Goal: Task Accomplishment & Management: Use online tool/utility

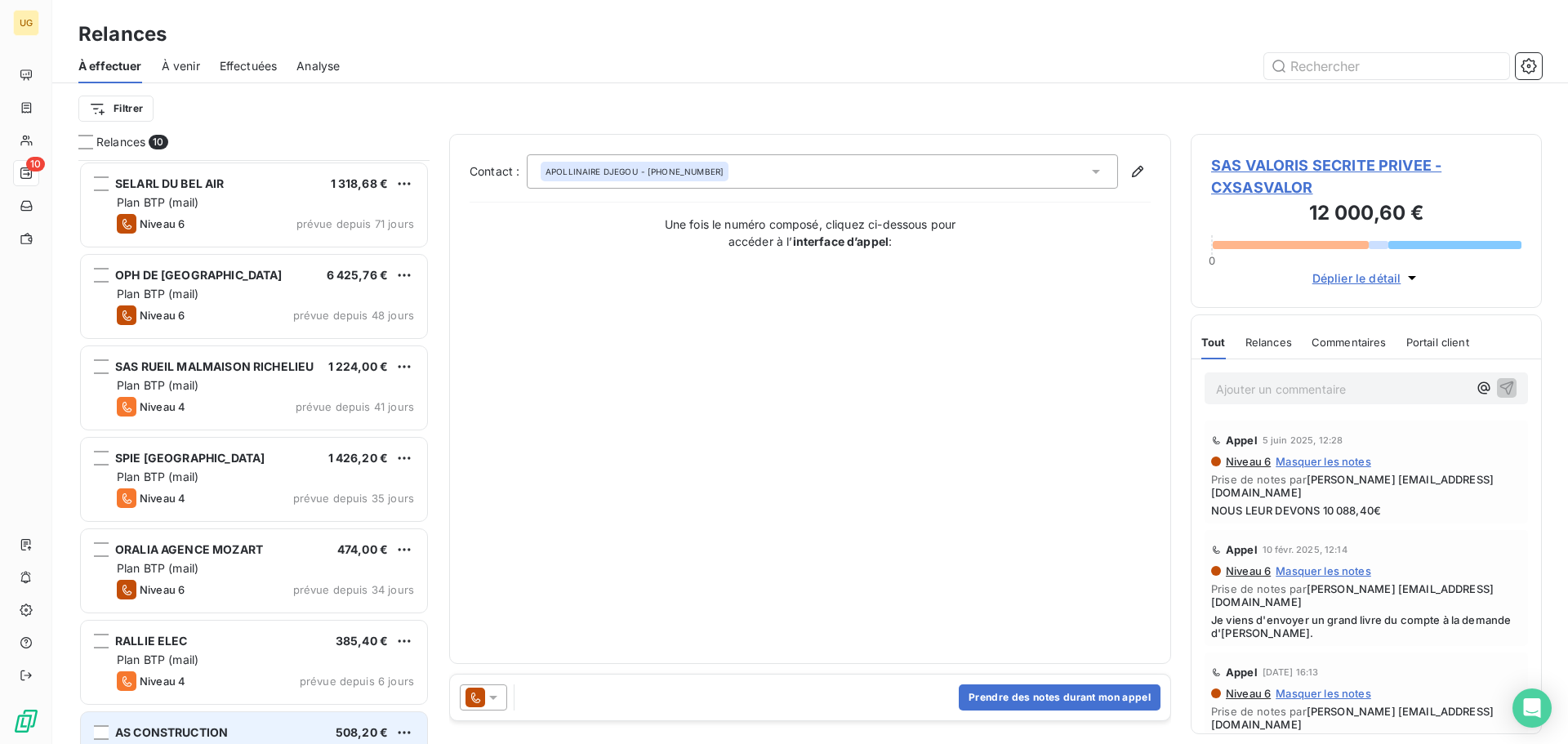
scroll to position [571, 339]
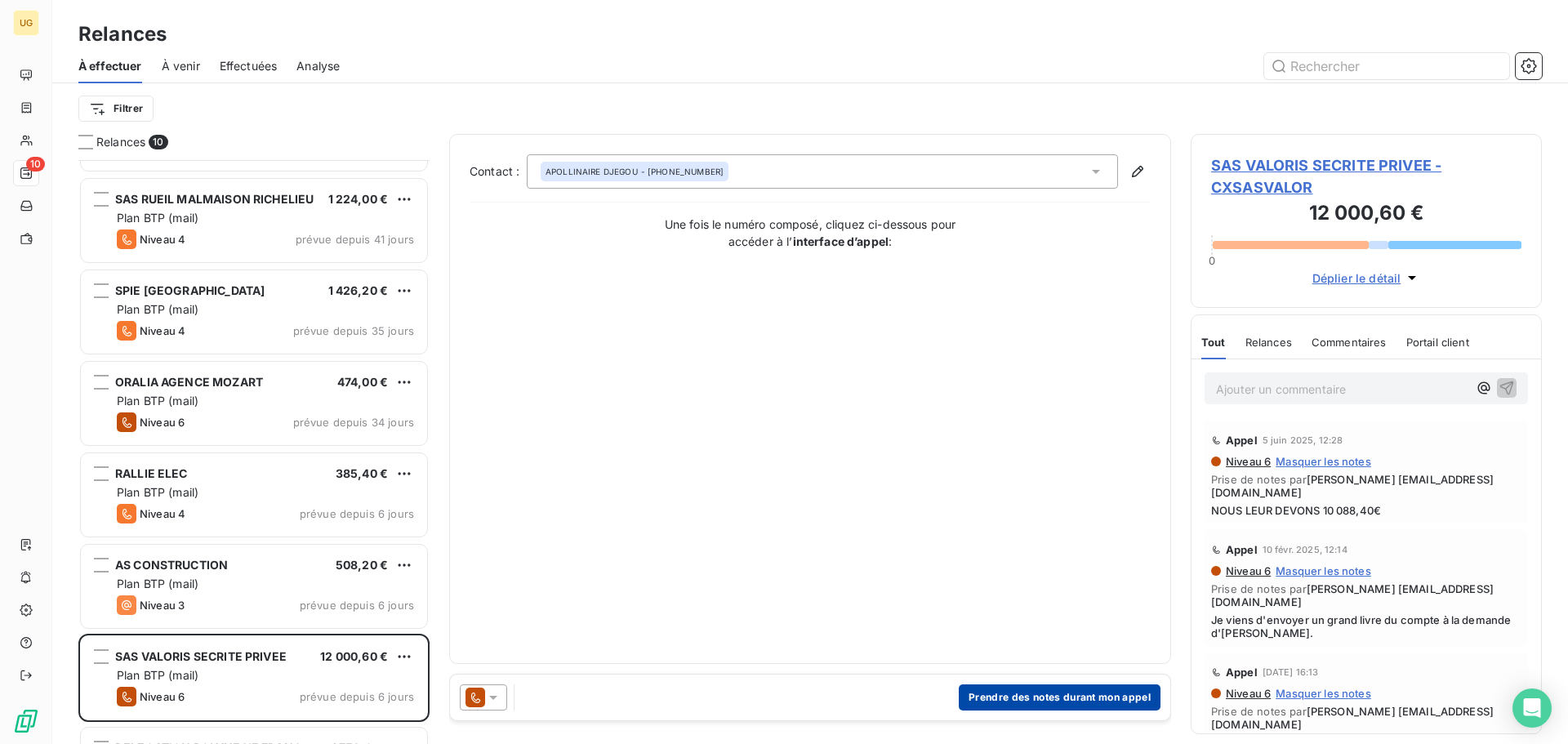
click at [984, 697] on button "Prendre des notes durant mon appel" at bounding box center [1059, 698] width 202 height 26
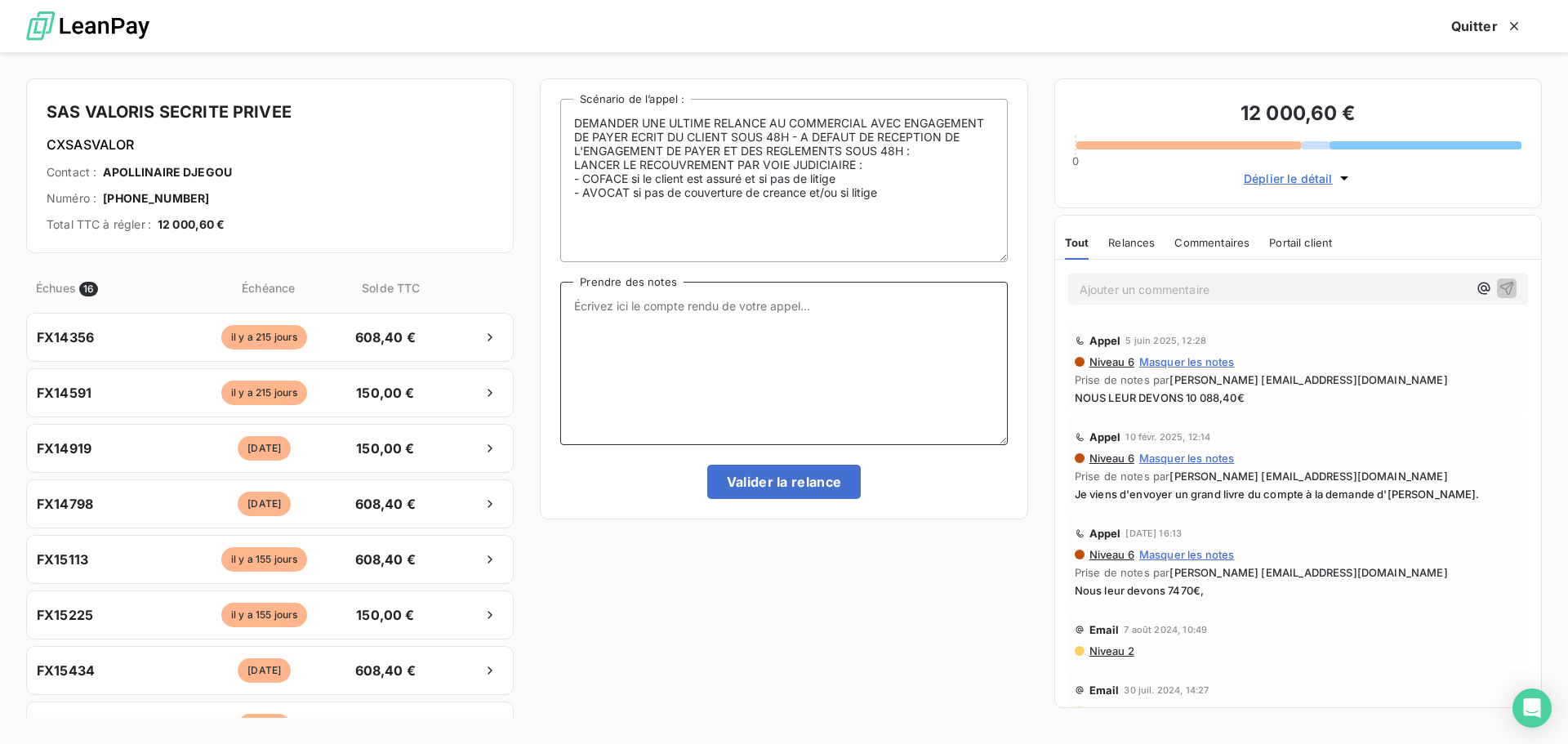
click at [608, 297] on textarea "Prendre des notes" at bounding box center [783, 363] width 446 height 163
paste textarea "Proposition de compensation des comptes réciproques [GEOGRAPHIC_DATA], Madame, …"
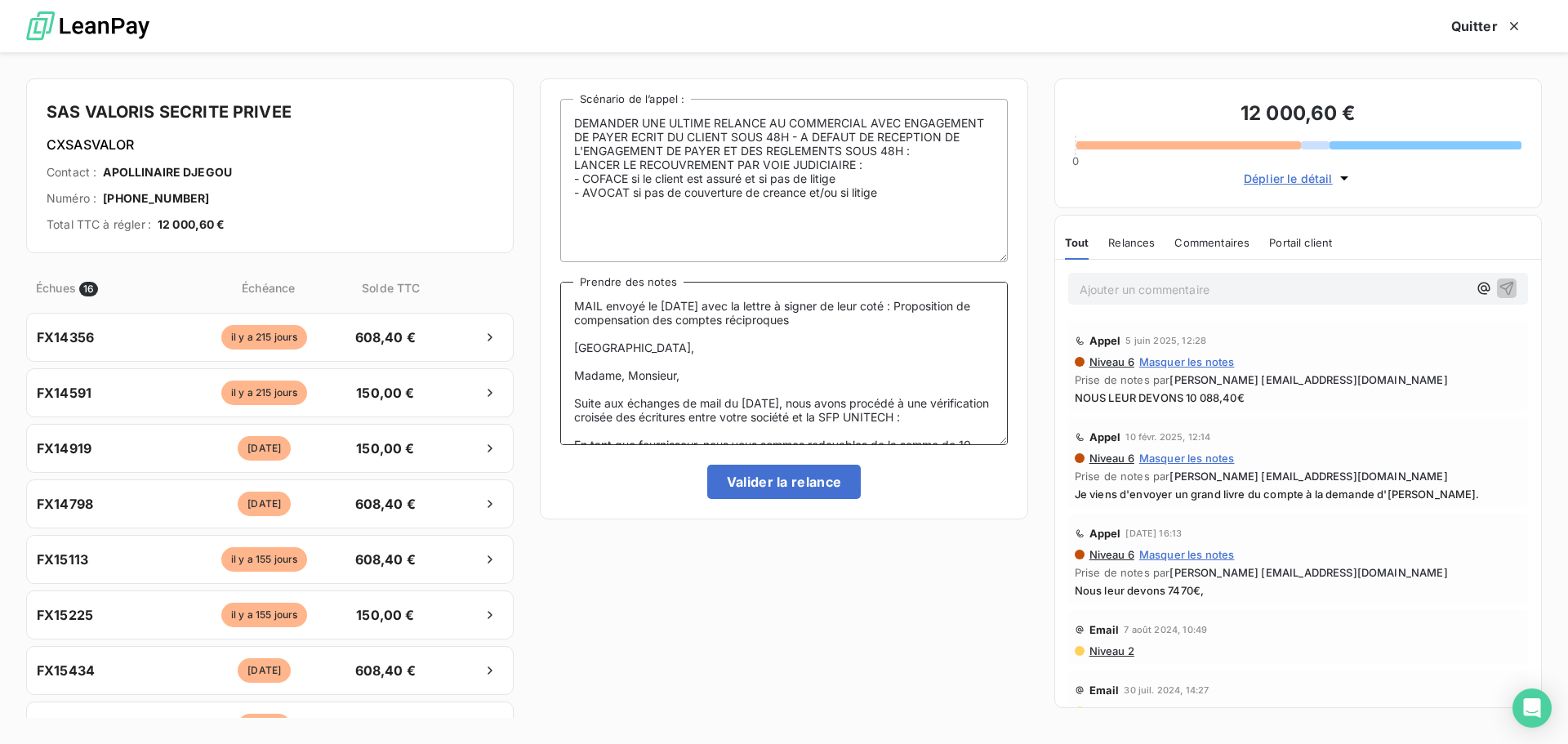
scroll to position [243, 0]
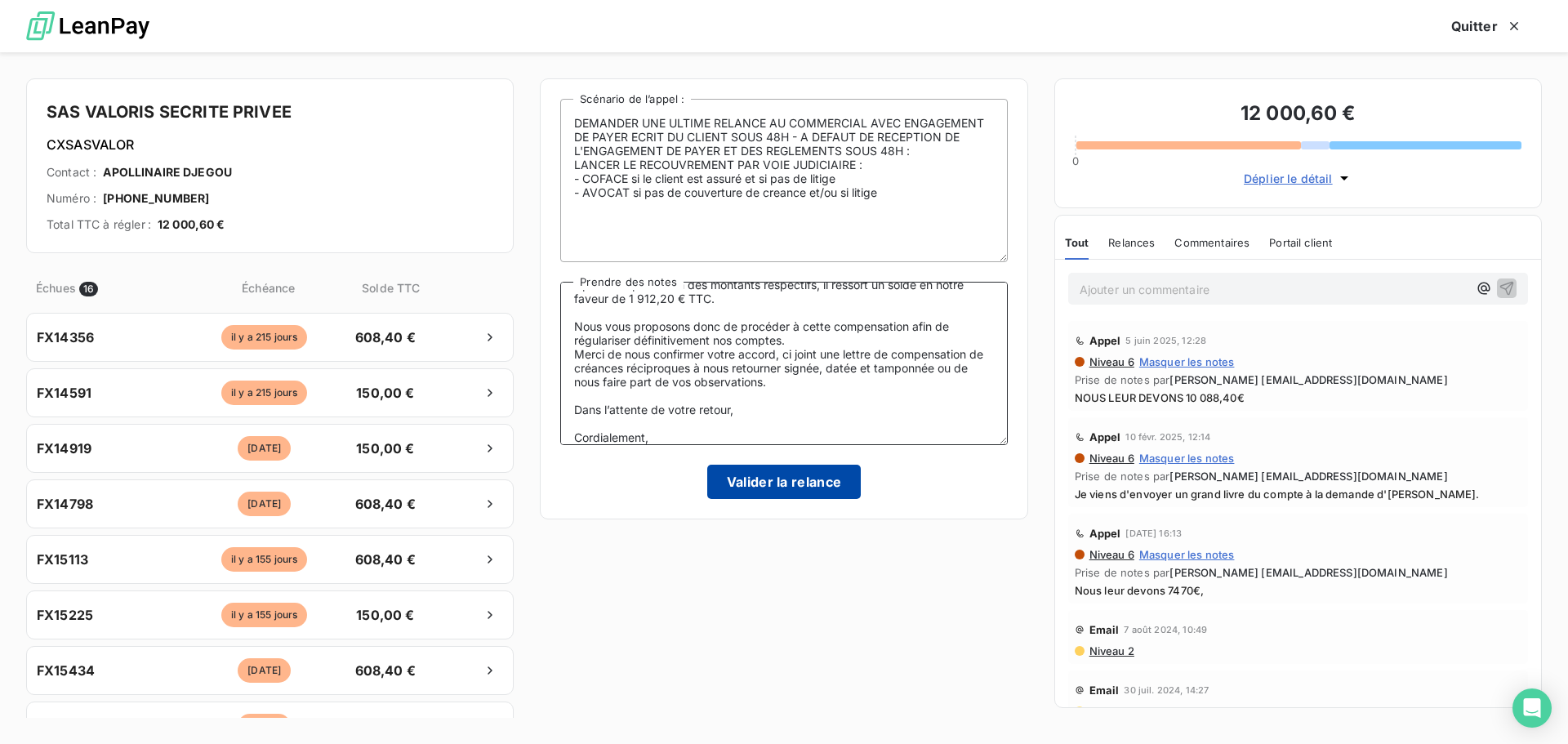
type textarea "MAIL envoyé le [DATE] avec la lettre à signer de leur coté : Proposition de com…"
click at [837, 479] on button "Valider la relance" at bounding box center [784, 481] width 155 height 35
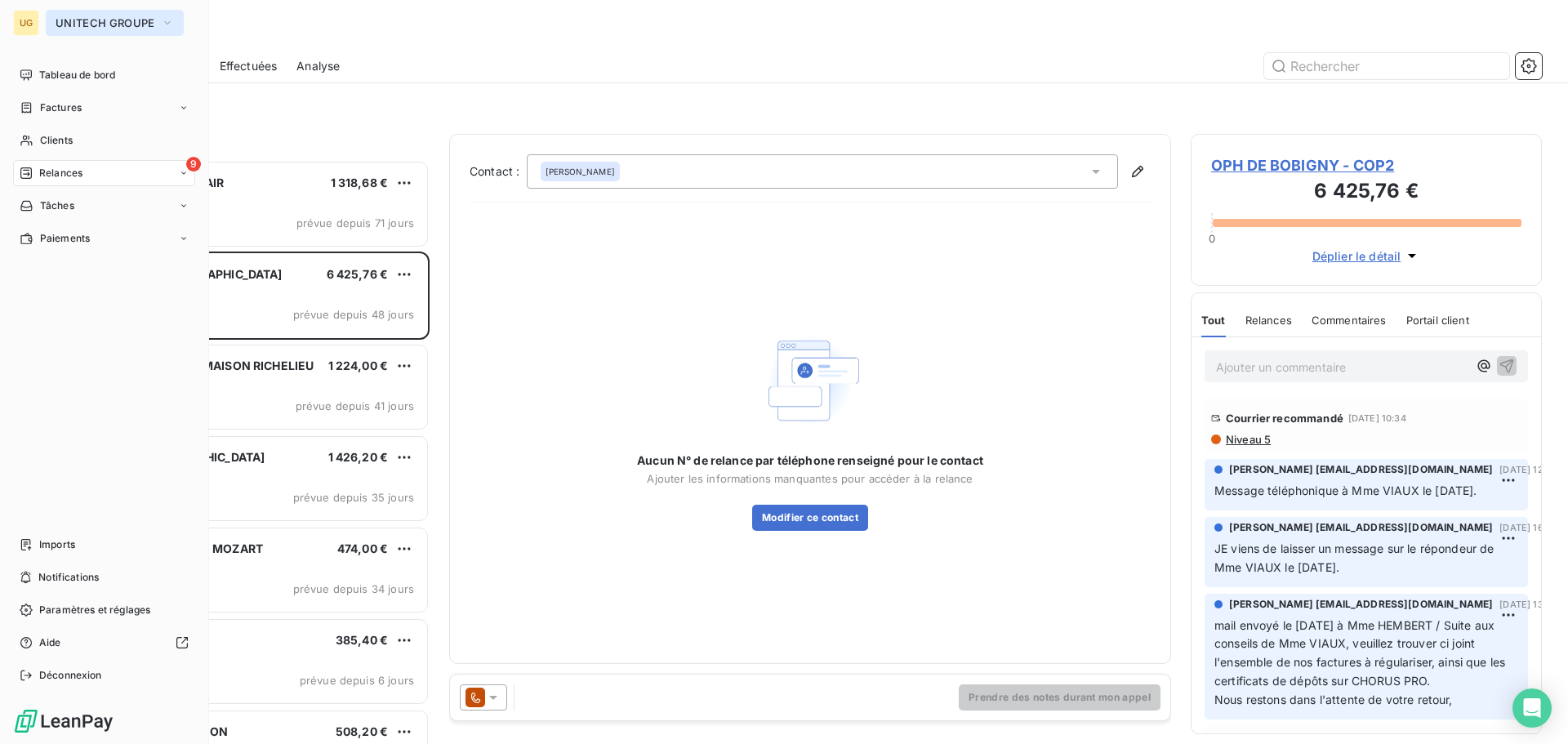
click at [87, 24] on span "UNITECH GROUPE" at bounding box center [104, 23] width 98 height 13
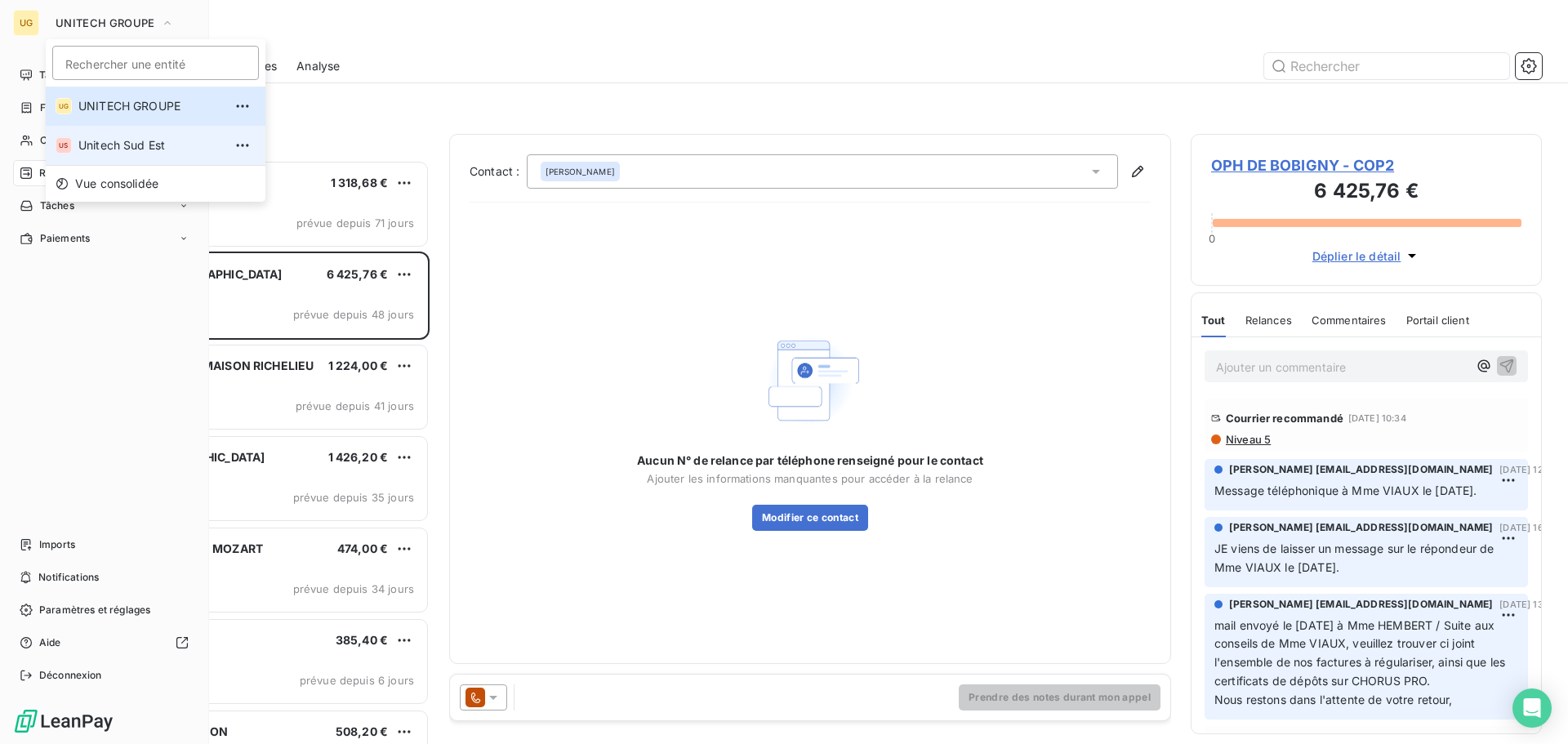
click at [111, 145] on span "Unitech Sud Est" at bounding box center [151, 144] width 144 height 16
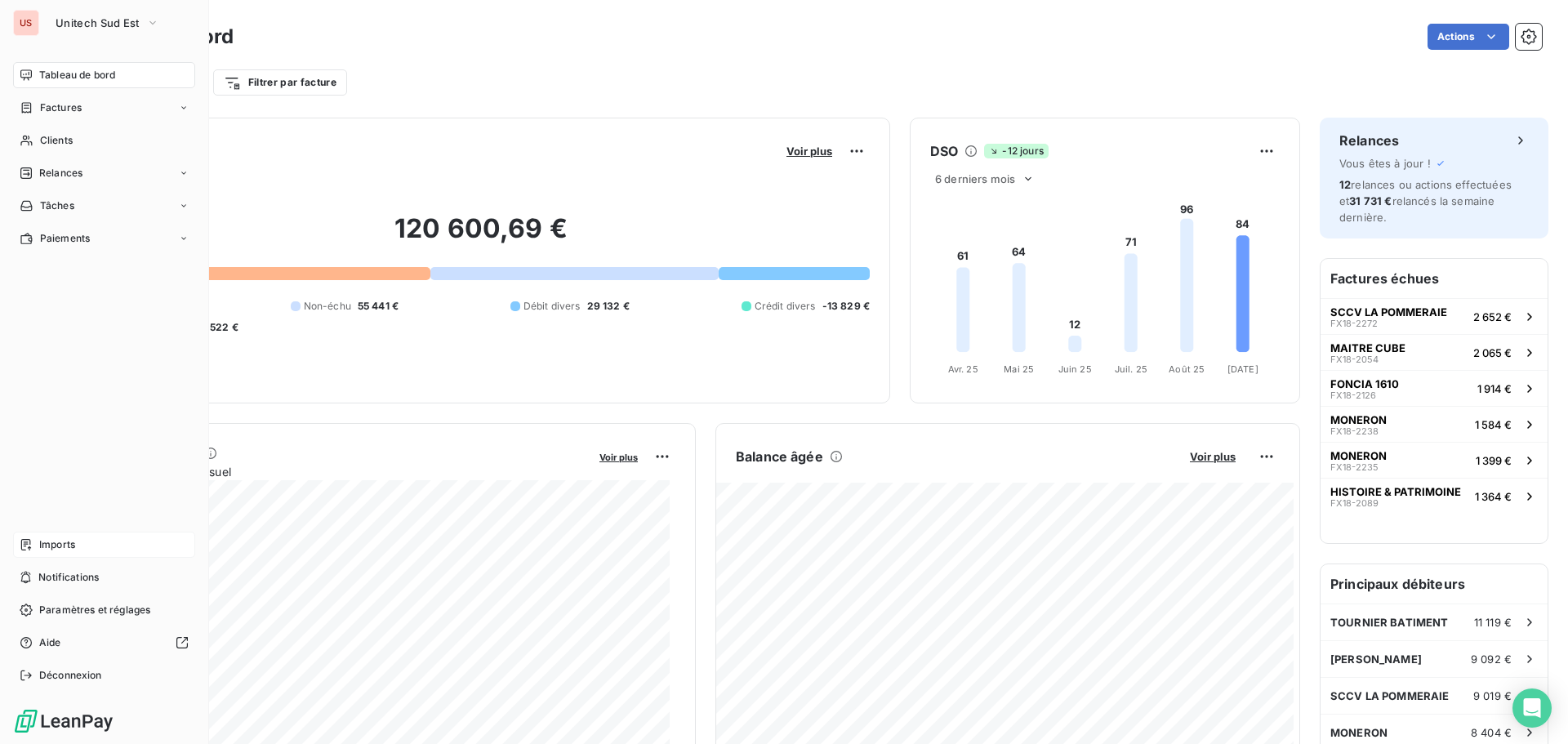
click at [82, 547] on div "Imports" at bounding box center [104, 545] width 182 height 26
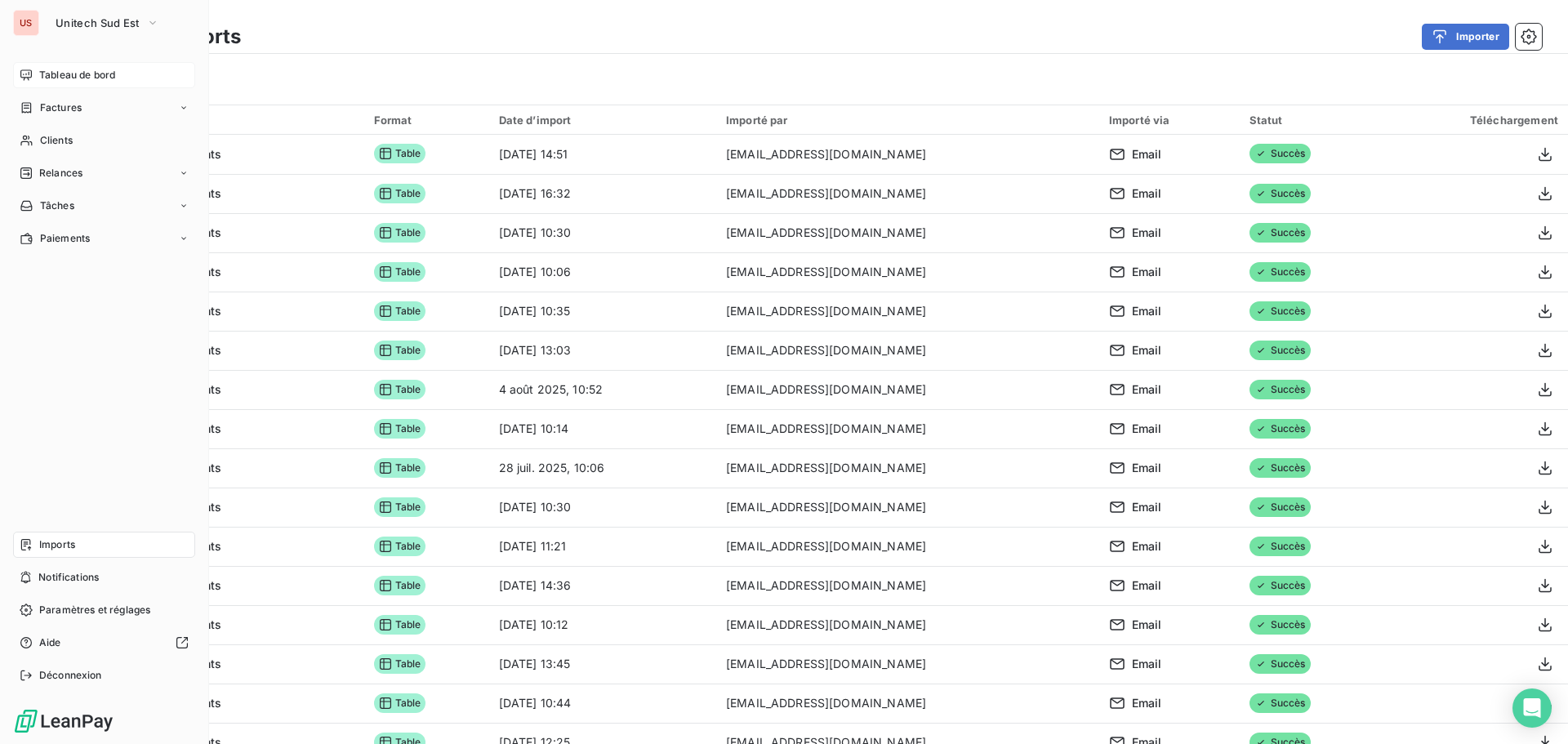
click at [113, 71] on span "Tableau de bord" at bounding box center [77, 75] width 76 height 15
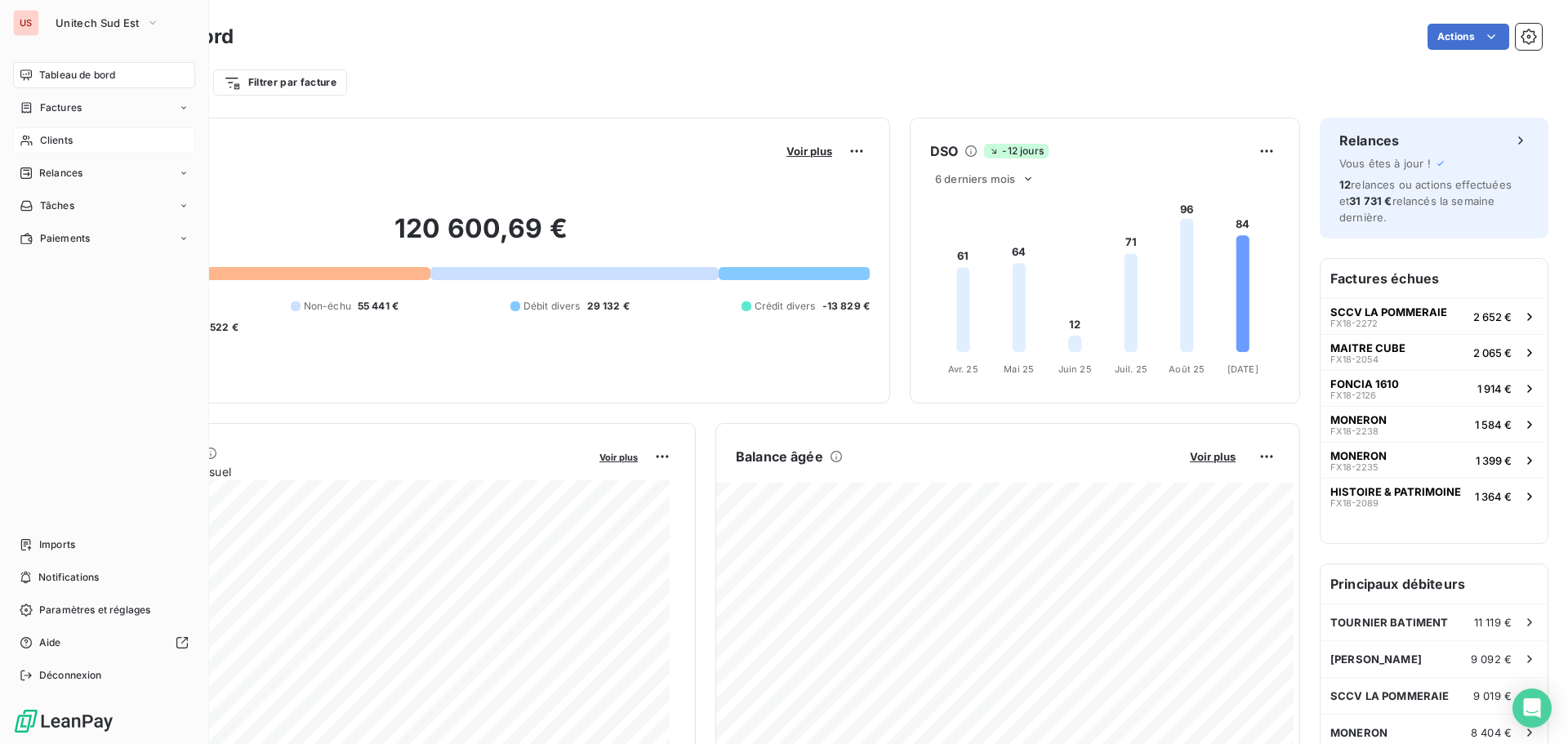
click at [41, 140] on span "Clients" at bounding box center [56, 141] width 33 height 15
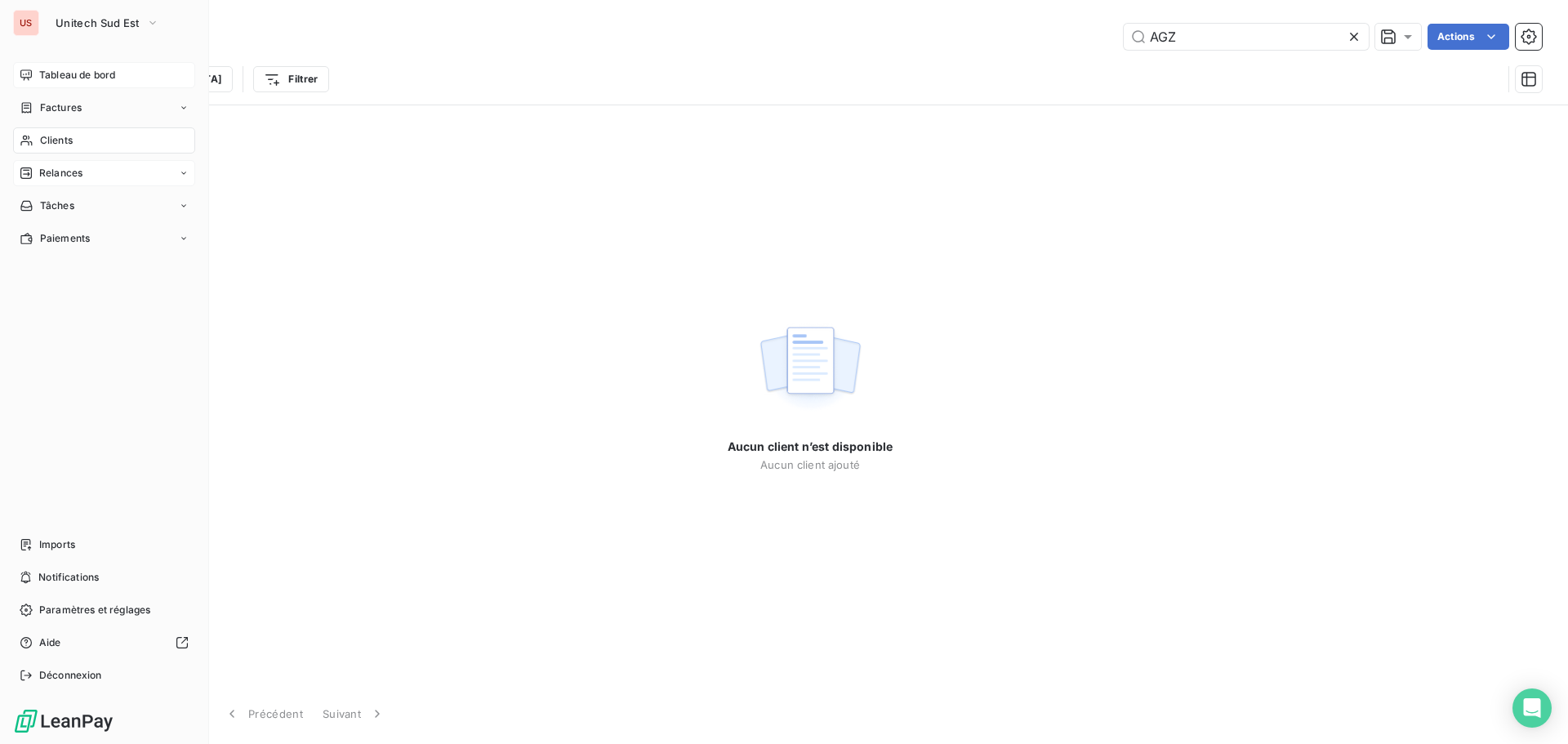
click at [46, 167] on span "Relances" at bounding box center [61, 174] width 43 height 15
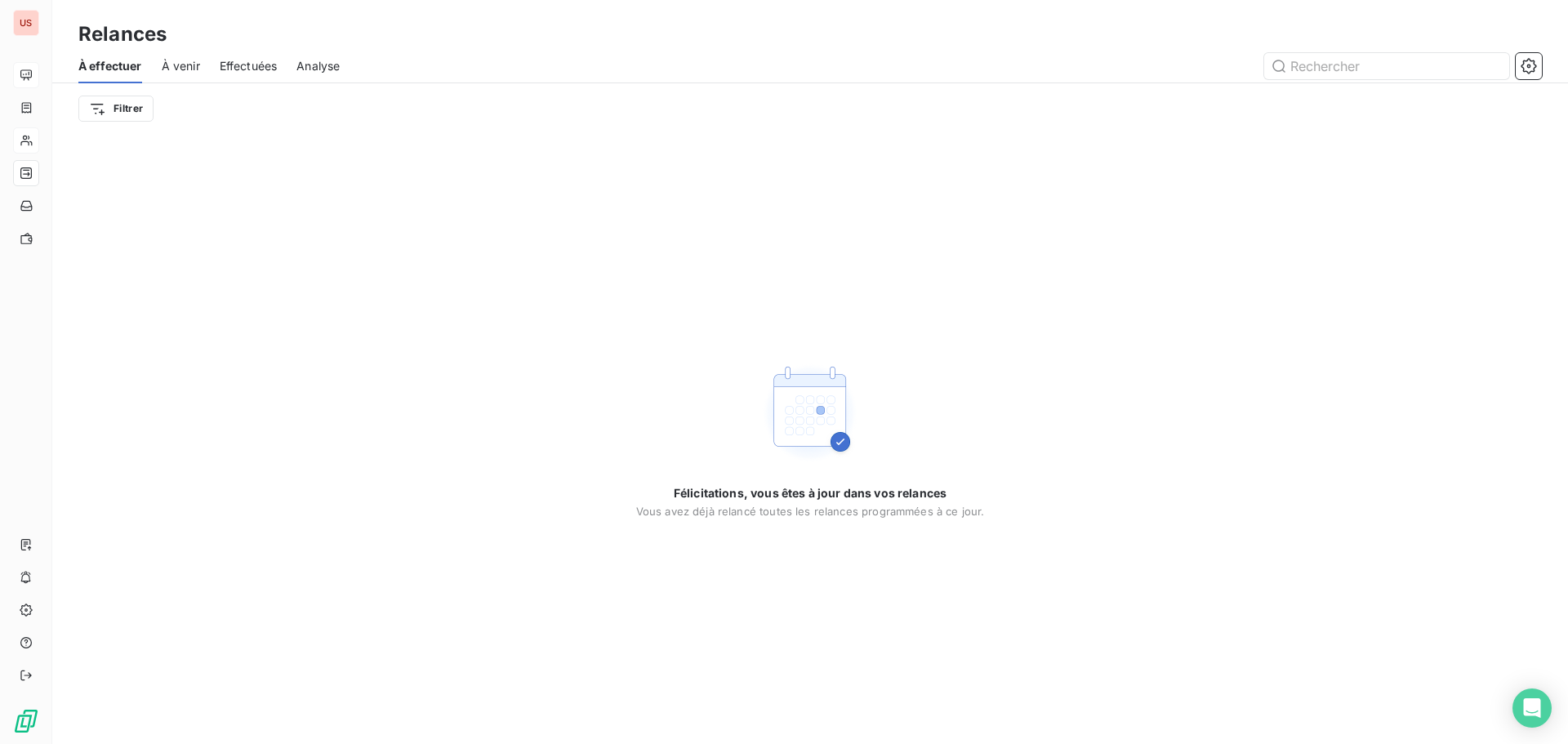
click at [185, 60] on span "À venir" at bounding box center [180, 66] width 38 height 16
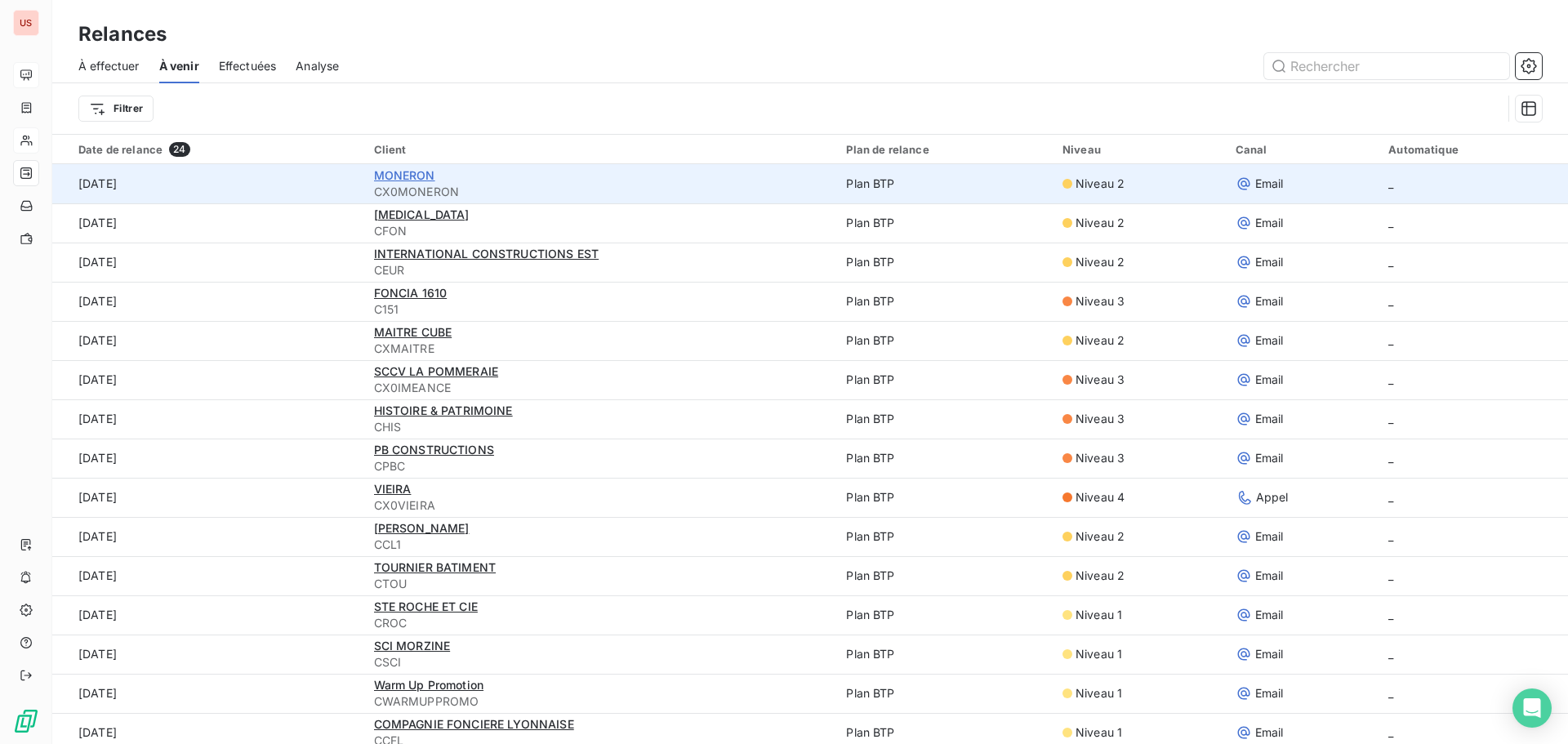
click at [415, 180] on span "MONERON" at bounding box center [404, 175] width 61 height 14
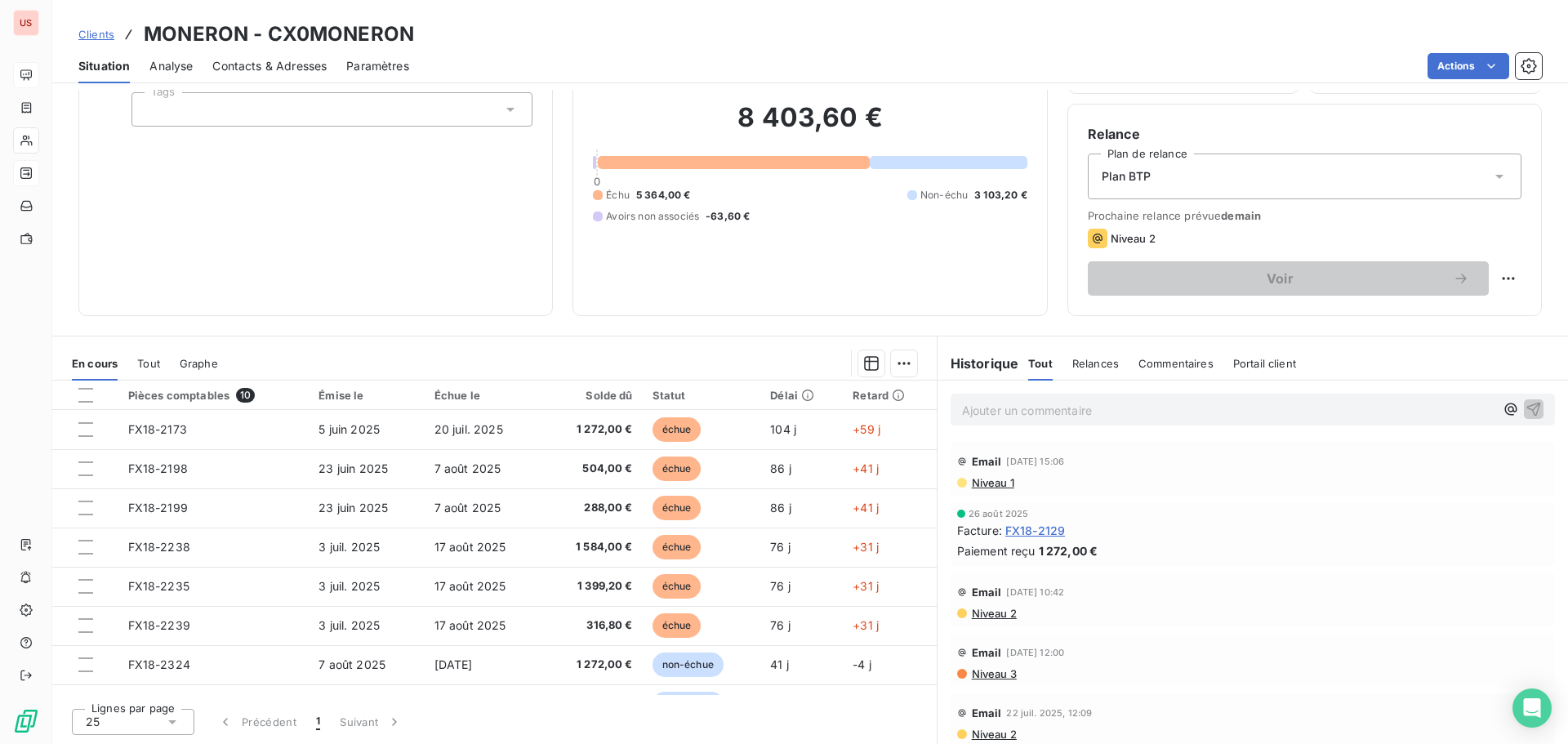
scroll to position [28, 0]
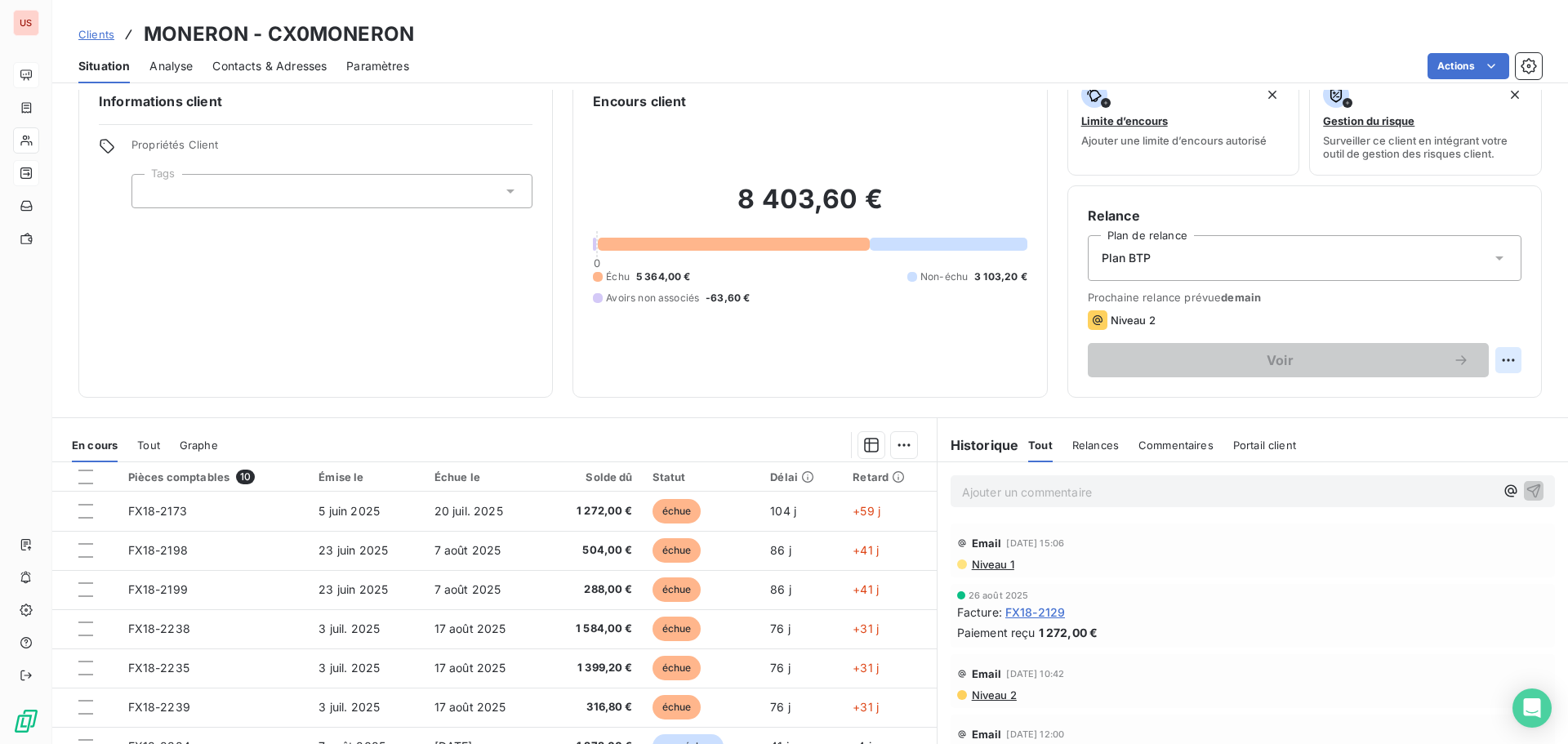
click at [1497, 360] on html "US Clients MONERON - CX0MONERON Situation Analyse Contacts & Adresses Paramètre…" at bounding box center [784, 372] width 1568 height 744
click at [1406, 401] on div "Replanifier cette action" at bounding box center [1428, 396] width 146 height 26
select select "8"
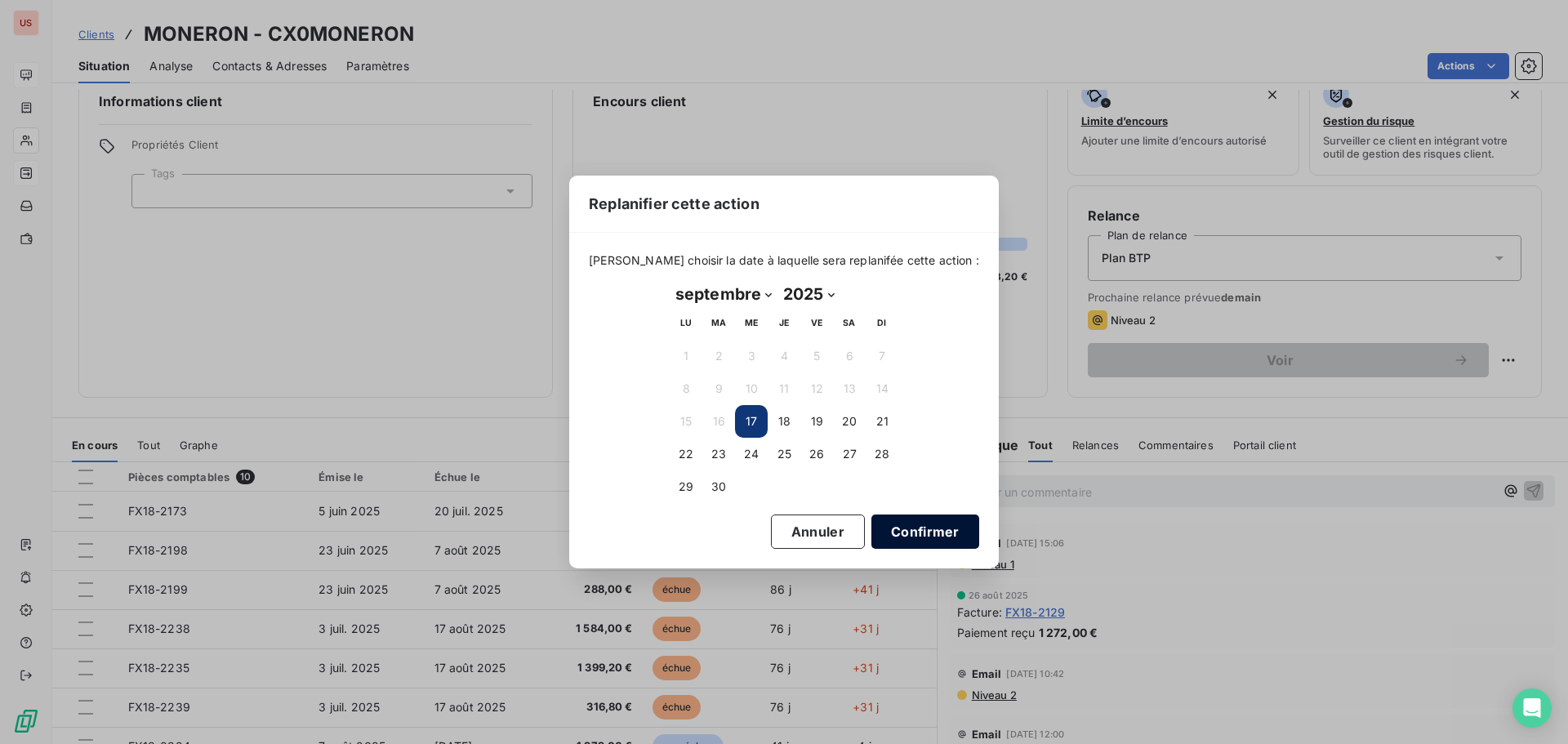
click at [887, 537] on button "Confirmer" at bounding box center [925, 532] width 108 height 35
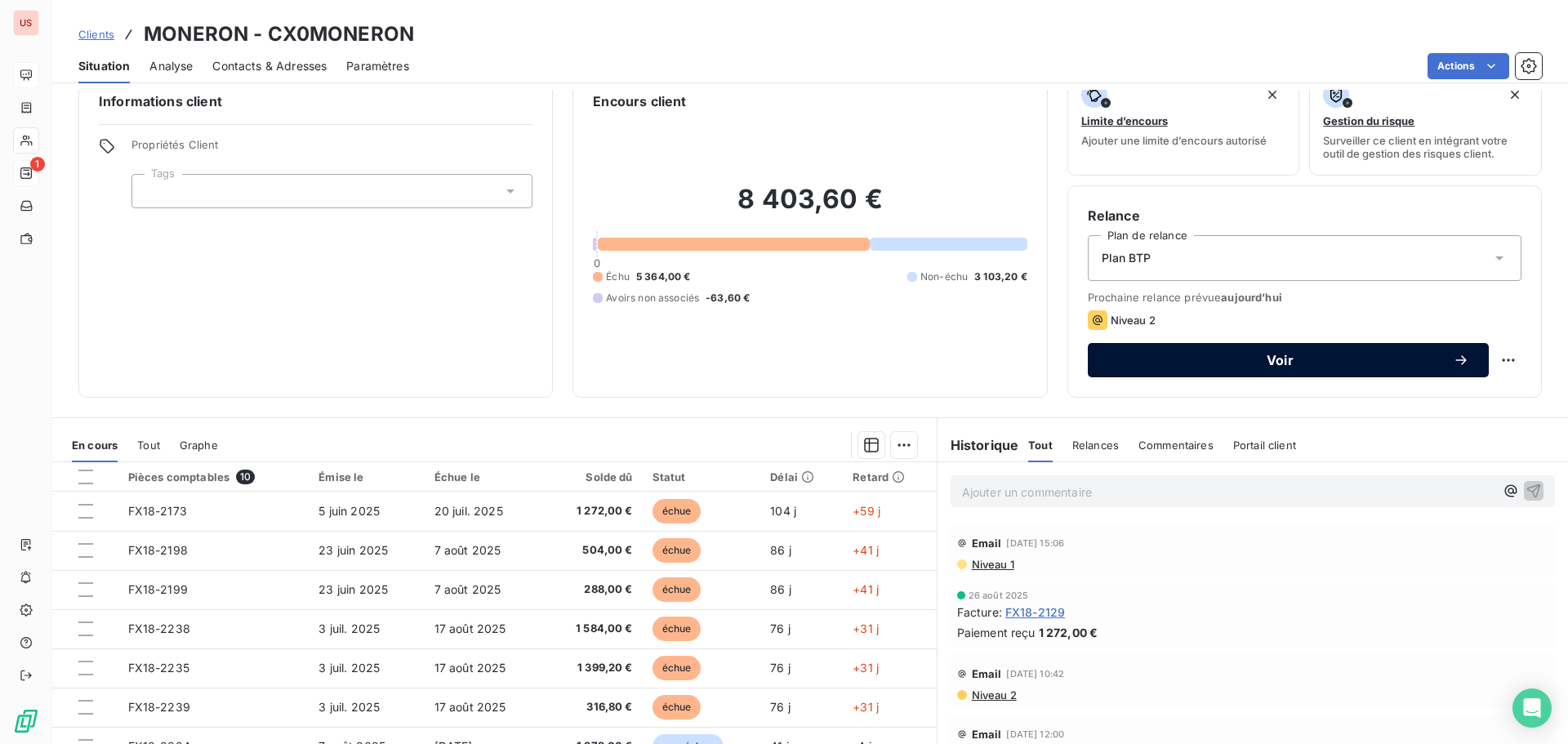
click at [1265, 367] on span "Voir" at bounding box center [1280, 360] width 345 height 13
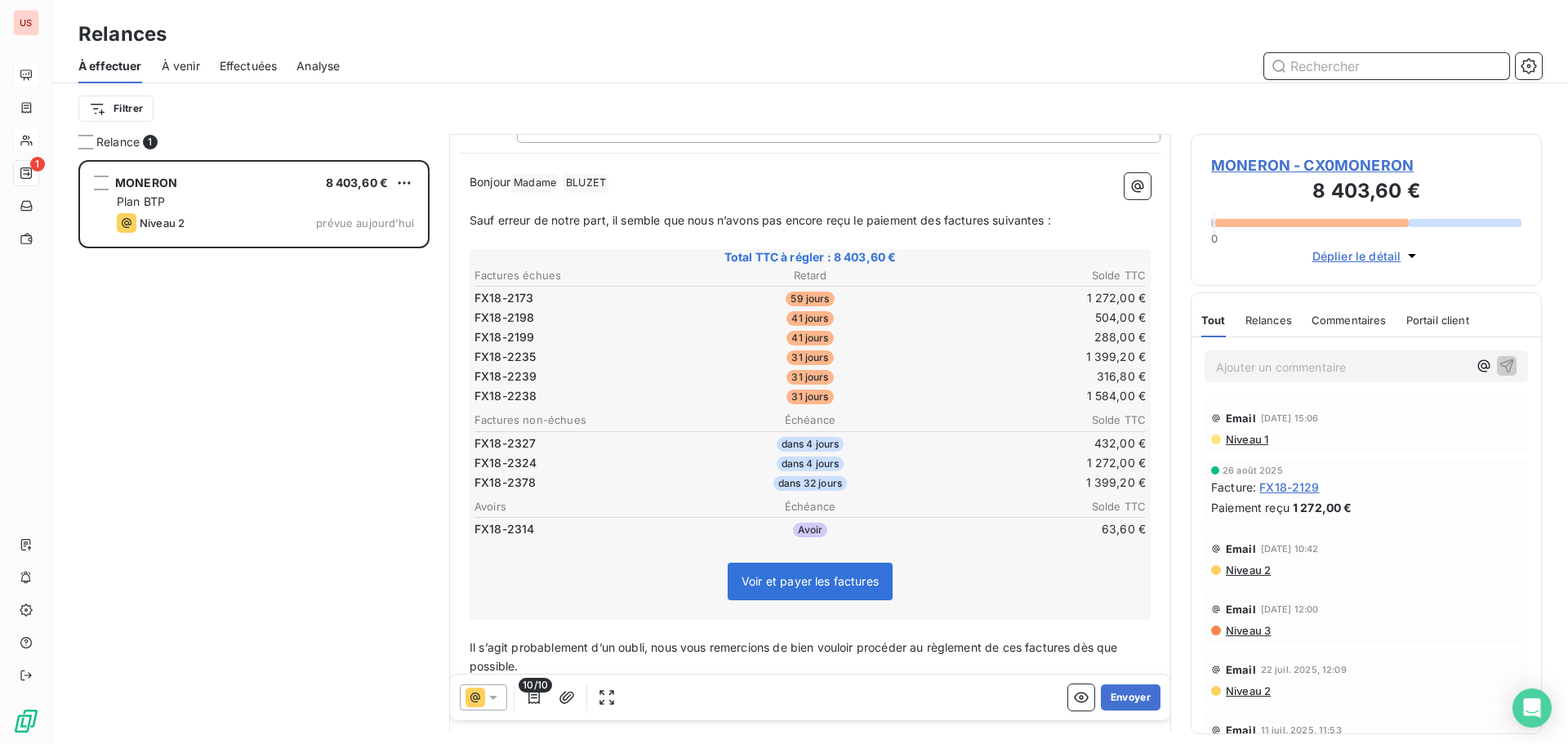
scroll to position [165, 0]
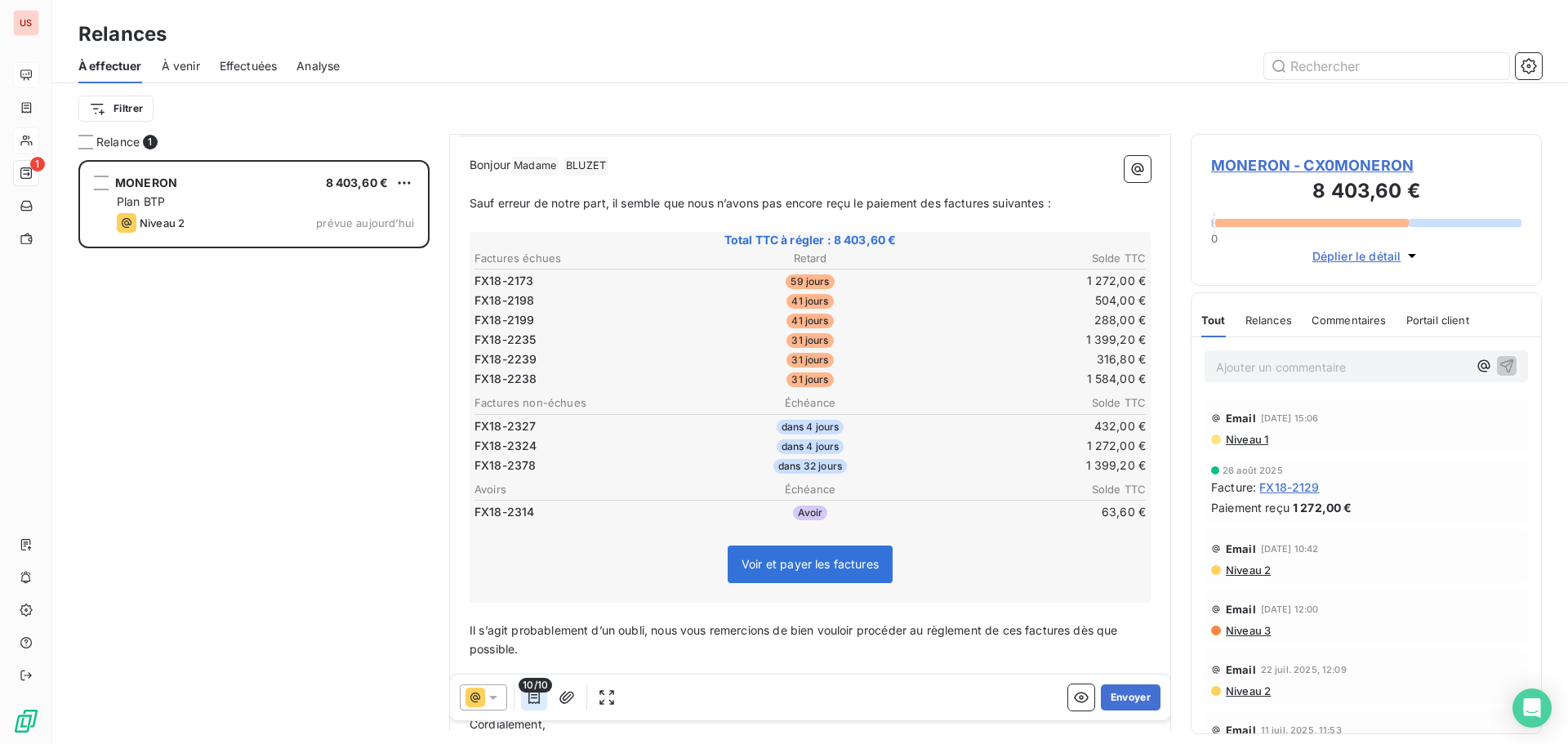
click at [526, 699] on button "button" at bounding box center [534, 698] width 26 height 26
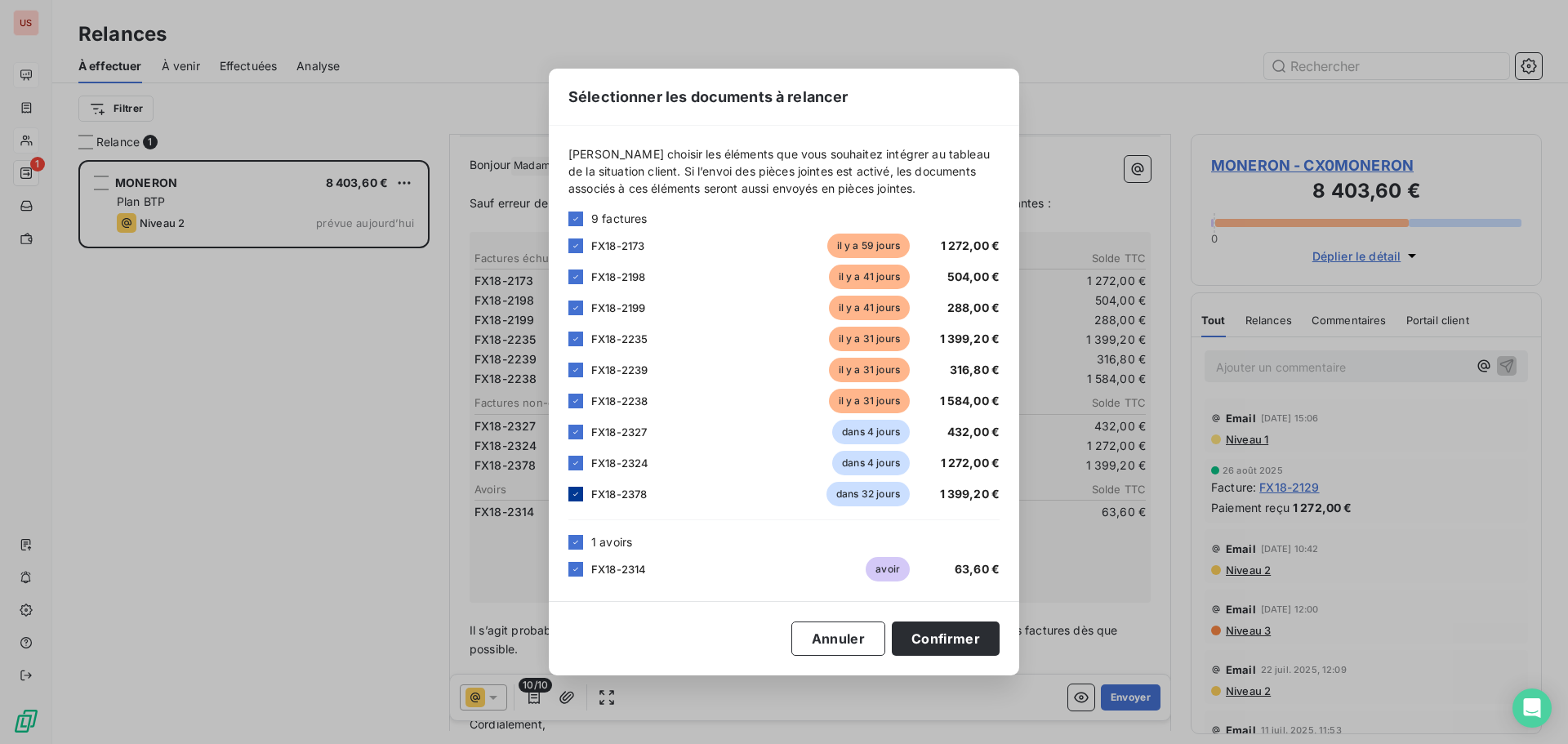
click at [577, 496] on icon at bounding box center [576, 494] width 9 height 9
click at [571, 465] on icon at bounding box center [576, 463] width 9 height 9
click at [571, 433] on icon at bounding box center [576, 432] width 9 height 9
click at [922, 641] on button "Confirmer" at bounding box center [945, 639] width 108 height 35
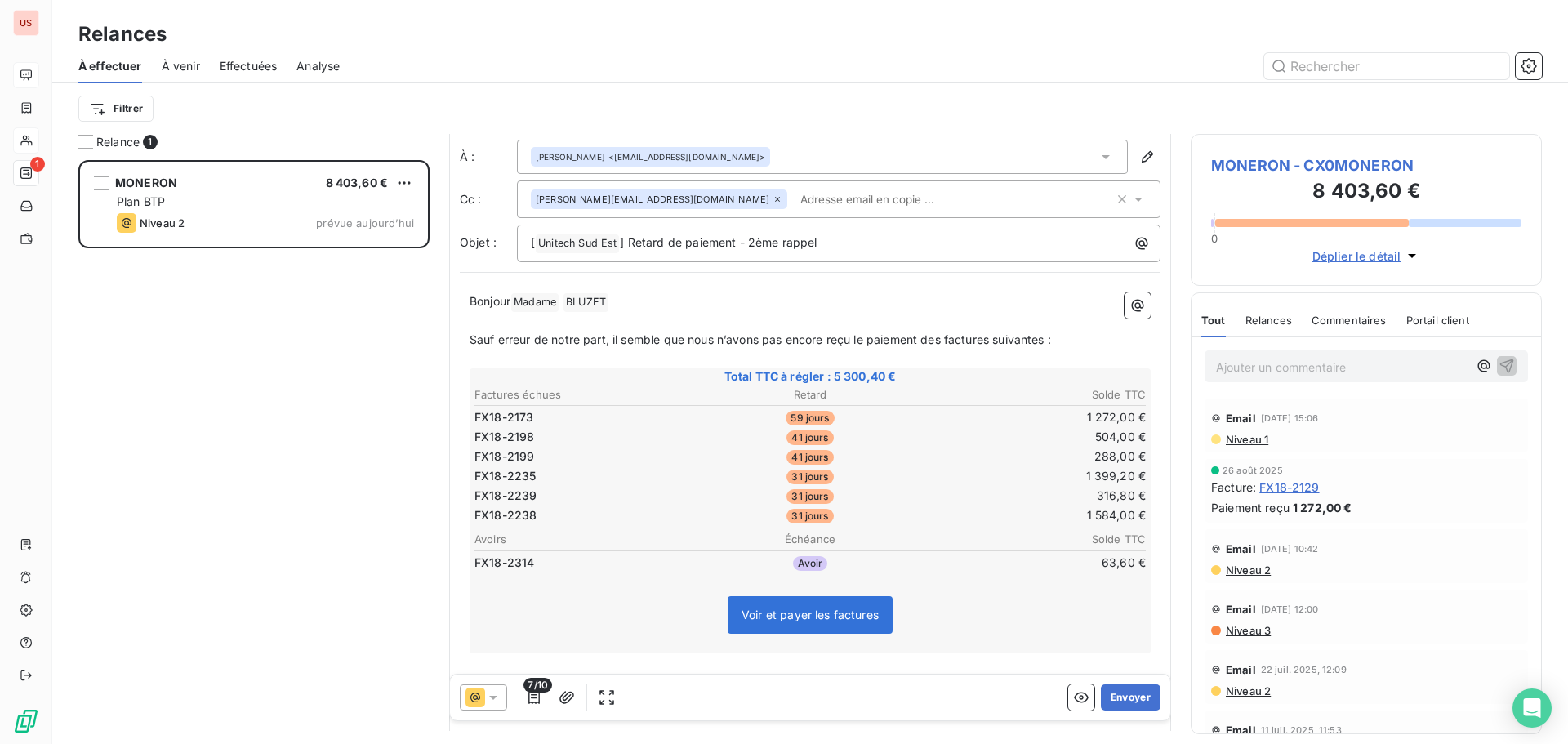
scroll to position [0, 0]
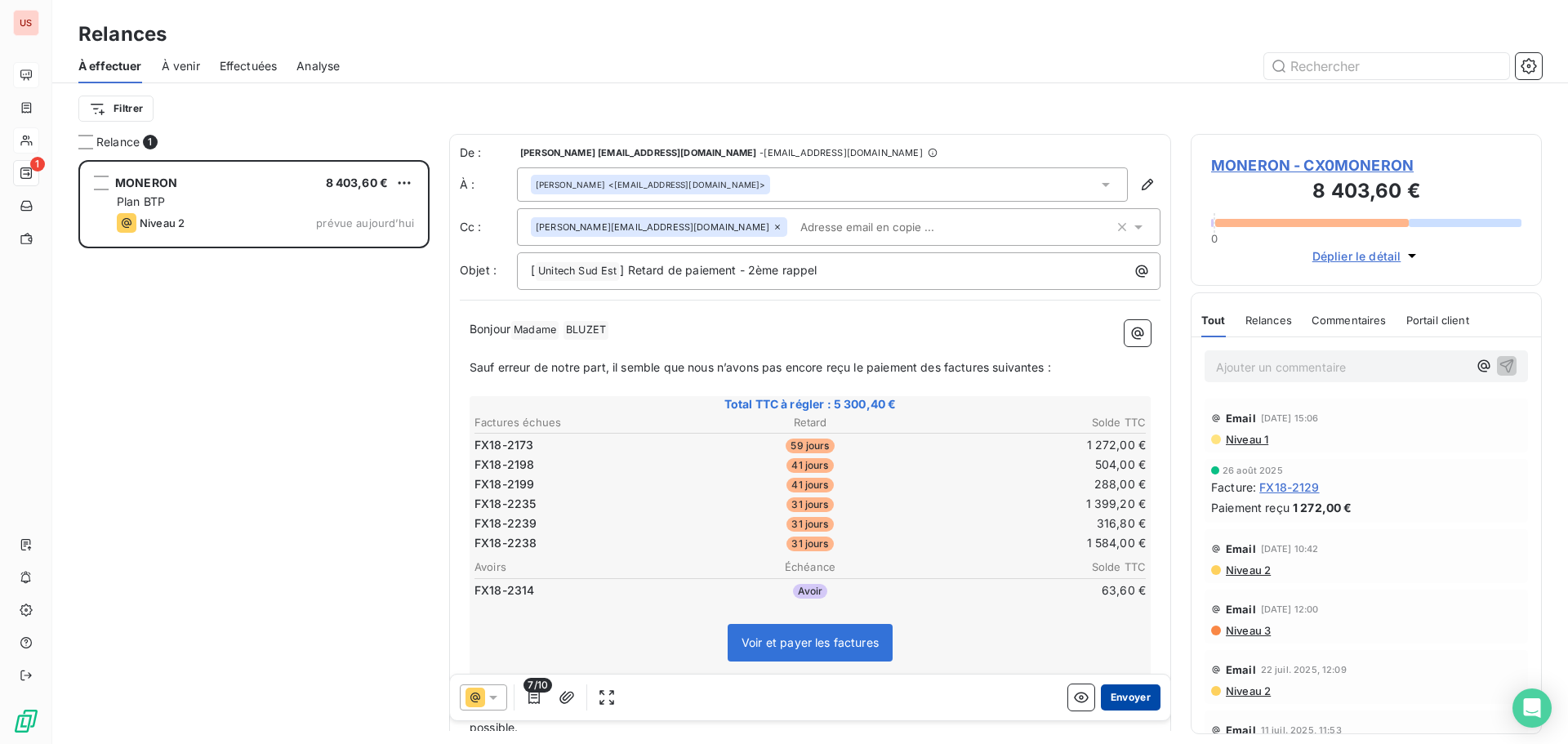
click at [1116, 693] on button "Envoyer" at bounding box center [1131, 698] width 60 height 26
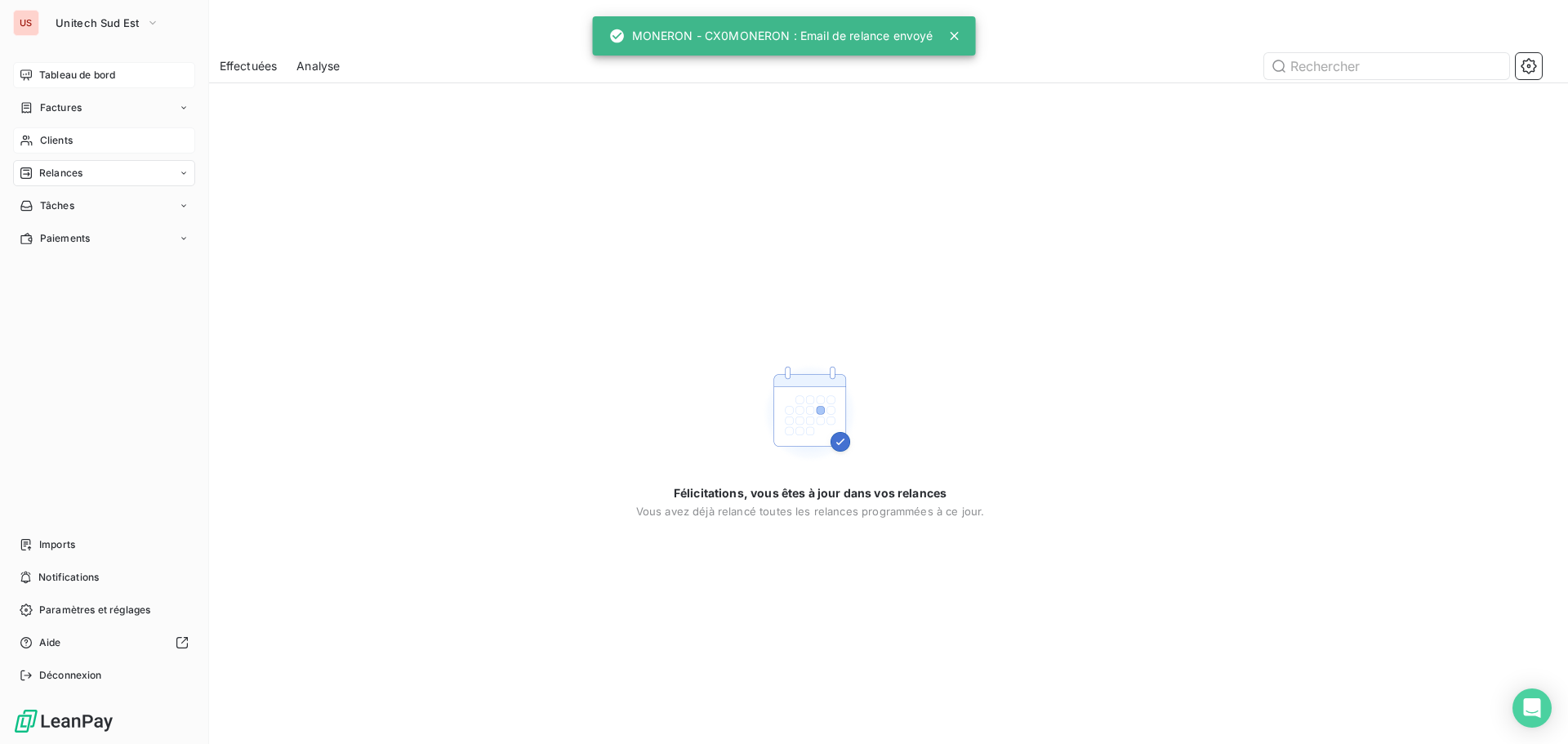
click at [72, 174] on span "Relances" at bounding box center [61, 174] width 43 height 15
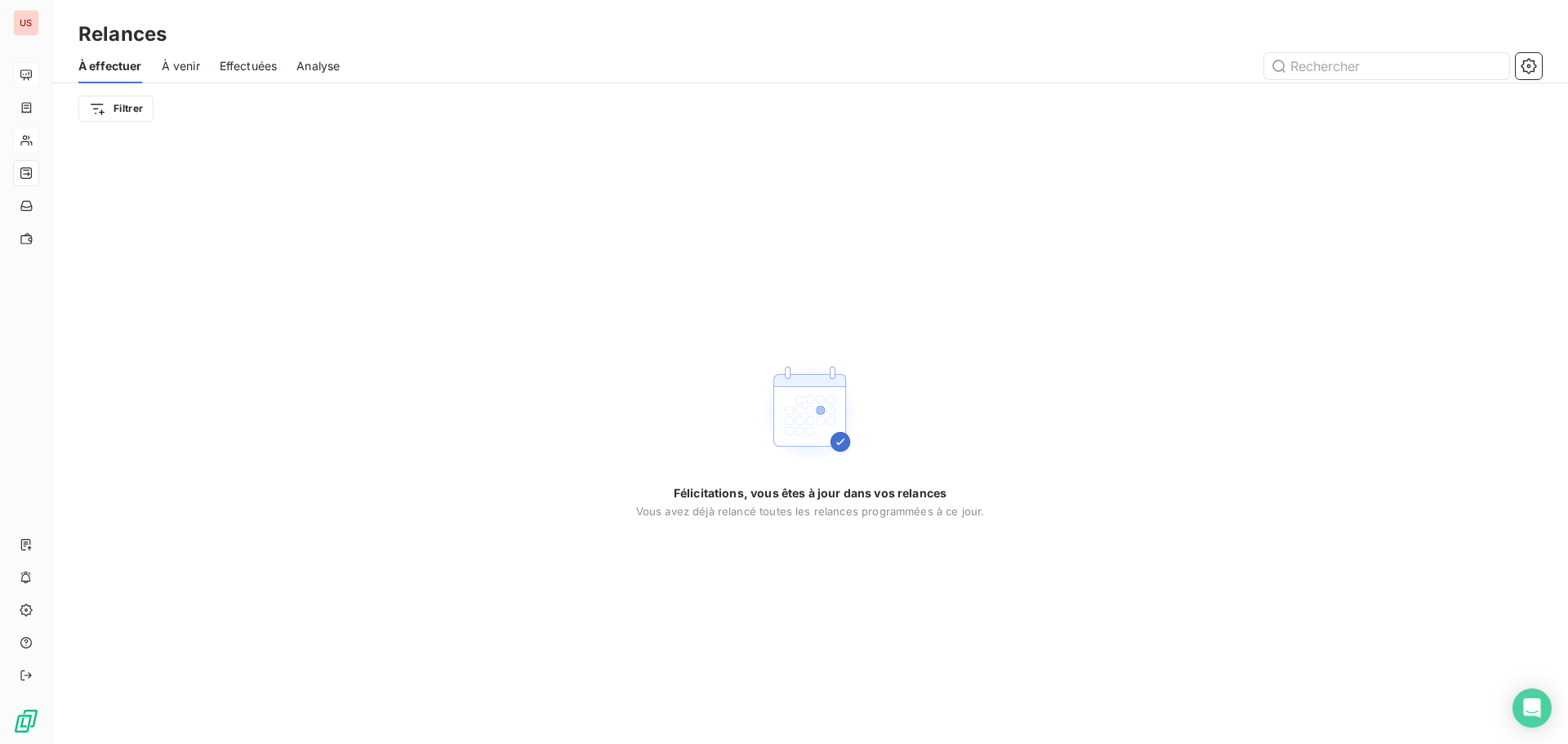
click at [182, 68] on span "À venir" at bounding box center [180, 66] width 38 height 16
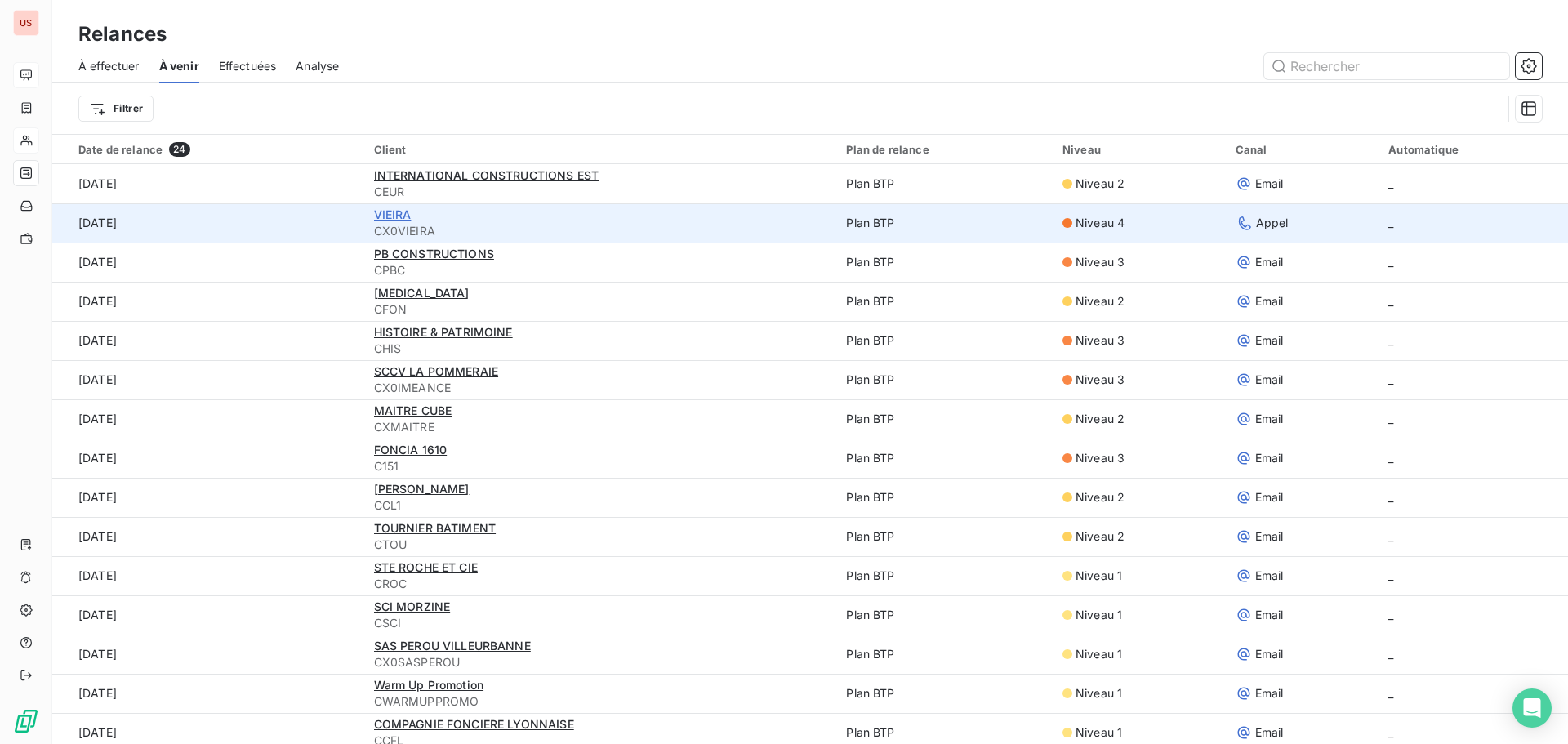
click at [391, 214] on span "VIEIRA" at bounding box center [393, 214] width 38 height 14
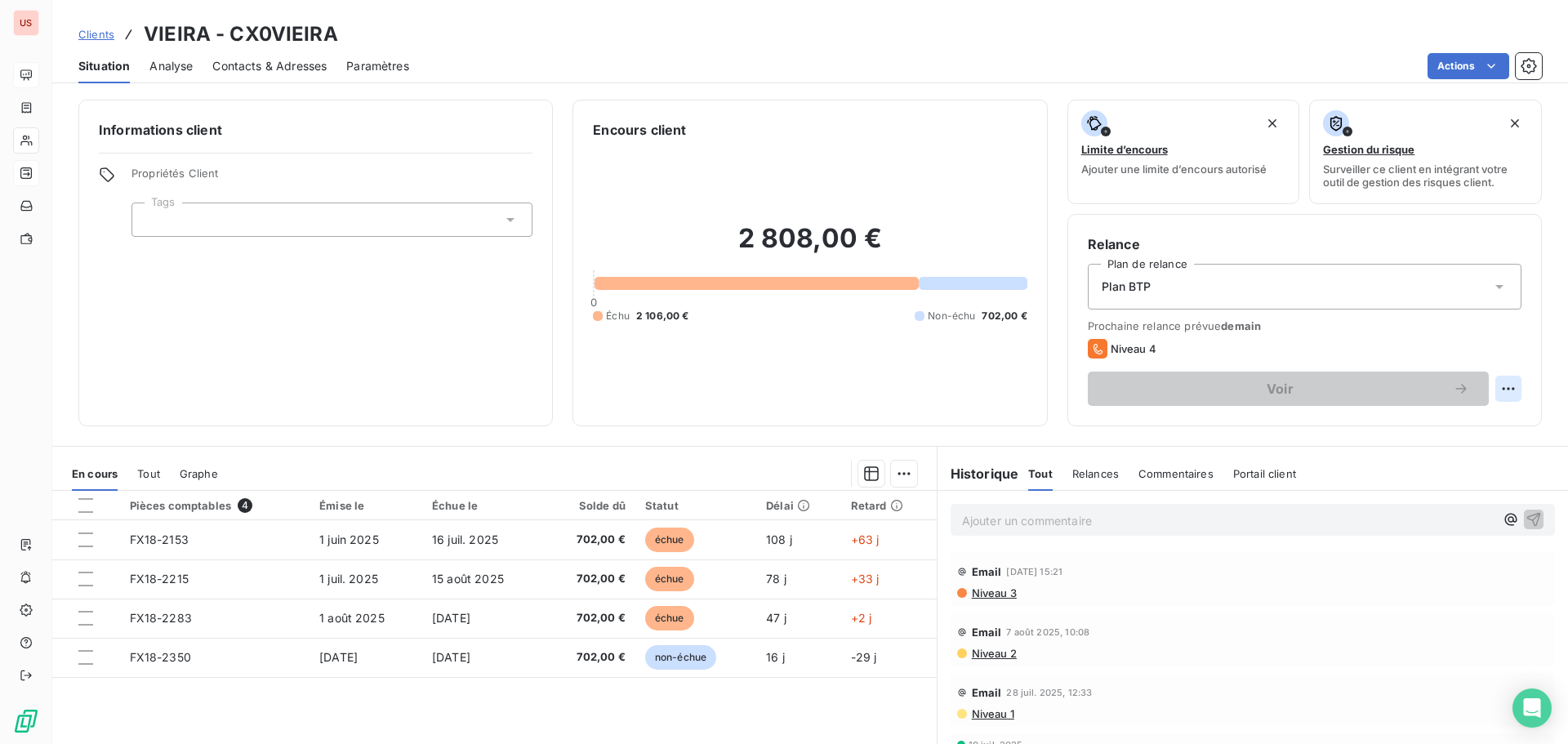
click at [1494, 388] on html "US Clients VIEIRA - CX0VIEIRA Situation Analyse Contacts & Adresses Paramètres …" at bounding box center [784, 372] width 1568 height 744
click at [1393, 429] on div "Replanifier cette action" at bounding box center [1428, 425] width 146 height 26
select select "8"
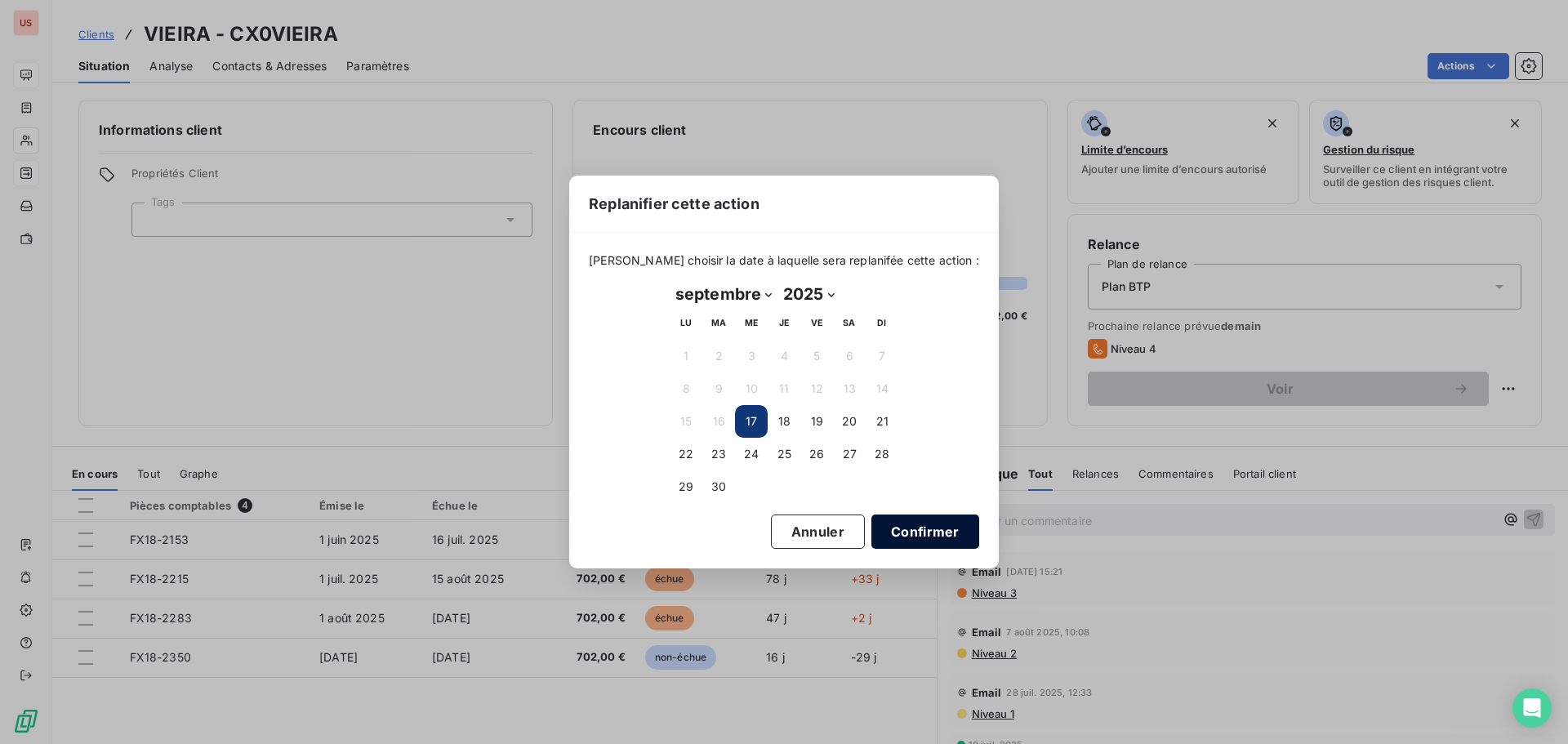
click at [877, 534] on button "Confirmer" at bounding box center [925, 532] width 108 height 35
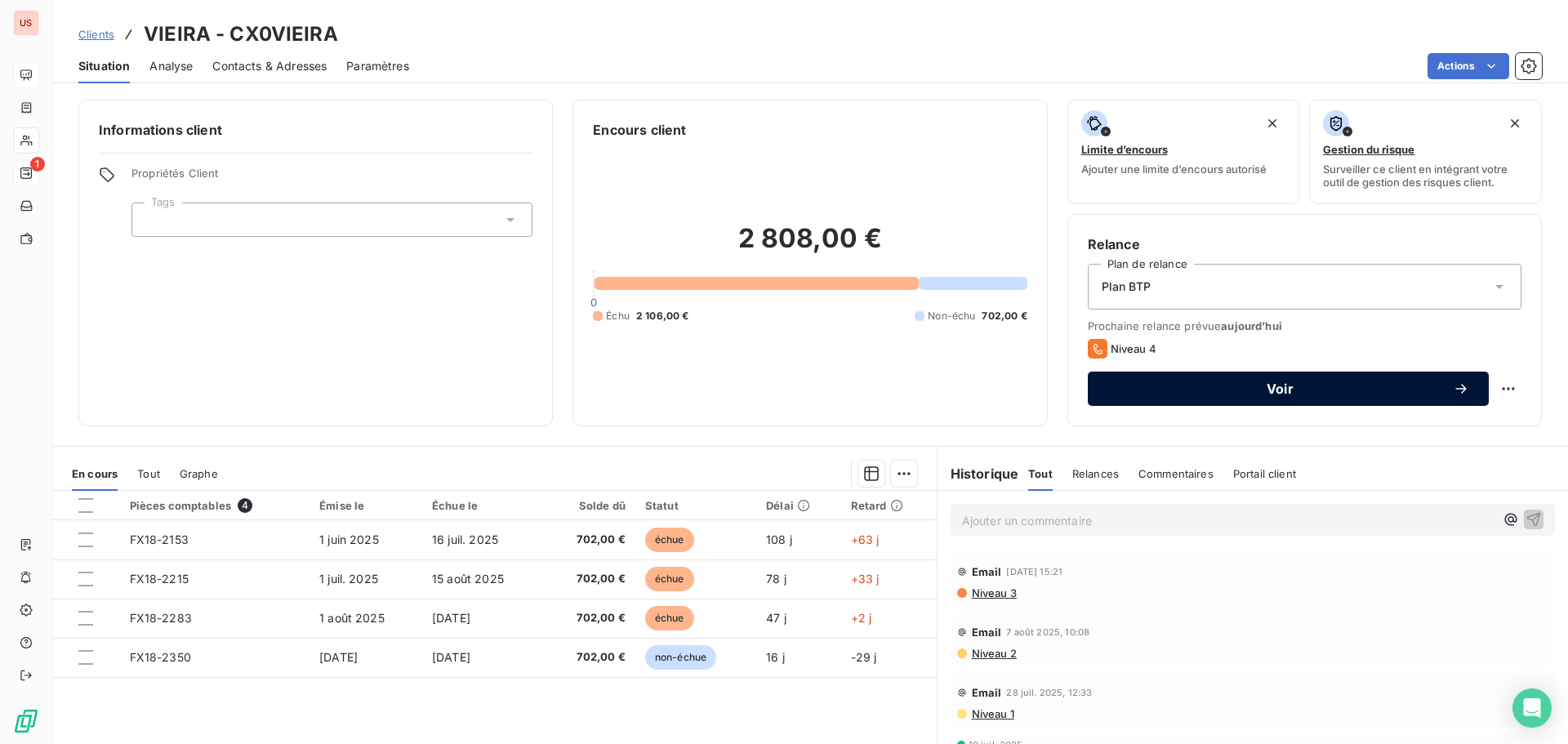
click at [1283, 377] on button "Voir" at bounding box center [1288, 388] width 400 height 35
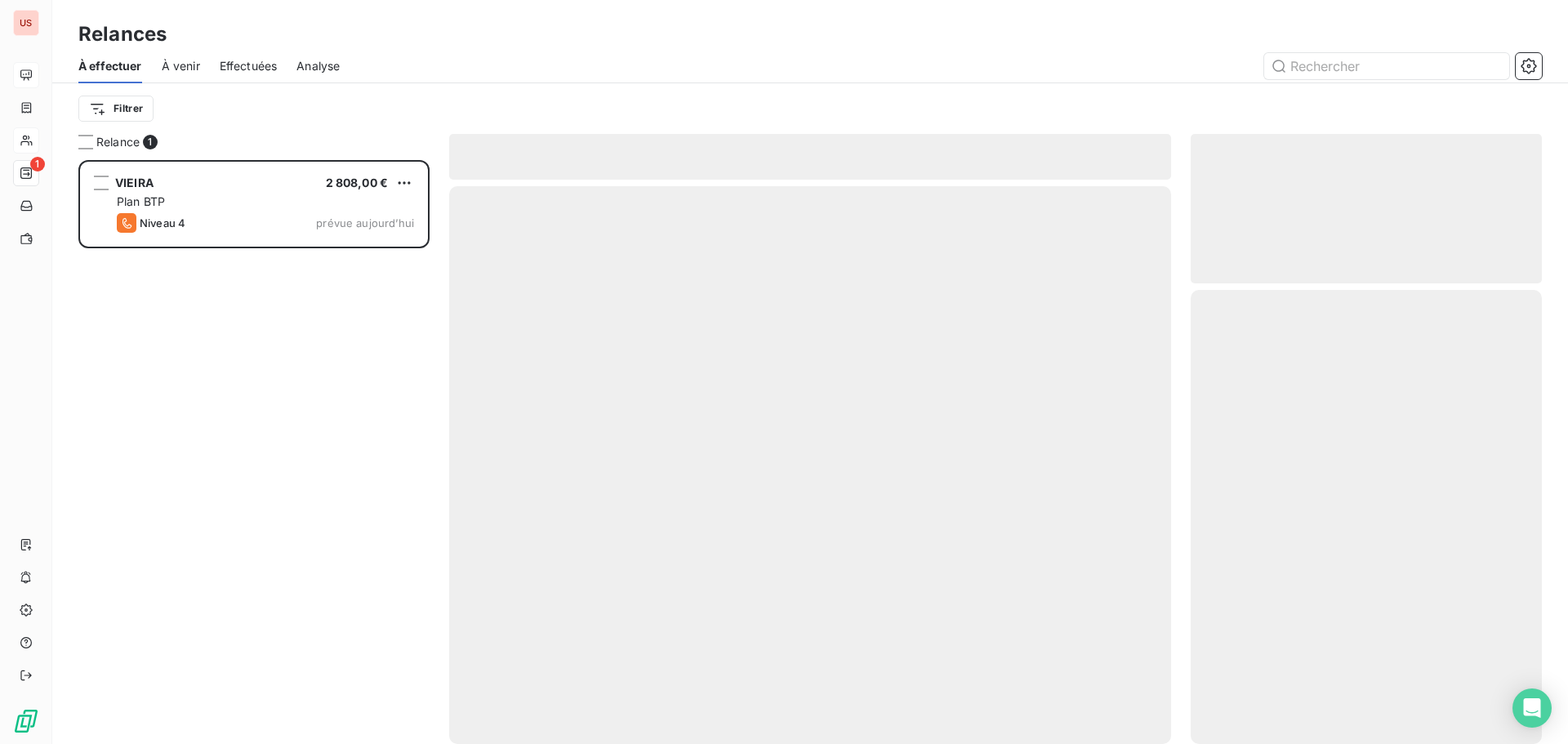
scroll to position [571, 339]
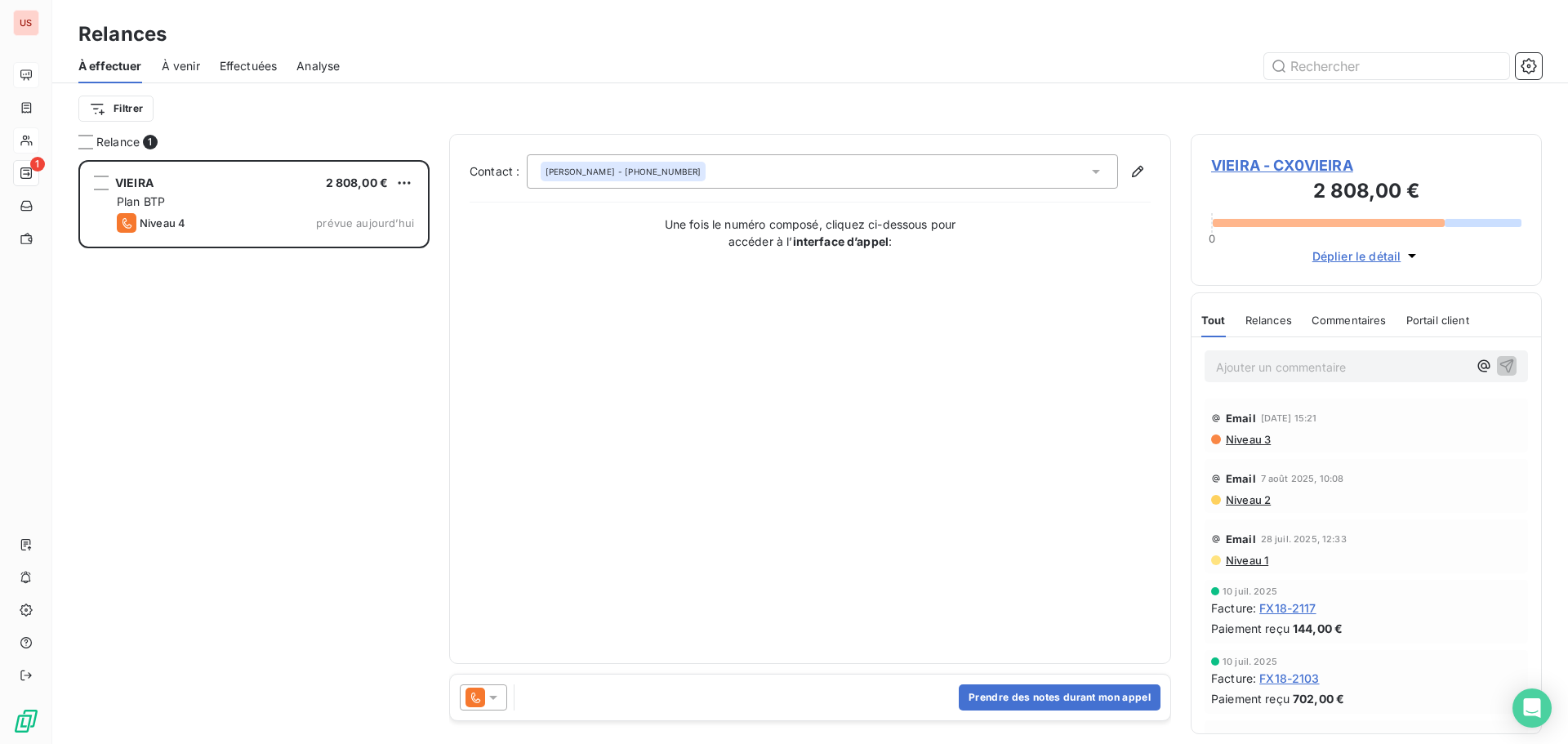
click at [496, 696] on icon at bounding box center [493, 698] width 8 height 4
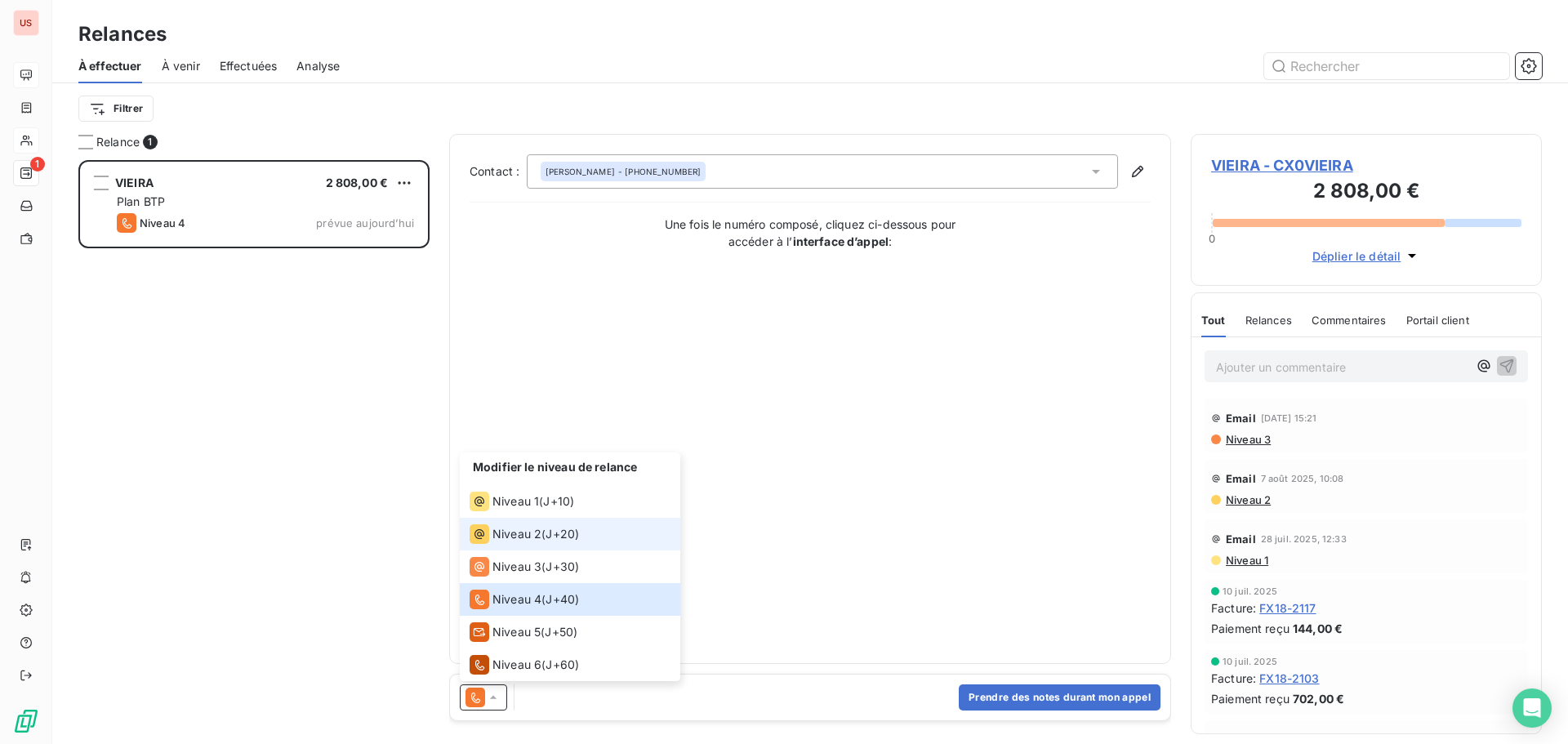
click at [511, 539] on span "Niveau 2" at bounding box center [517, 534] width 49 height 16
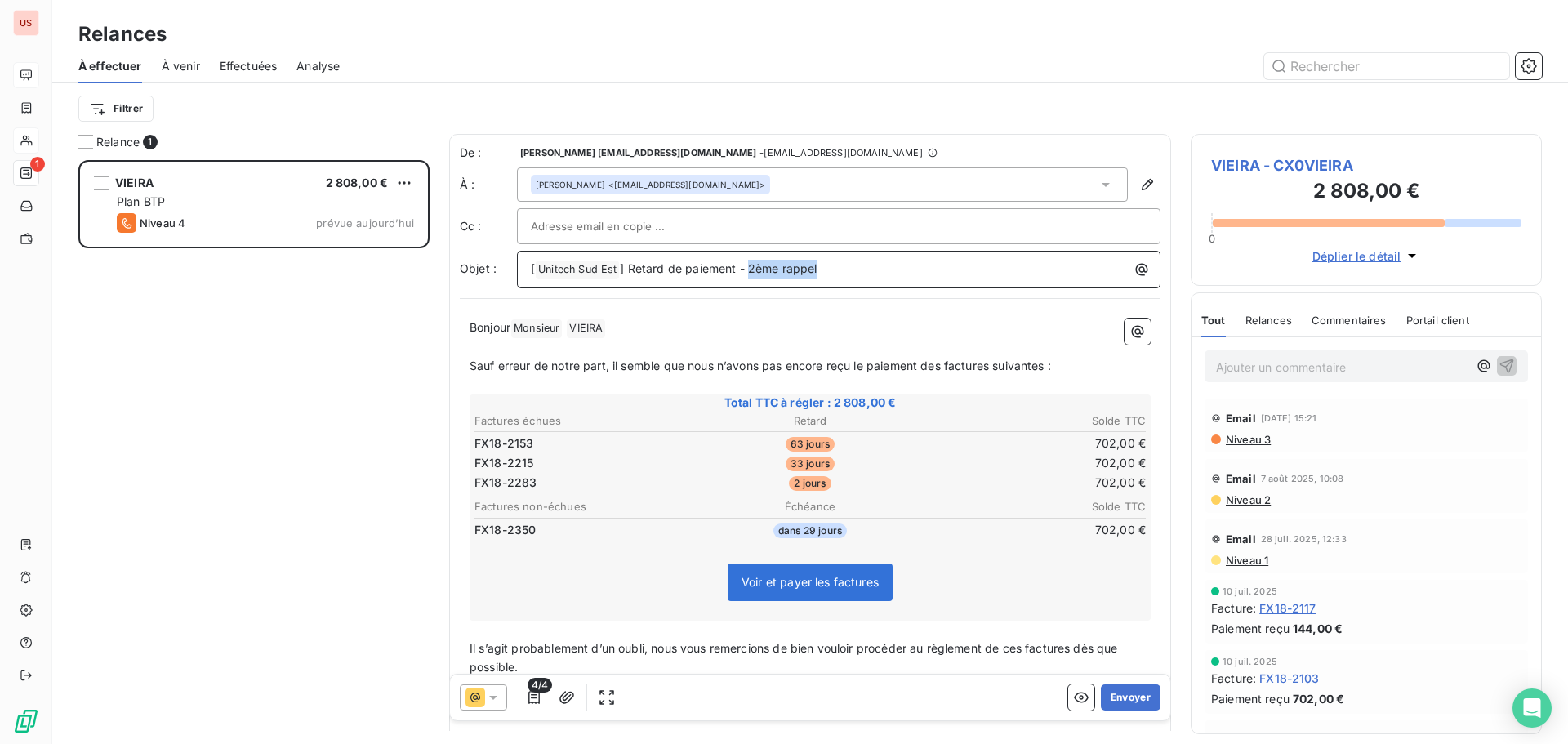
drag, startPoint x: 748, startPoint y: 274, endPoint x: 962, endPoint y: 281, distance: 214.1
click at [962, 281] on div "[ Unitech Sud Est ﻿ ] Retard de paiement - 2ème rappel" at bounding box center [838, 269] width 643 height 38
click at [533, 705] on icon "button" at bounding box center [534, 697] width 16 height 16
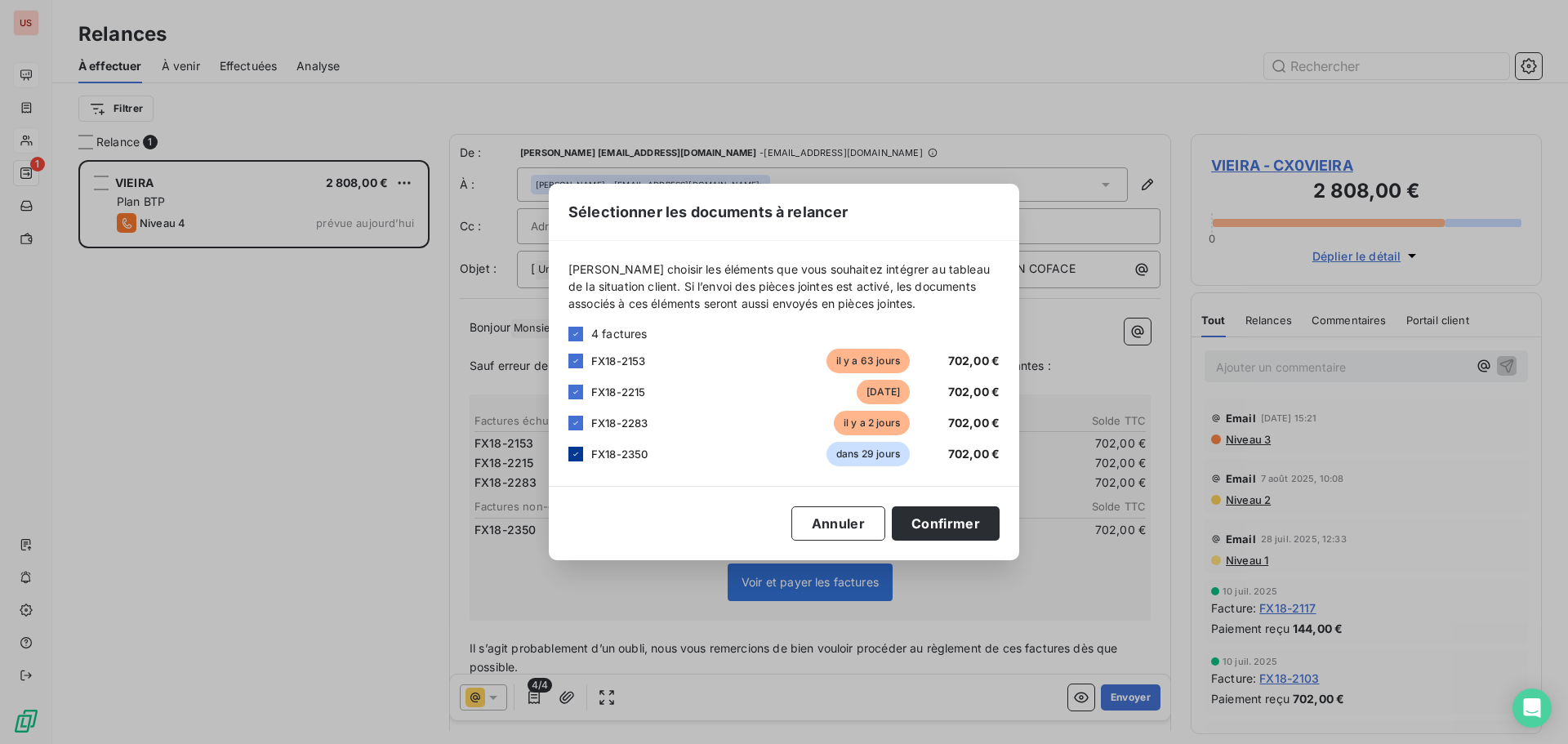
click at [574, 453] on icon at bounding box center [576, 454] width 9 height 9
click at [939, 521] on button "Confirmer" at bounding box center [945, 524] width 108 height 35
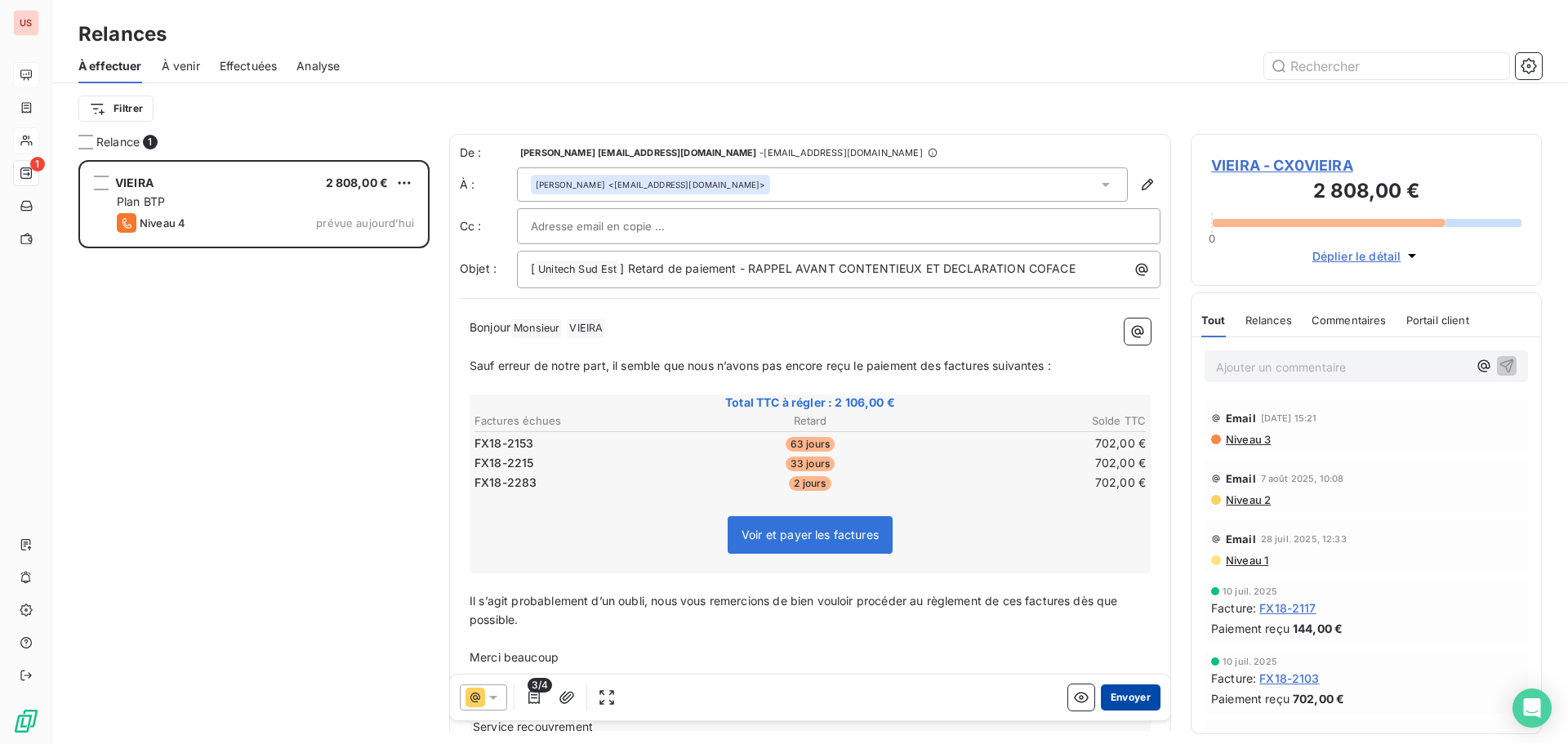
click at [1120, 695] on button "Envoyer" at bounding box center [1131, 698] width 60 height 26
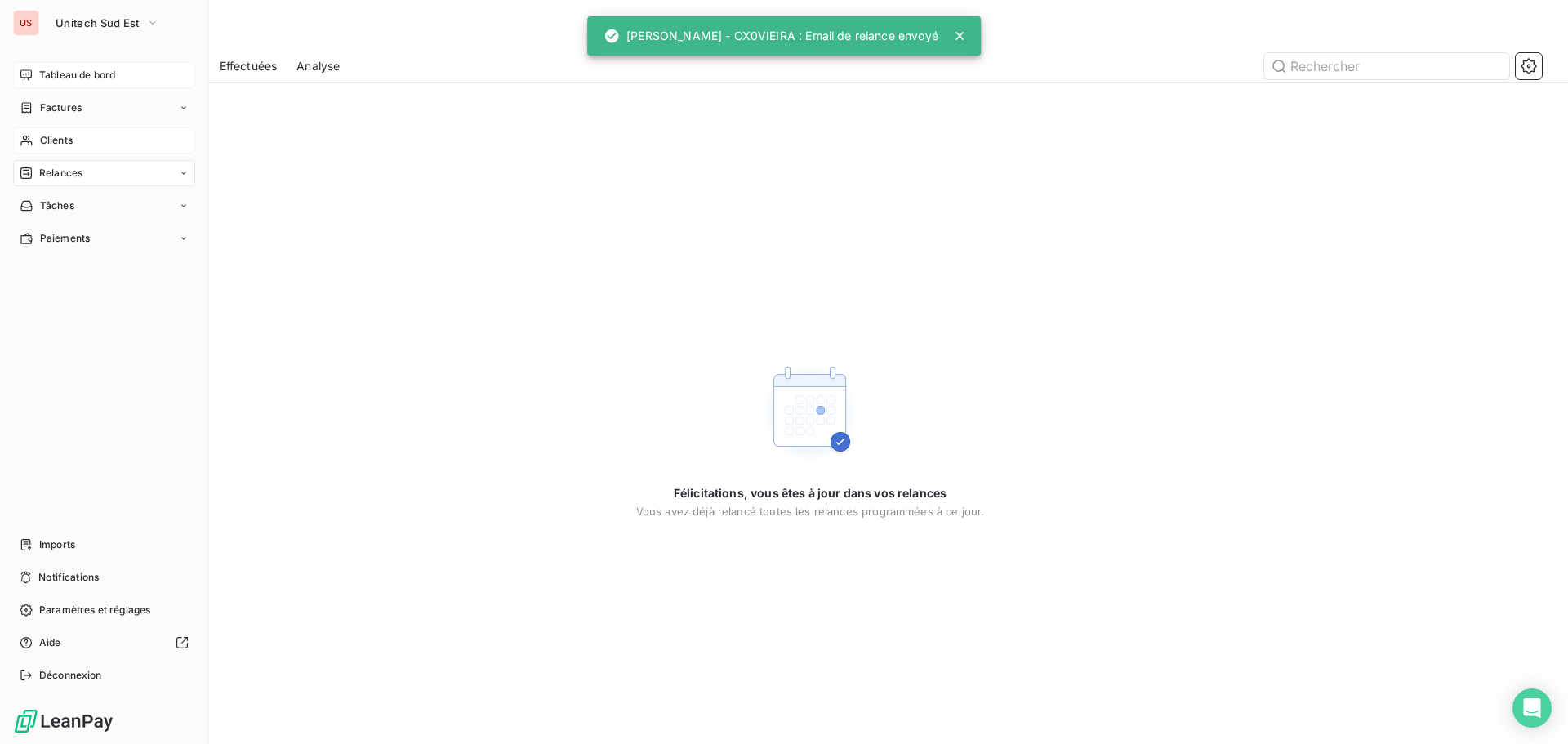
click at [38, 174] on div "Relances" at bounding box center [51, 174] width 63 height 15
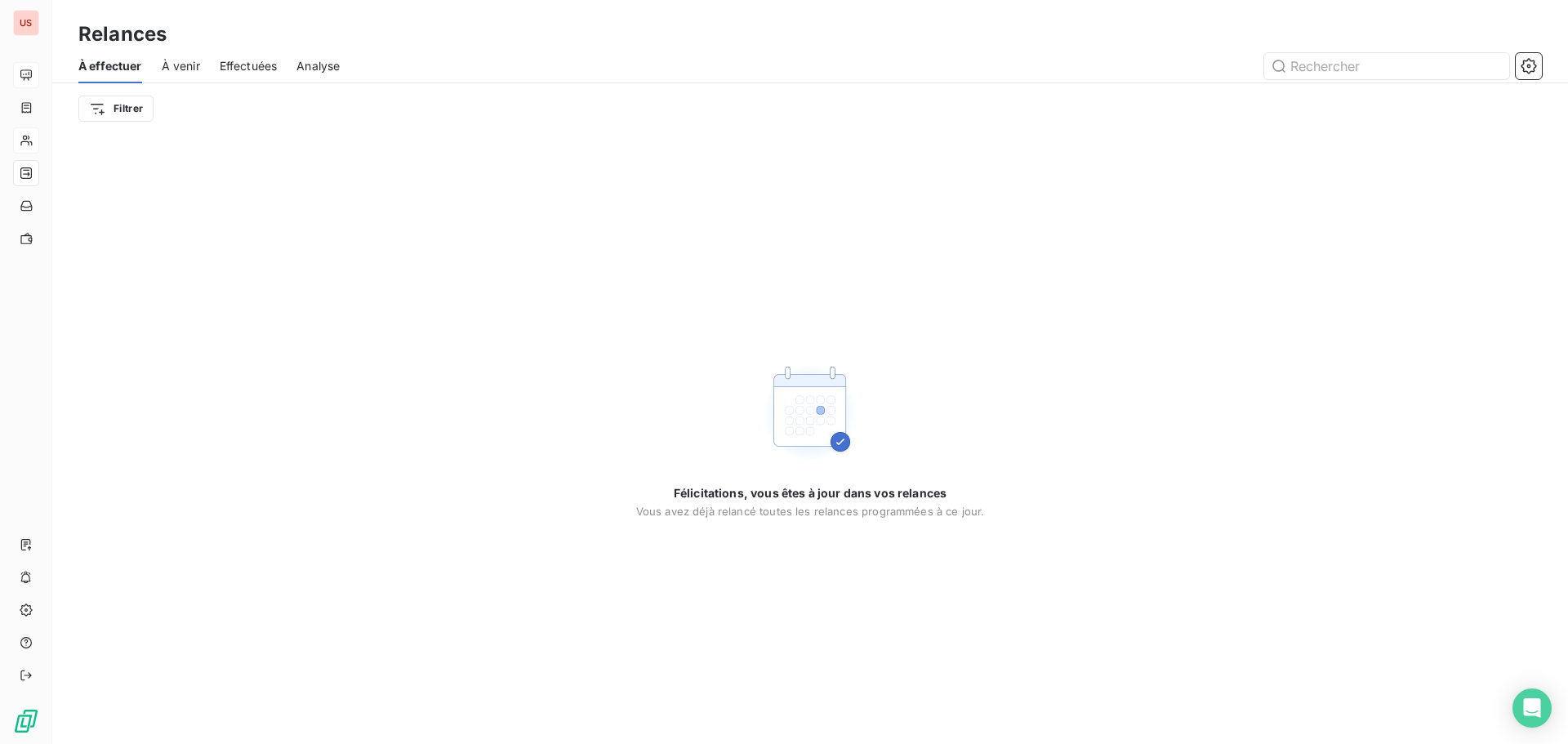
click at [184, 66] on span "À venir" at bounding box center [180, 66] width 38 height 16
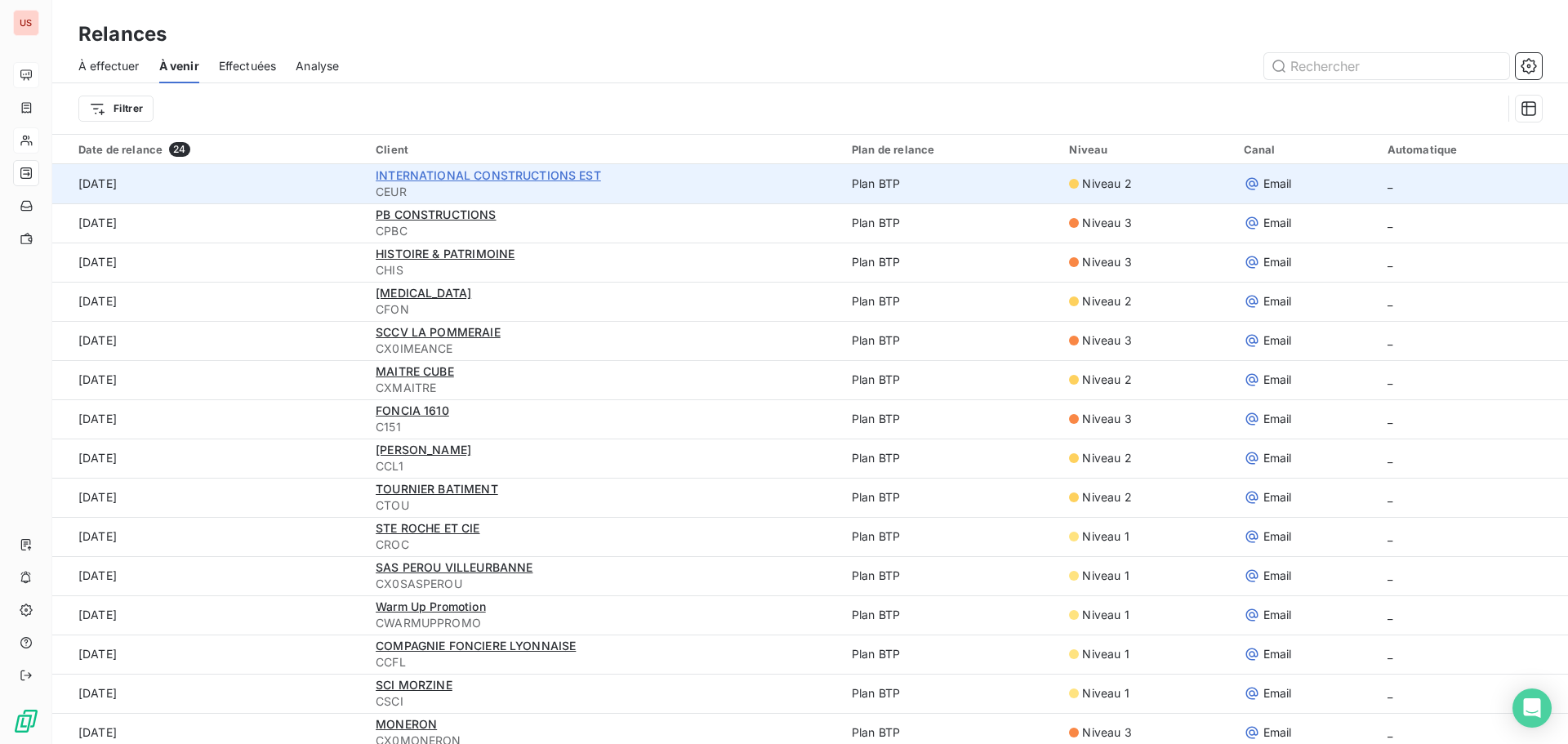
click at [440, 171] on span "INTERNATIONAL CONSTRUCTIONS EST" at bounding box center [488, 175] width 225 height 14
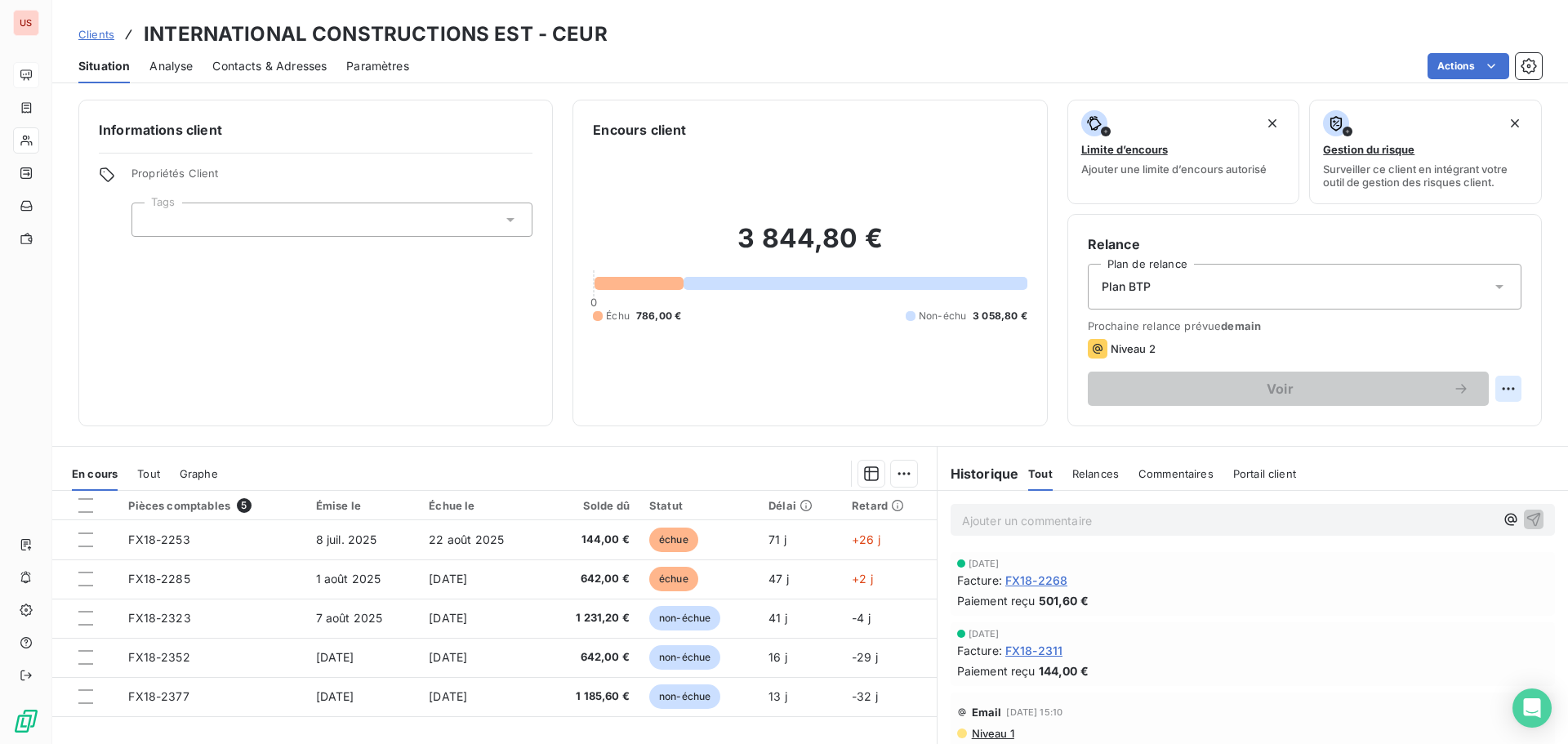
click at [1506, 387] on html "US Clients INTERNATIONAL CONSTRUCTIONS EST - CEUR Situation Analyse Contacts & …" at bounding box center [784, 372] width 1568 height 744
click at [1455, 430] on div "Replanifier cette action" at bounding box center [1428, 425] width 146 height 26
select select "8"
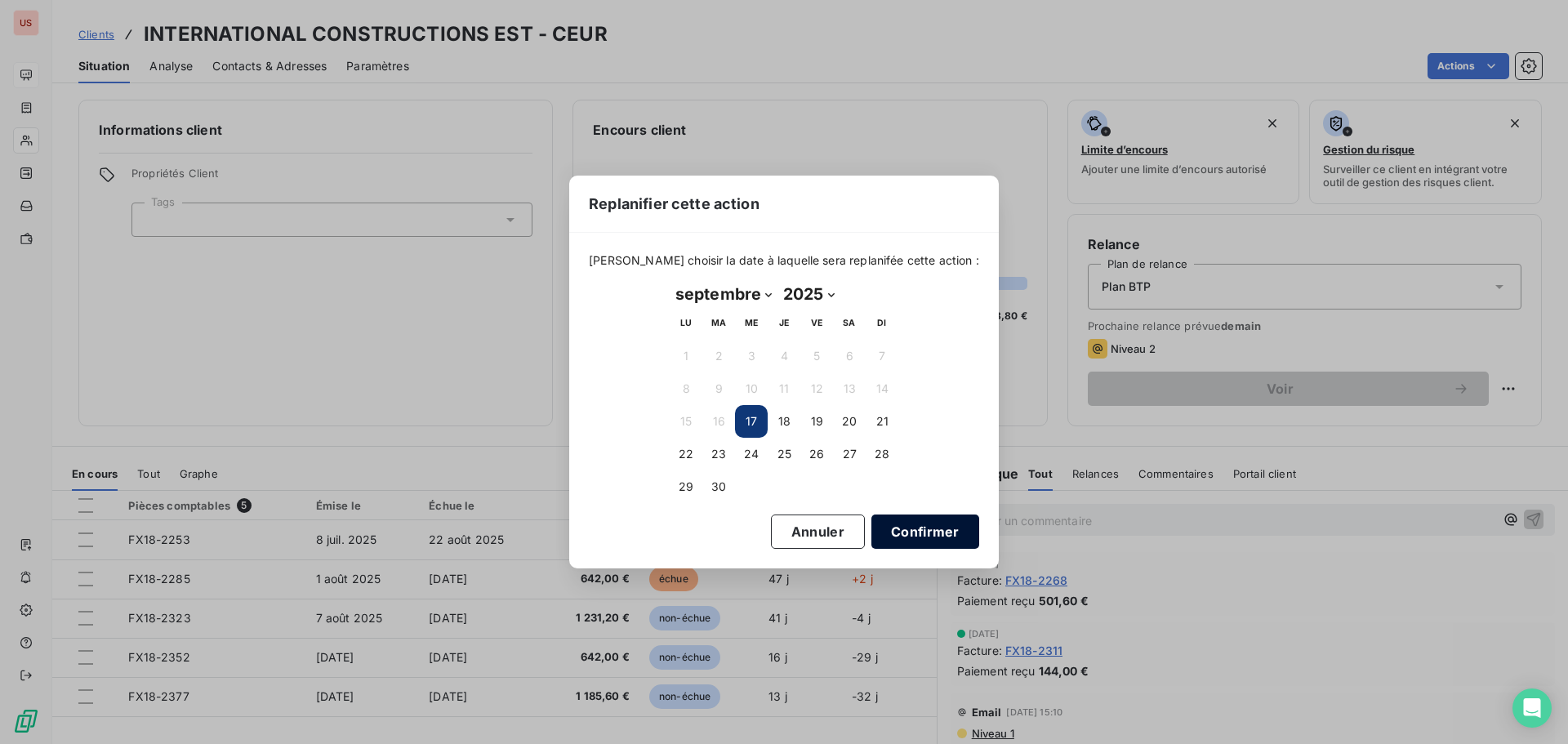
click at [893, 539] on button "Confirmer" at bounding box center [925, 532] width 108 height 35
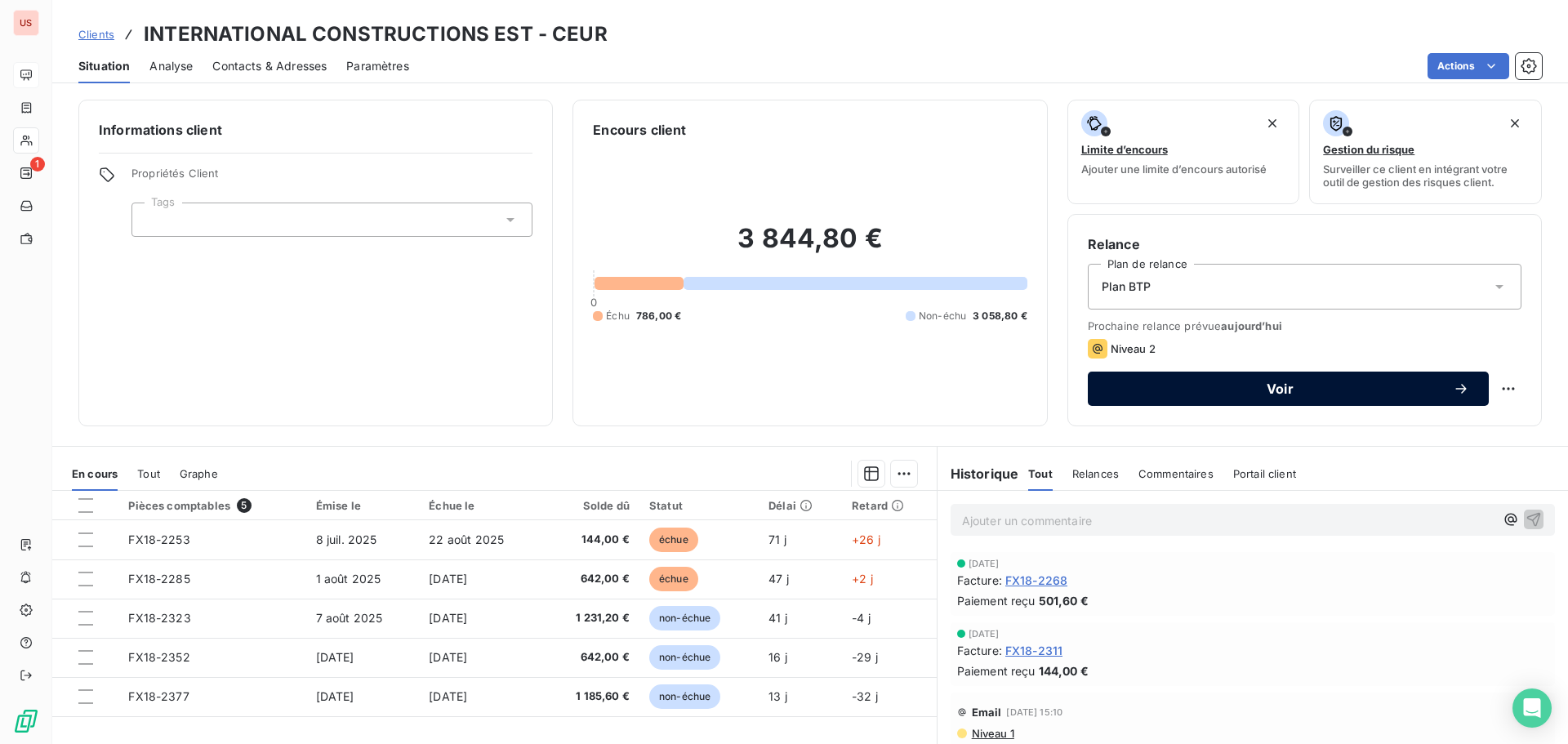
click at [1258, 398] on button "Voir" at bounding box center [1288, 388] width 400 height 35
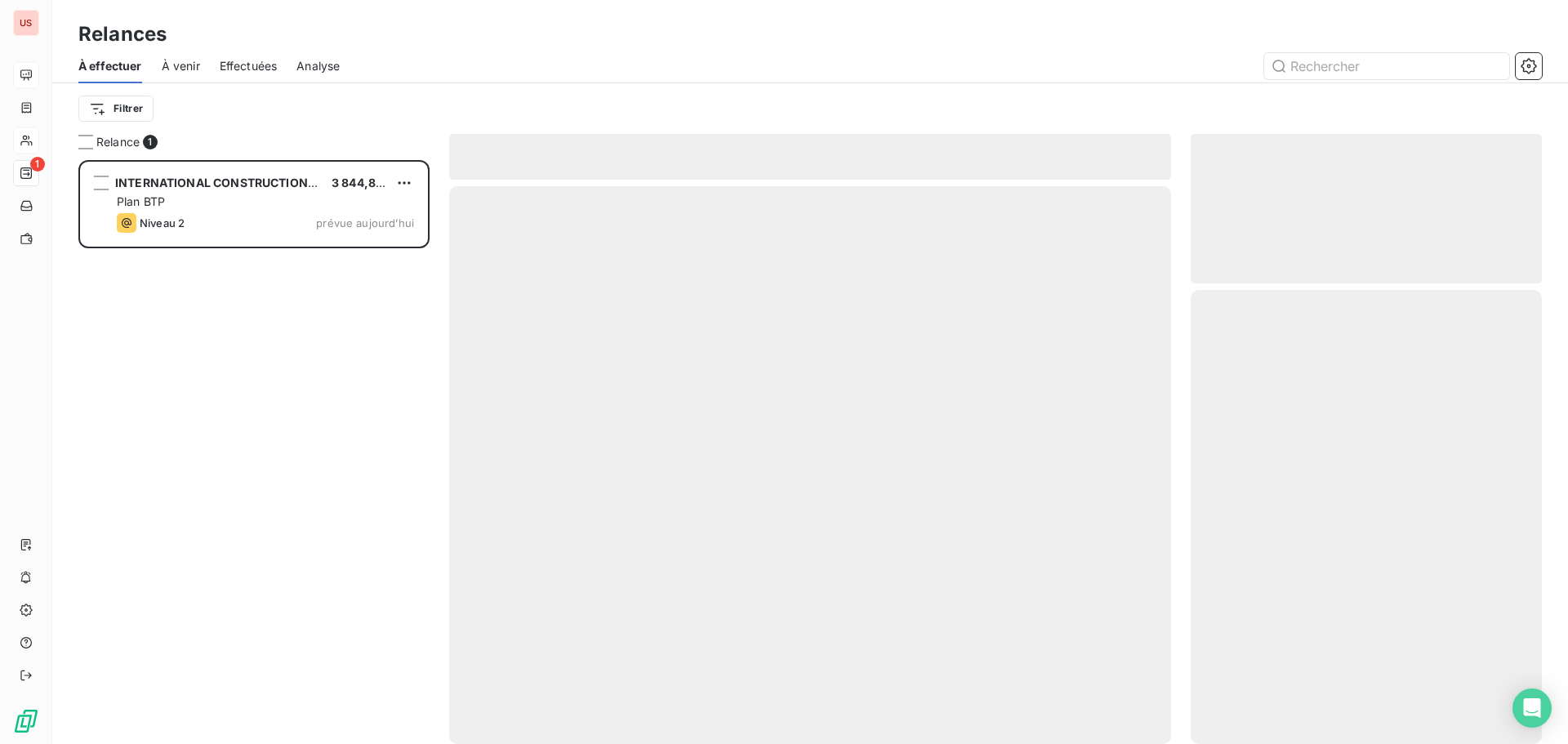
scroll to position [571, 339]
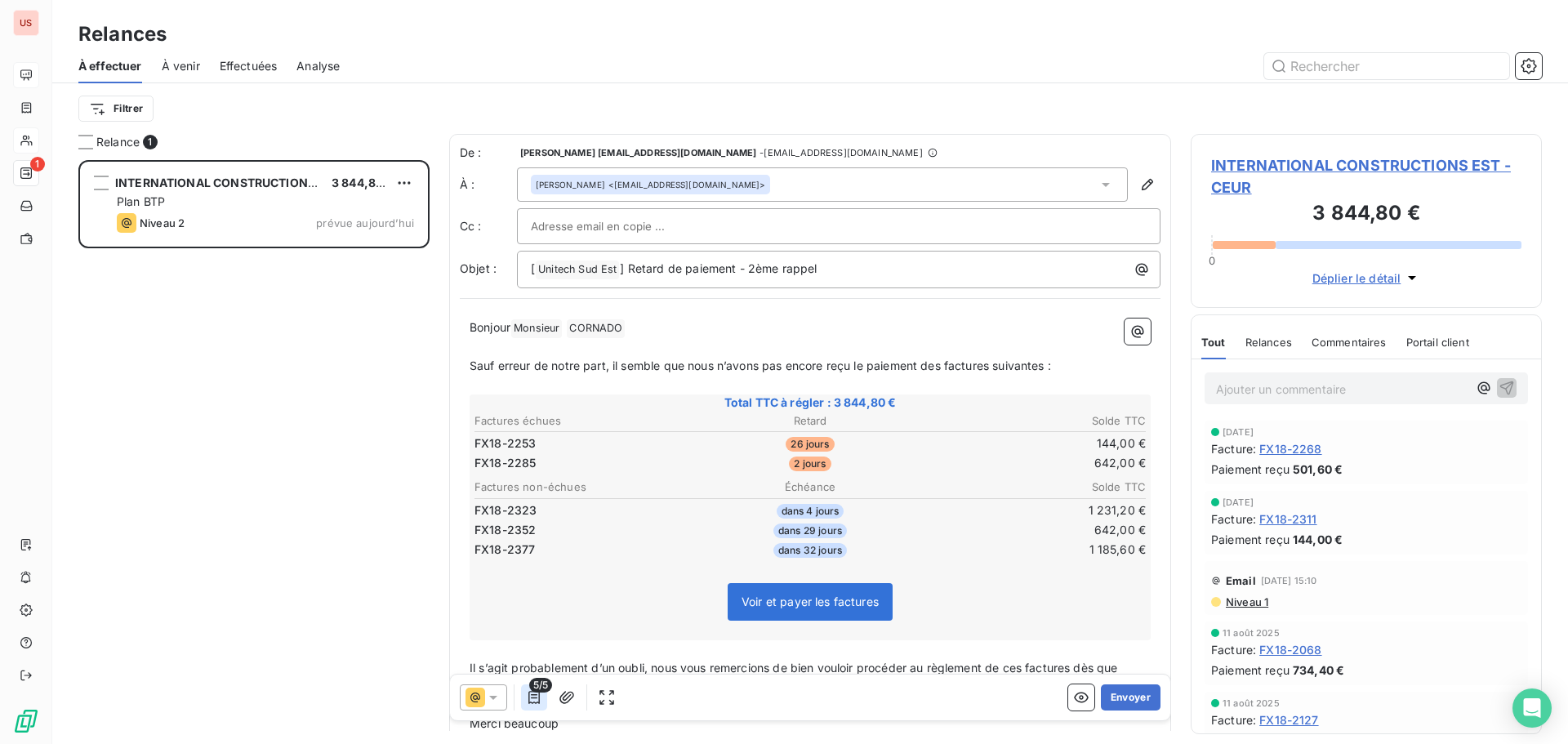
click at [536, 699] on icon "button" at bounding box center [534, 697] width 16 height 16
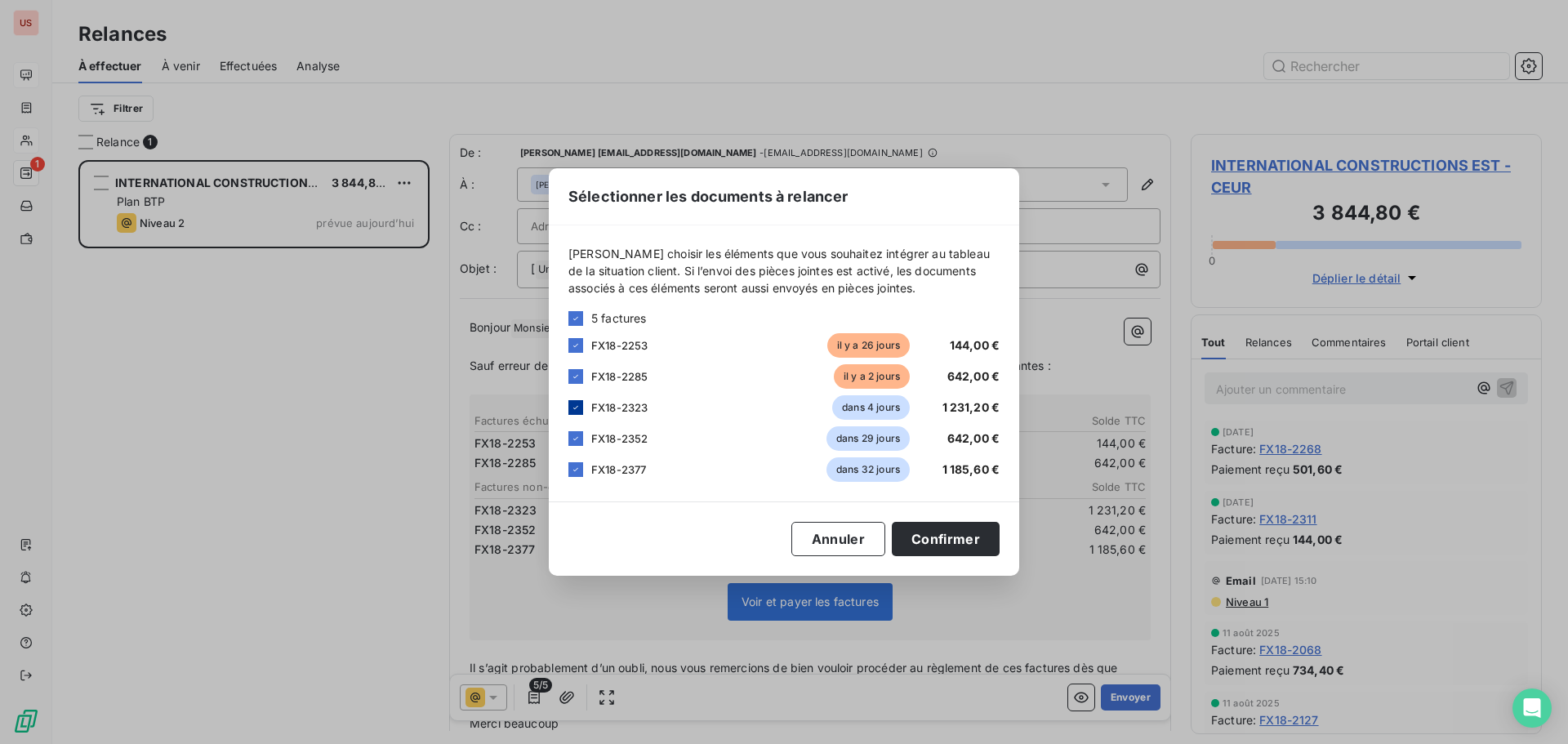
click at [574, 407] on icon at bounding box center [576, 407] width 9 height 9
click at [861, 534] on button "Annuler" at bounding box center [838, 539] width 94 height 35
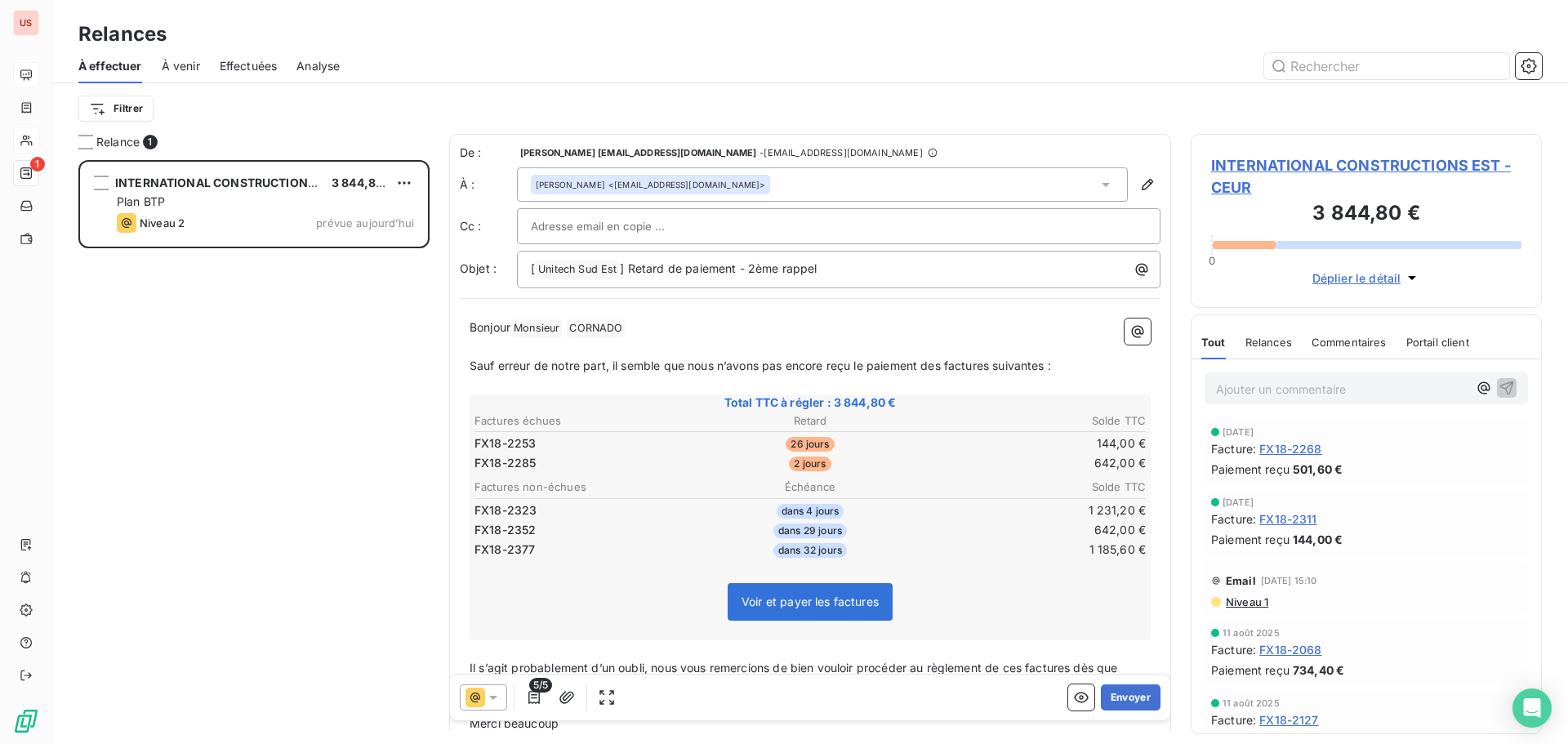
click at [501, 696] on icon at bounding box center [492, 697] width 16 height 16
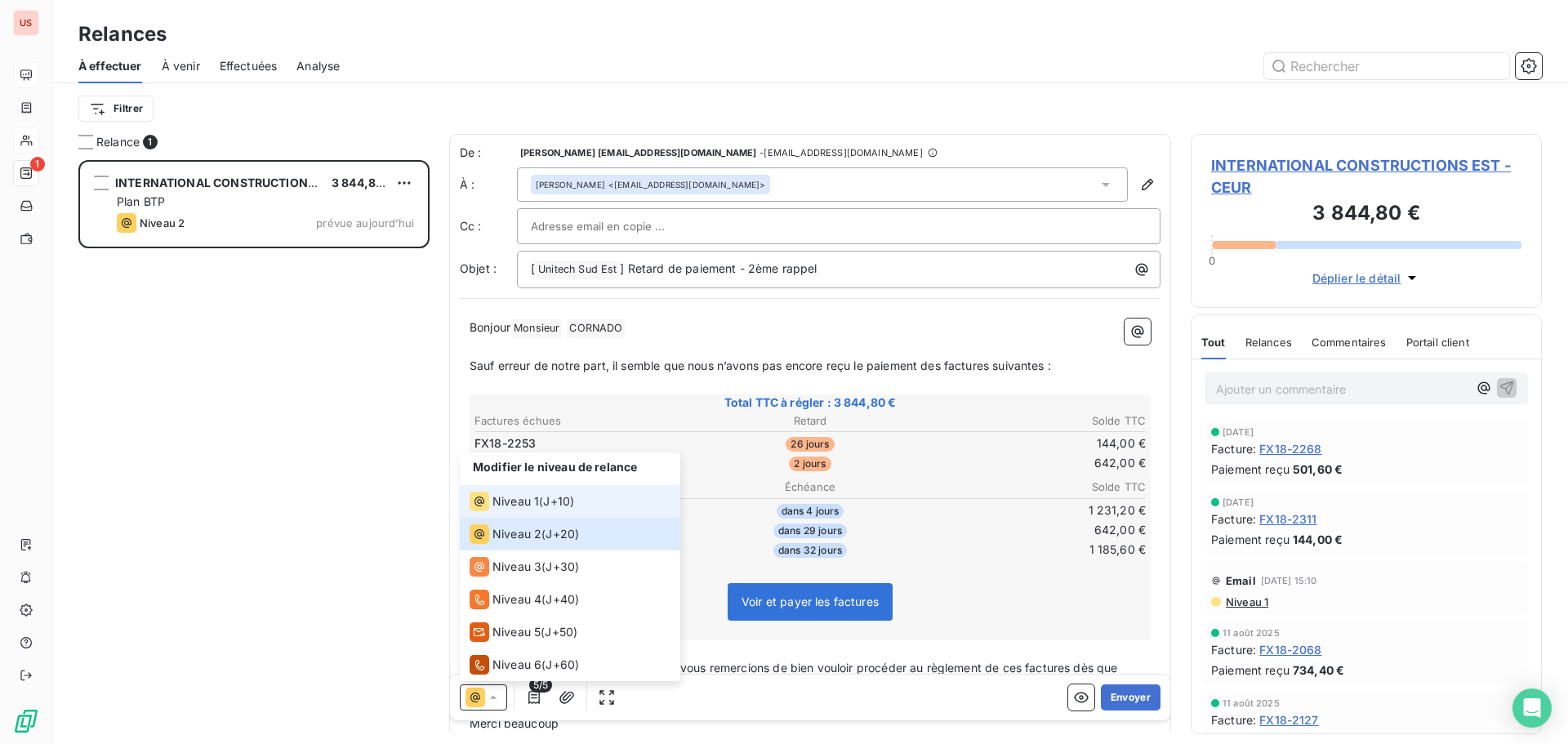
click at [521, 491] on li "Niveau 1 ( J+10 )" at bounding box center [569, 501] width 220 height 33
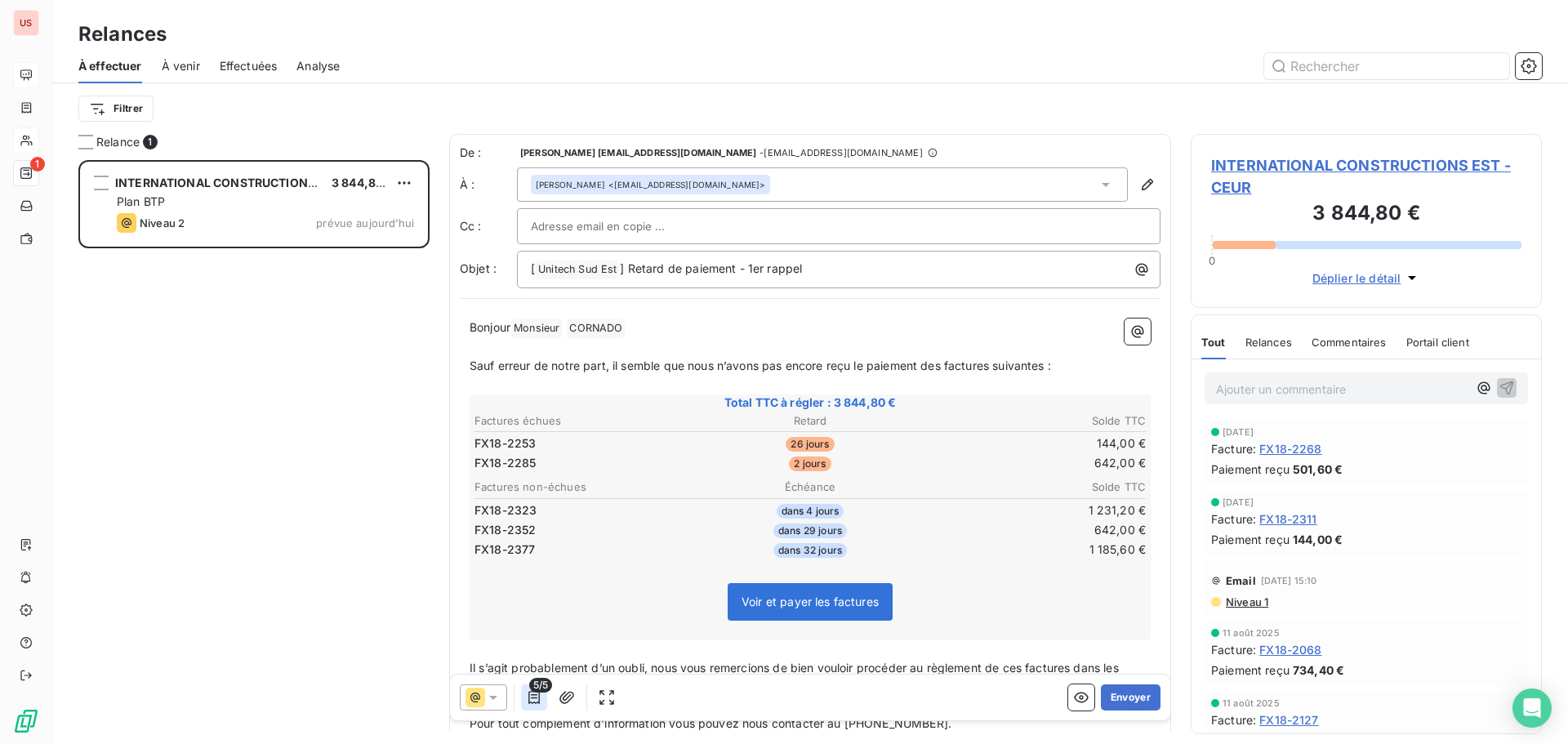
click at [540, 700] on icon "button" at bounding box center [534, 697] width 16 height 16
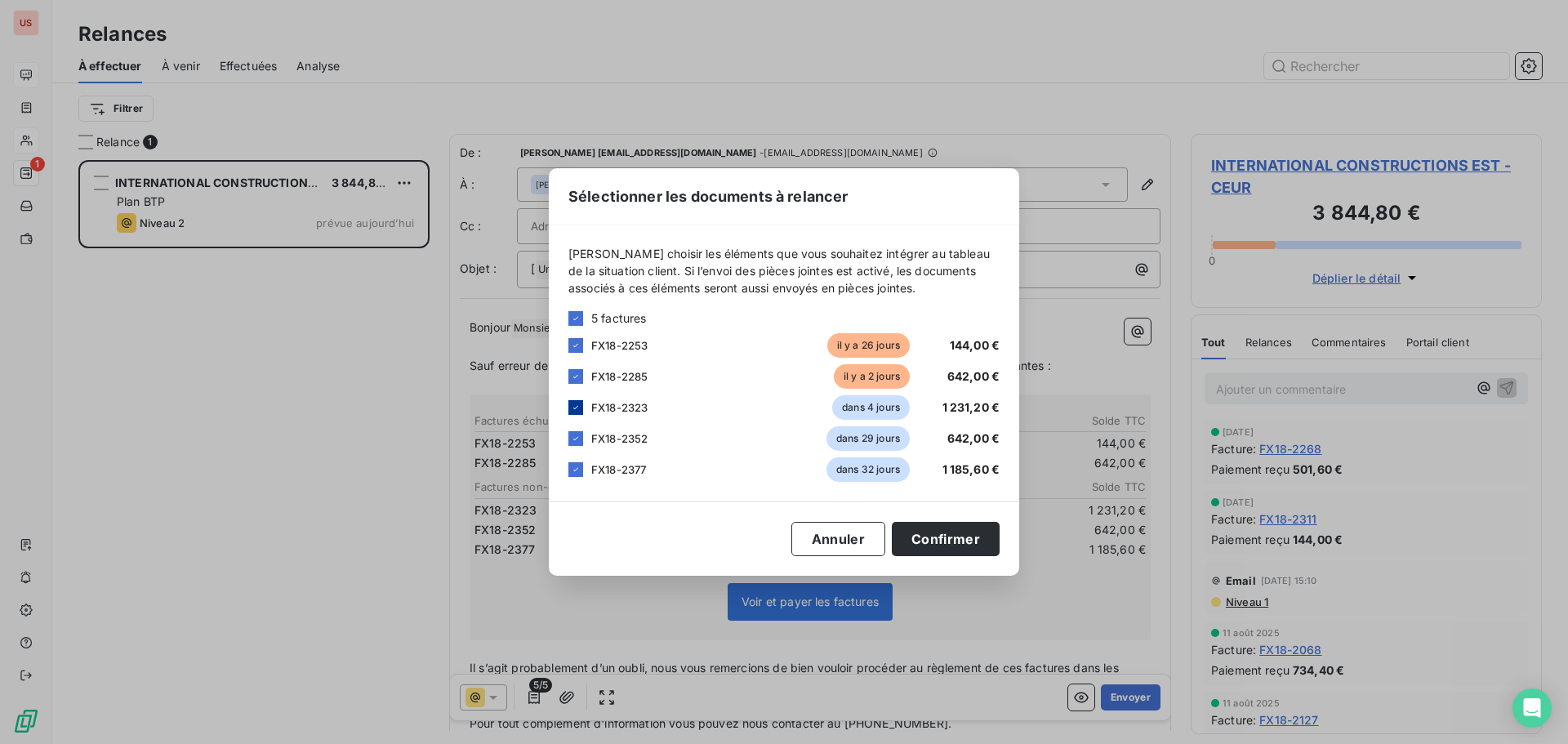
click at [578, 412] on icon at bounding box center [576, 407] width 9 height 9
drag, startPoint x: 578, startPoint y: 433, endPoint x: 578, endPoint y: 464, distance: 31.0
click at [578, 434] on icon at bounding box center [576, 438] width 9 height 9
click at [578, 471] on icon at bounding box center [576, 469] width 9 height 9
click at [936, 535] on button "Confirmer" at bounding box center [945, 539] width 108 height 35
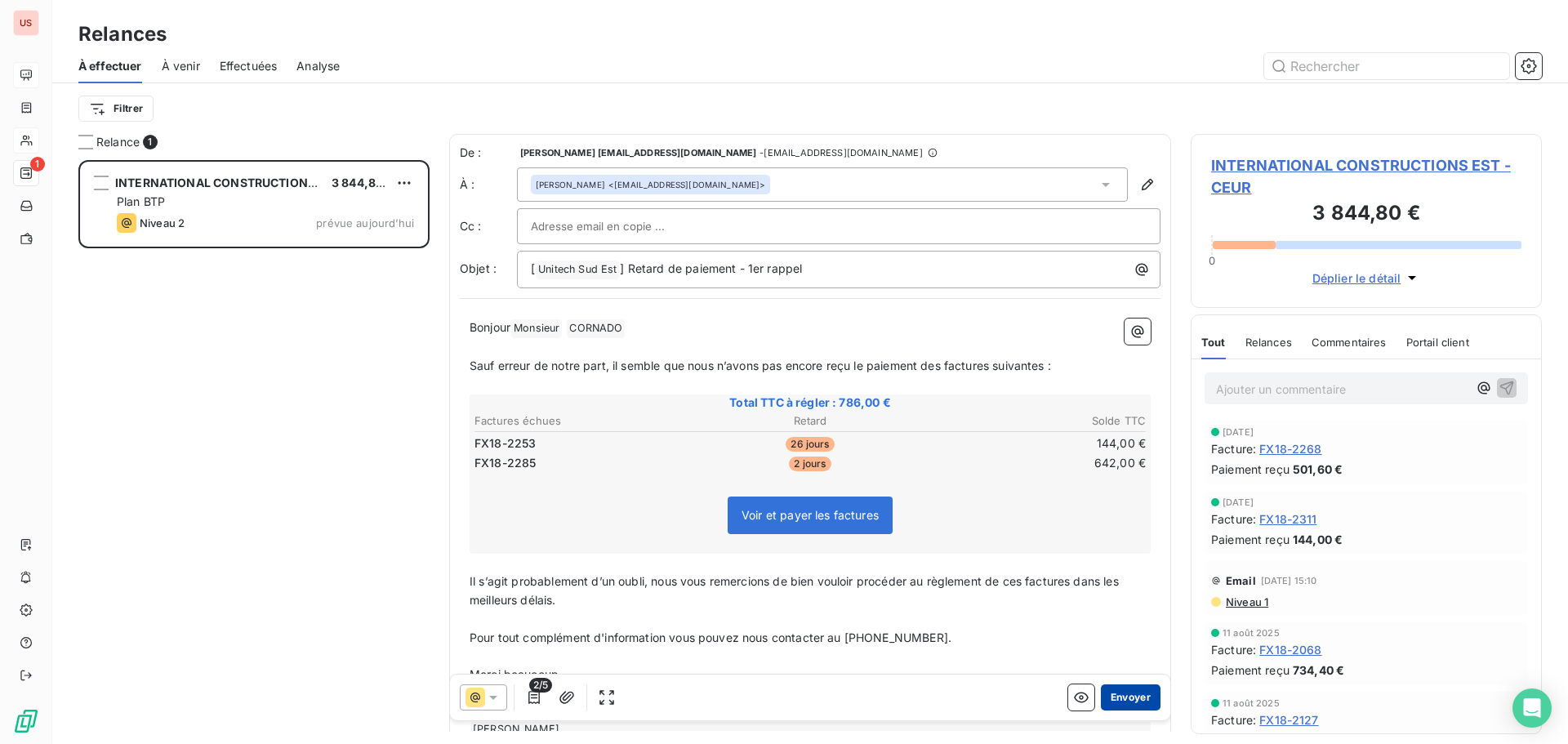
click at [1120, 697] on button "Envoyer" at bounding box center [1131, 698] width 60 height 26
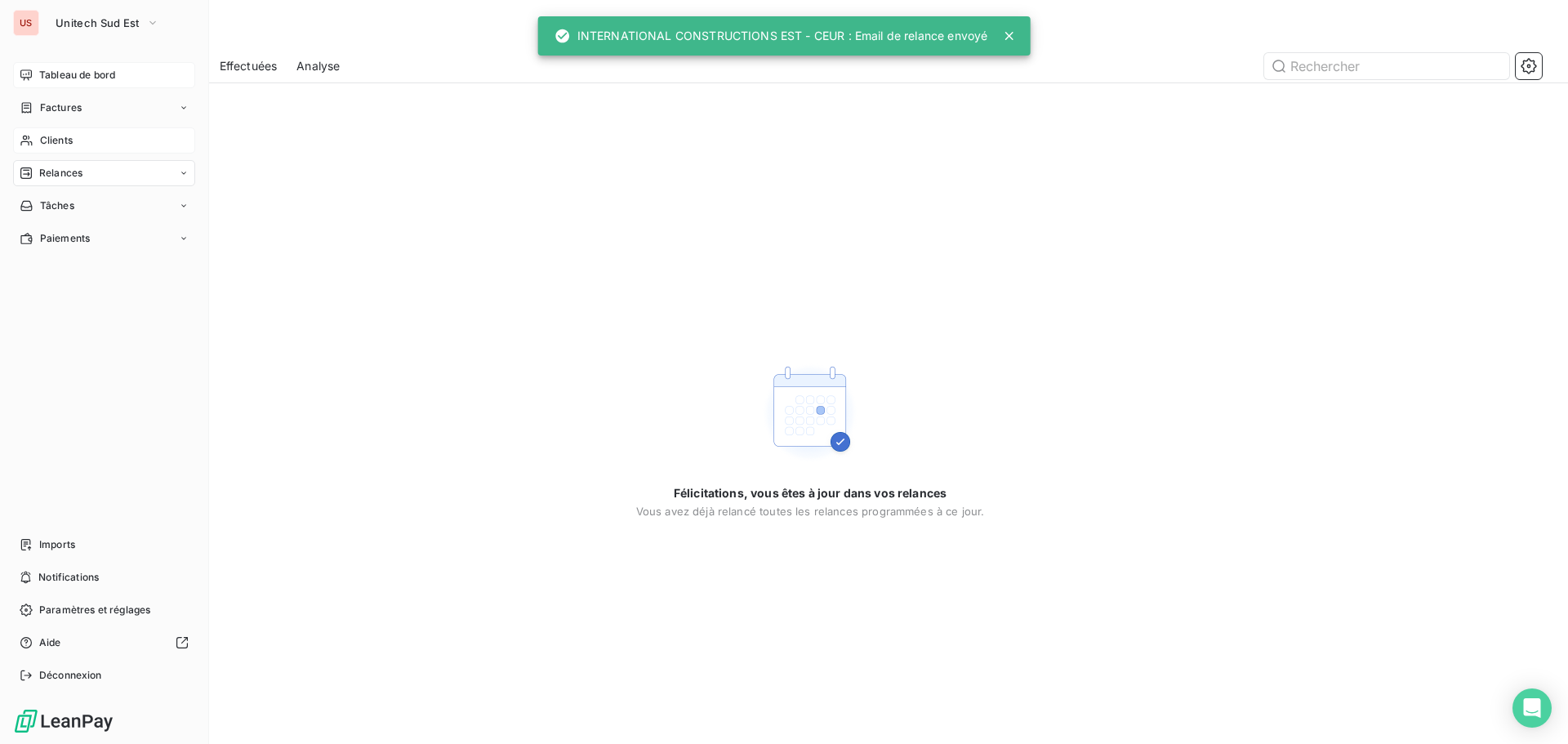
click at [47, 176] on span "Relances" at bounding box center [61, 174] width 43 height 15
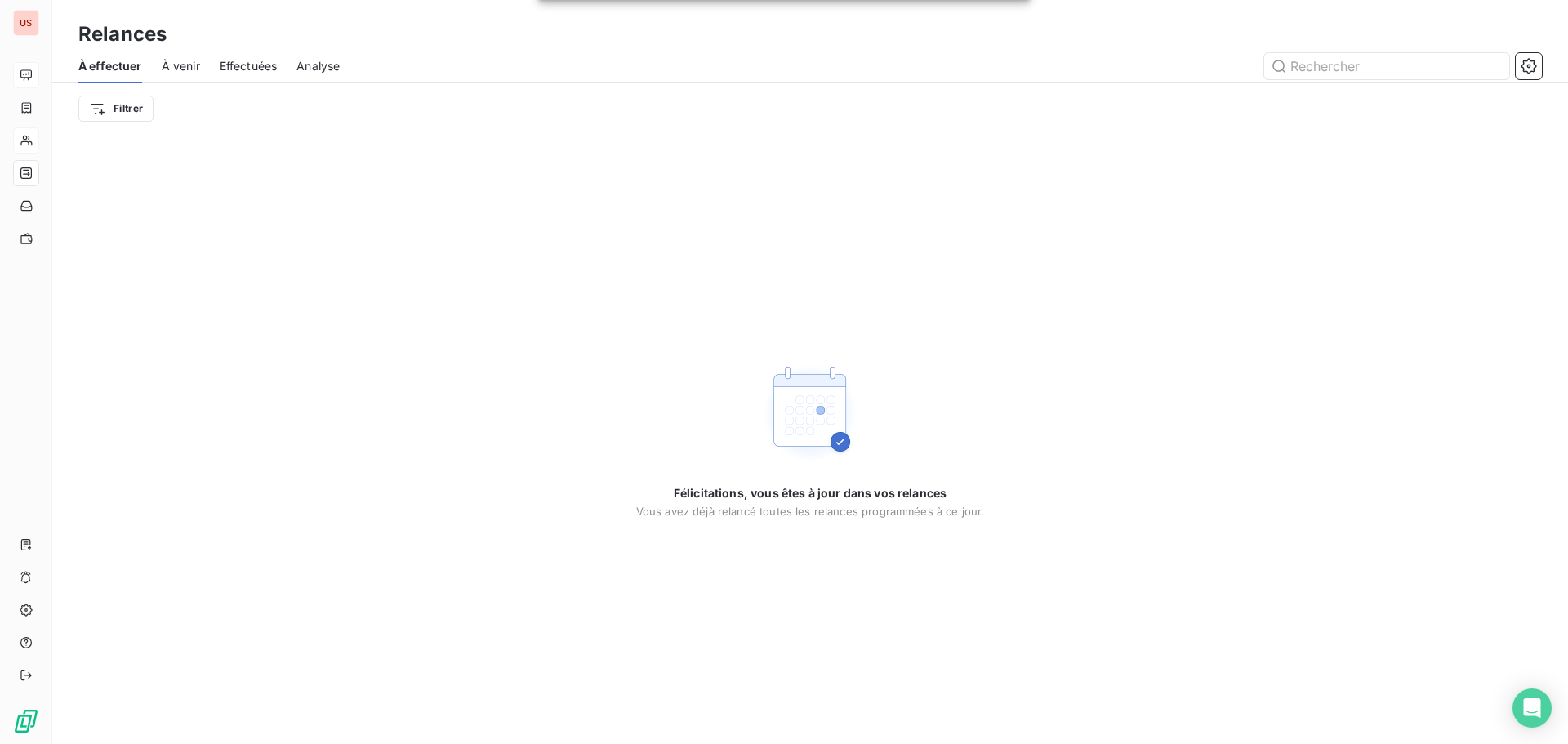
click at [189, 68] on span "À venir" at bounding box center [180, 66] width 38 height 16
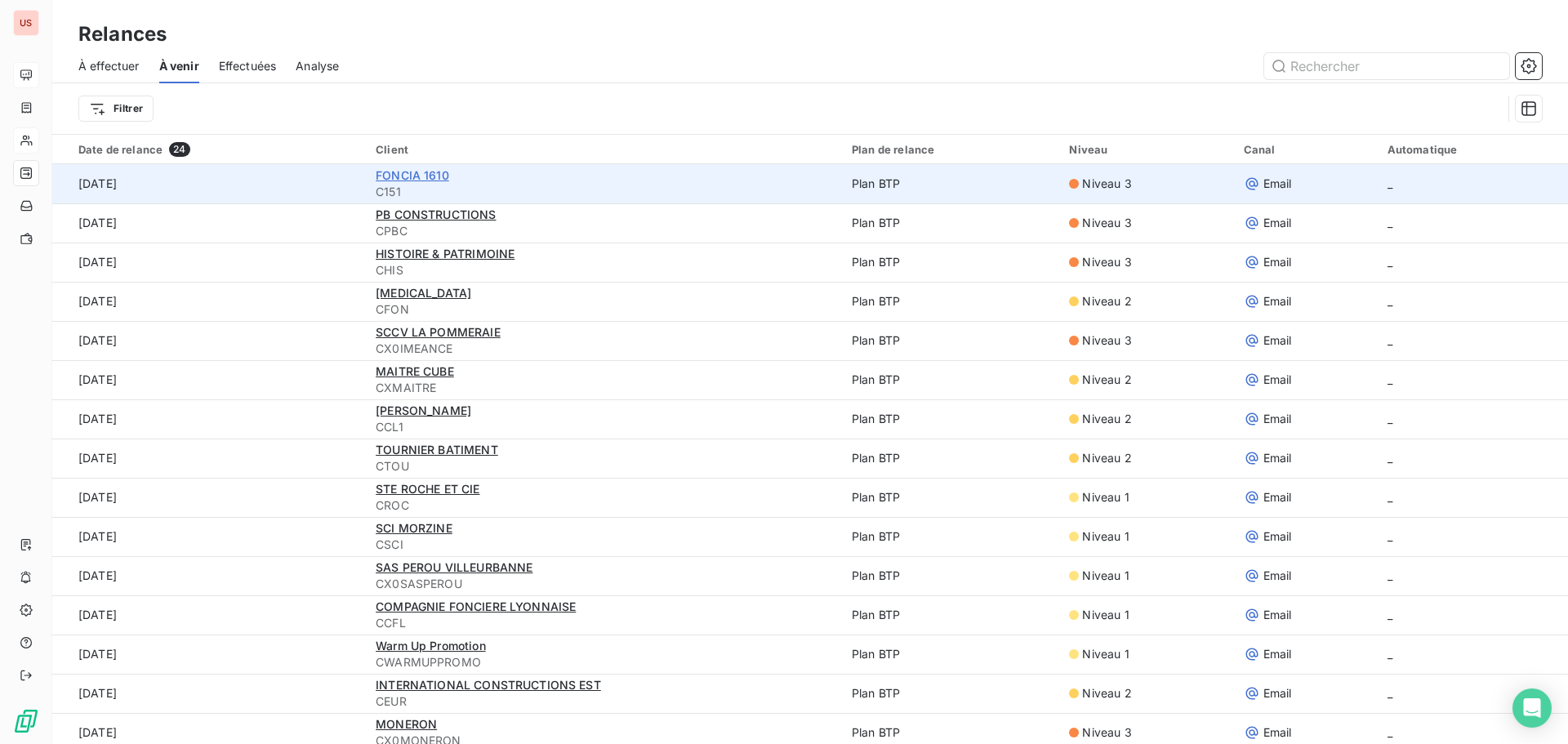
click at [403, 179] on span "FONCIA 1610" at bounding box center [412, 175] width 73 height 14
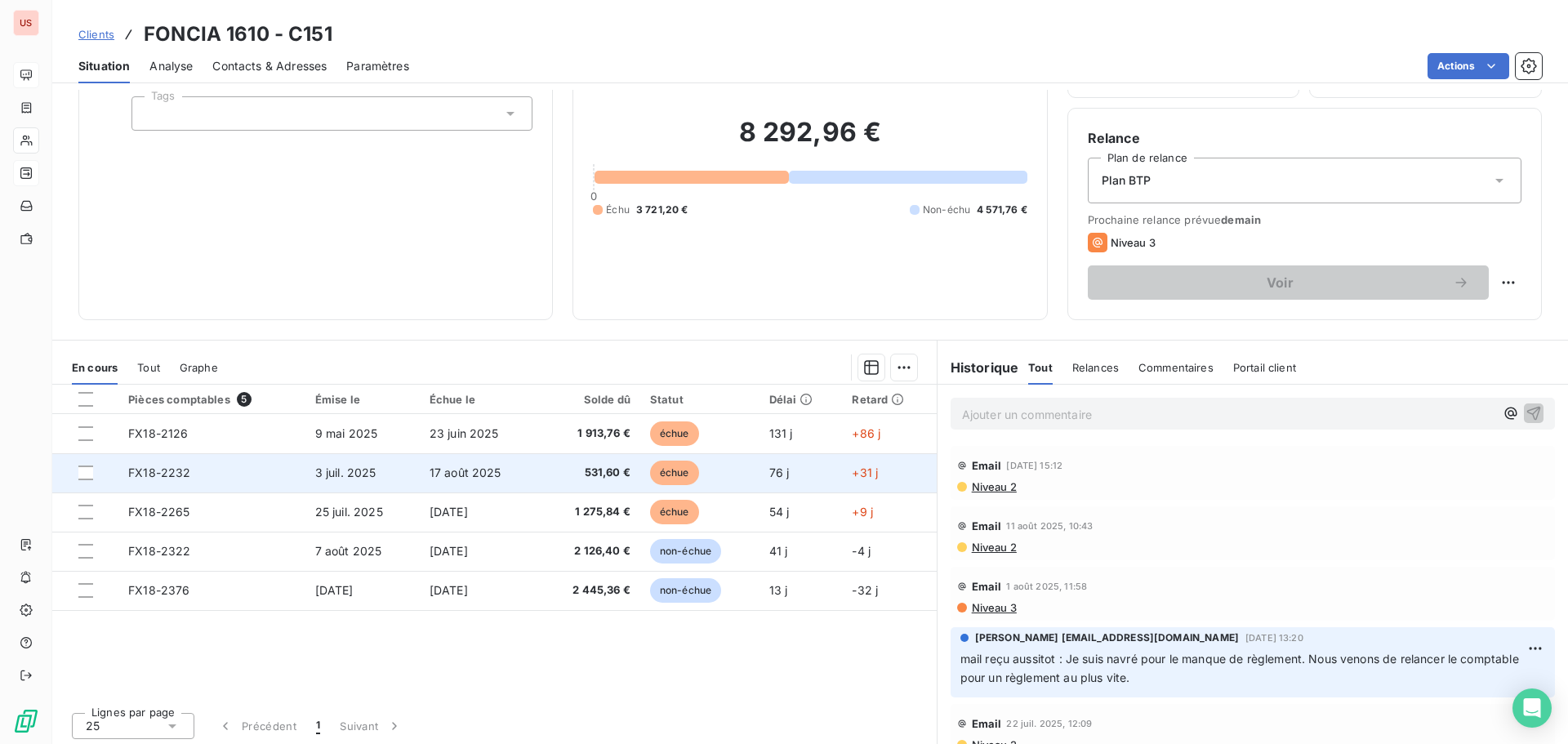
scroll to position [111, 0]
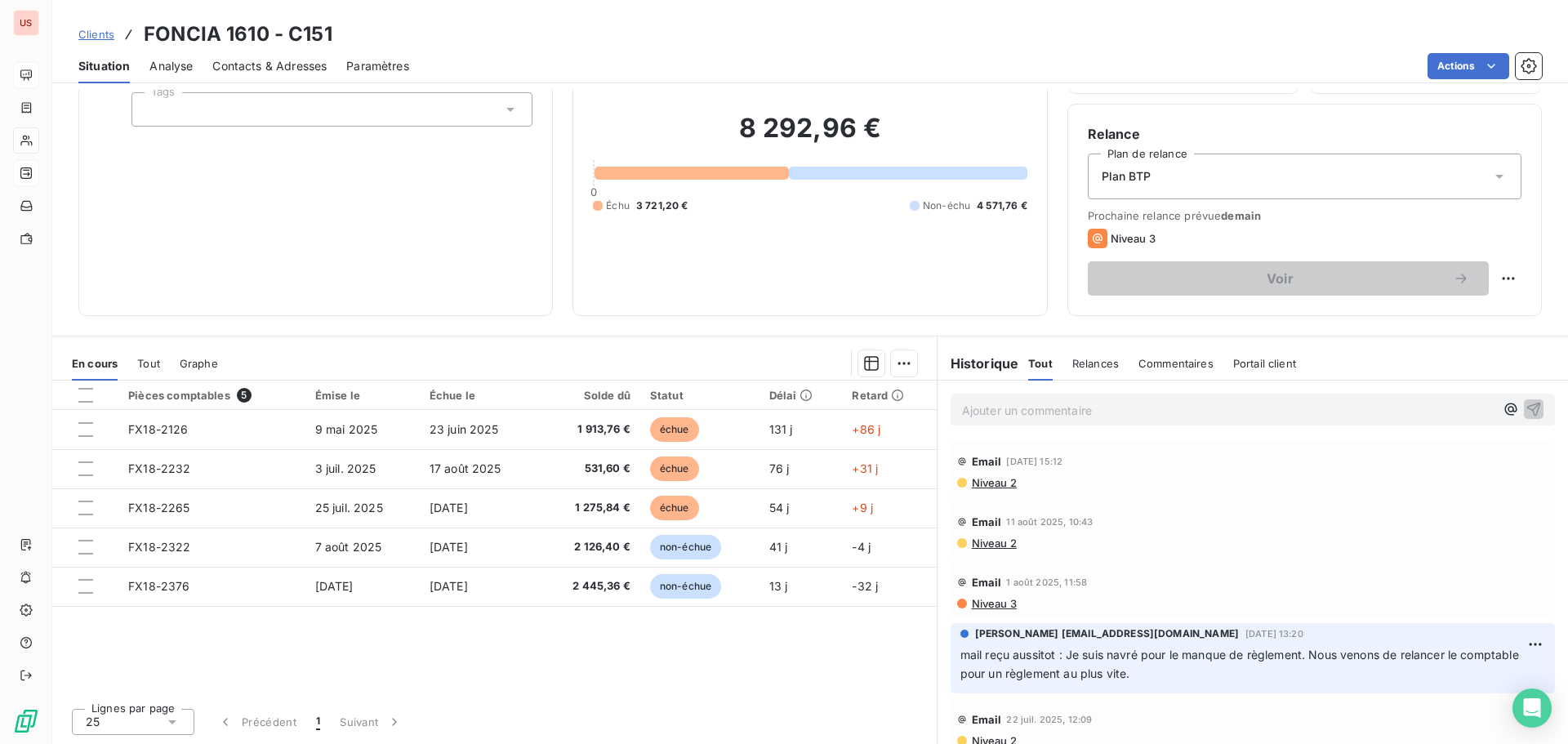
click at [988, 485] on span "Niveau 2" at bounding box center [993, 483] width 47 height 13
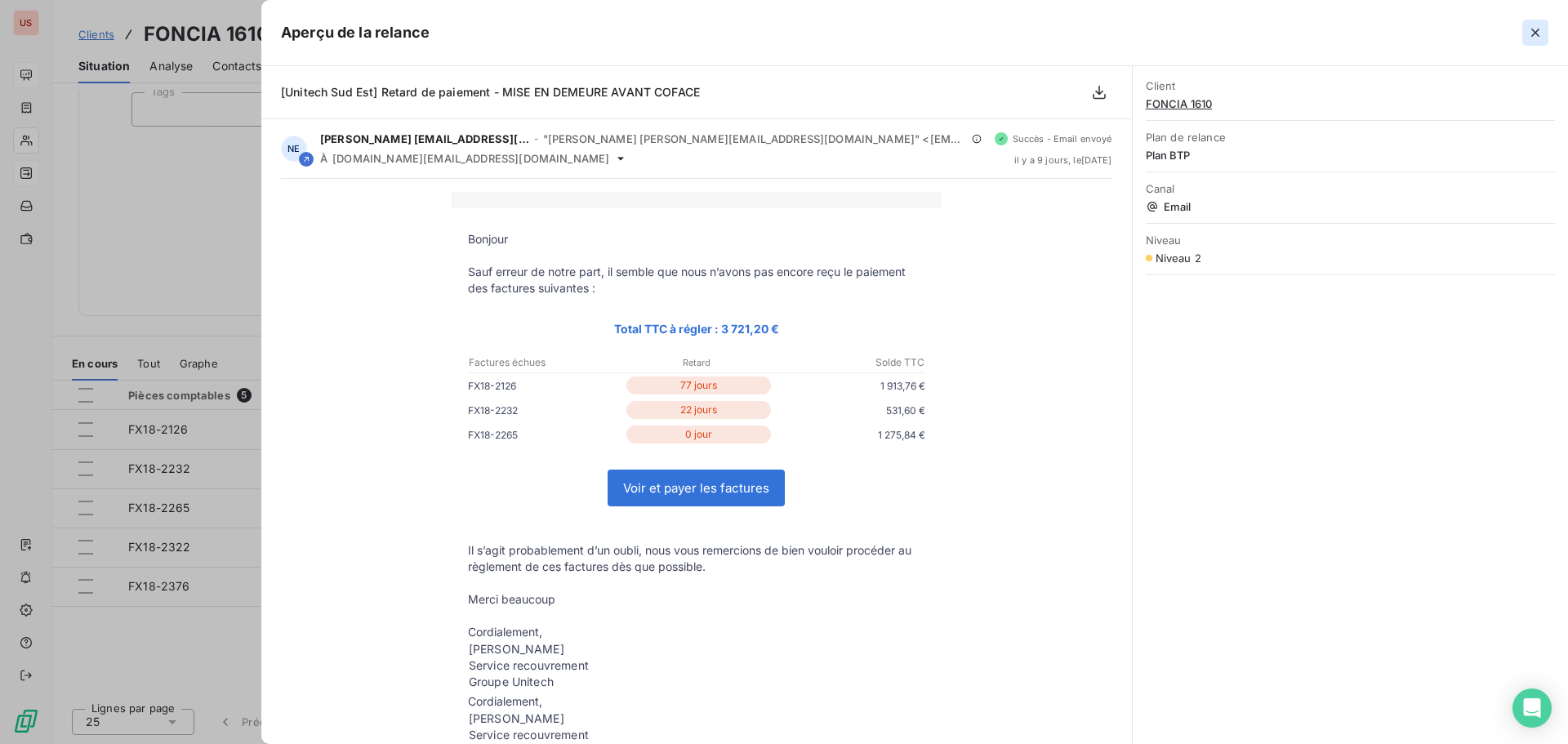
click at [1530, 33] on icon "button" at bounding box center [1534, 32] width 16 height 16
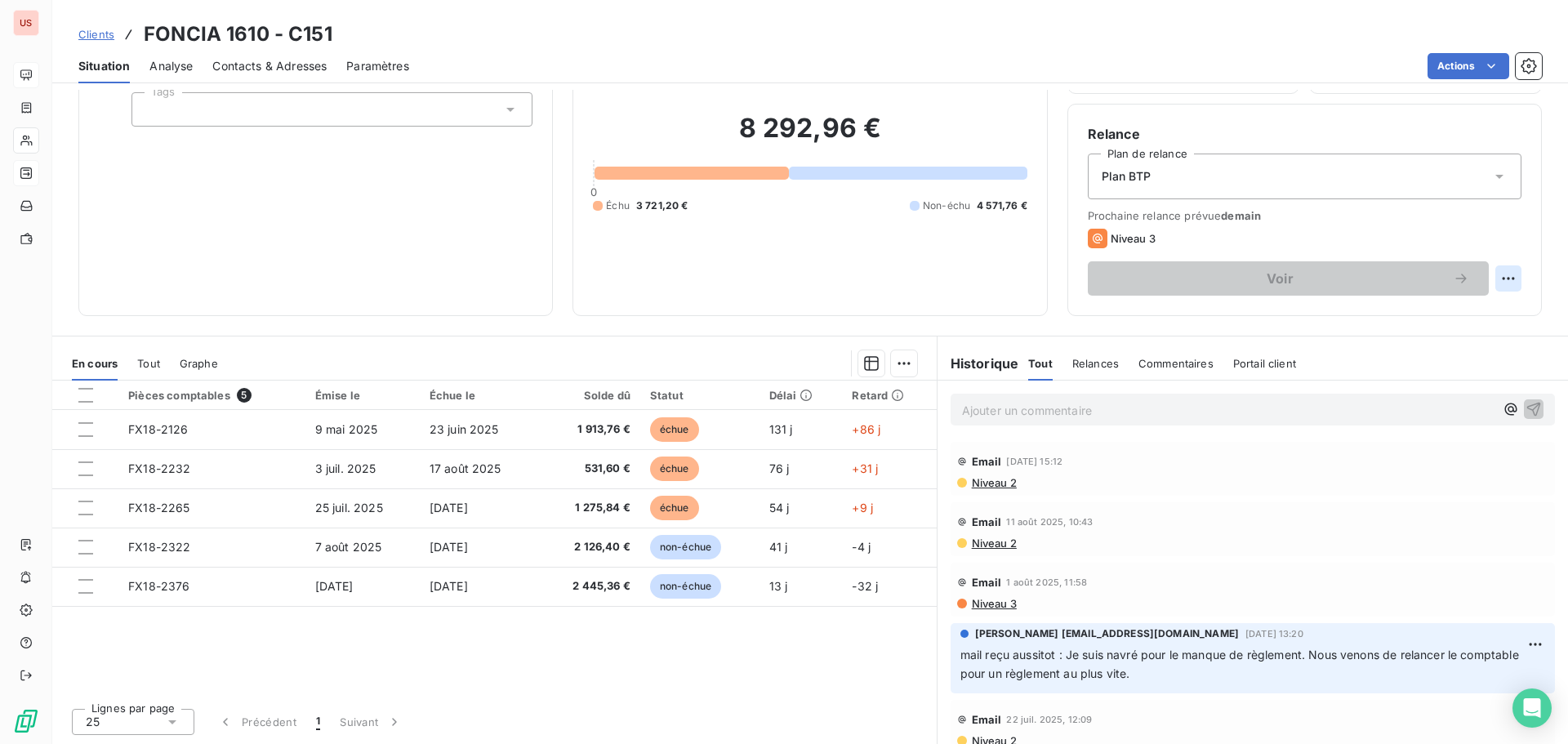
click at [1493, 279] on html "US Clients FONCIA 1610 - C151 Situation Analyse Contacts & Adresses Paramètres …" at bounding box center [784, 372] width 1568 height 744
click at [1386, 315] on div "Replanifier cette action" at bounding box center [1428, 314] width 146 height 26
select select "8"
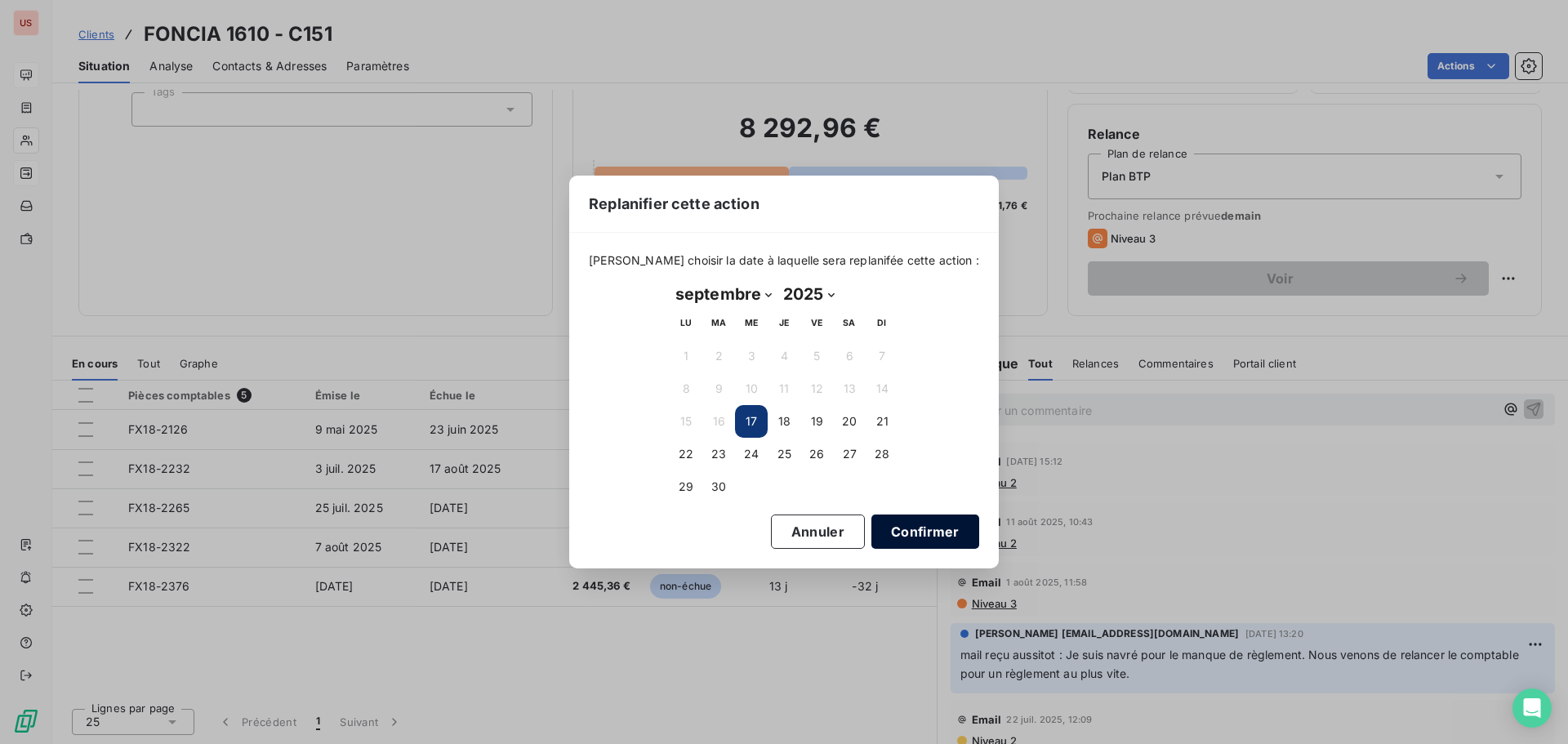
click at [871, 530] on button "Confirmer" at bounding box center [925, 532] width 108 height 35
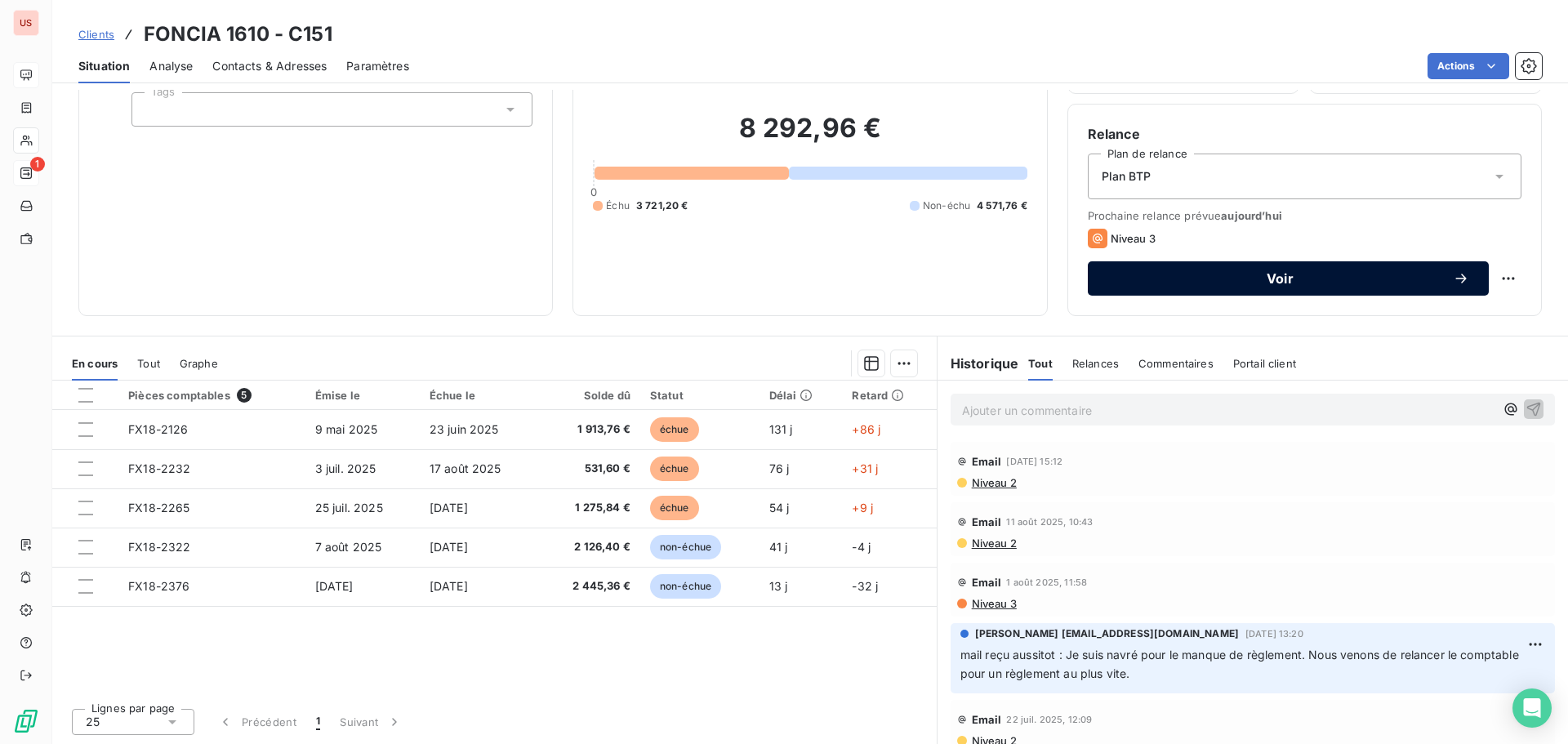
click at [1251, 285] on div "Voir" at bounding box center [1289, 278] width 362 height 16
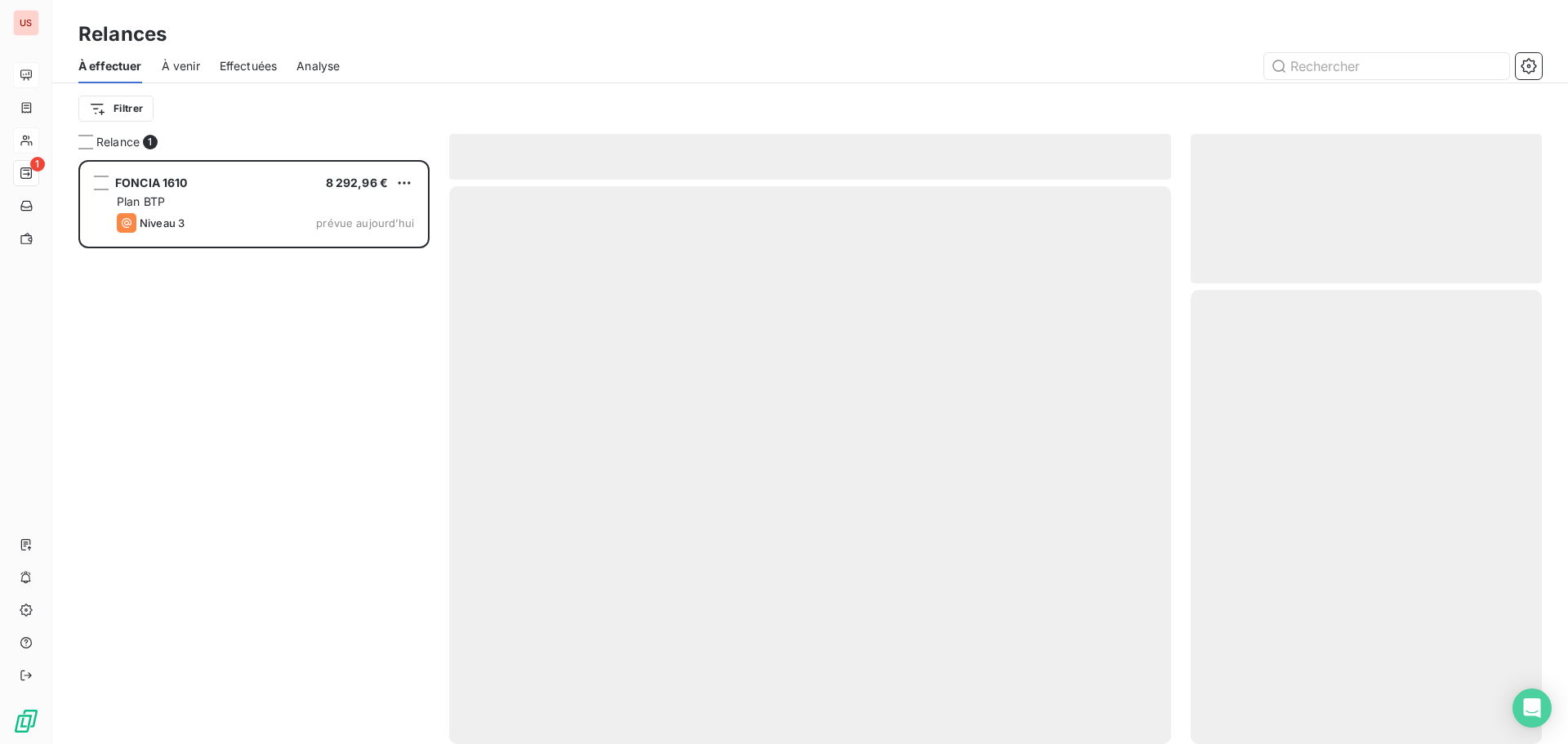
scroll to position [571, 339]
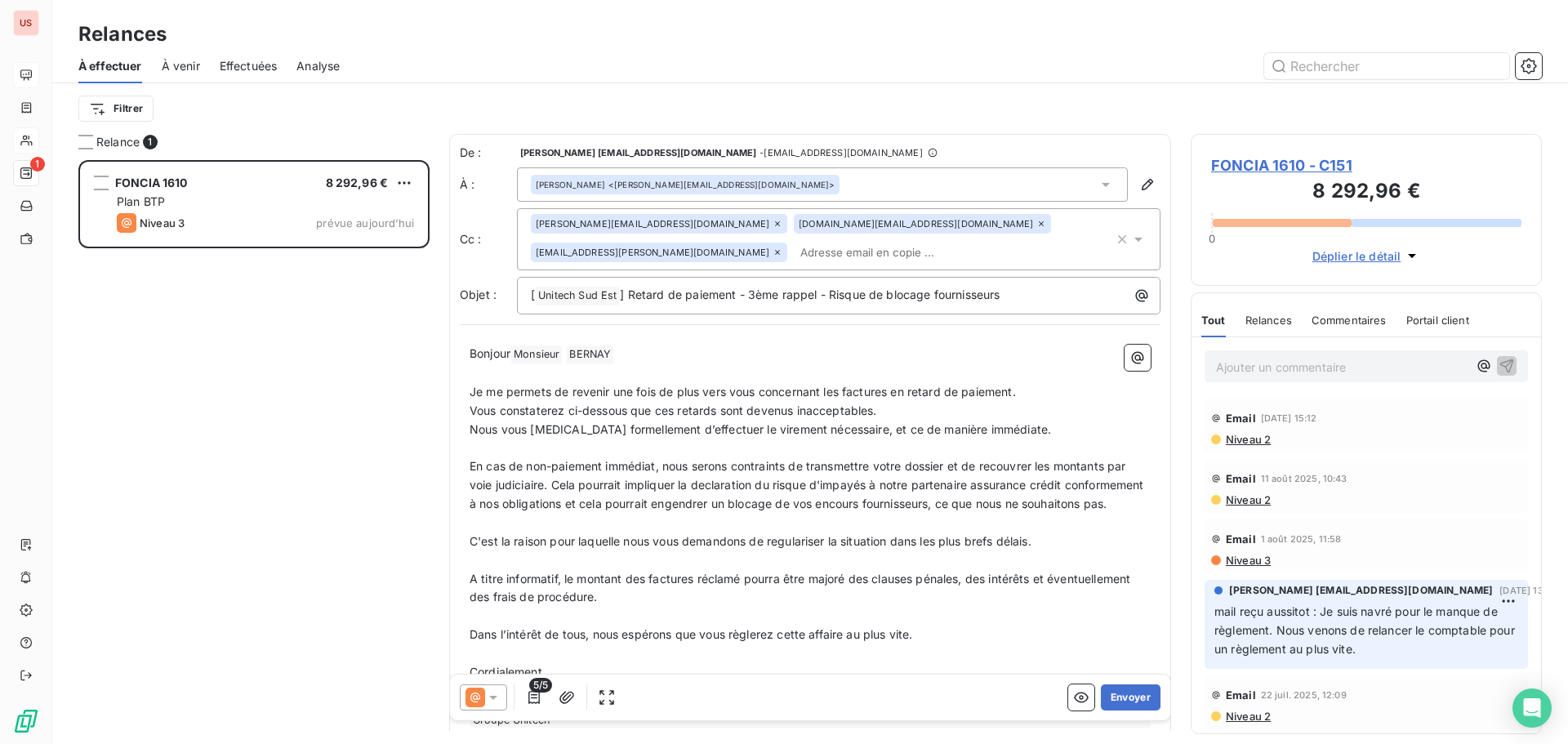
click at [500, 698] on icon at bounding box center [492, 697] width 16 height 16
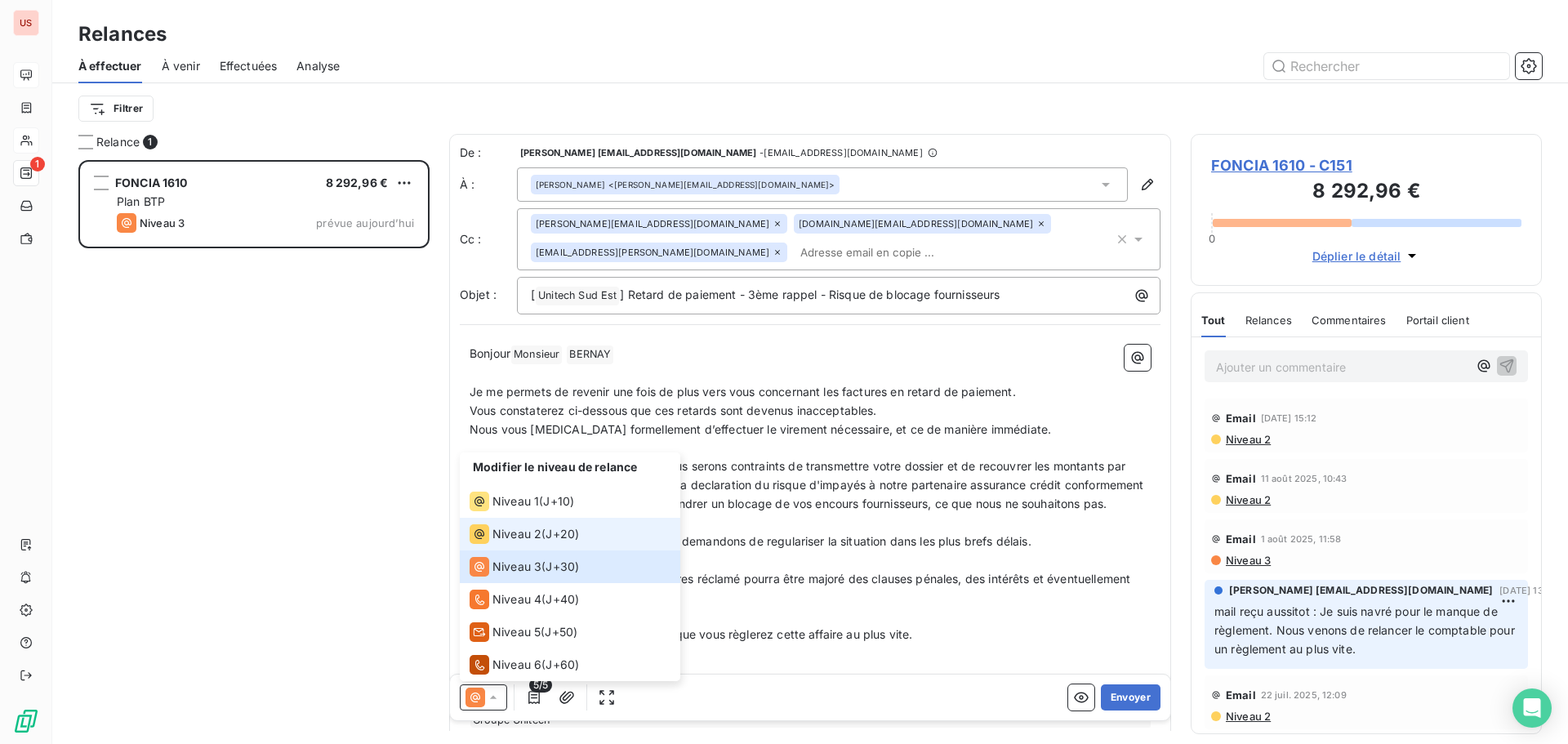
click at [520, 529] on span "Niveau 2" at bounding box center [517, 534] width 49 height 16
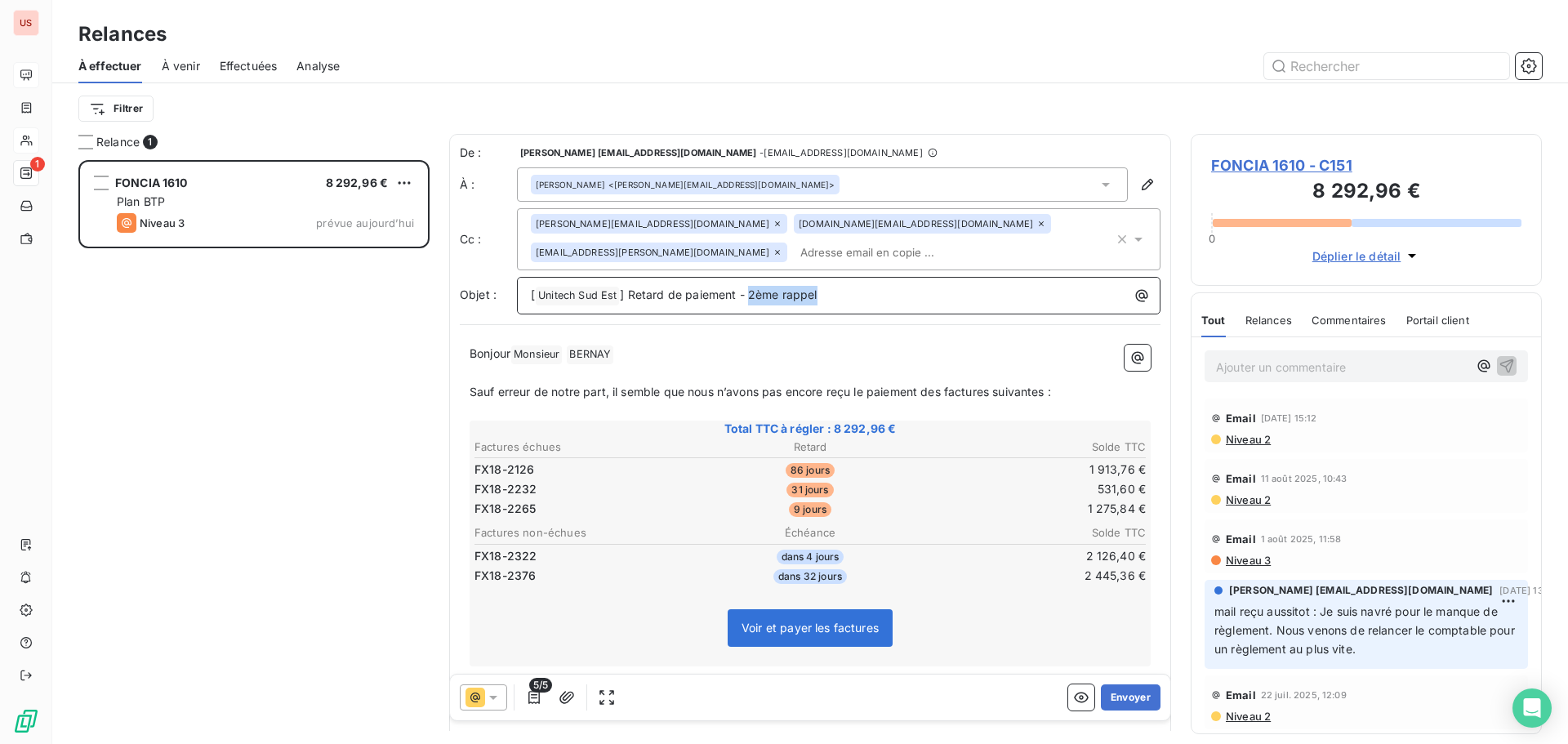
drag, startPoint x: 747, startPoint y: 299, endPoint x: 886, endPoint y: 296, distance: 139.0
click at [886, 296] on p "[ Unitech Sud Est ﻿ ] Retard de paiement - 2ème rappel" at bounding box center [842, 296] width 624 height 20
click at [535, 705] on icon "button" at bounding box center [534, 697] width 16 height 16
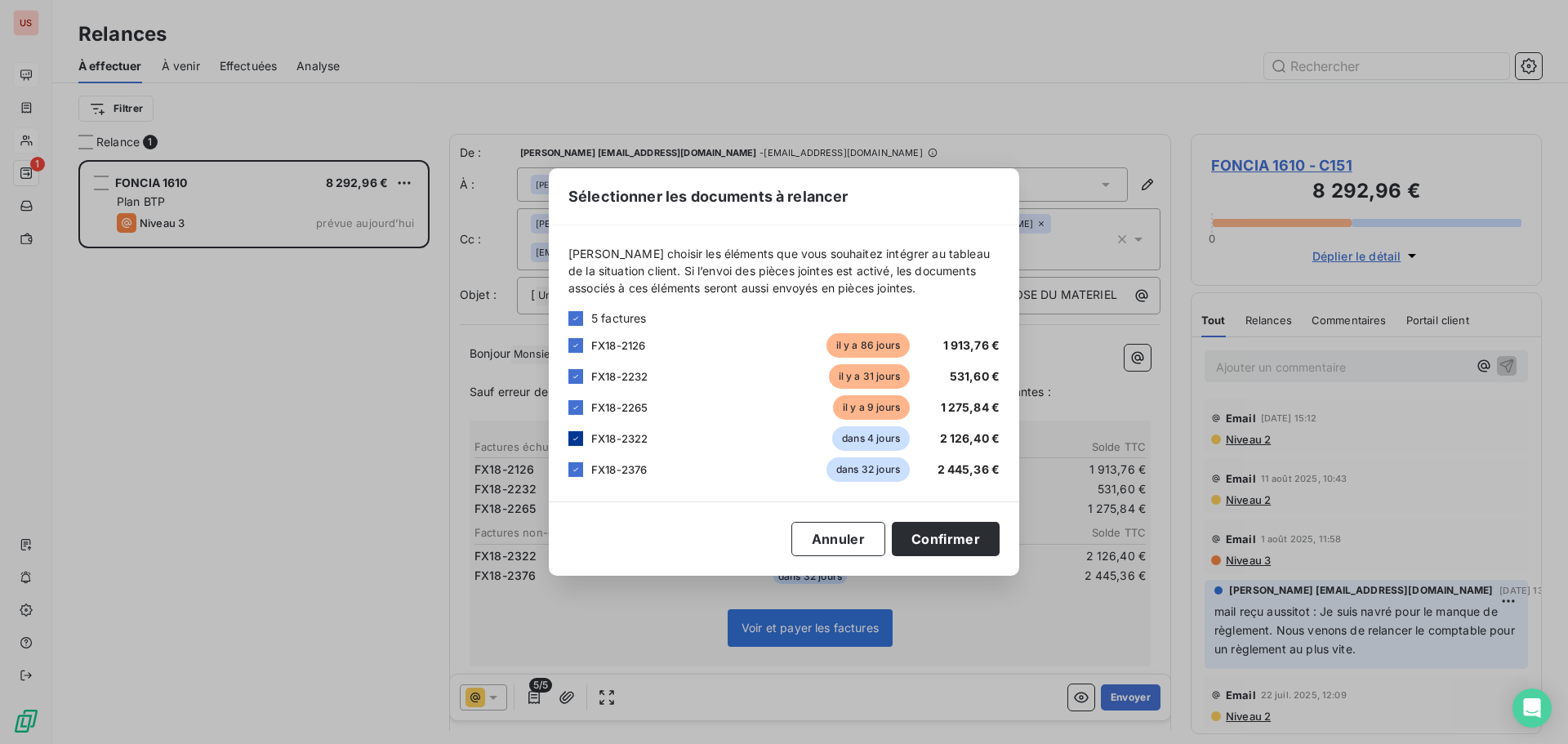
click at [574, 436] on icon at bounding box center [576, 438] width 9 height 9
drag, startPoint x: 574, startPoint y: 465, endPoint x: 623, endPoint y: 480, distance: 51.2
click at [575, 466] on icon at bounding box center [576, 469] width 9 height 9
click at [947, 535] on button "Confirmer" at bounding box center [945, 539] width 108 height 35
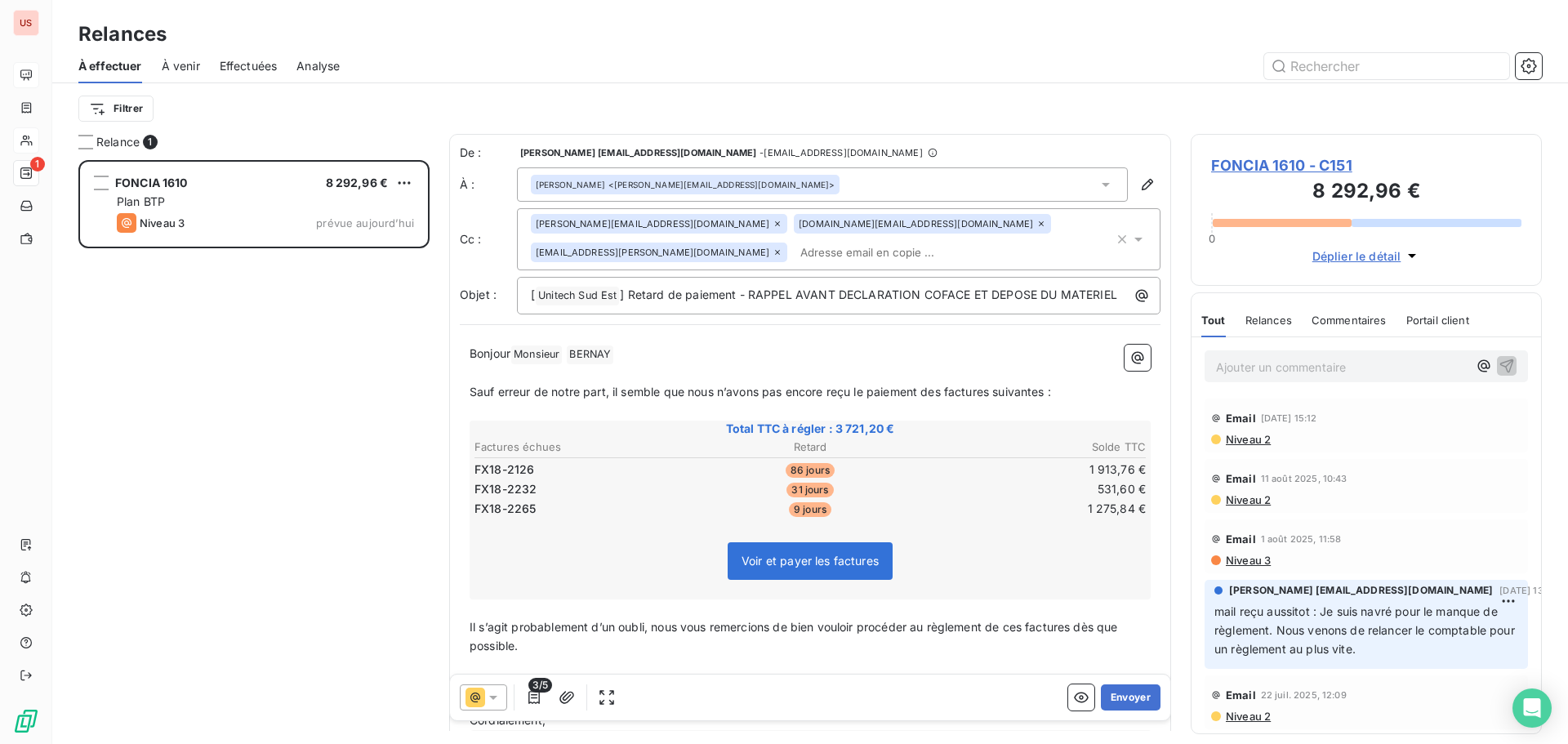
click at [654, 220] on div "[PERSON_NAME][EMAIL_ADDRESS][DOMAIN_NAME]" at bounding box center [658, 223] width 256 height 20
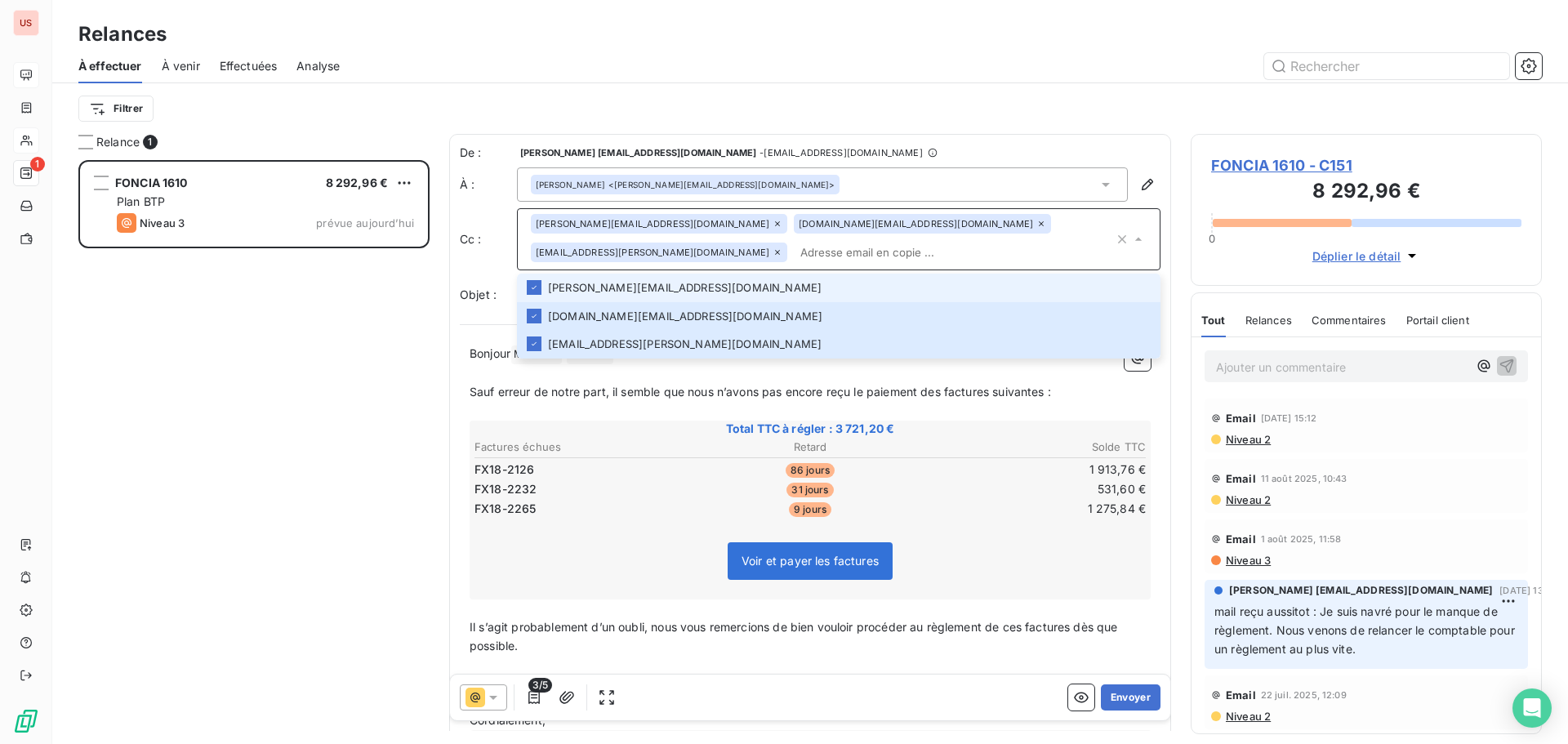
click at [775, 223] on icon at bounding box center [776, 223] width 5 height 5
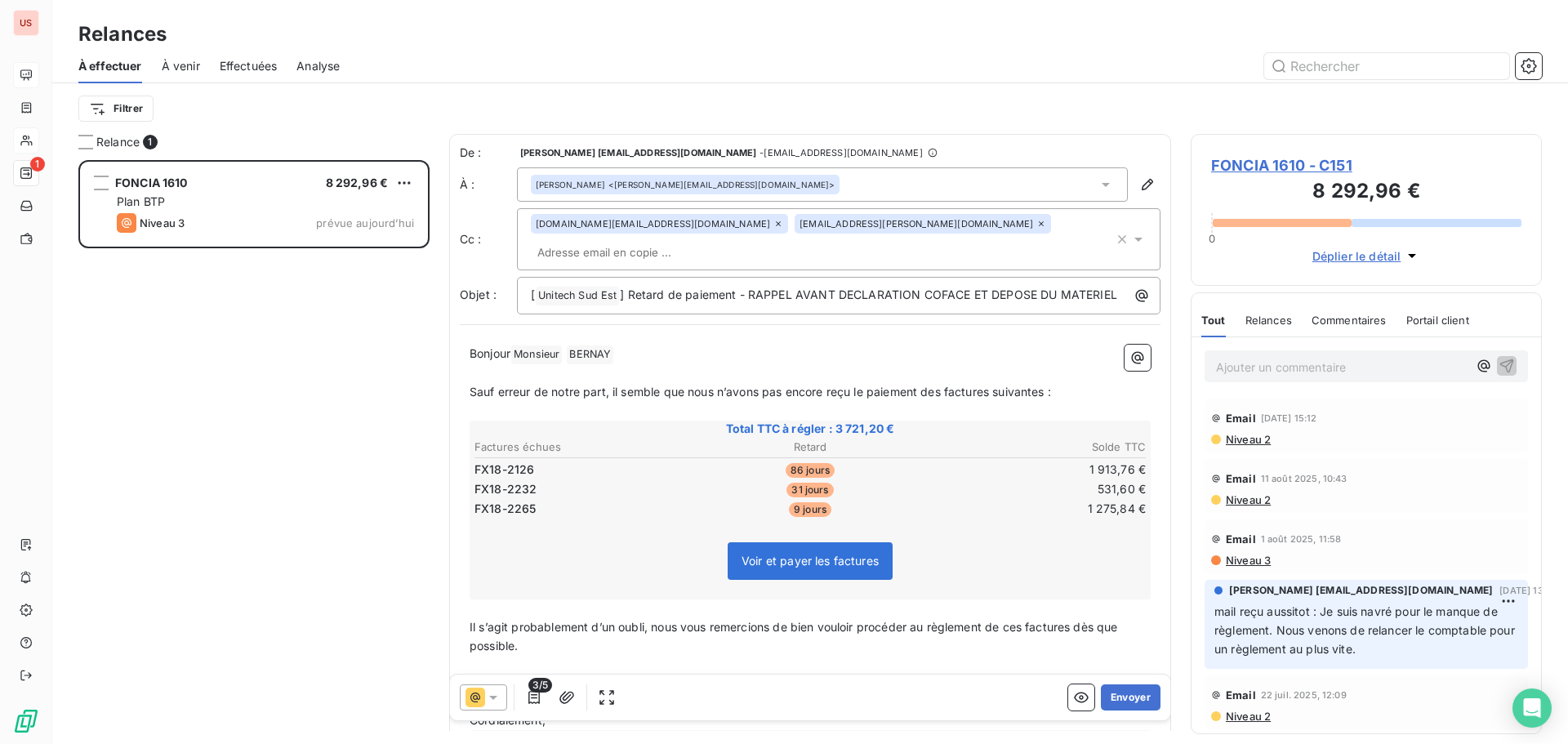
click at [813, 127] on div "Filtrer" at bounding box center [810, 109] width 1463 height 51
click at [1121, 692] on button "Envoyer" at bounding box center [1131, 698] width 60 height 26
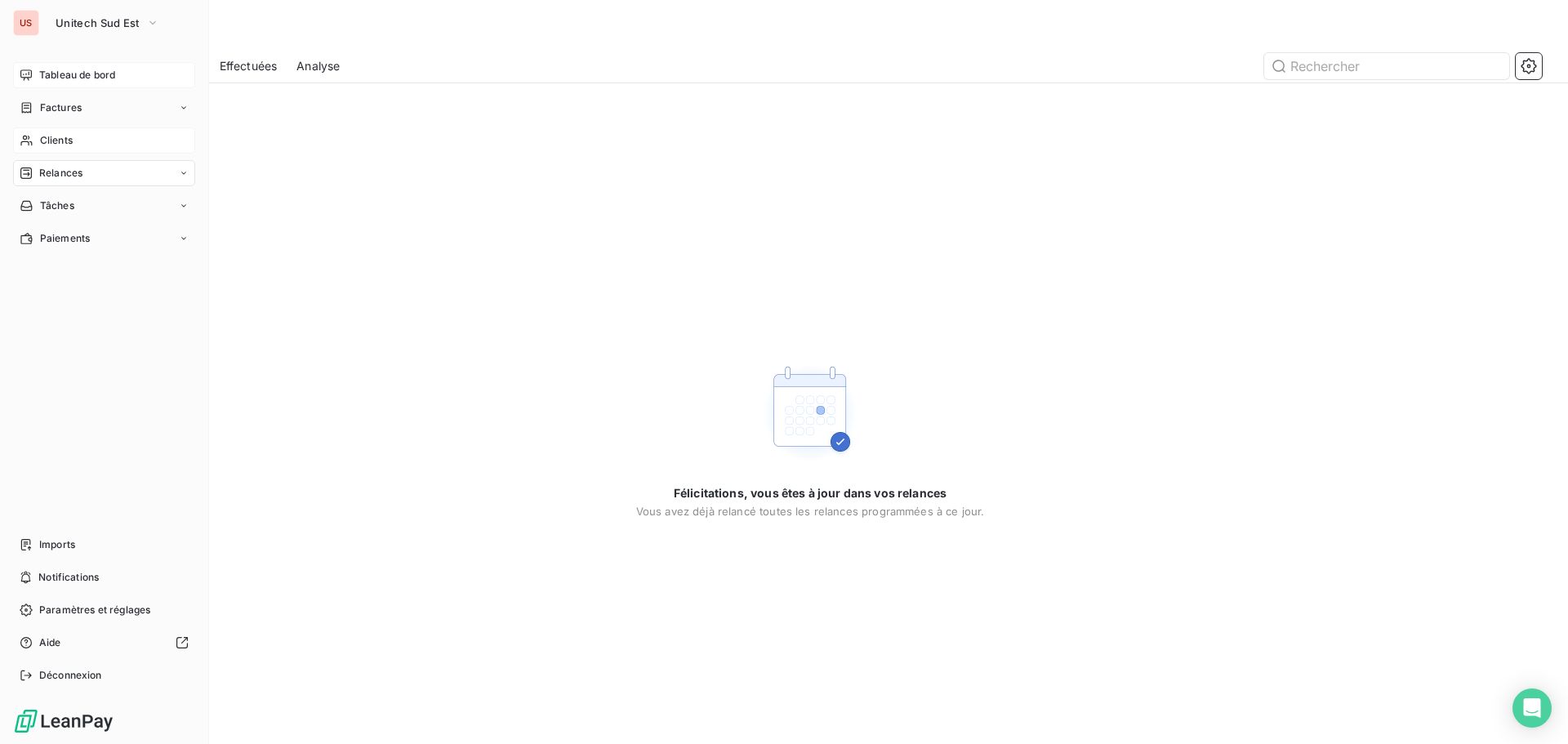
click at [69, 174] on span "Relances" at bounding box center [61, 174] width 43 height 15
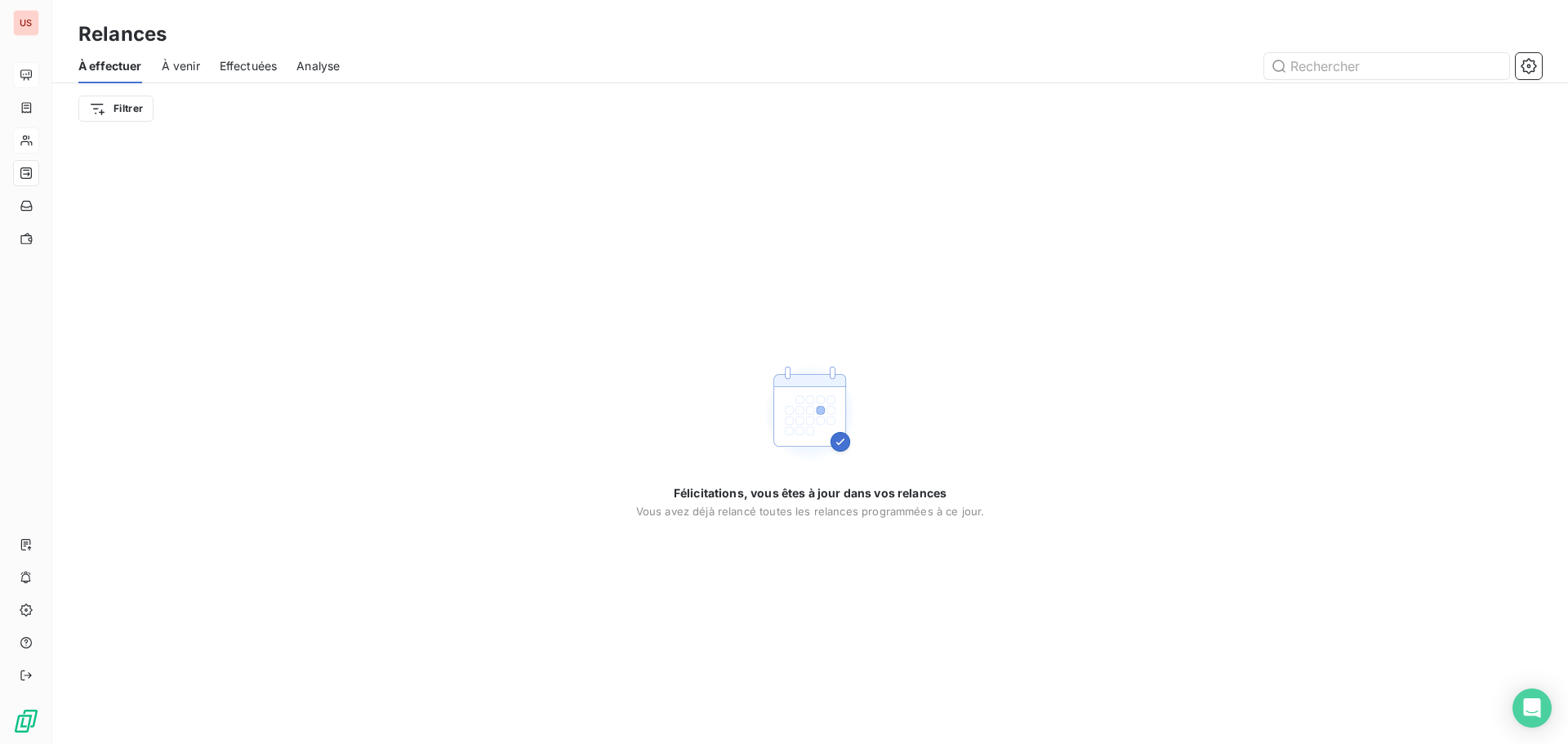
click at [183, 67] on span "À venir" at bounding box center [180, 66] width 38 height 16
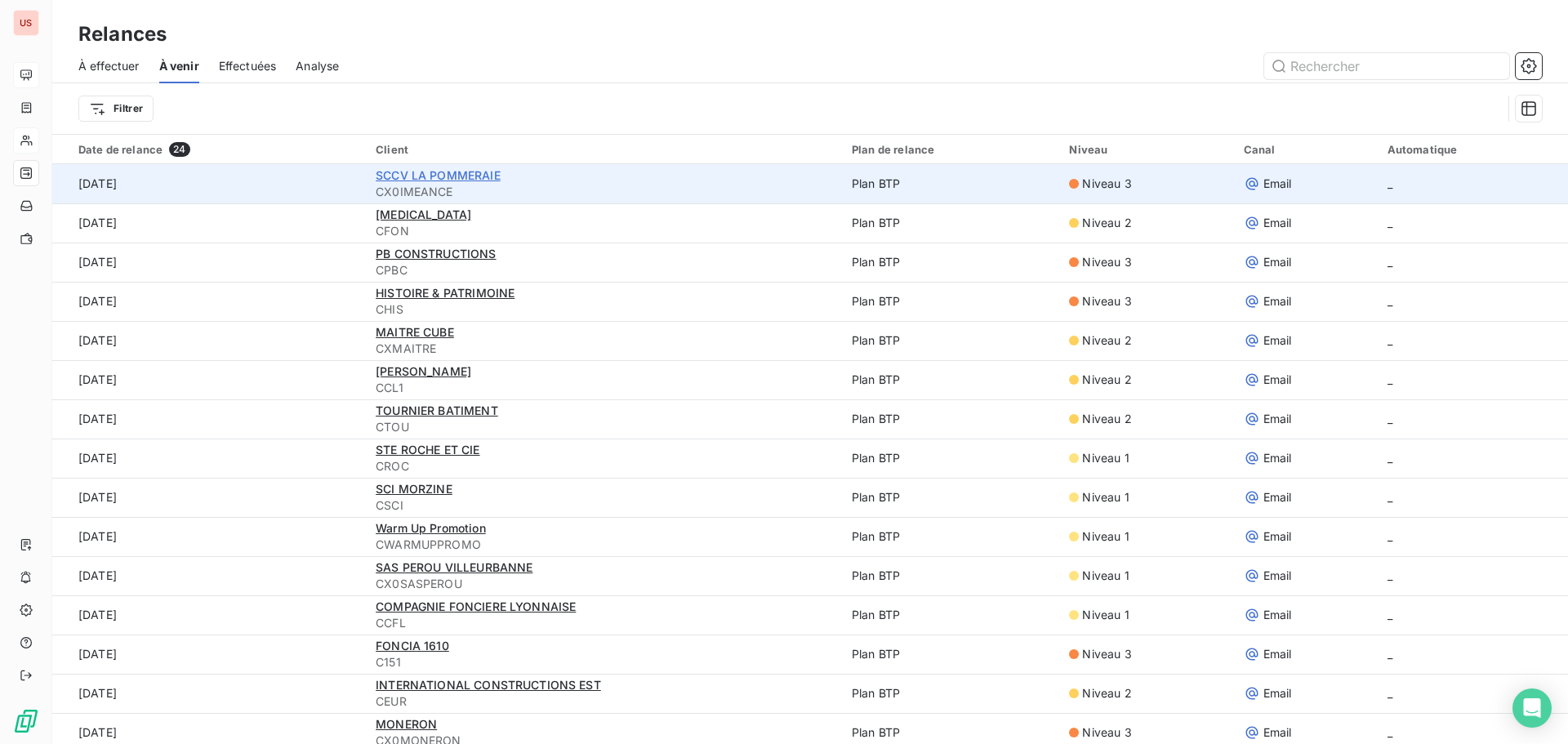
click at [411, 169] on span "SCCV LA POMMERAIE" at bounding box center [437, 175] width 125 height 14
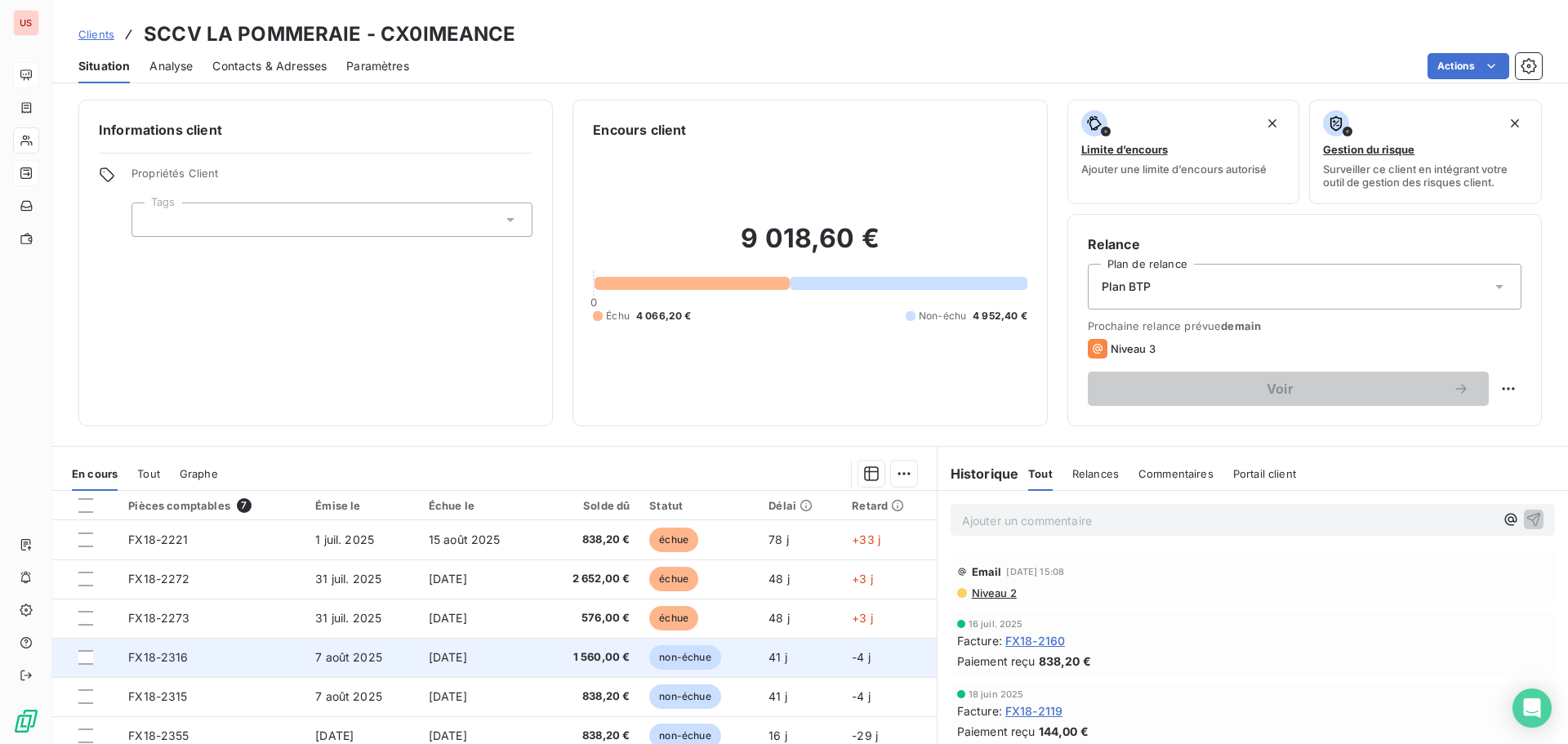
scroll to position [82, 0]
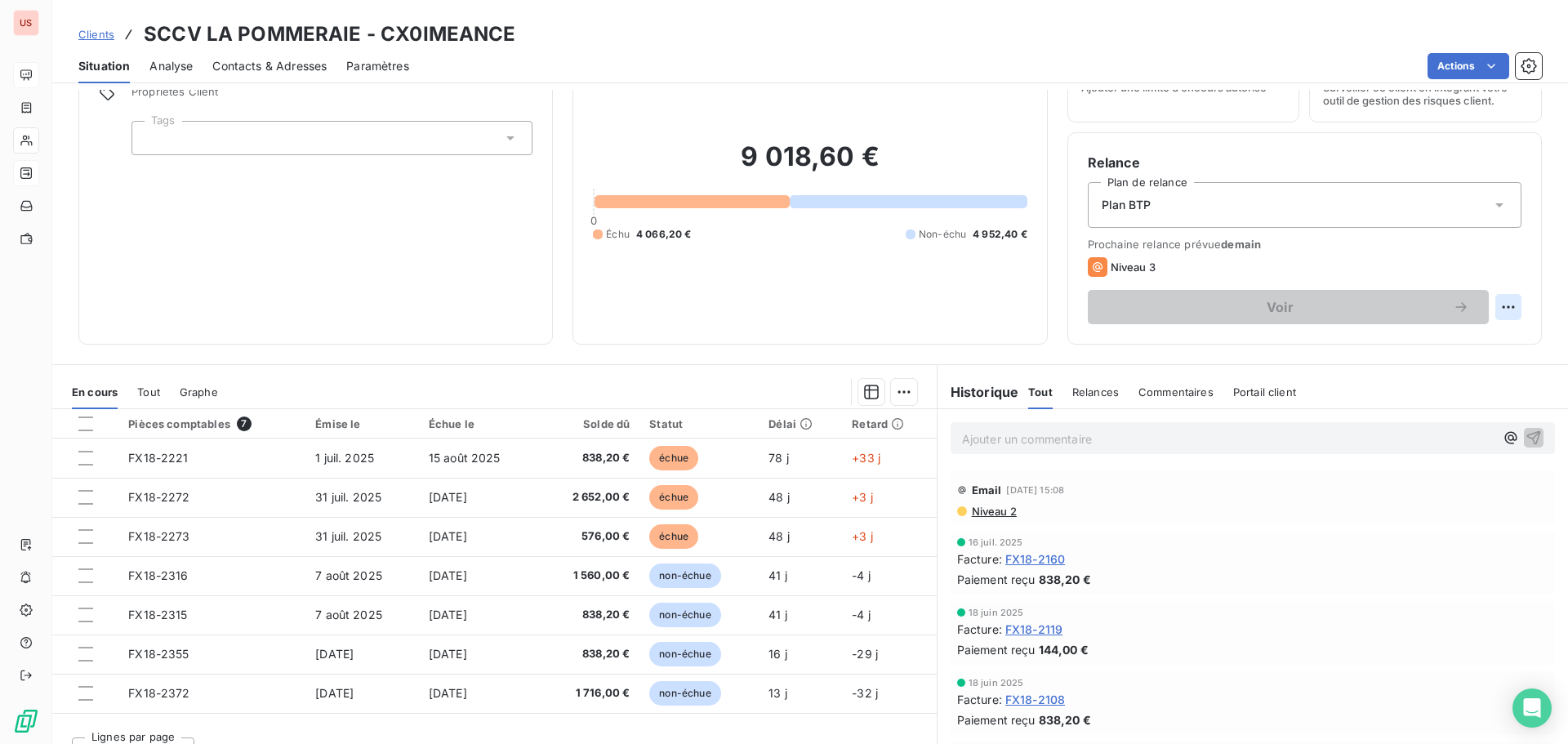
click at [1500, 305] on html "US Clients SCCV LA POMMERAIE - CX0IMEANCE Situation Analyse Contacts & Adresses…" at bounding box center [784, 372] width 1568 height 744
click at [1404, 344] on div "Replanifier cette action" at bounding box center [1428, 343] width 146 height 26
select select "8"
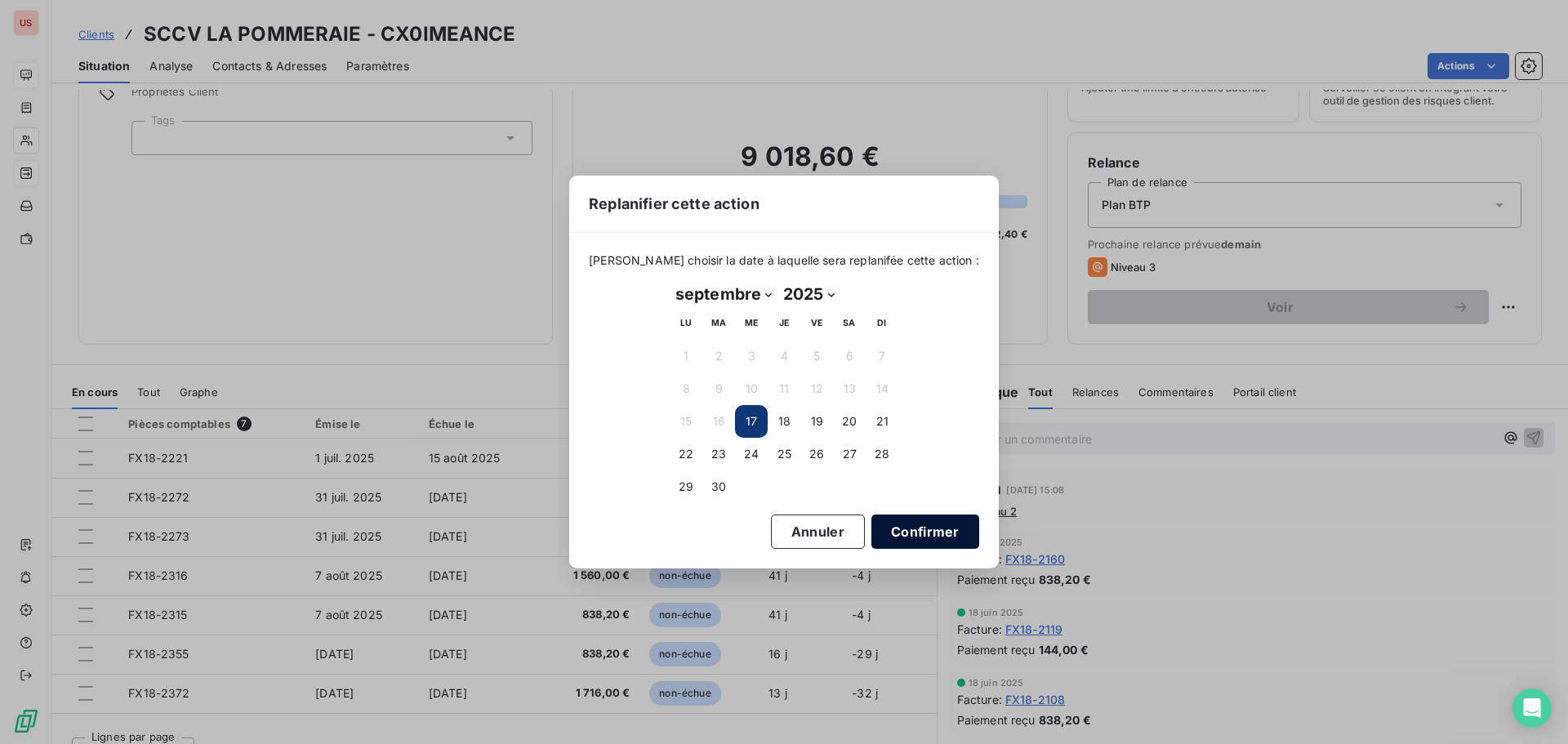
click at [881, 530] on button "Confirmer" at bounding box center [925, 532] width 108 height 35
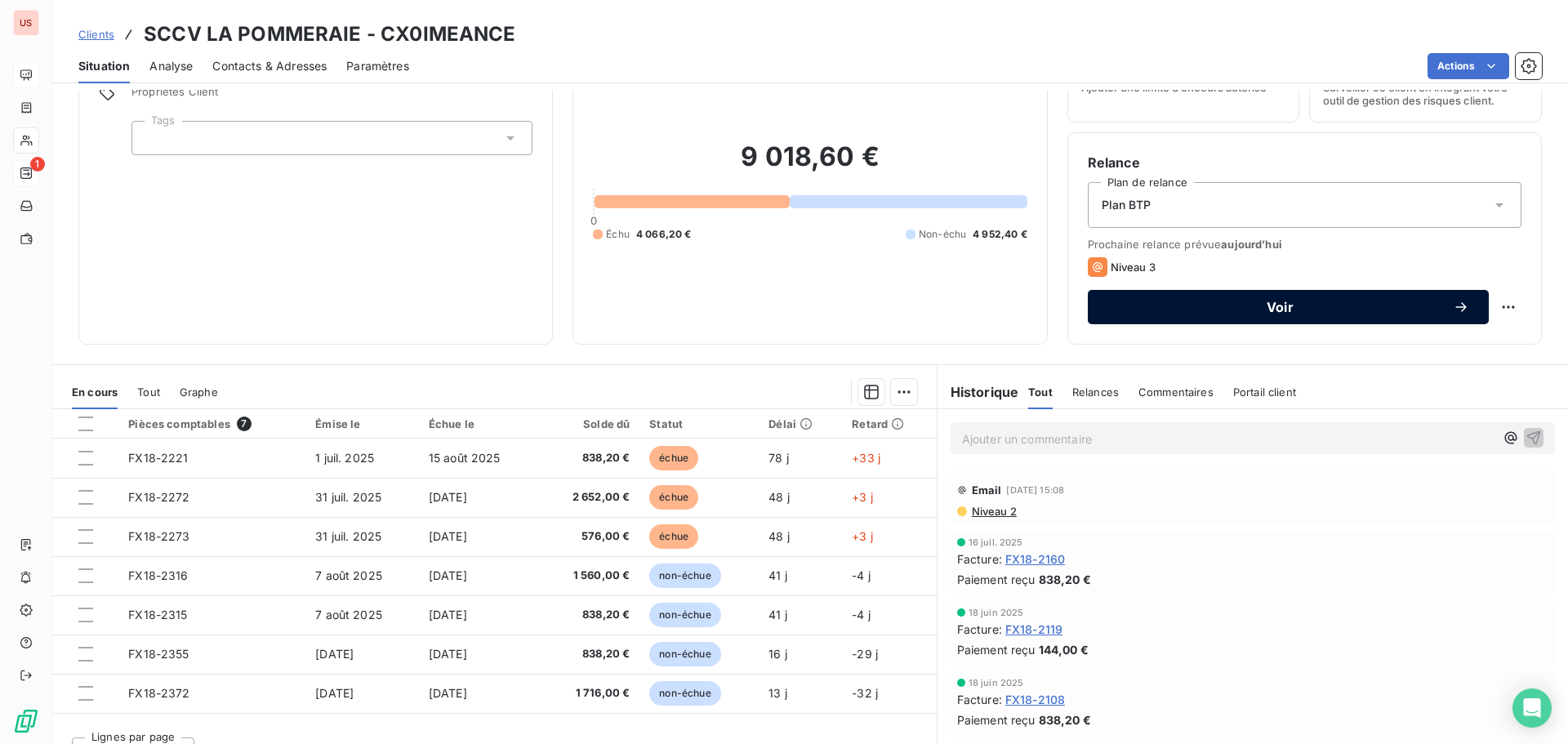
click at [1243, 315] on button "Voir" at bounding box center [1288, 307] width 400 height 35
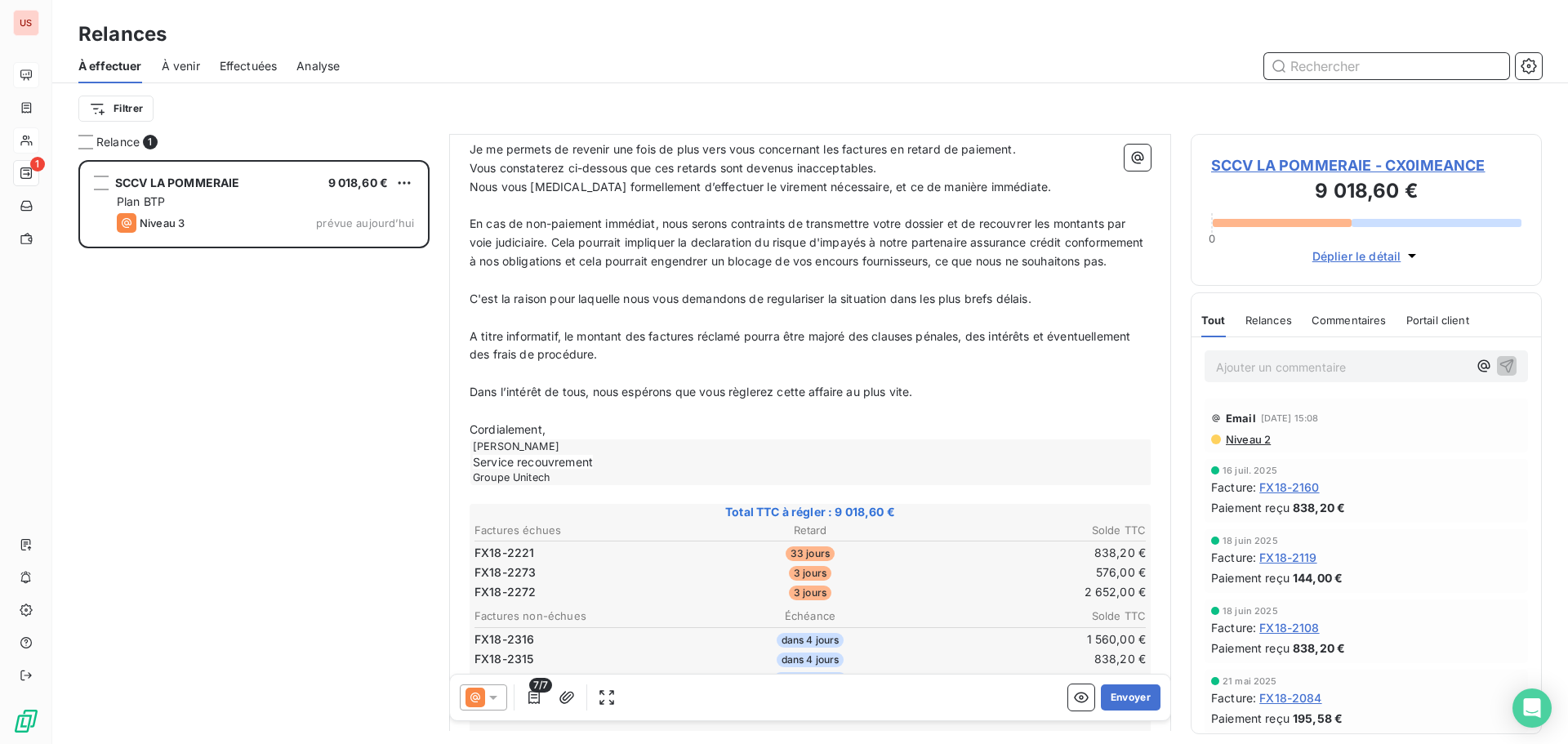
scroll to position [246, 0]
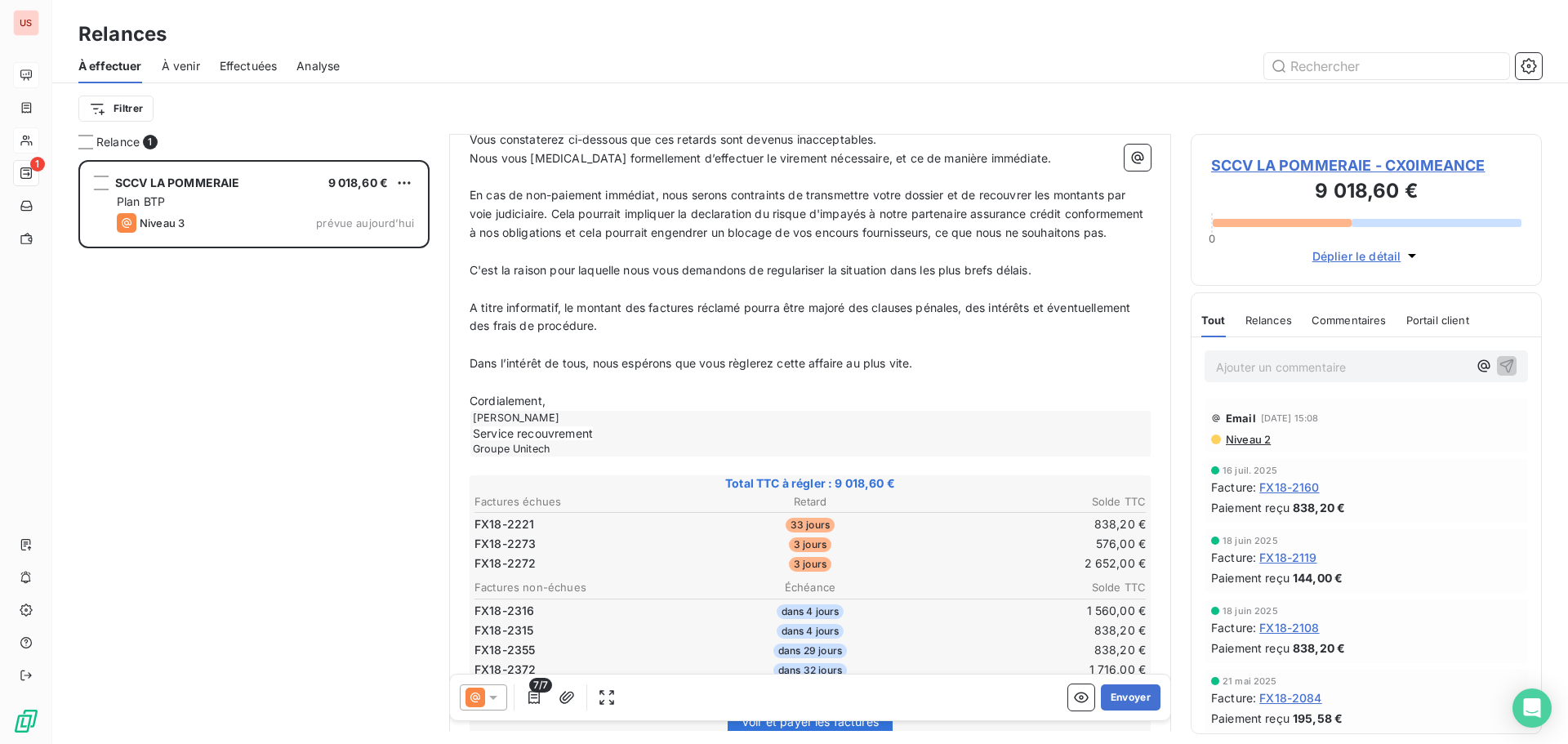
click at [1251, 442] on span "Niveau 2" at bounding box center [1247, 439] width 47 height 13
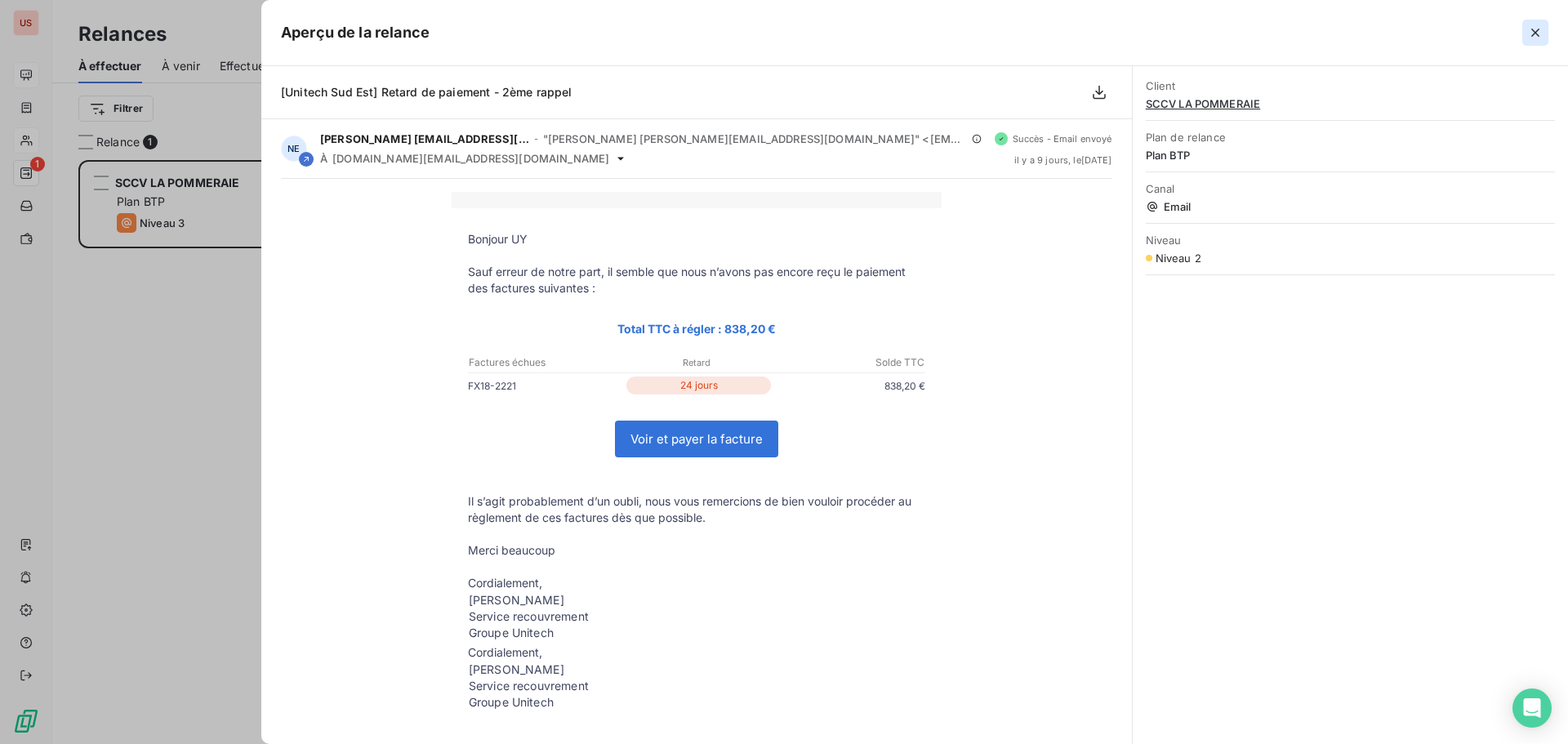
click at [1535, 31] on icon "button" at bounding box center [1534, 32] width 16 height 16
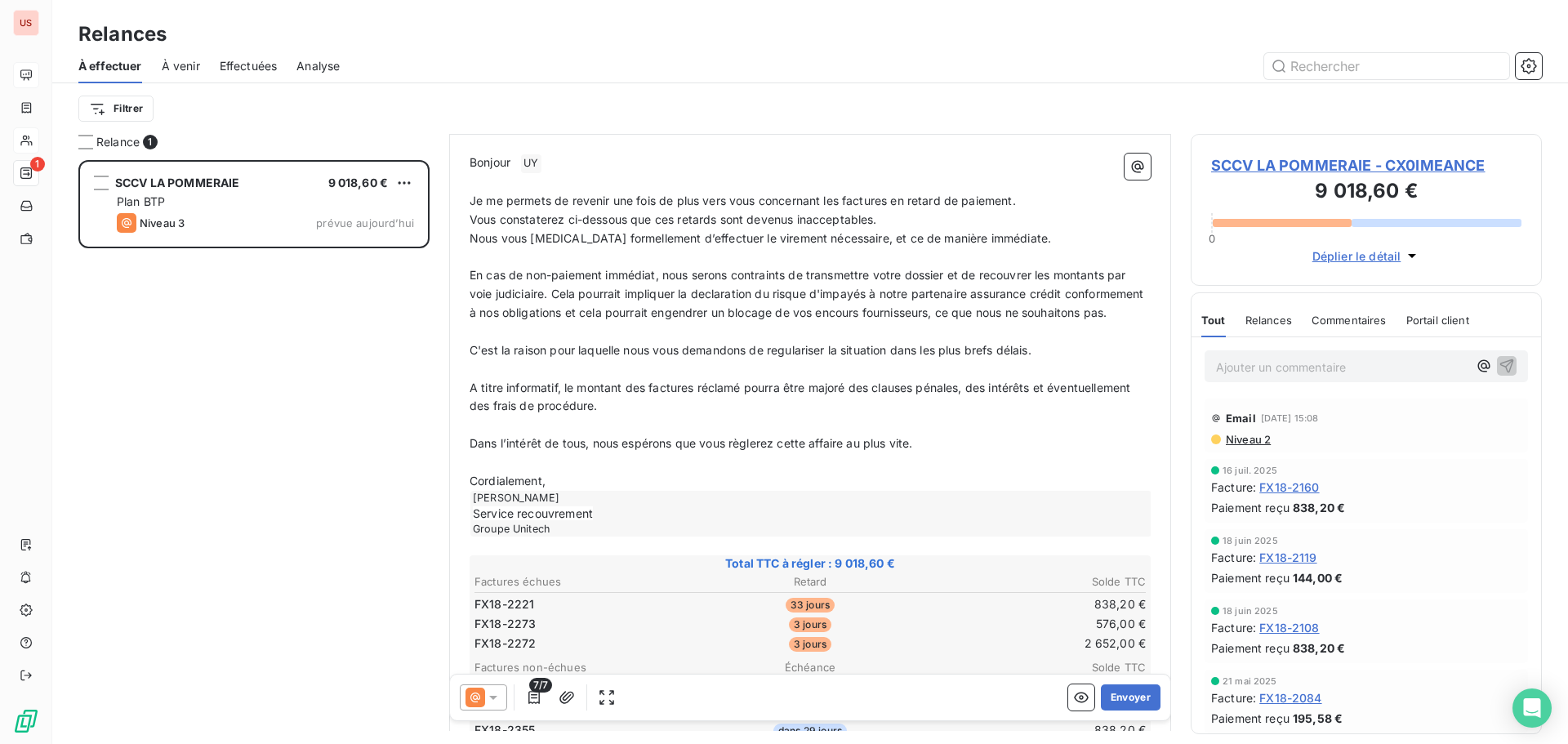
scroll to position [411, 0]
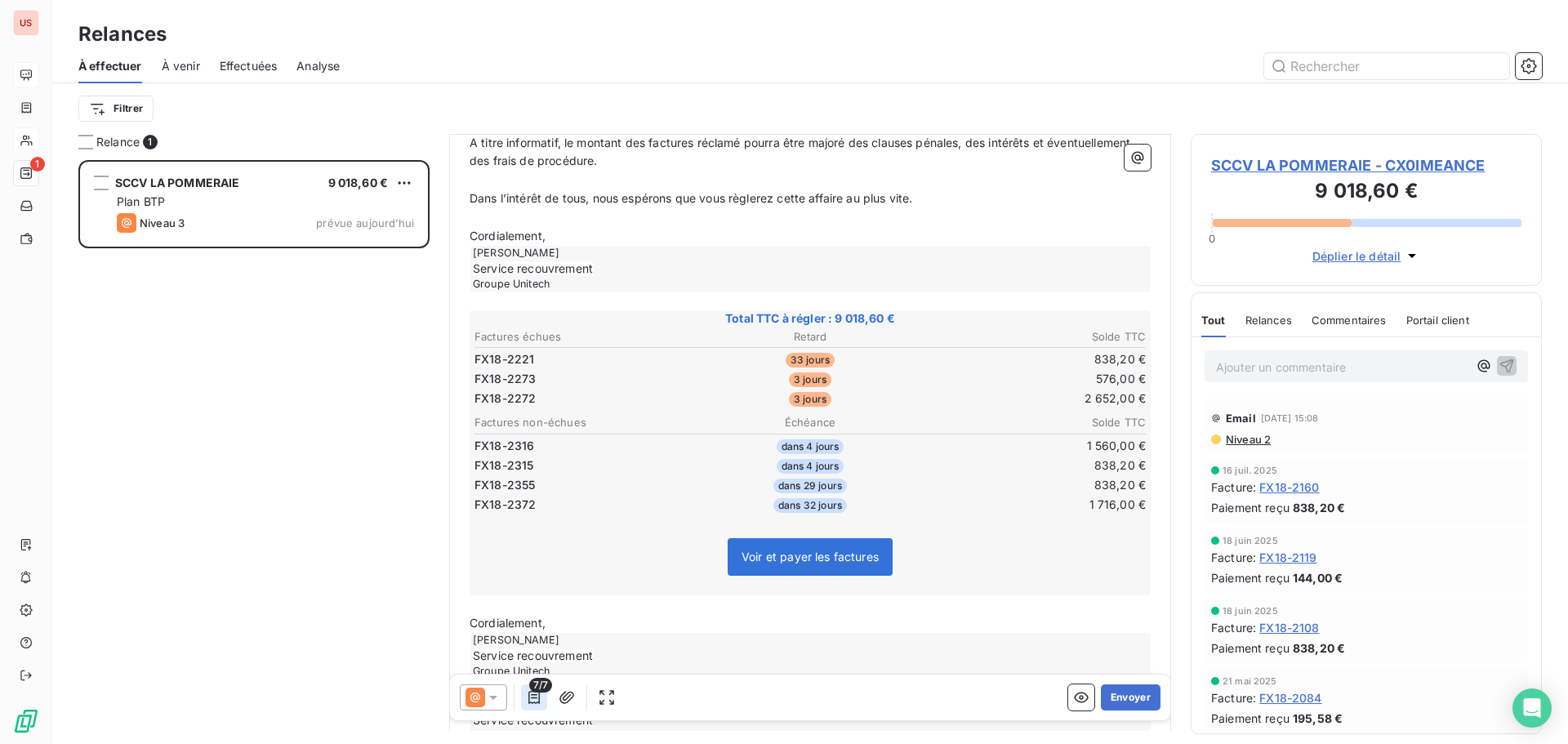
click at [526, 702] on icon "button" at bounding box center [534, 697] width 16 height 16
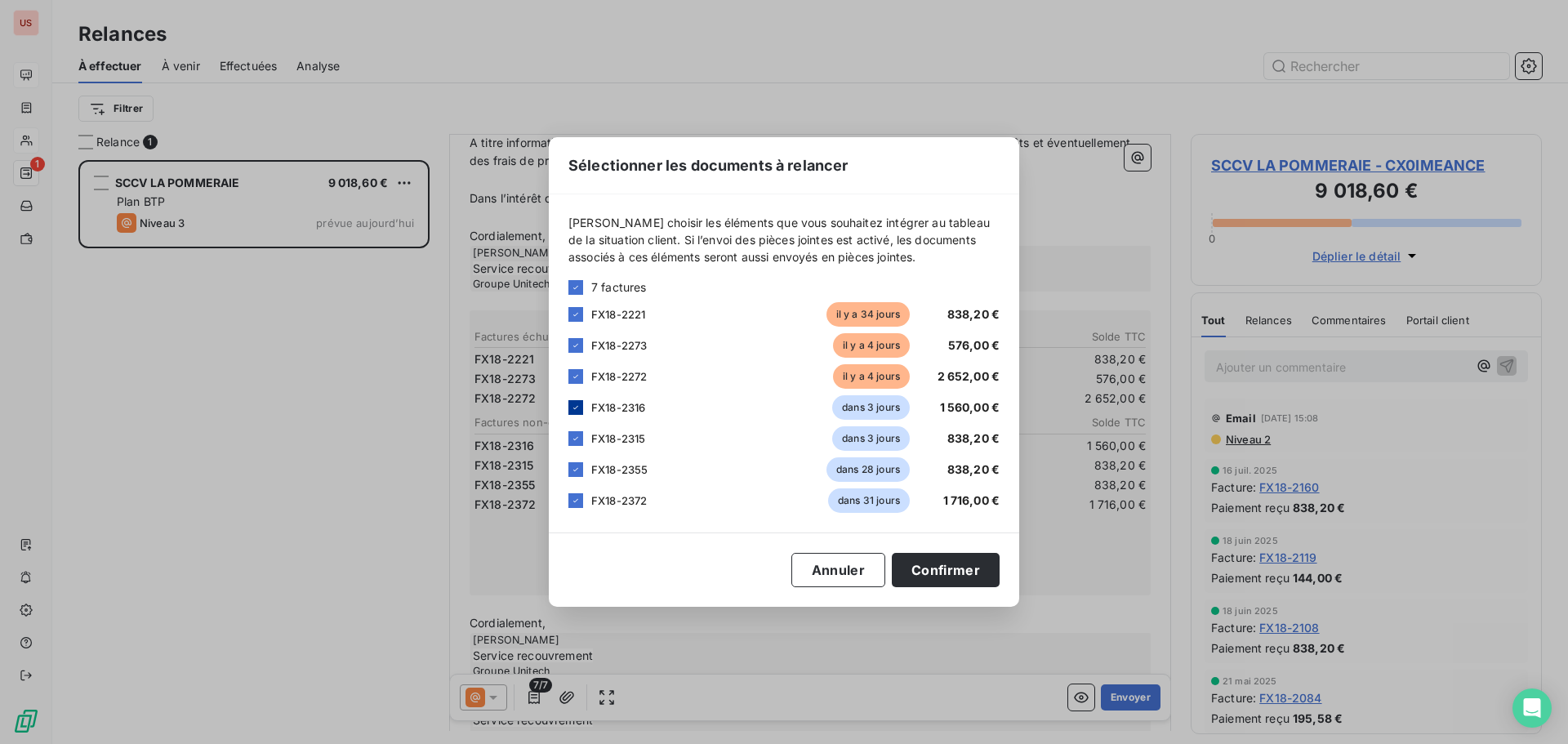
click at [575, 407] on icon at bounding box center [576, 407] width 9 height 9
click at [574, 438] on icon at bounding box center [576, 438] width 9 height 9
click at [577, 471] on icon at bounding box center [576, 469] width 9 height 9
click at [578, 501] on icon at bounding box center [576, 500] width 9 height 9
click at [949, 565] on button "Confirmer" at bounding box center [945, 569] width 108 height 35
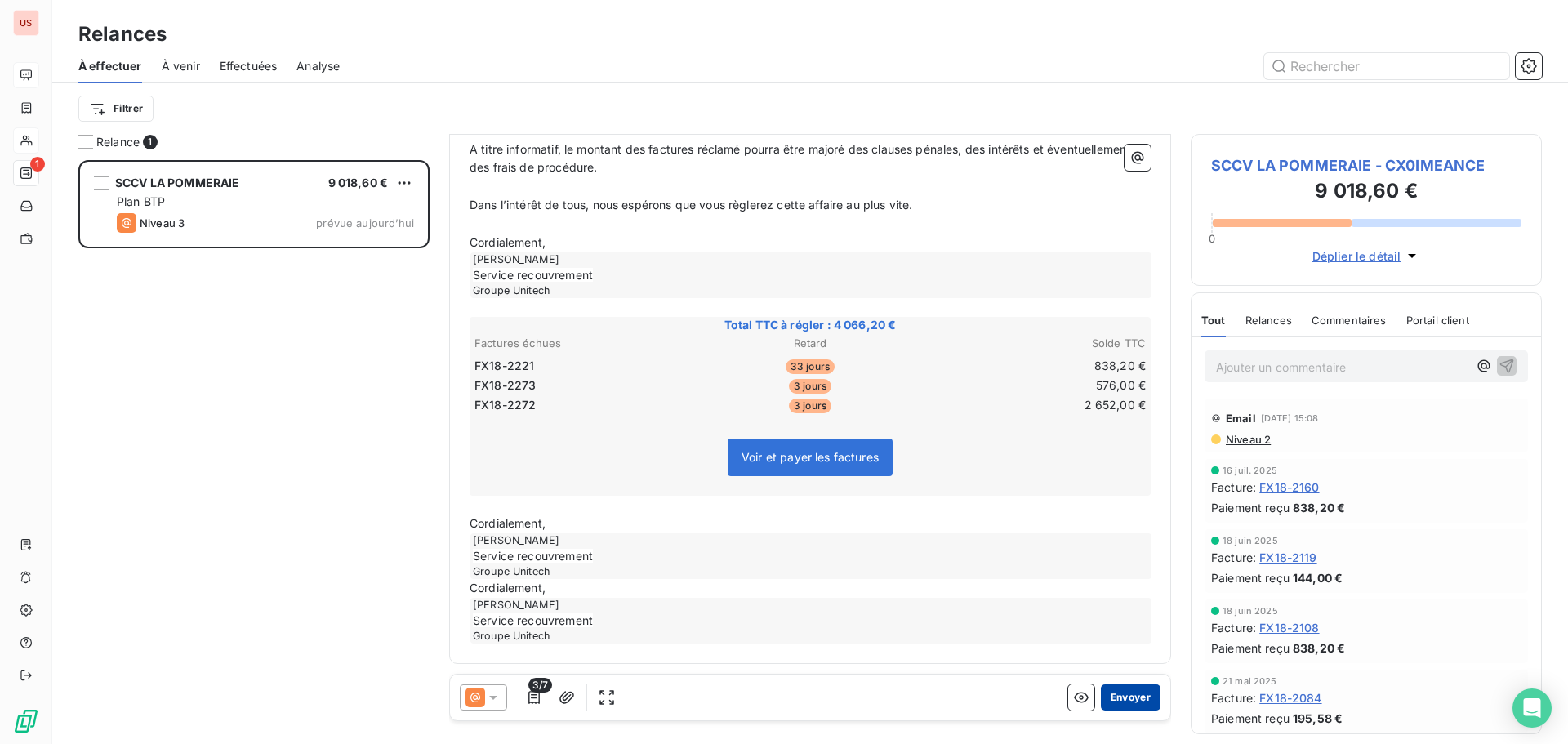
click at [1127, 692] on button "Envoyer" at bounding box center [1131, 698] width 60 height 26
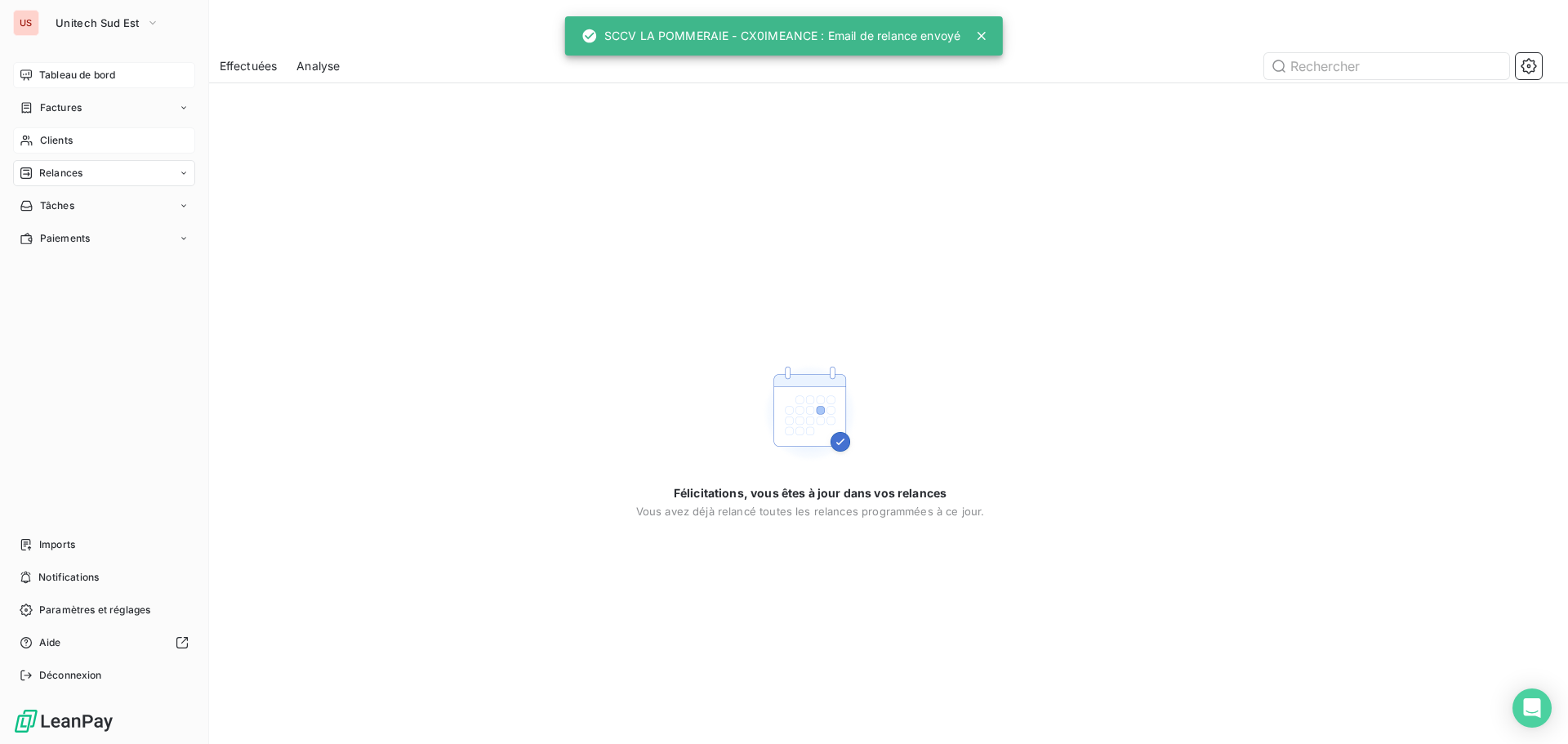
click at [47, 170] on span "Relances" at bounding box center [61, 174] width 43 height 15
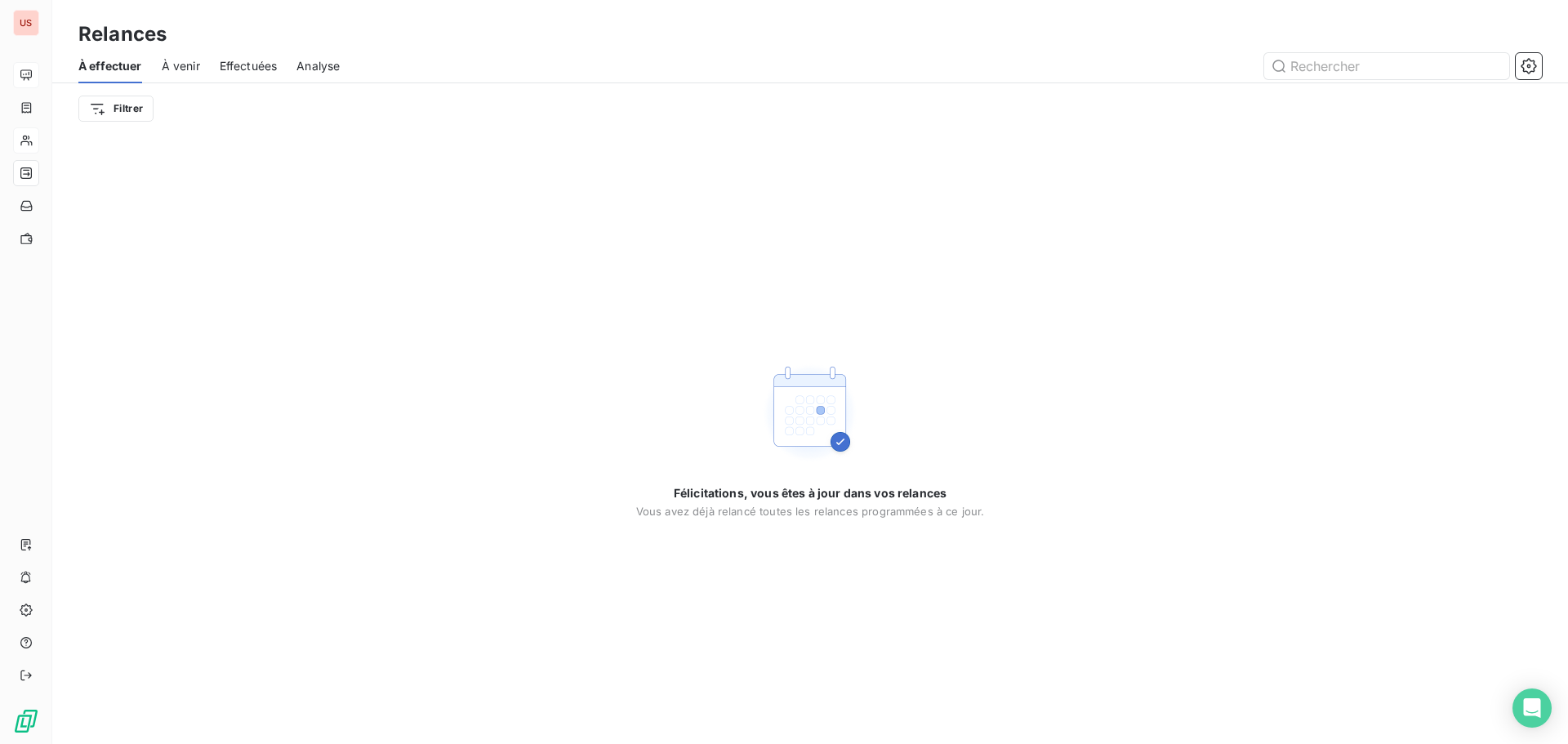
click at [187, 68] on span "À venir" at bounding box center [180, 66] width 38 height 16
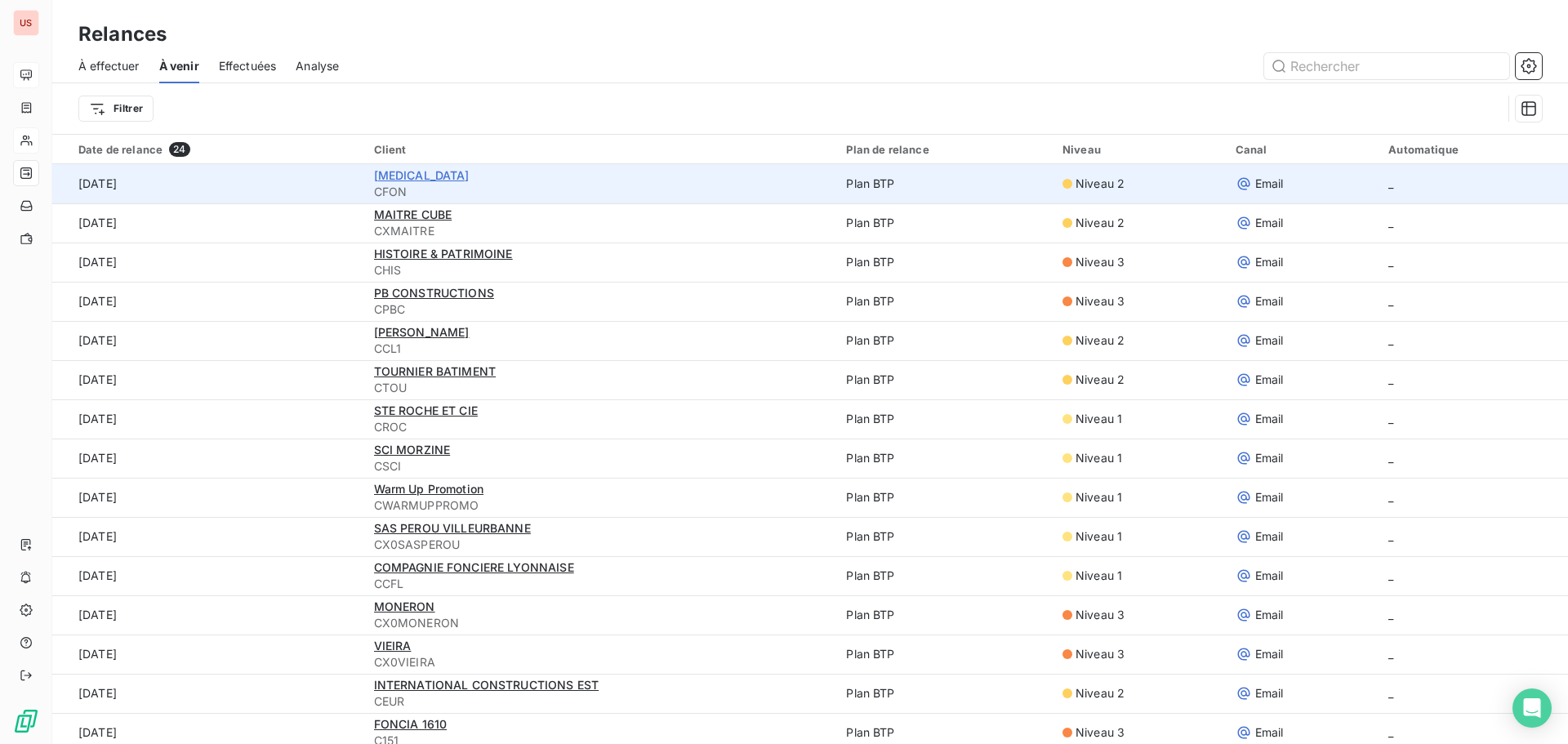
click at [398, 173] on span "[MEDICAL_DATA]" at bounding box center [422, 175] width 96 height 14
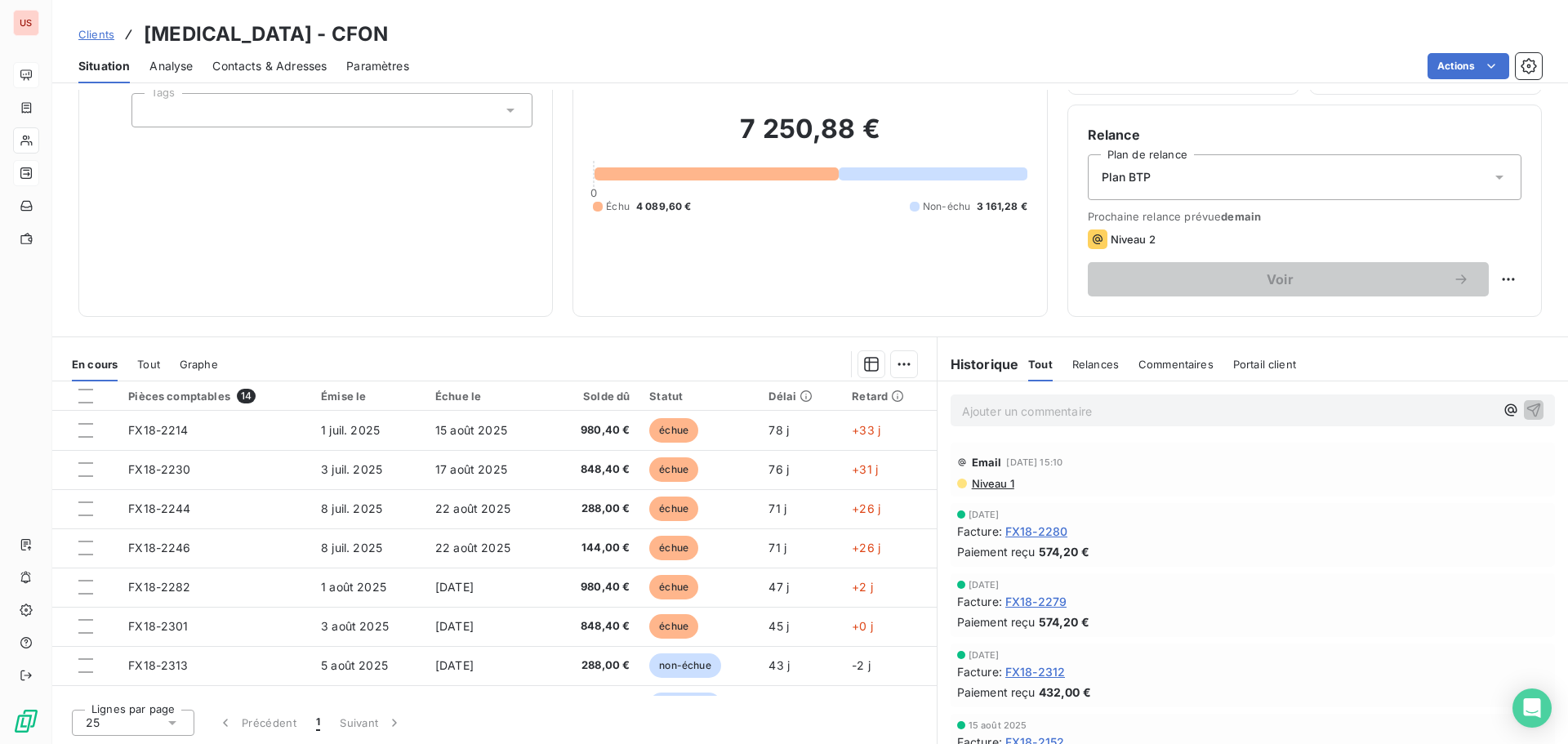
scroll to position [111, 0]
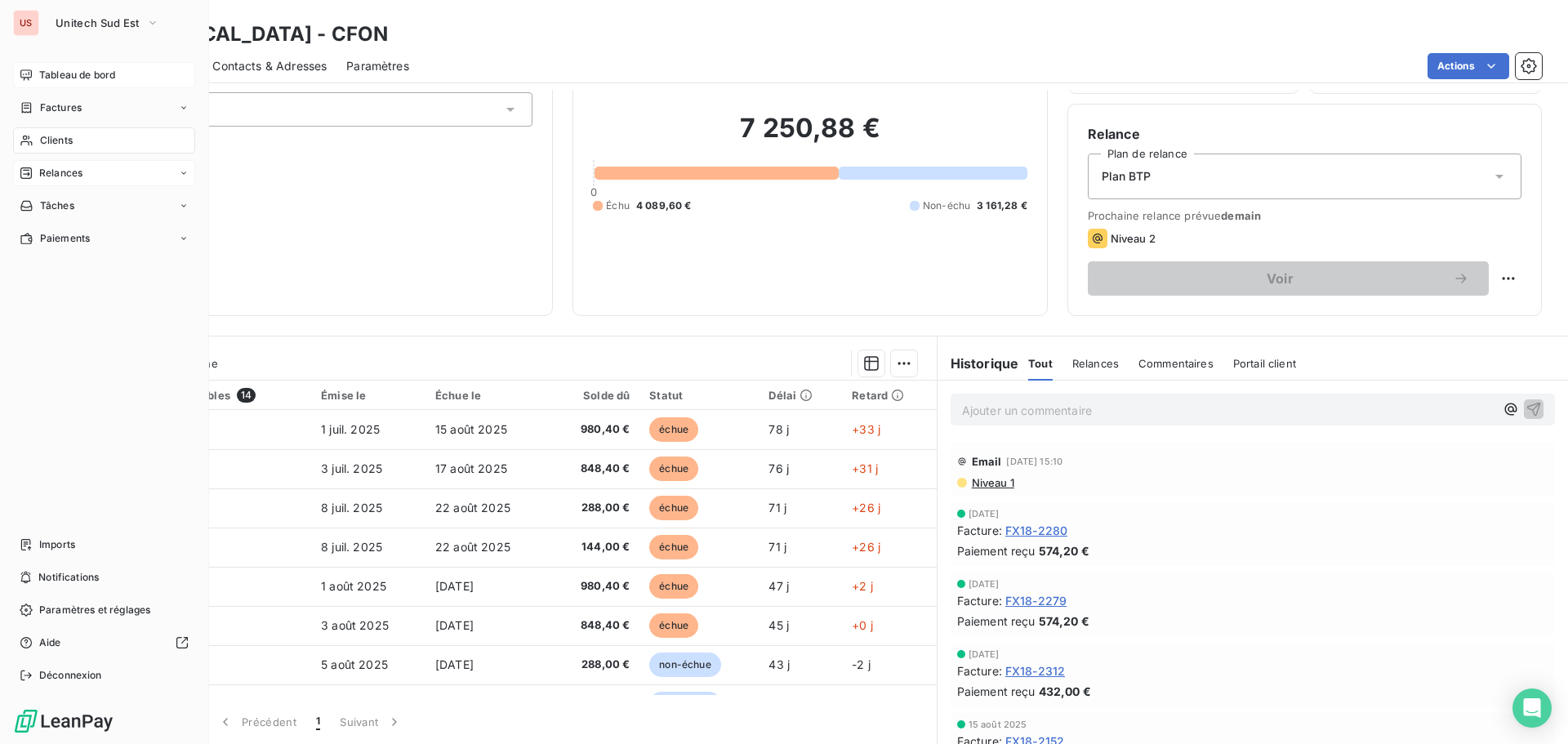
click at [53, 175] on span "Relances" at bounding box center [61, 174] width 43 height 15
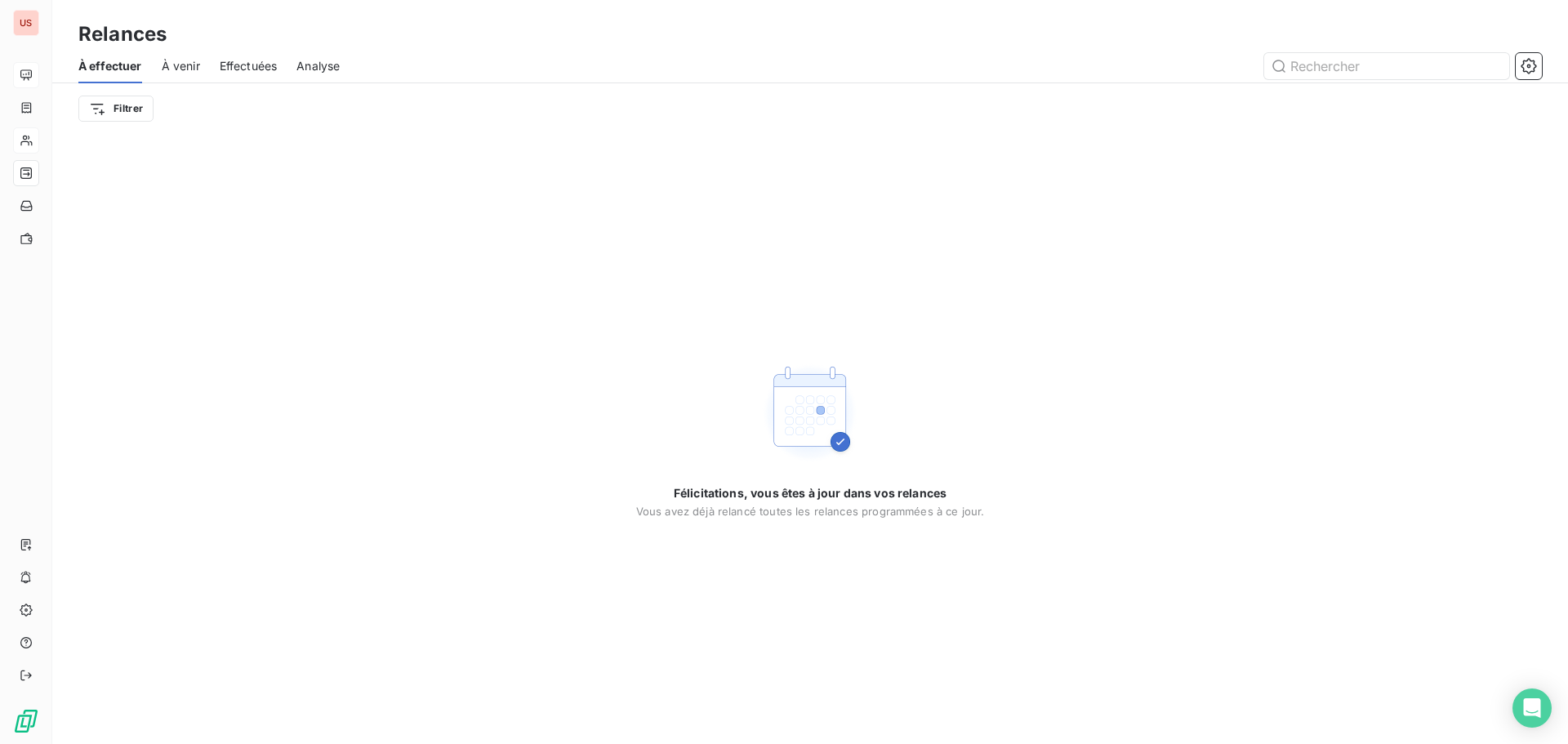
click at [187, 67] on span "À venir" at bounding box center [180, 66] width 38 height 16
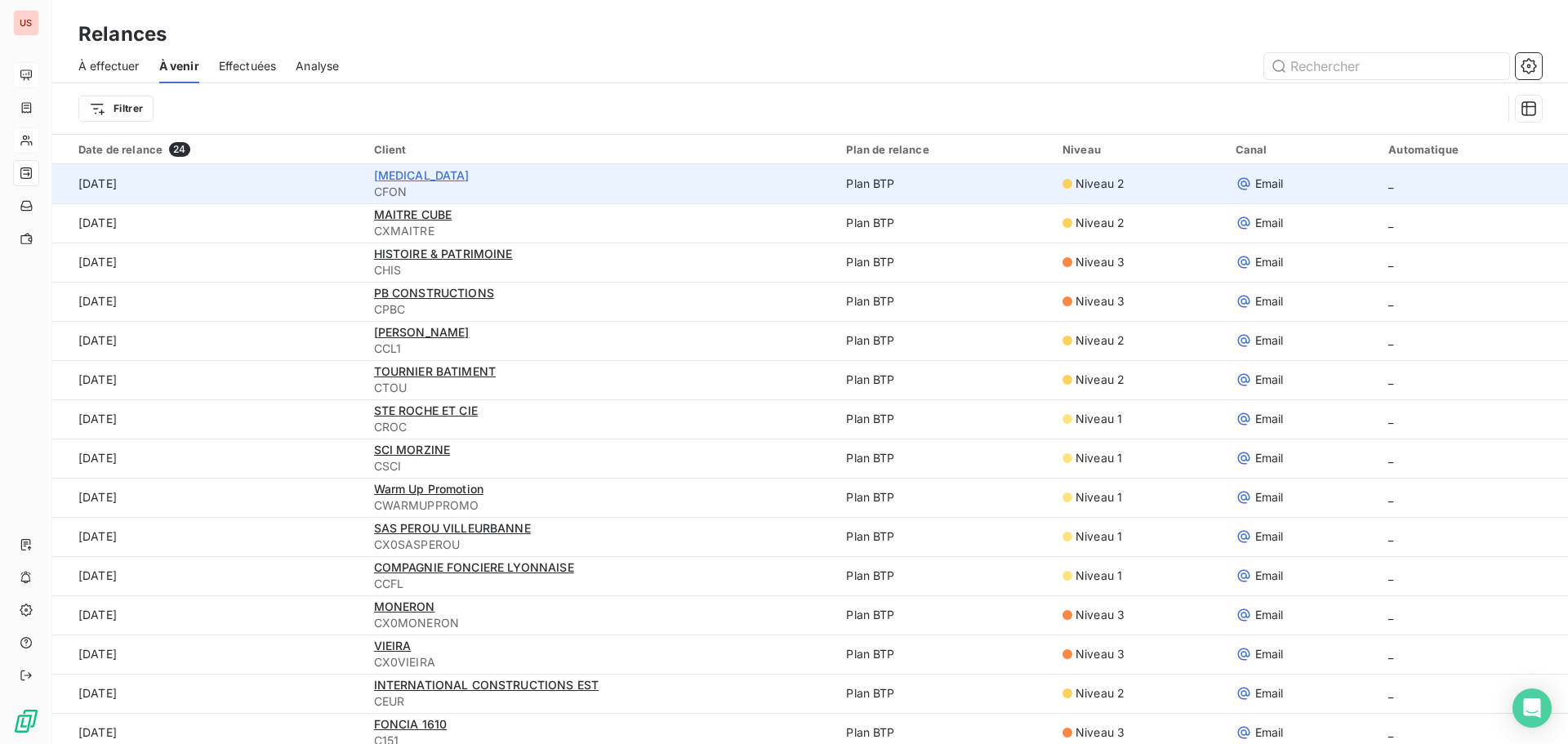
click at [415, 174] on span "[MEDICAL_DATA]" at bounding box center [422, 175] width 96 height 14
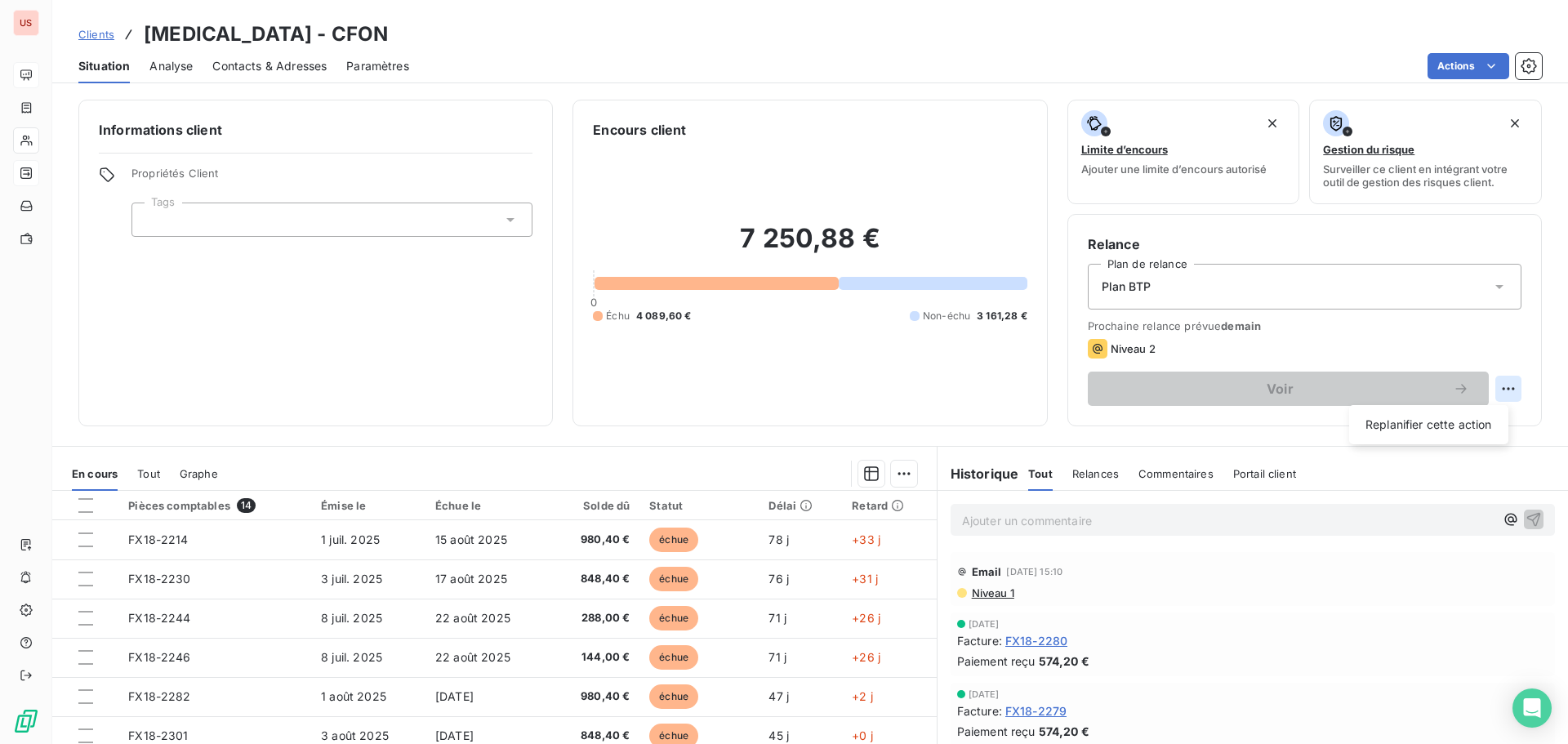
click at [1500, 392] on html "US Clients [MEDICAL_DATA] - CFON Situation Analyse Contacts & Adresses Paramètr…" at bounding box center [784, 372] width 1568 height 744
click at [1458, 421] on div "Replanifier cette action" at bounding box center [1428, 425] width 146 height 26
select select "8"
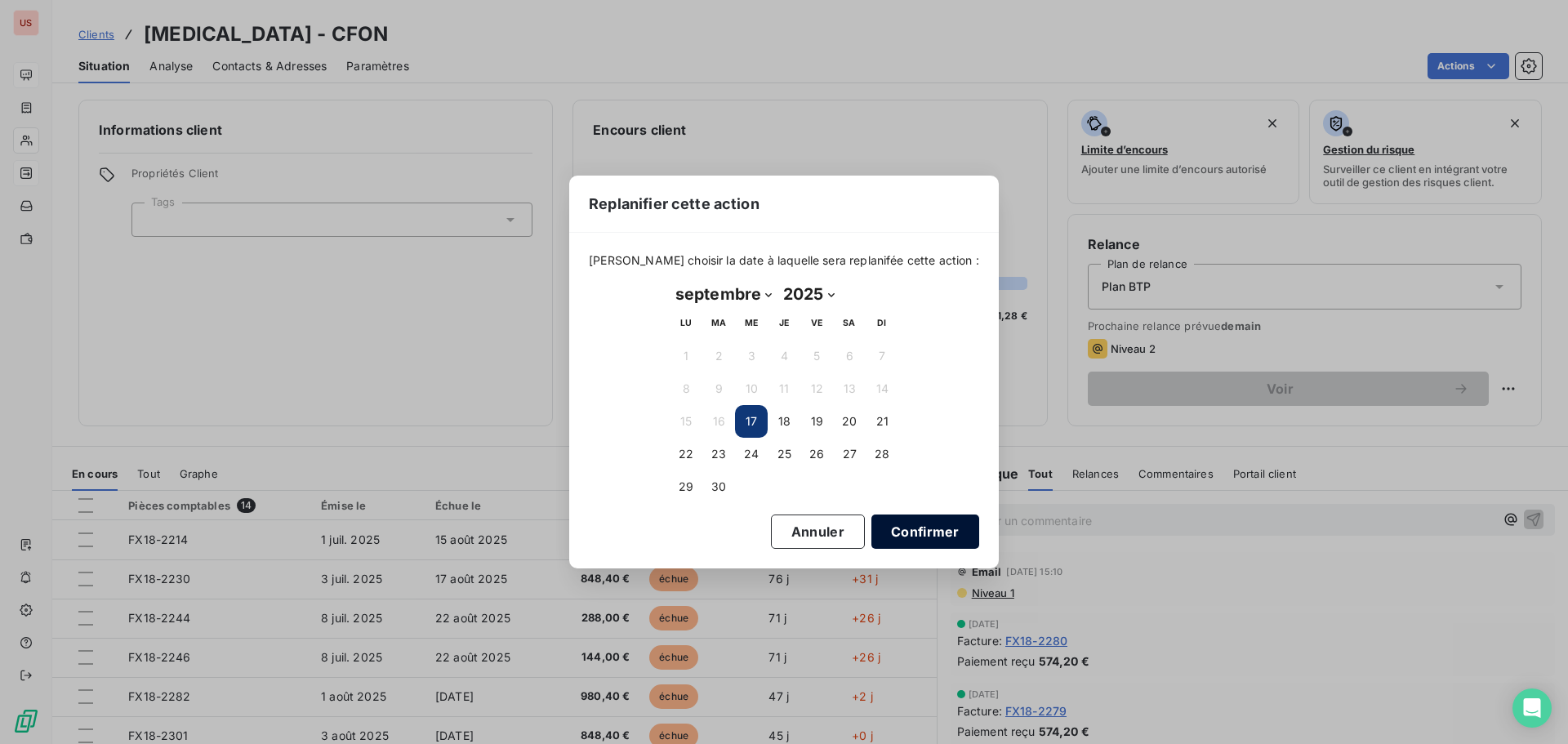
click at [881, 537] on button "Confirmer" at bounding box center [925, 532] width 108 height 35
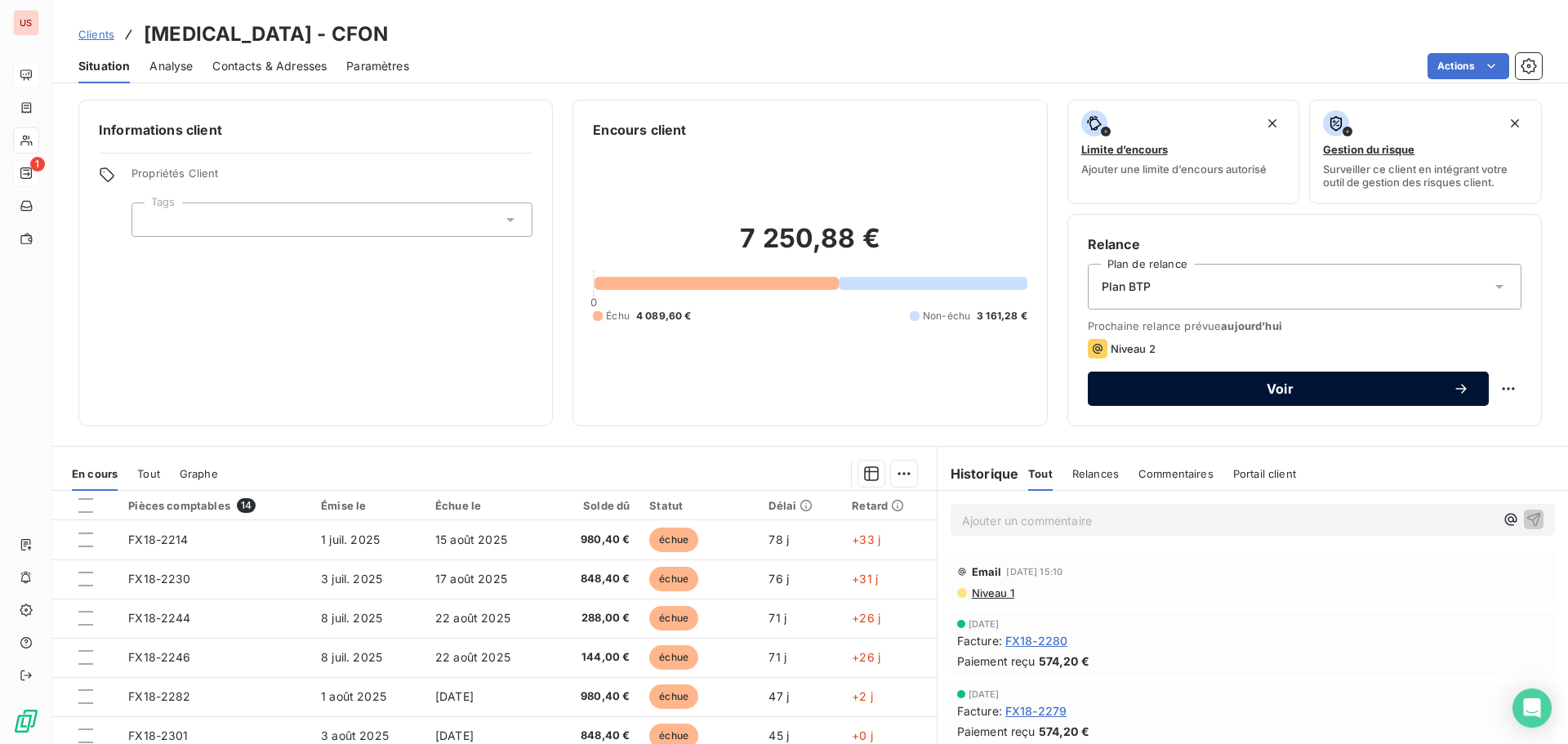
click at [1274, 388] on span "Voir" at bounding box center [1280, 388] width 345 height 13
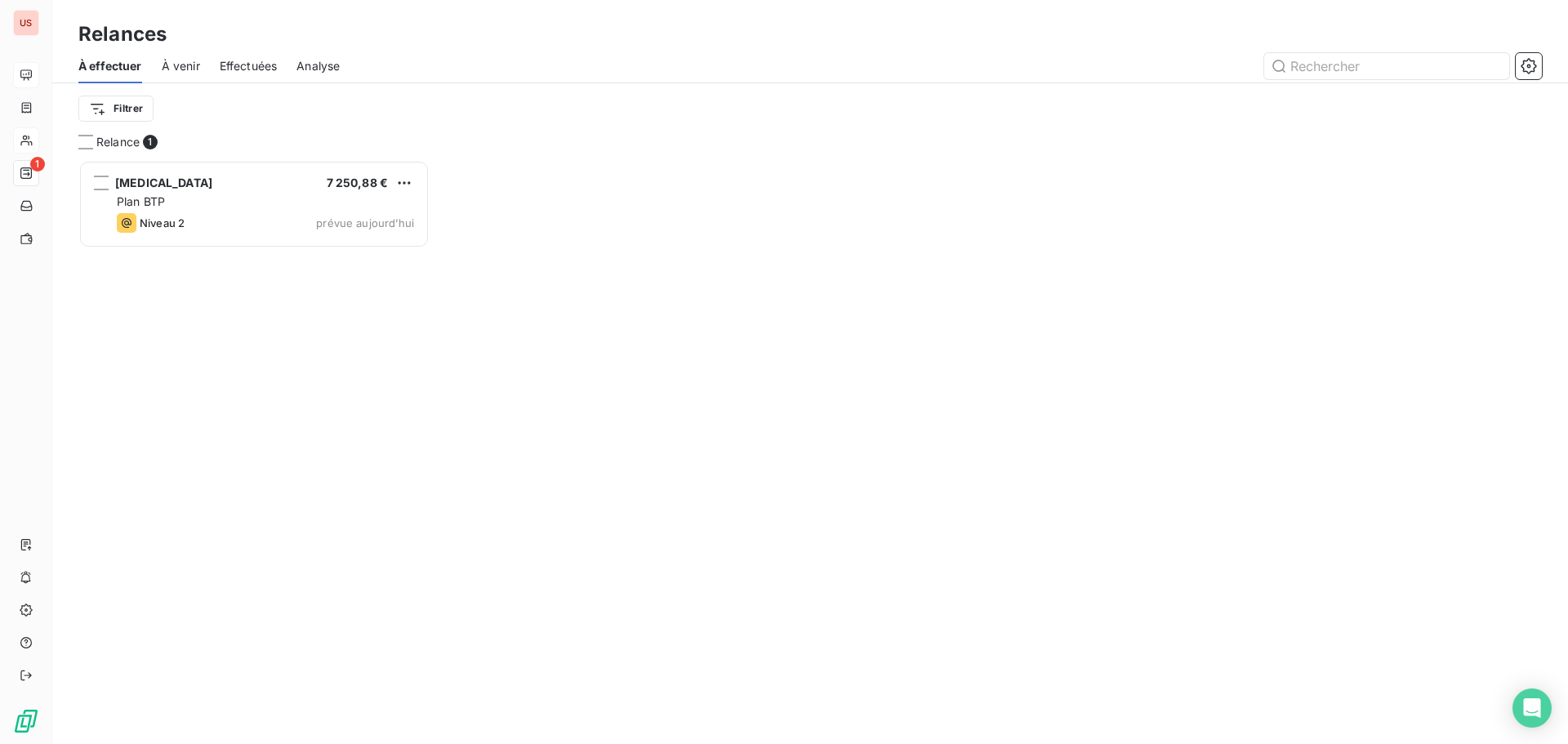
scroll to position [13, 13]
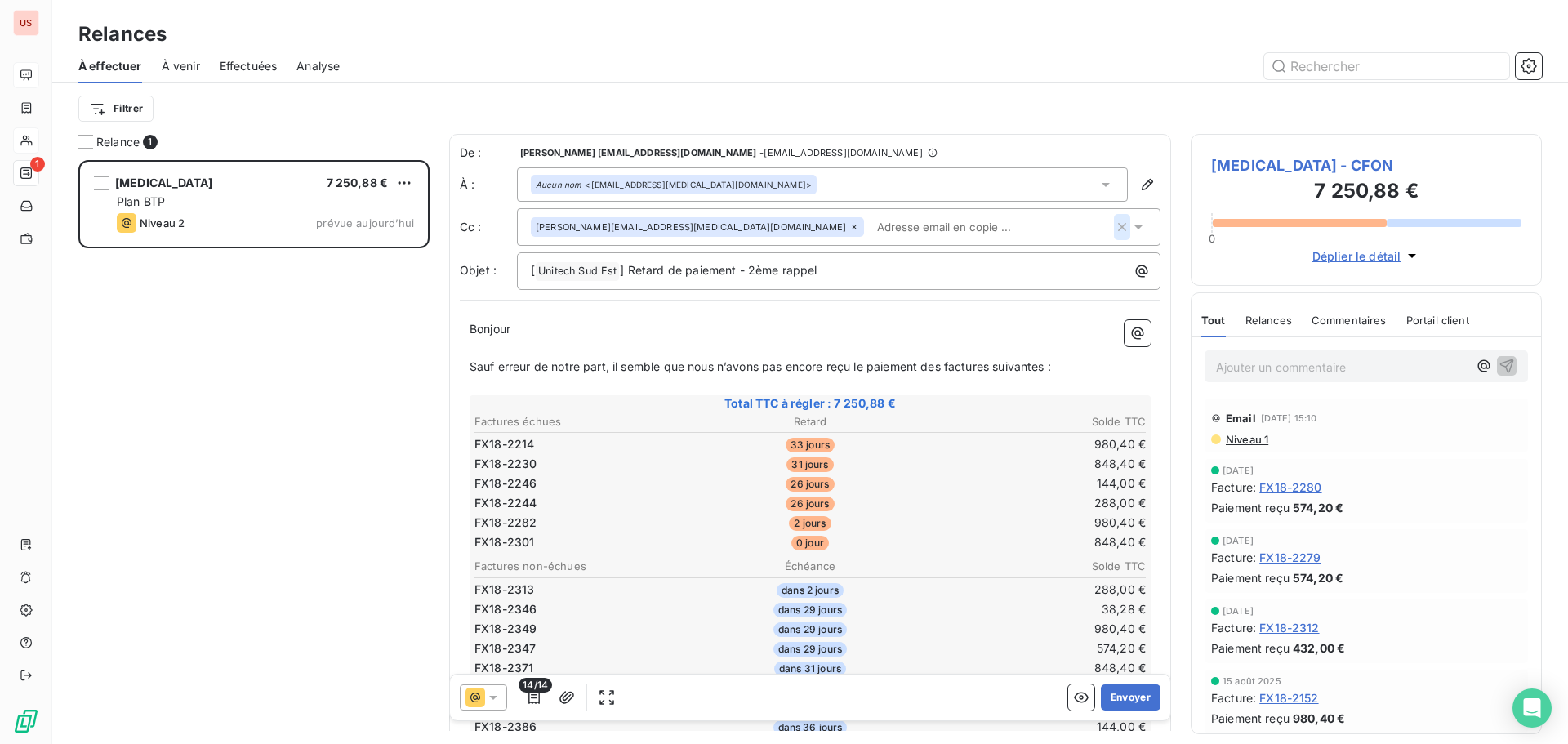
click at [1114, 231] on icon "button" at bounding box center [1122, 226] width 16 height 16
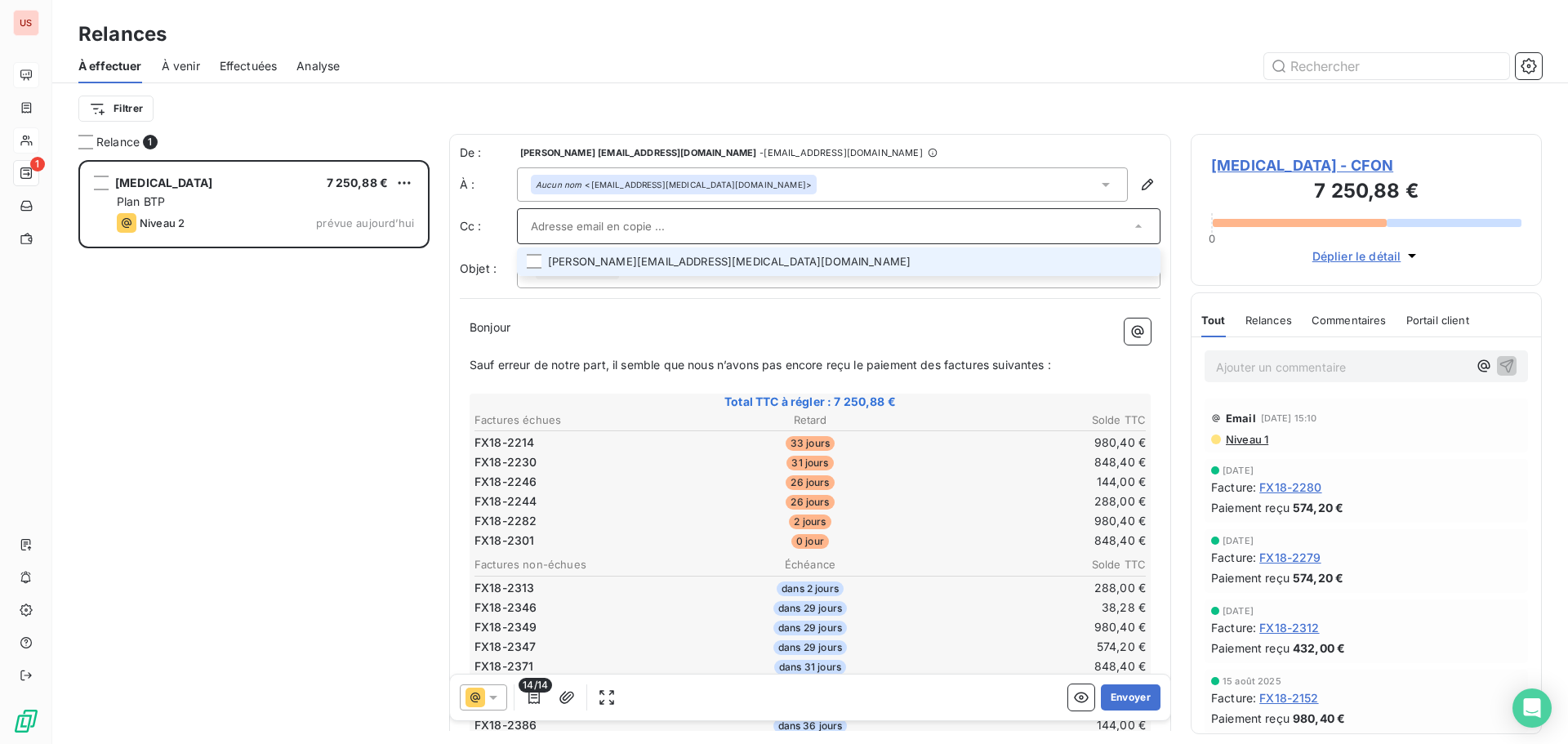
click at [1075, 112] on div "Filtrer" at bounding box center [810, 108] width 1463 height 31
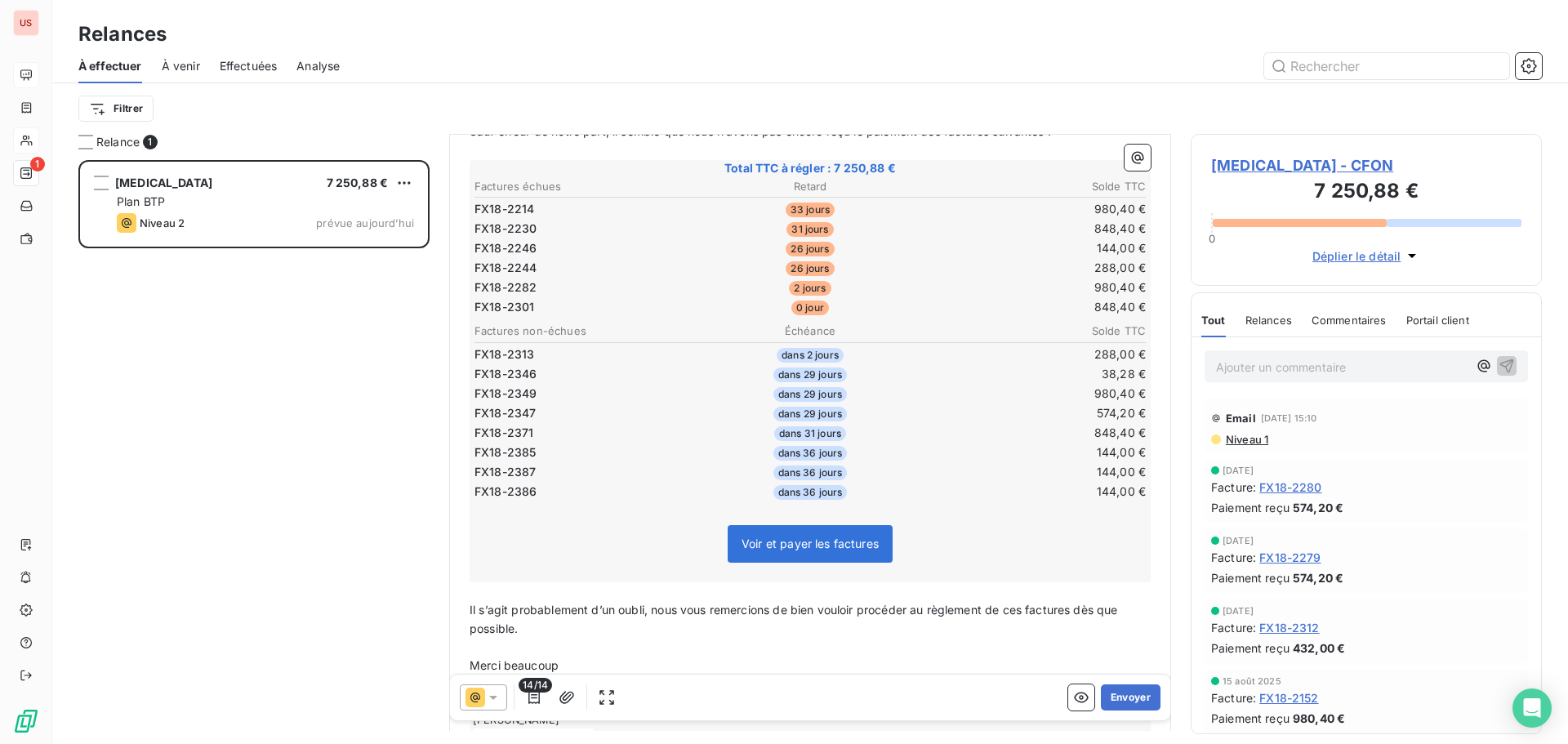
scroll to position [247, 0]
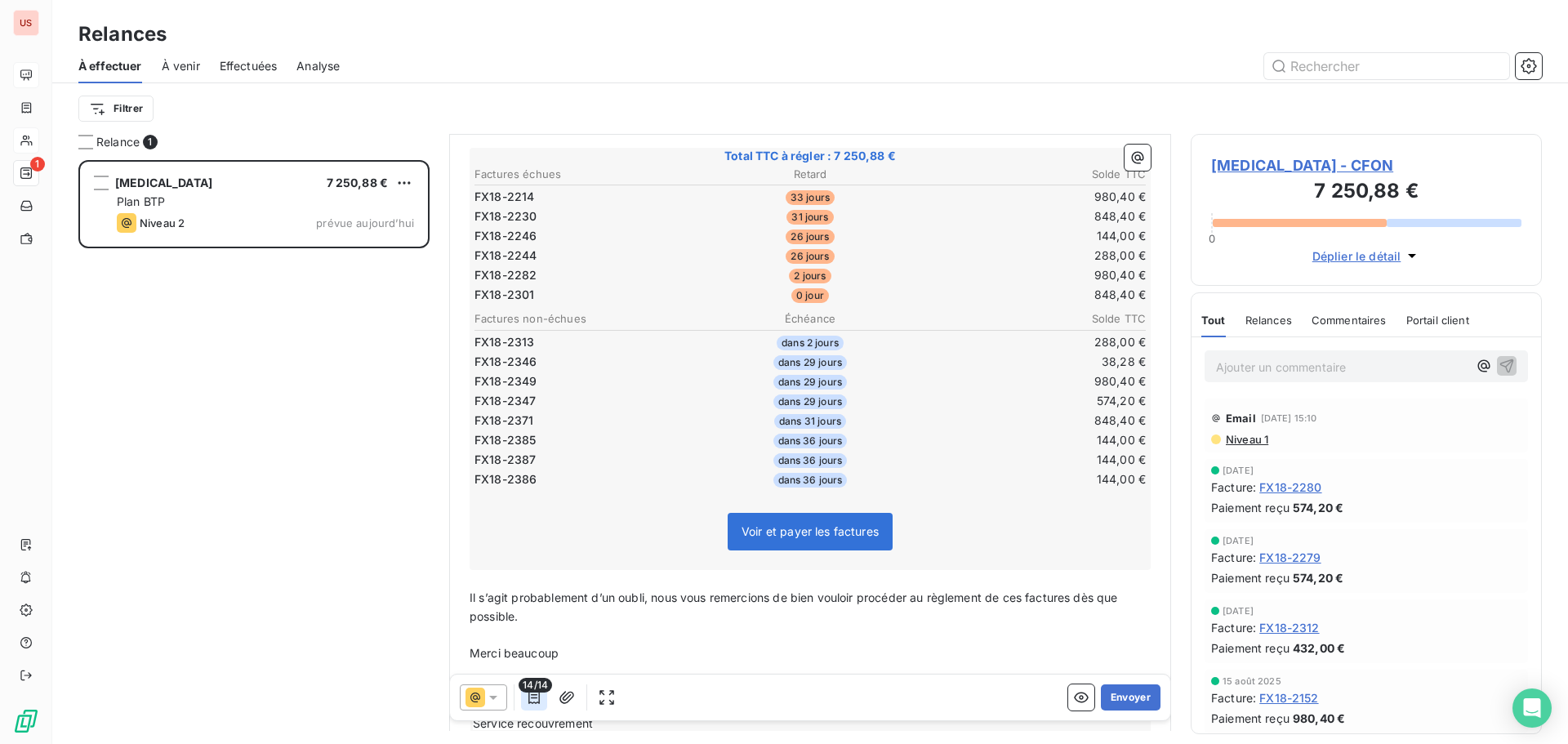
click at [536, 696] on icon "button" at bounding box center [534, 697] width 16 height 16
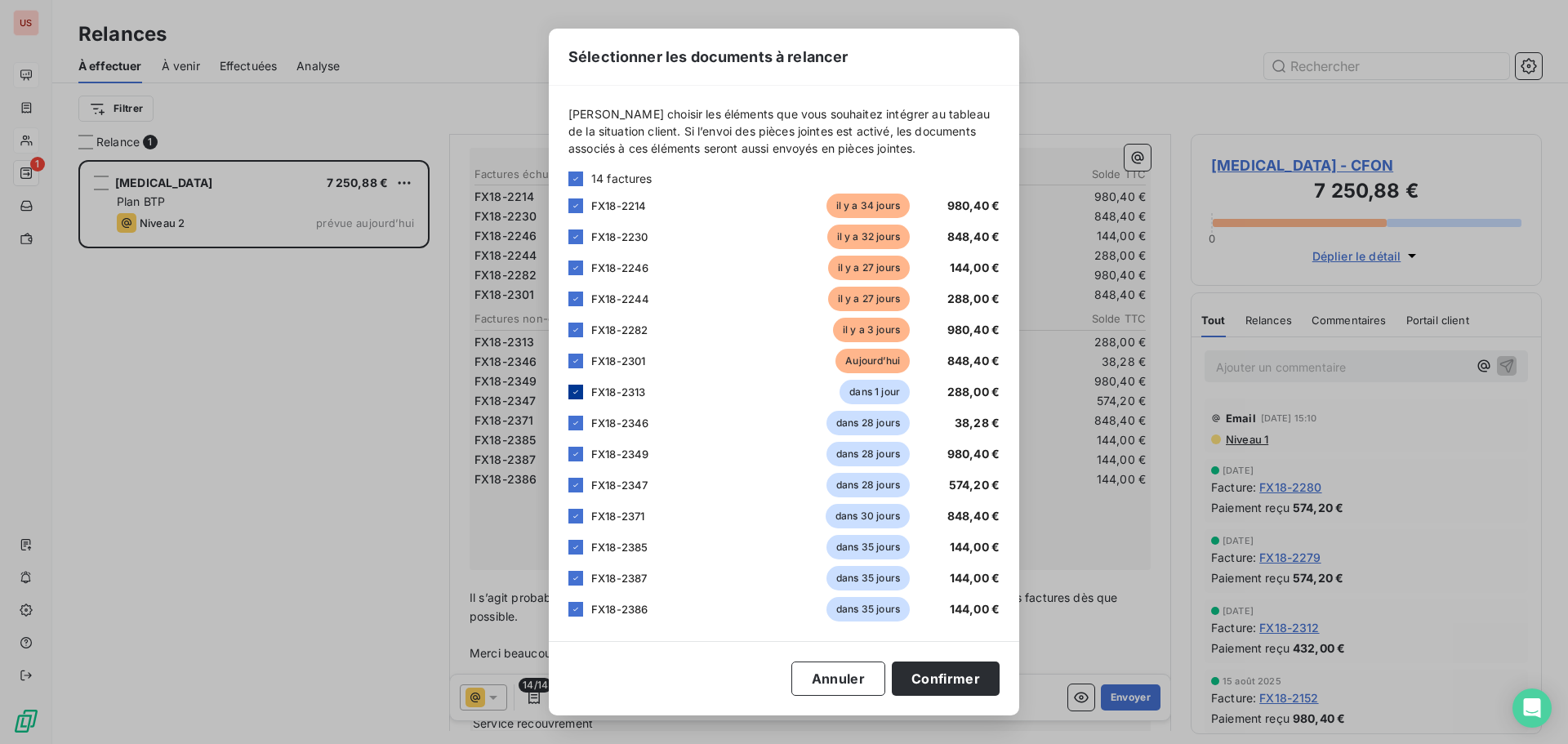
click at [571, 395] on icon at bounding box center [576, 392] width 9 height 9
click at [571, 419] on icon at bounding box center [576, 423] width 9 height 9
click at [578, 449] on icon at bounding box center [576, 454] width 9 height 9
click at [579, 479] on div at bounding box center [576, 485] width 15 height 15
drag, startPoint x: 582, startPoint y: 513, endPoint x: 581, endPoint y: 533, distance: 20.0
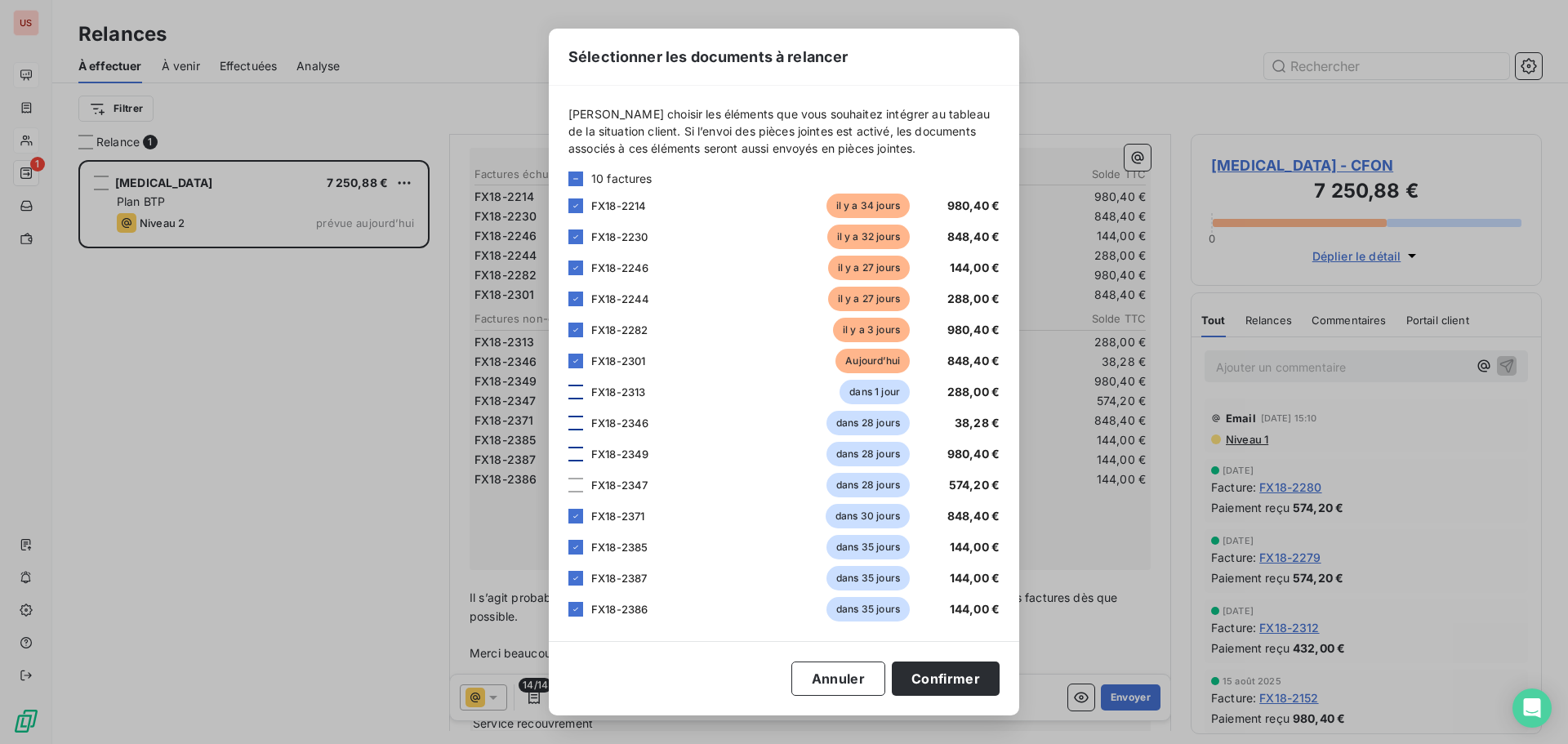
click at [581, 515] on div at bounding box center [576, 516] width 15 height 15
click at [575, 549] on icon at bounding box center [575, 547] width 5 height 3
drag, startPoint x: 578, startPoint y: 573, endPoint x: 581, endPoint y: 600, distance: 27.2
click at [578, 576] on icon at bounding box center [576, 578] width 9 height 9
click at [579, 603] on div at bounding box center [576, 610] width 15 height 15
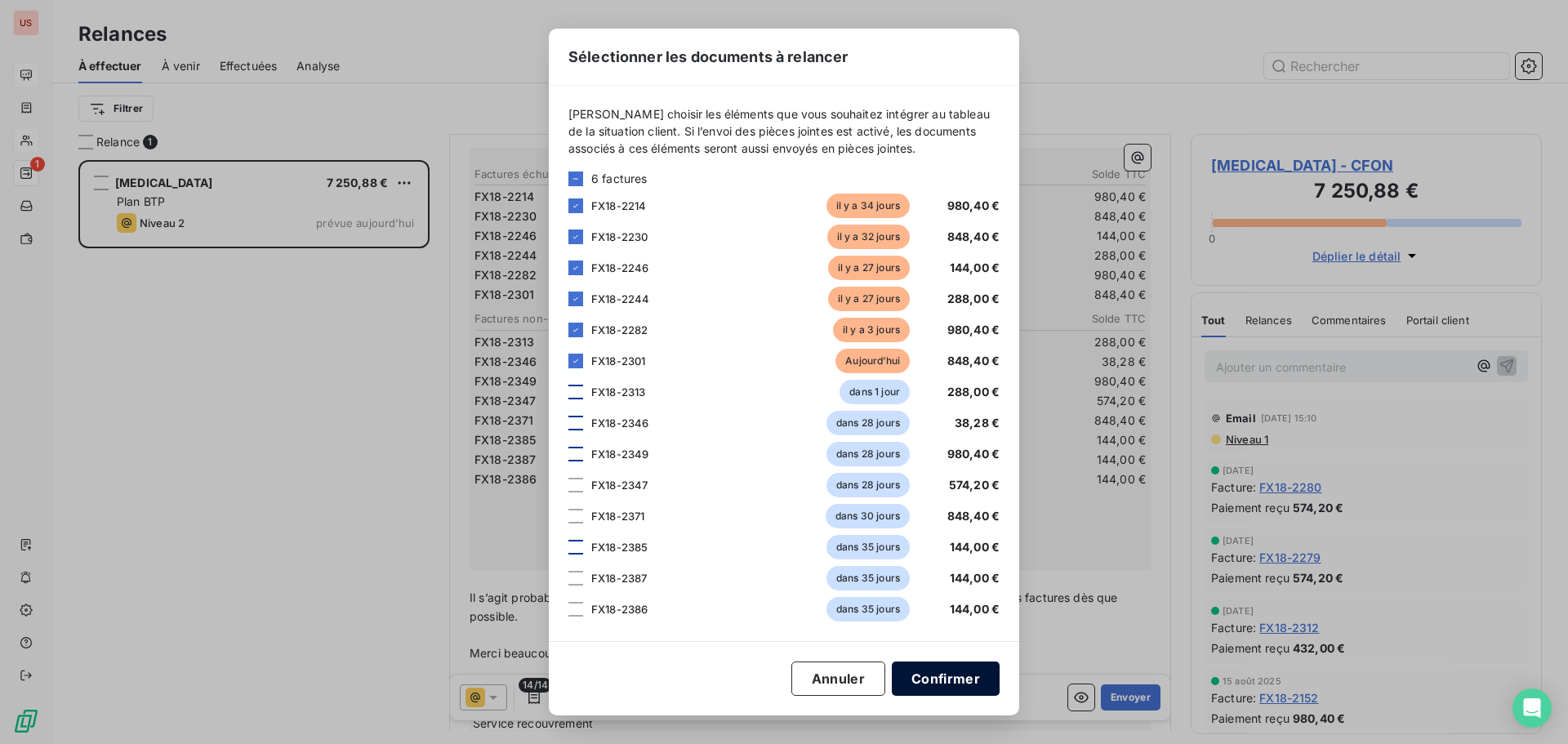
click at [949, 691] on button "Confirmer" at bounding box center [945, 678] width 108 height 35
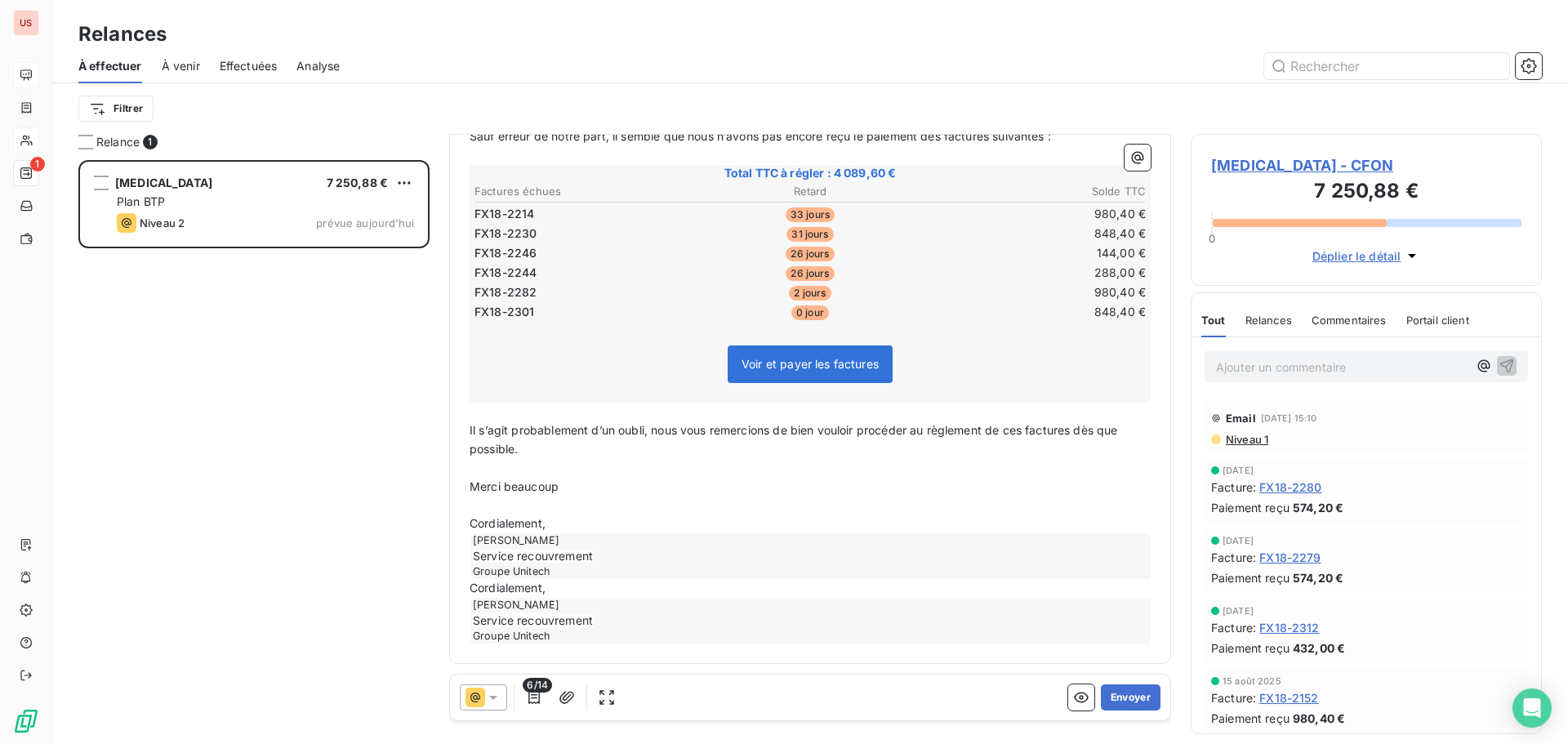
scroll to position [230, 0]
click at [490, 615] on div "[PERSON_NAME] Service recouvrement Groupe Unitech" at bounding box center [810, 620] width 681 height 46
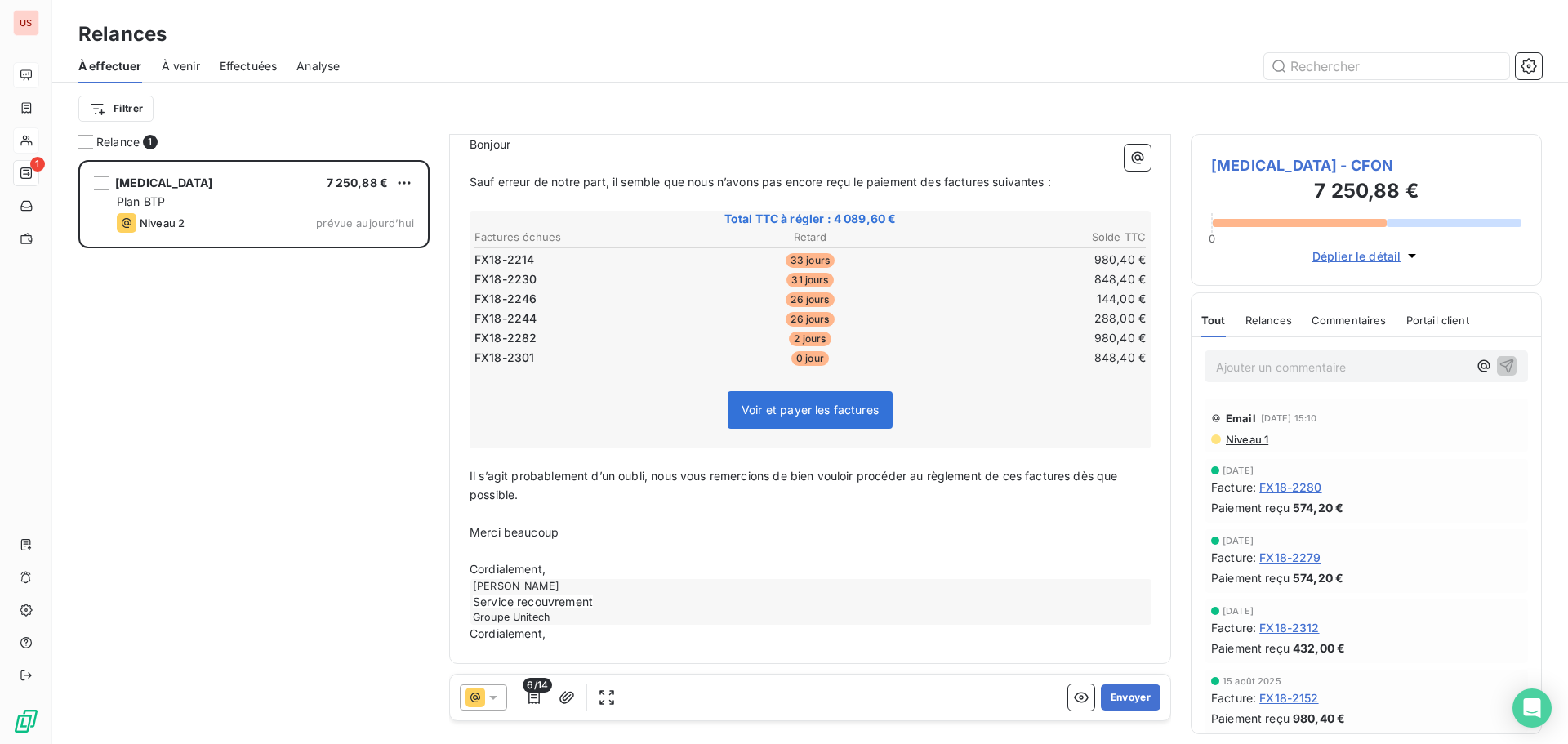
scroll to position [184, 0]
drag, startPoint x: 550, startPoint y: 633, endPoint x: 454, endPoint y: 639, distance: 96.2
click at [454, 639] on div "De : [PERSON_NAME] [EMAIL_ADDRESS][DOMAIN_NAME] - [EMAIL_ADDRESS][DOMAIN_NAME] …" at bounding box center [810, 308] width 722 height 713
click at [1119, 702] on button "Envoyer" at bounding box center [1131, 698] width 60 height 26
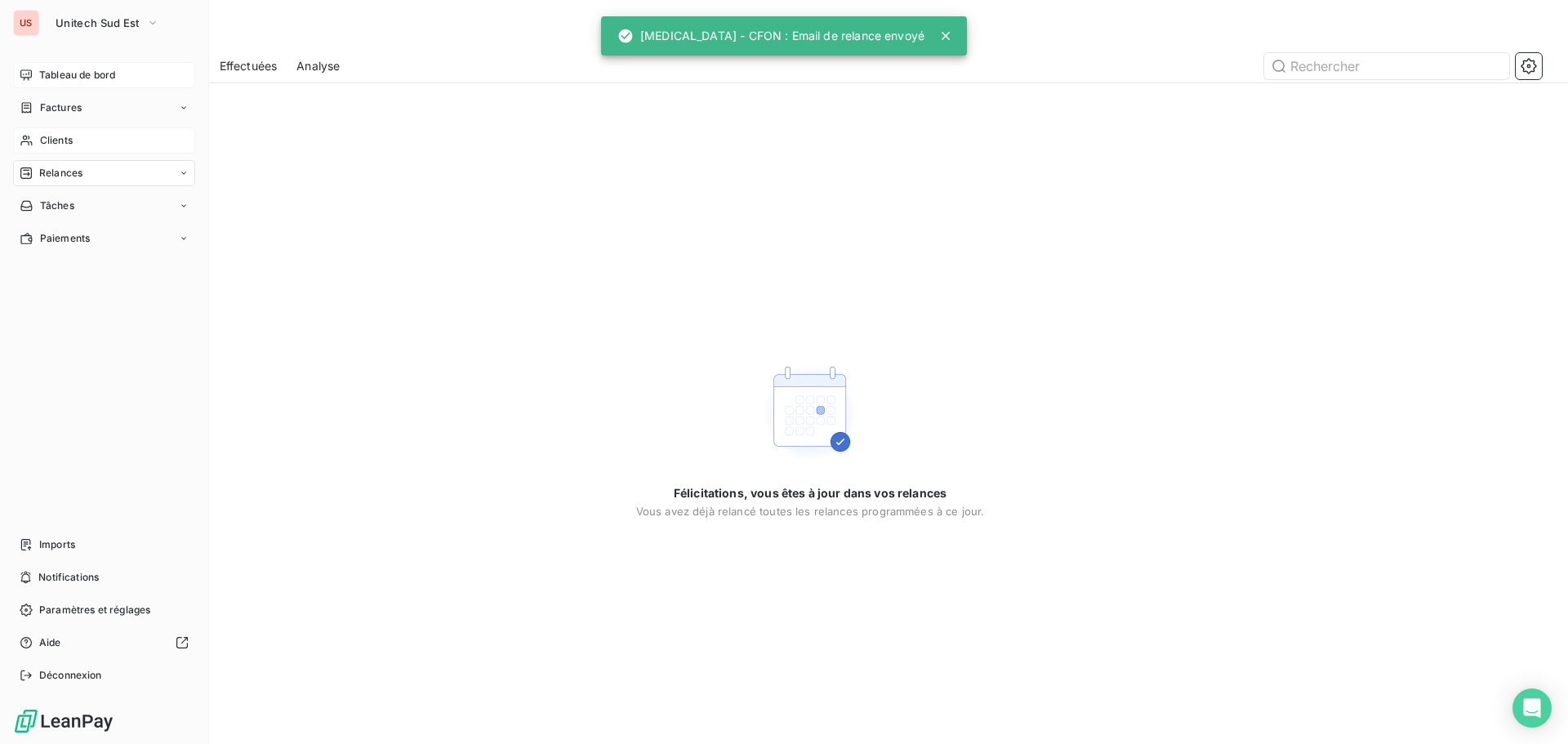
click at [67, 177] on span "Relances" at bounding box center [61, 174] width 43 height 15
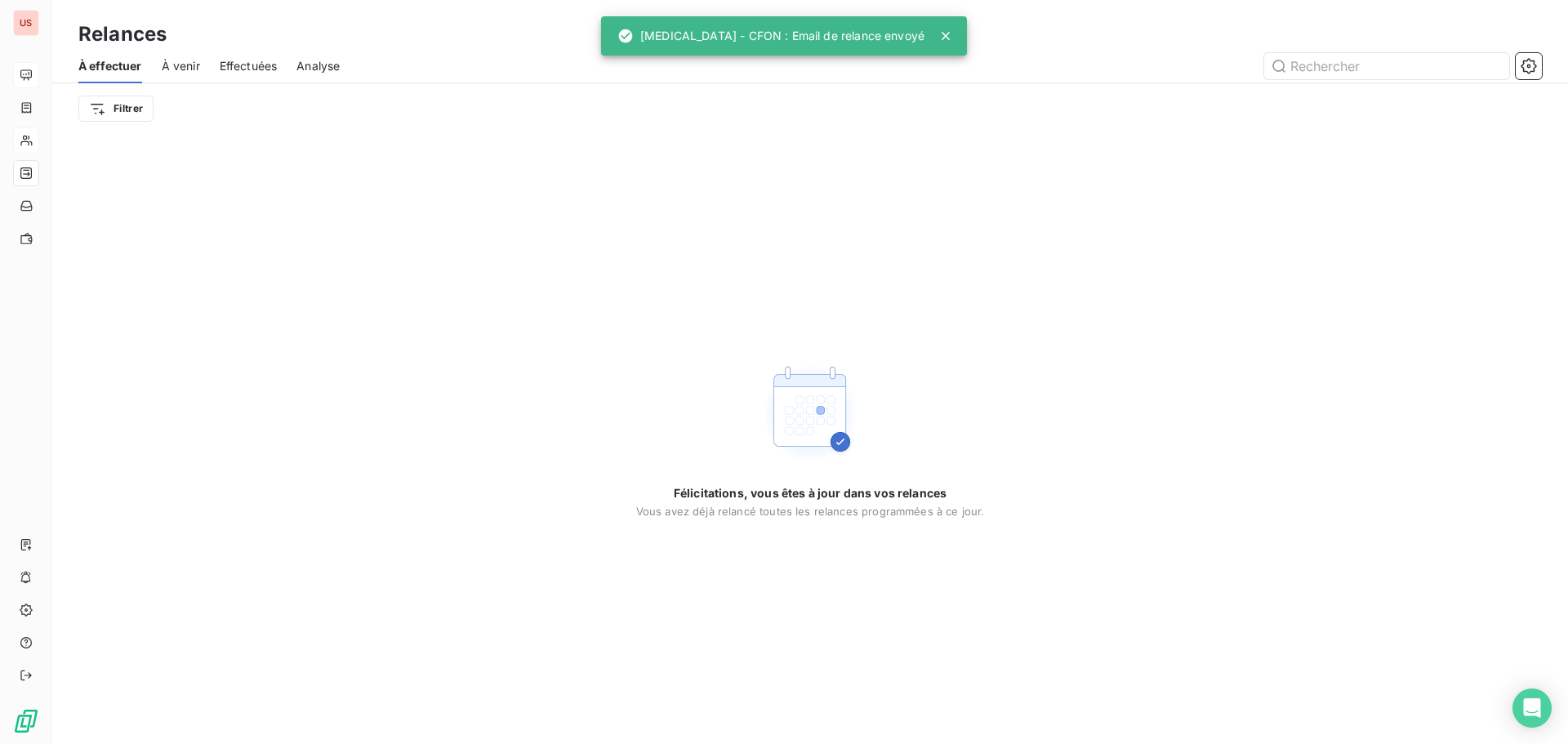
click at [182, 66] on span "À venir" at bounding box center [180, 66] width 38 height 16
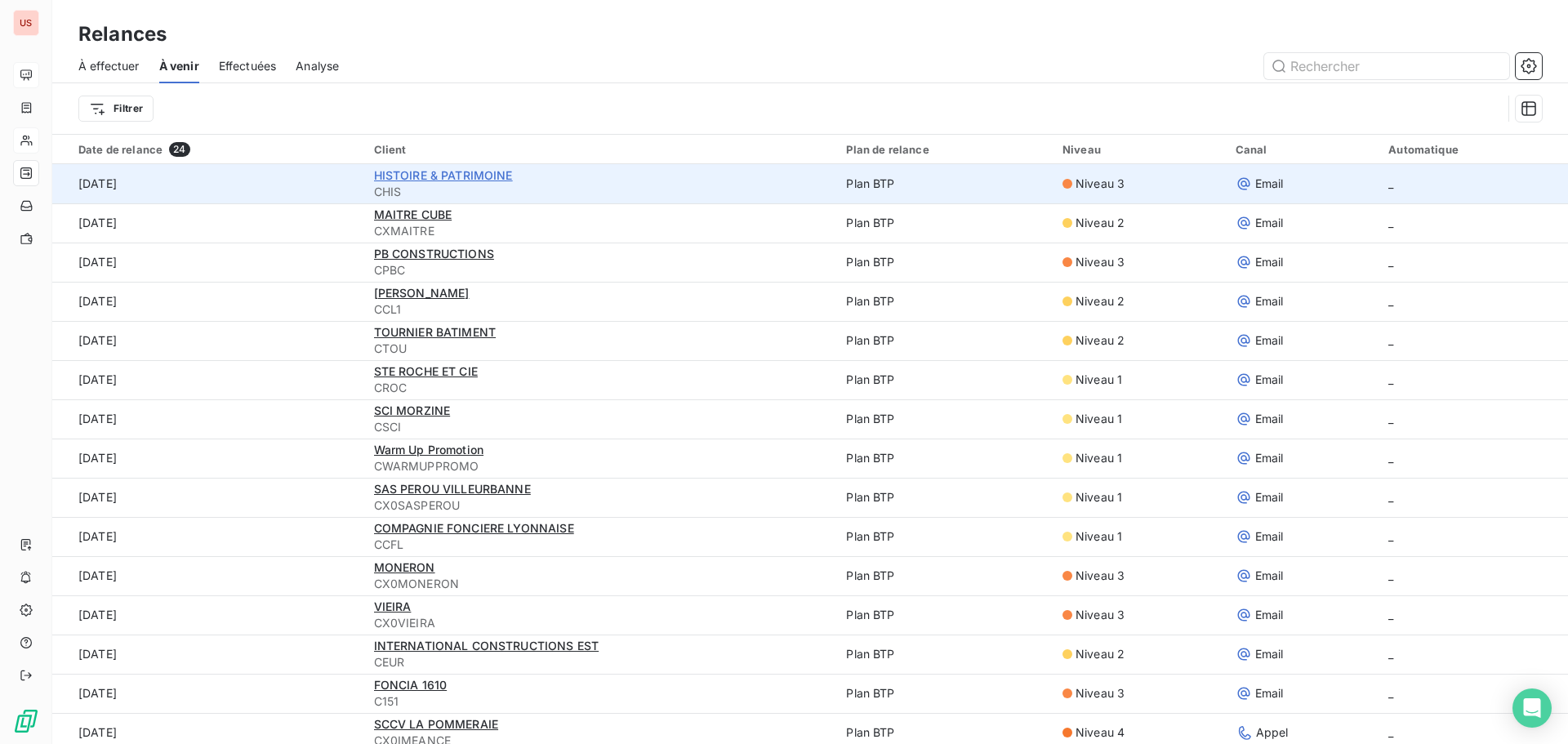
click at [480, 169] on span "HISTOIRE & PATRIMOINE" at bounding box center [444, 175] width 139 height 14
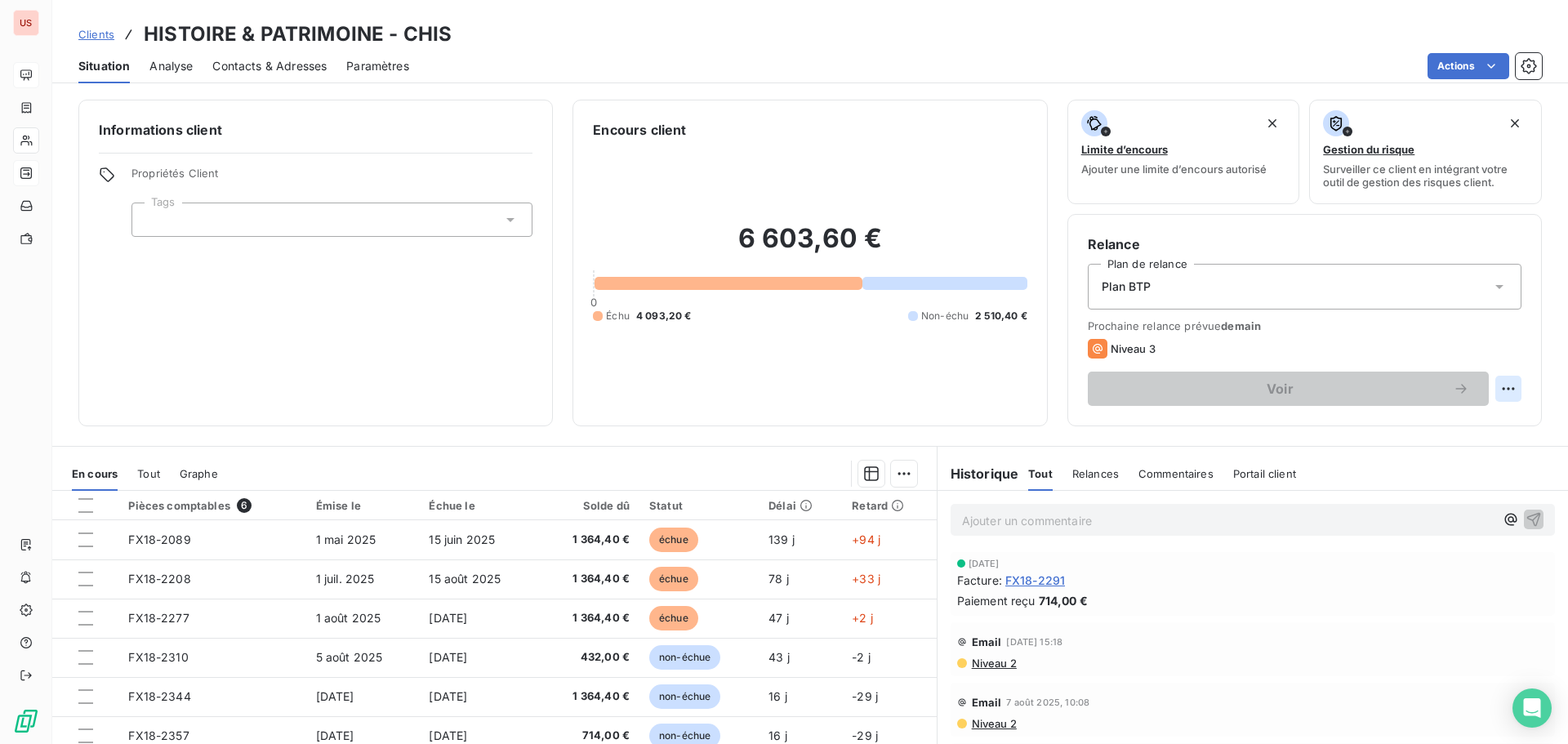
click at [1503, 387] on html "US Clients HISTOIRE & PATRIMOINE - CHIS Situation Analyse Contacts & Adresses P…" at bounding box center [784, 372] width 1568 height 744
click at [1435, 426] on div "Replanifier cette action" at bounding box center [1428, 425] width 146 height 26
select select "8"
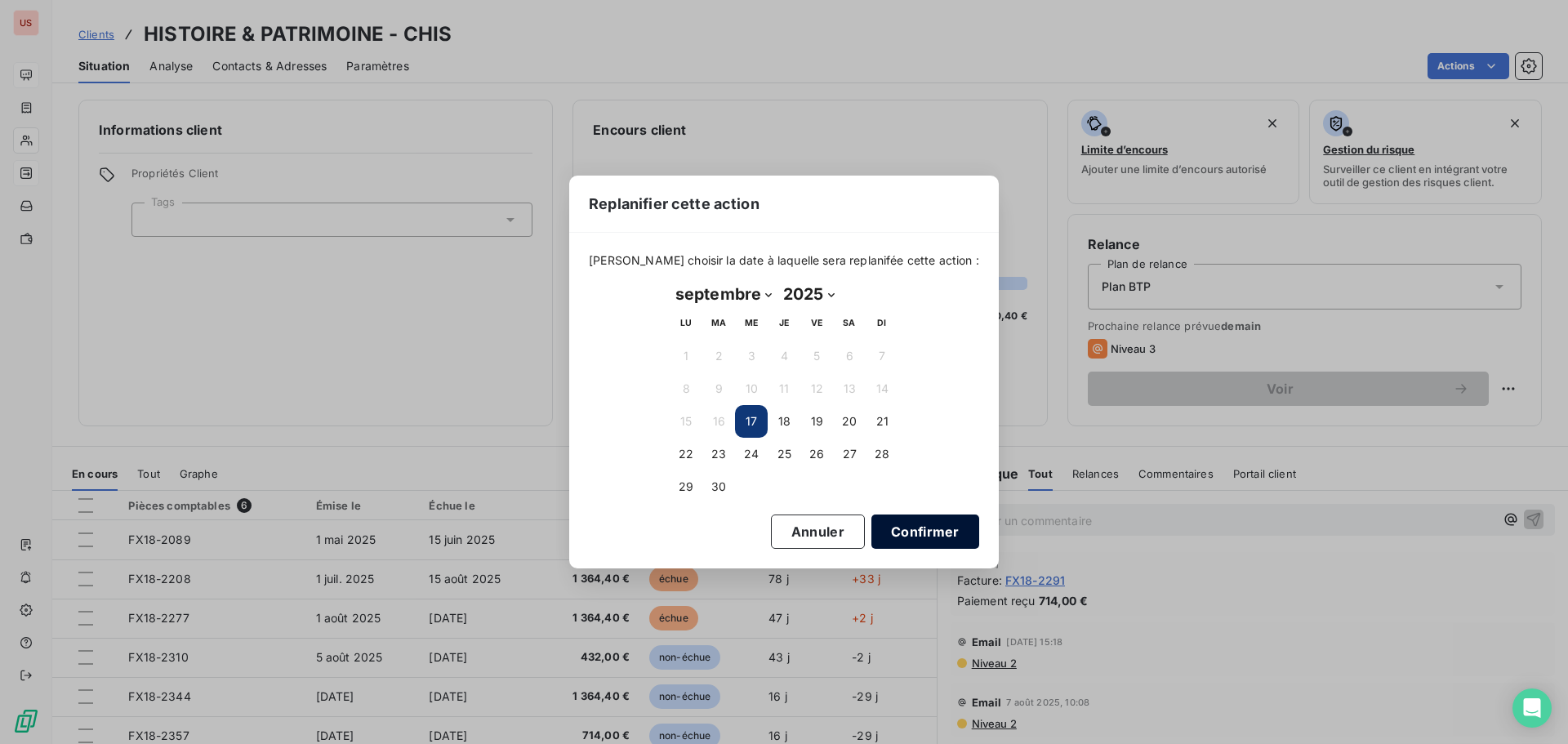
click at [897, 532] on button "Confirmer" at bounding box center [925, 532] width 108 height 35
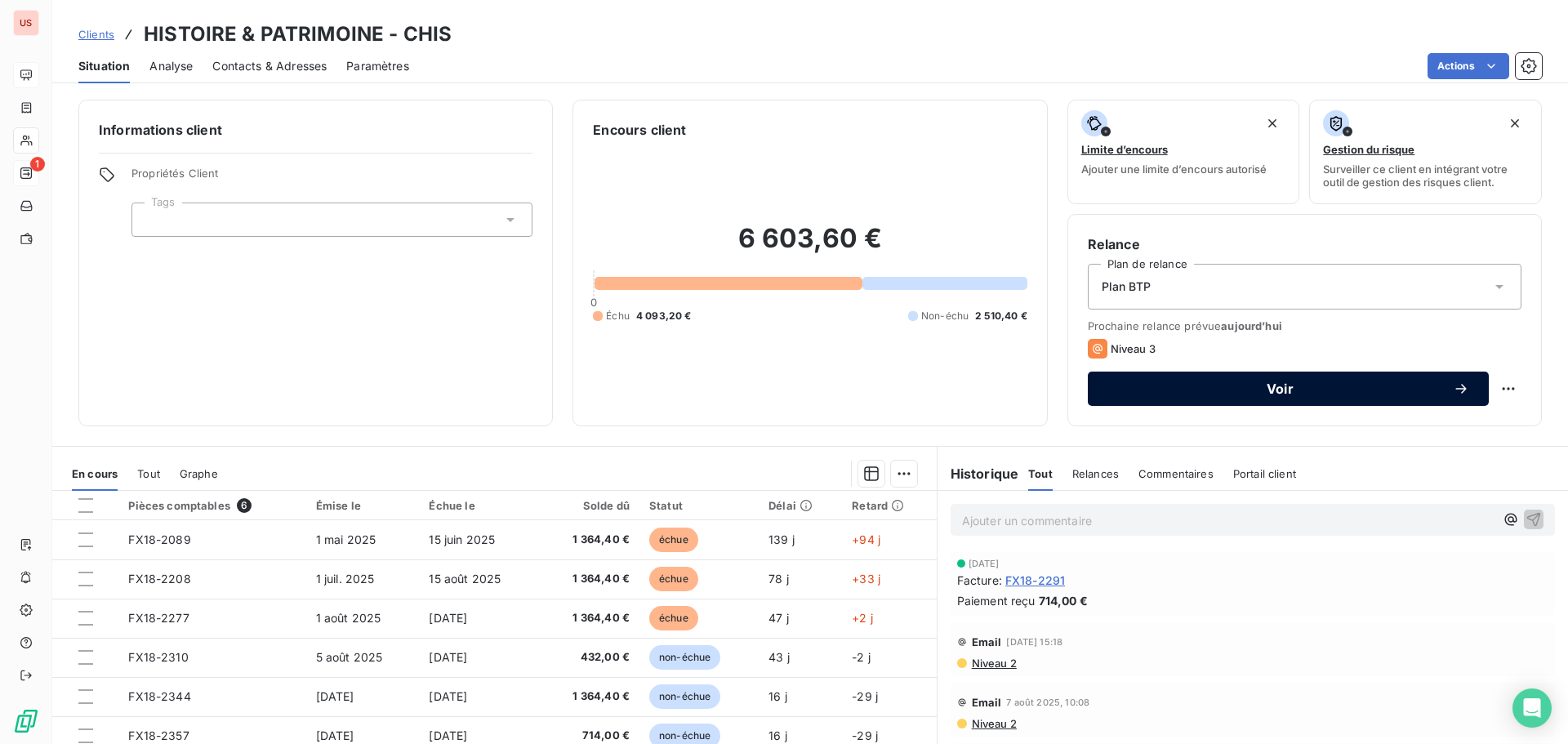
click at [1259, 389] on span "Voir" at bounding box center [1280, 388] width 345 height 13
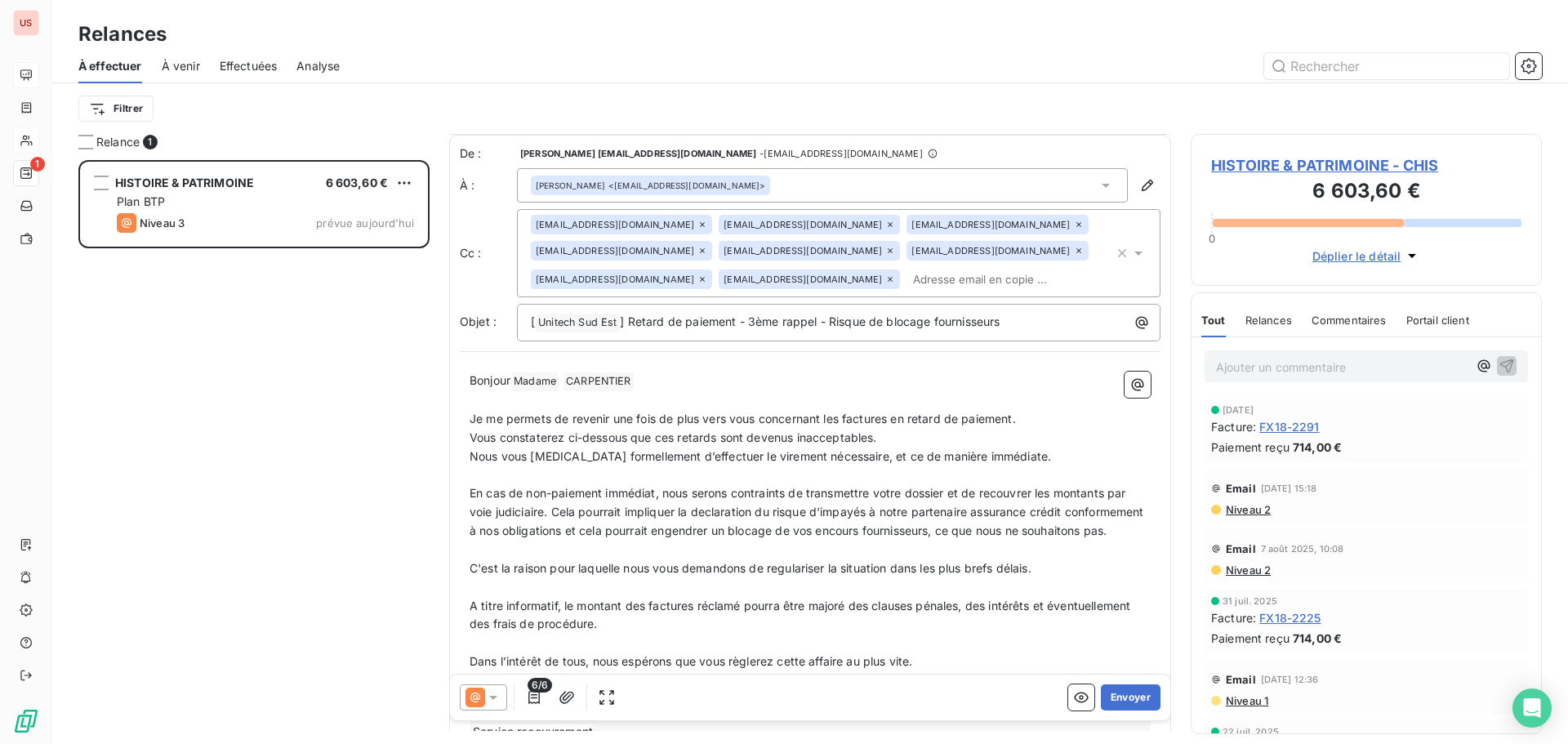
scroll to position [329, 0]
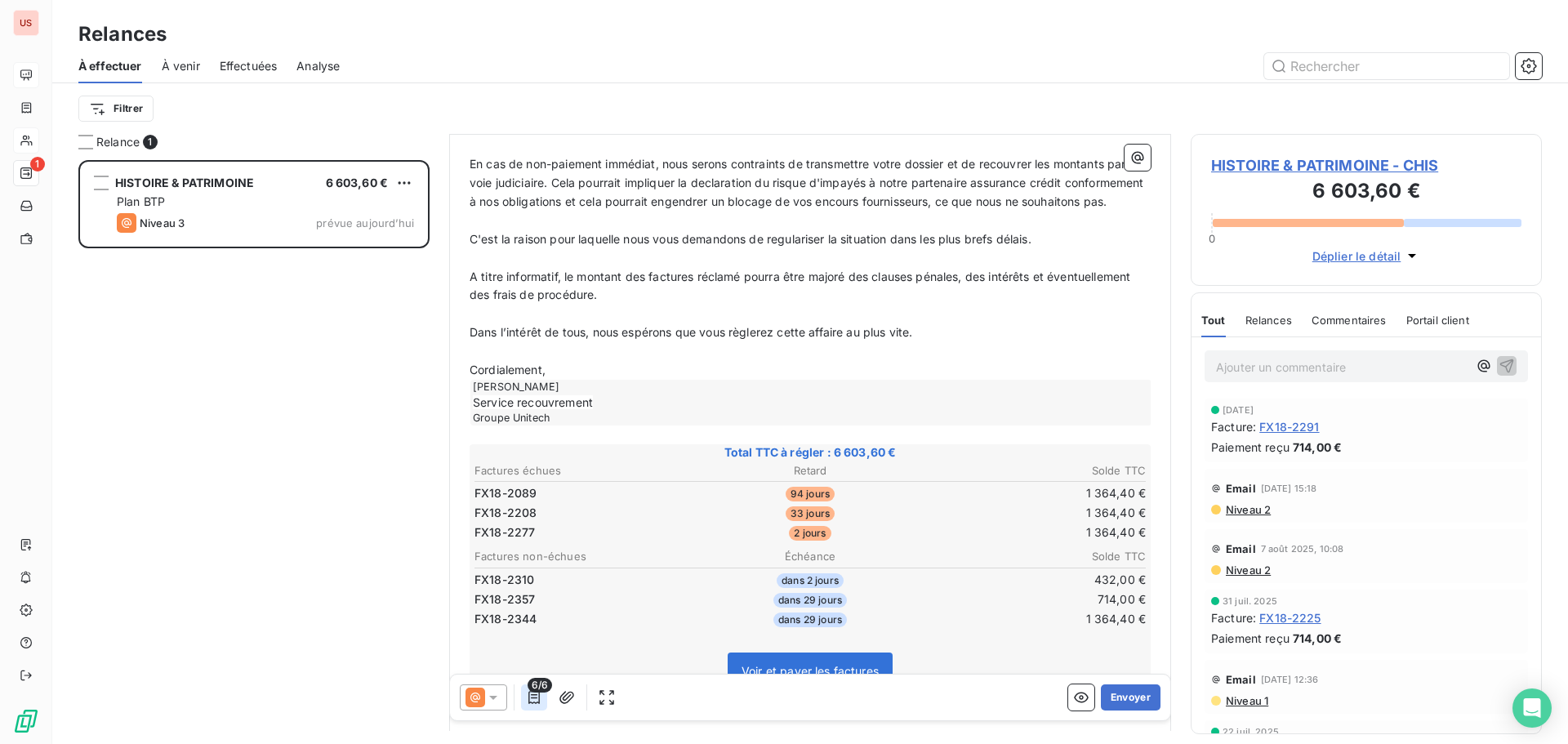
click at [531, 693] on icon "button" at bounding box center [534, 697] width 16 height 16
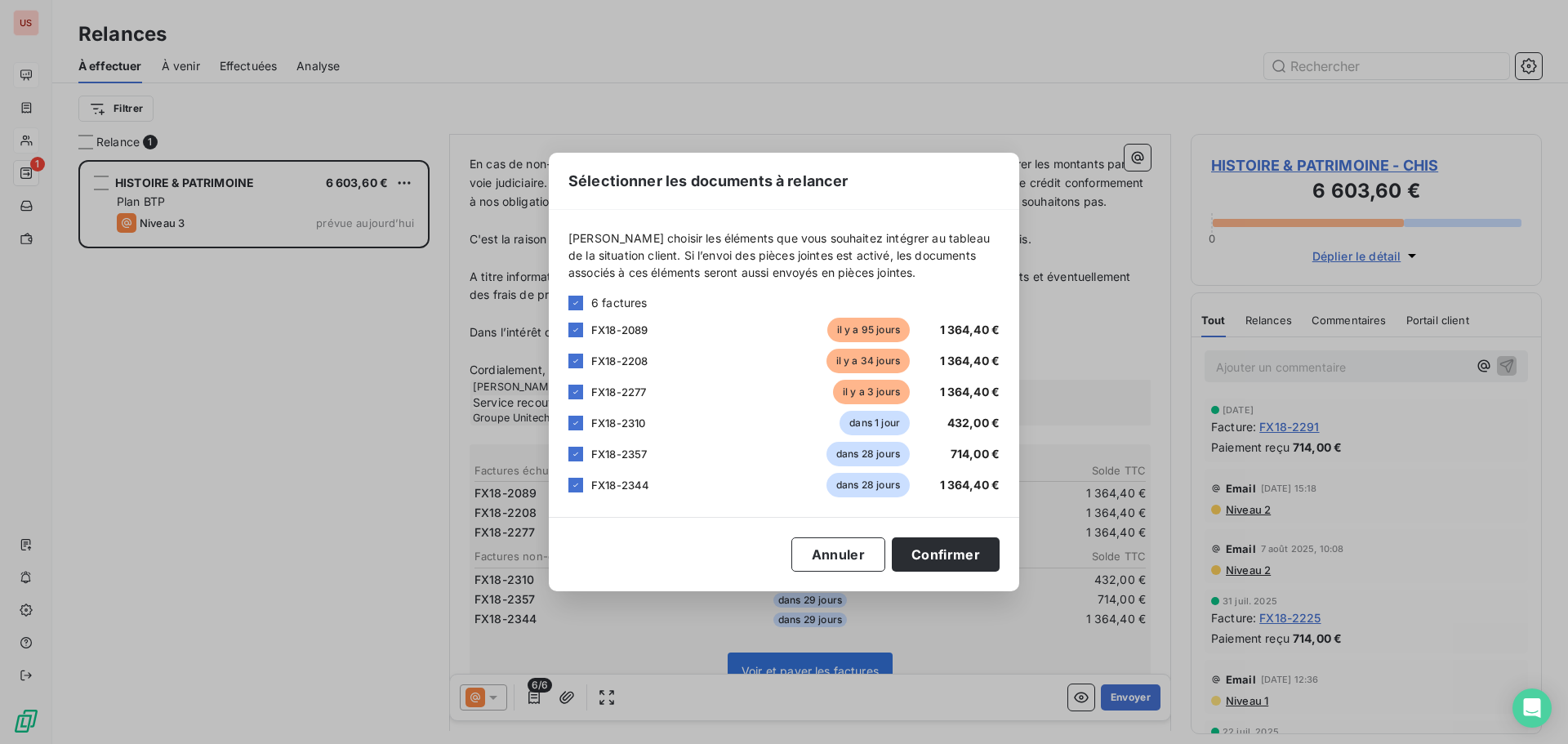
click at [495, 700] on div "Sélectionner les documents à relancer [PERSON_NAME] choisir les éléments que vo…" at bounding box center [784, 372] width 1568 height 744
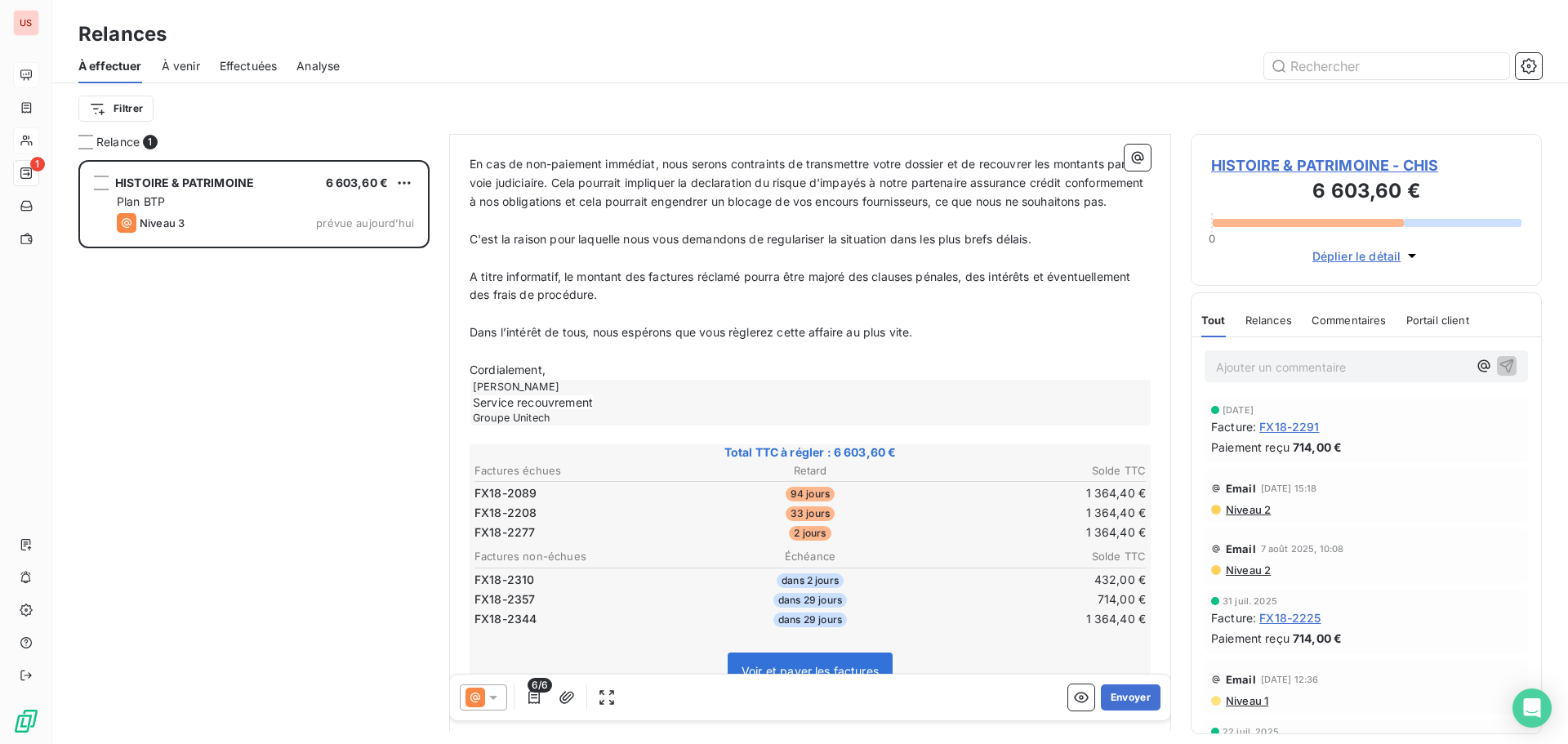
click at [495, 700] on icon at bounding box center [492, 697] width 16 height 16
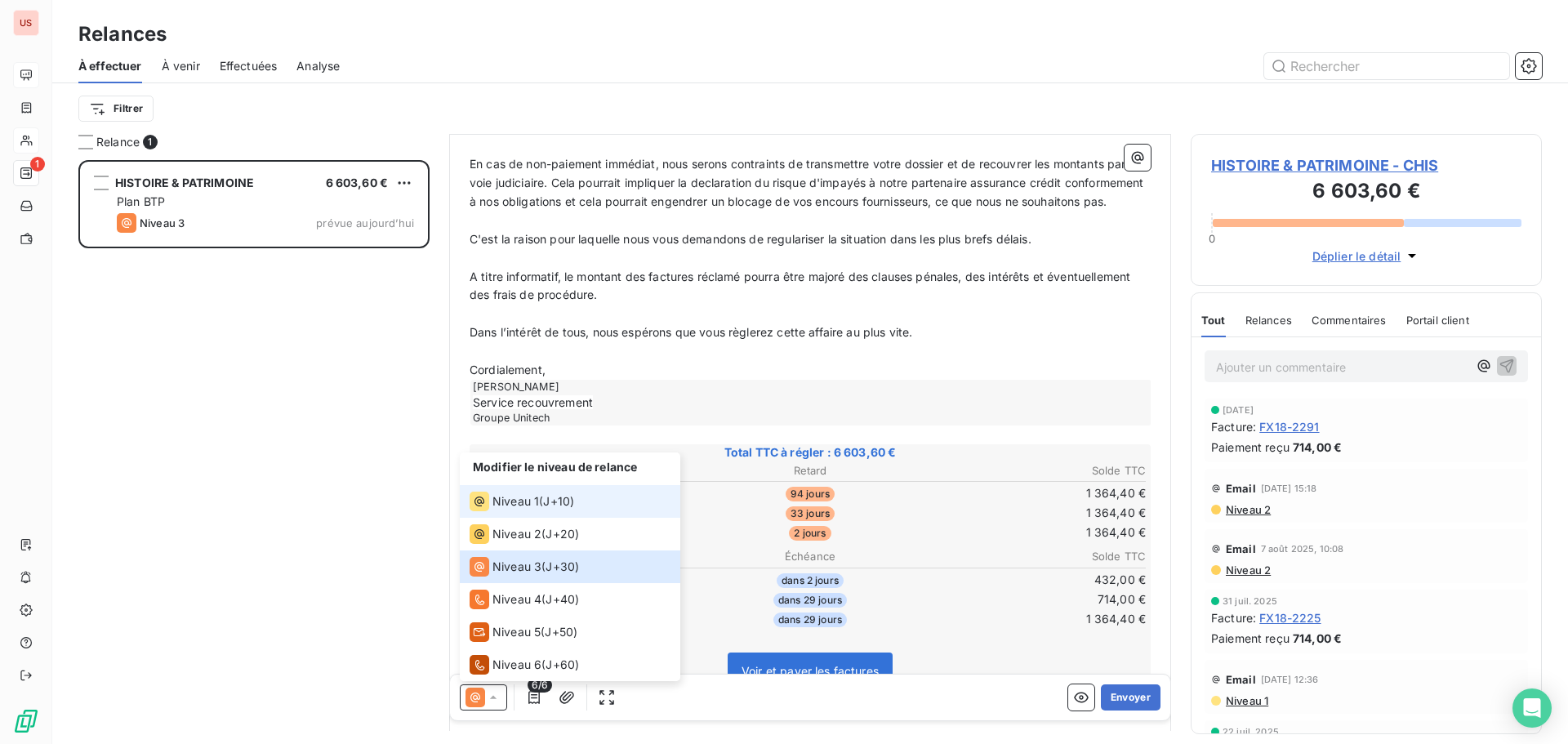
click at [522, 503] on span "Niveau 1" at bounding box center [516, 501] width 47 height 16
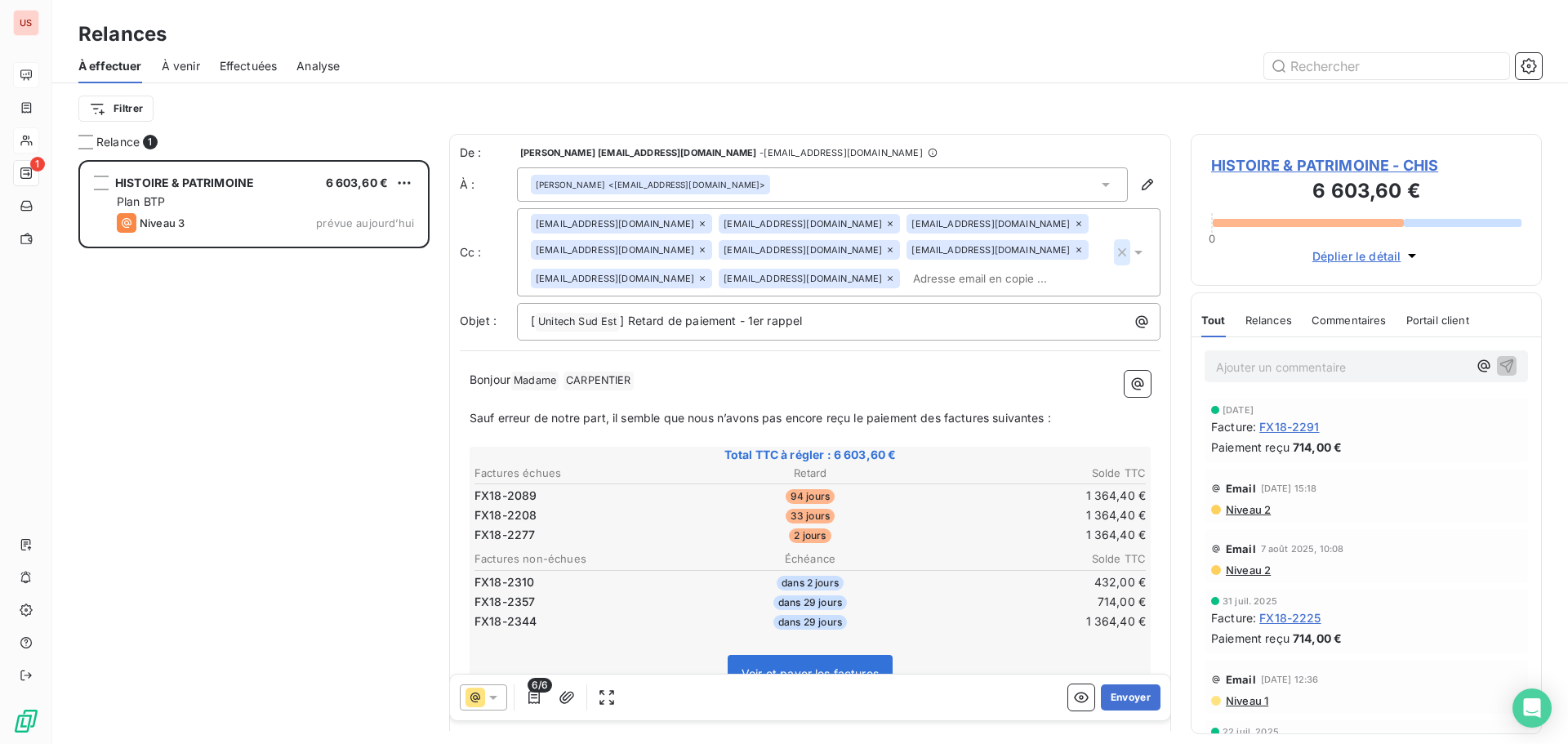
click at [1114, 244] on icon "button" at bounding box center [1122, 251] width 16 height 16
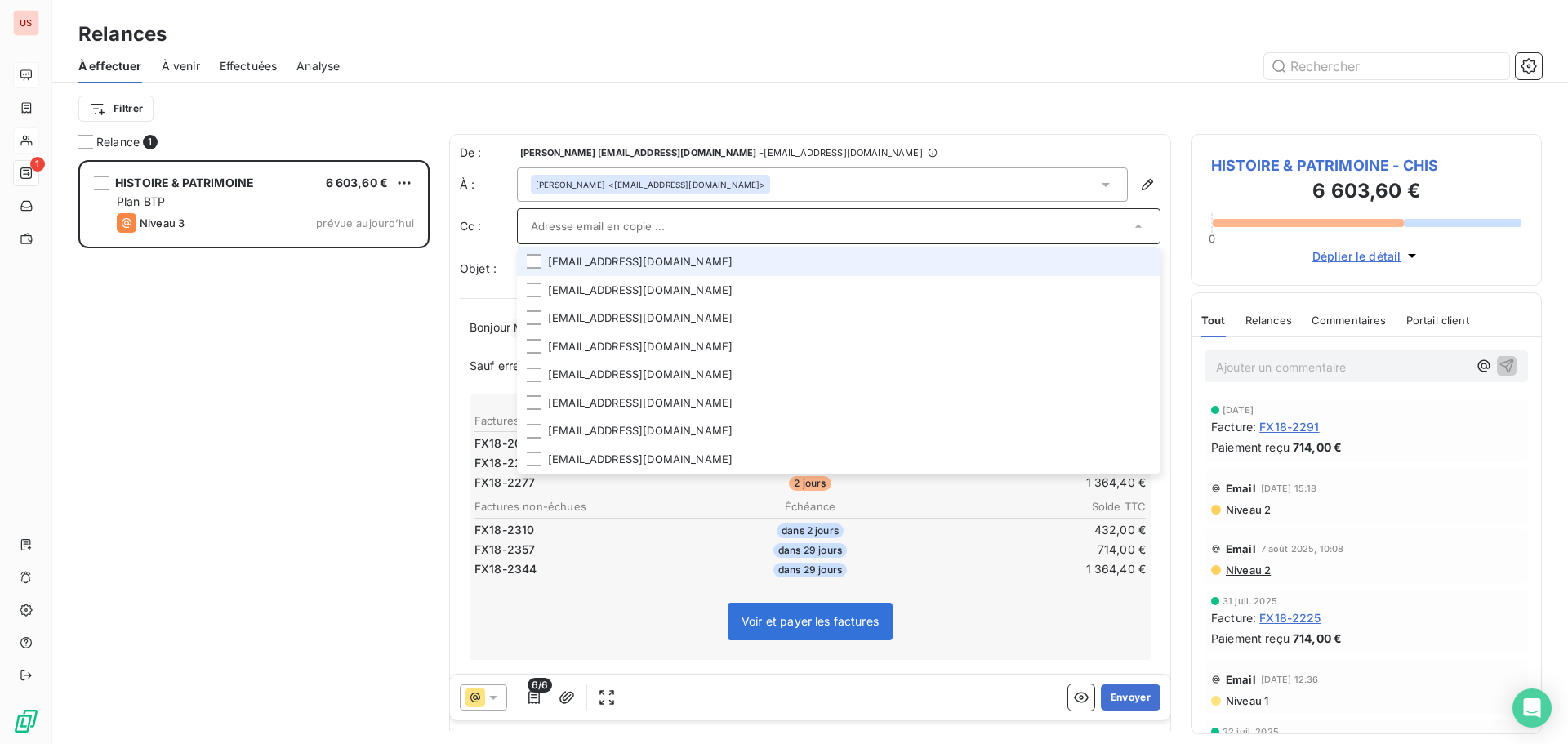
click at [668, 215] on input "text" at bounding box center [830, 226] width 599 height 24
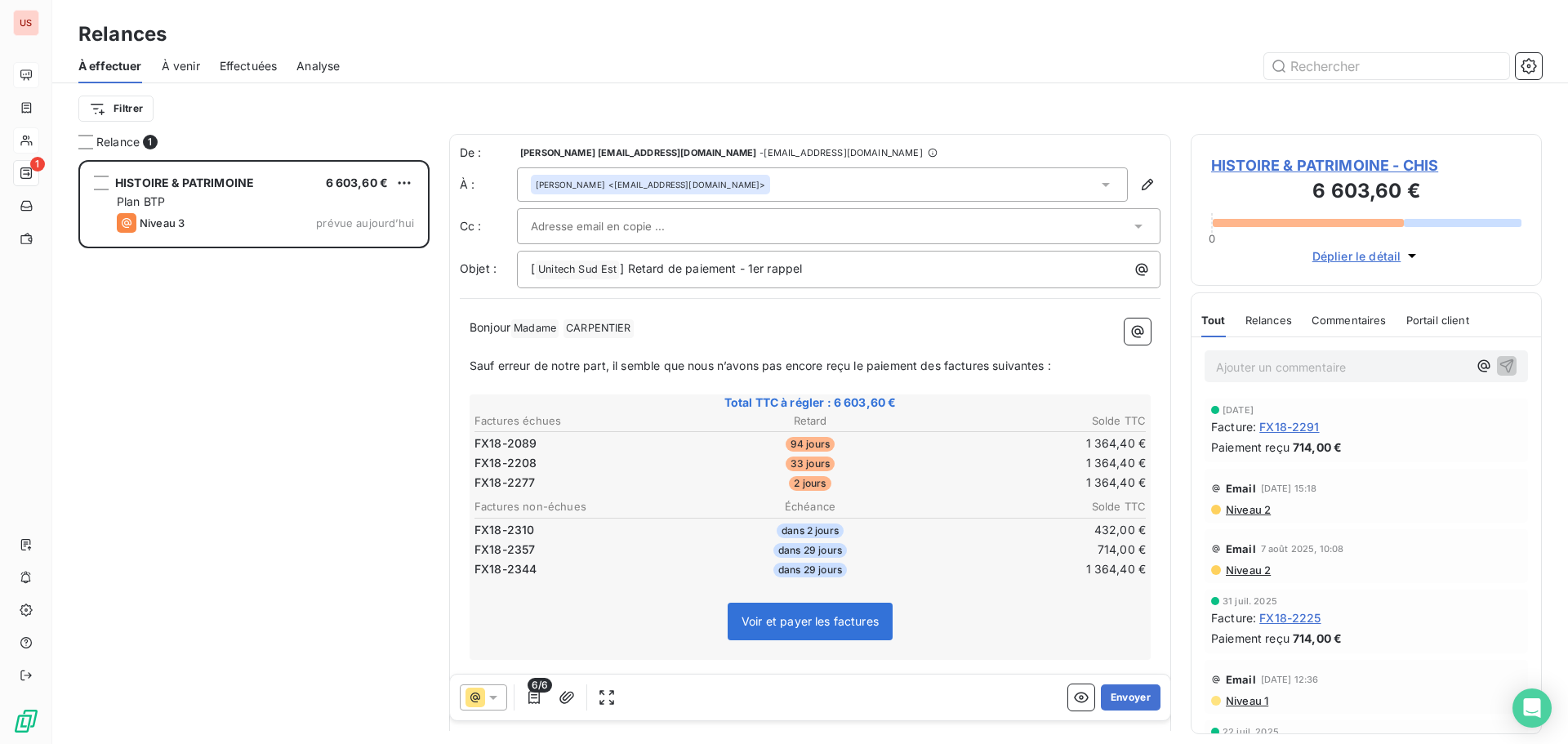
paste input "[EMAIL_ADDRESS][DOMAIN_NAME]"
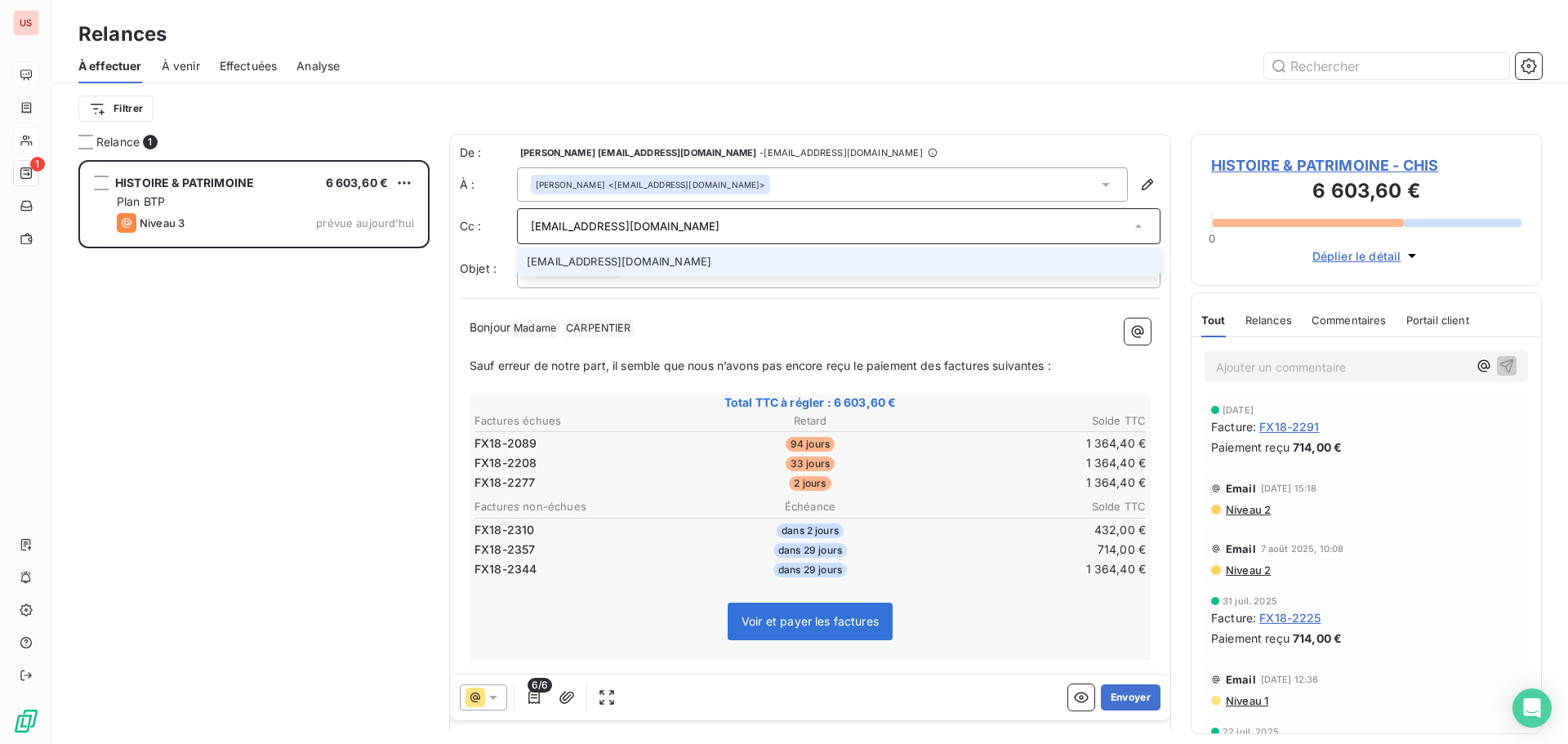
type input "[EMAIL_ADDRESS][DOMAIN_NAME]"
click at [590, 259] on li "[EMAIL_ADDRESS][DOMAIN_NAME]" at bounding box center [838, 262] width 643 height 28
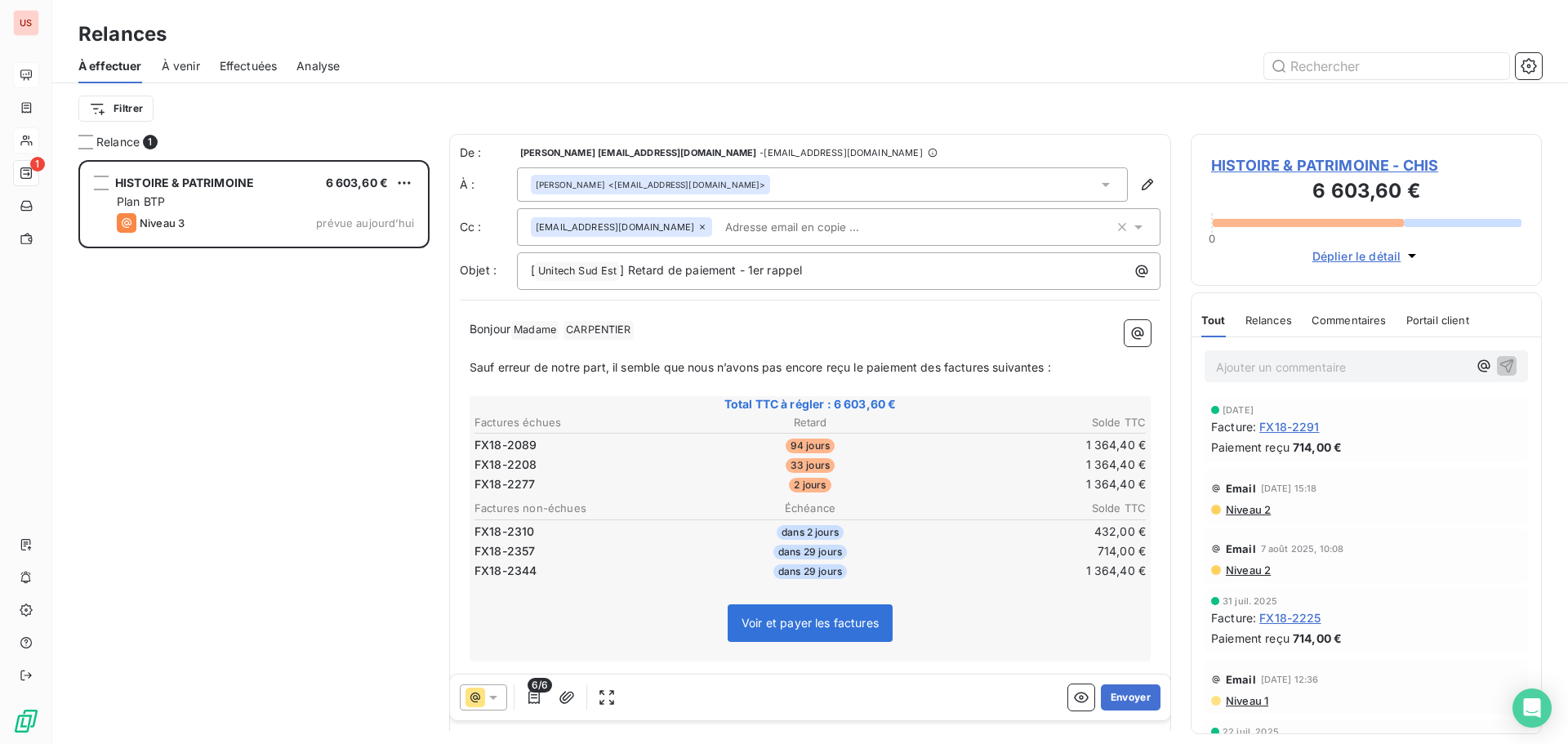
click at [718, 219] on input "text" at bounding box center [812, 227] width 188 height 24
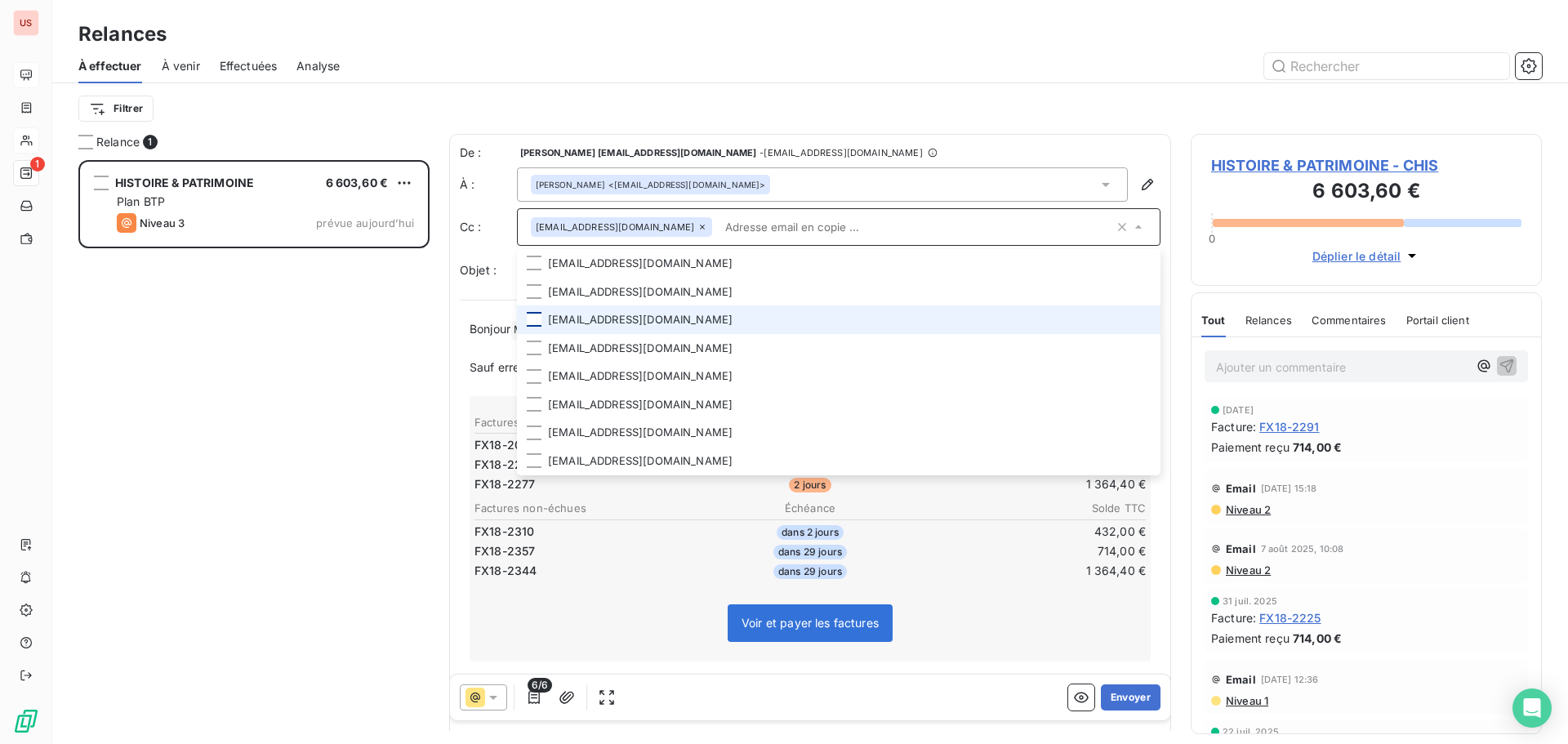
click at [538, 319] on div at bounding box center [535, 320] width 15 height 15
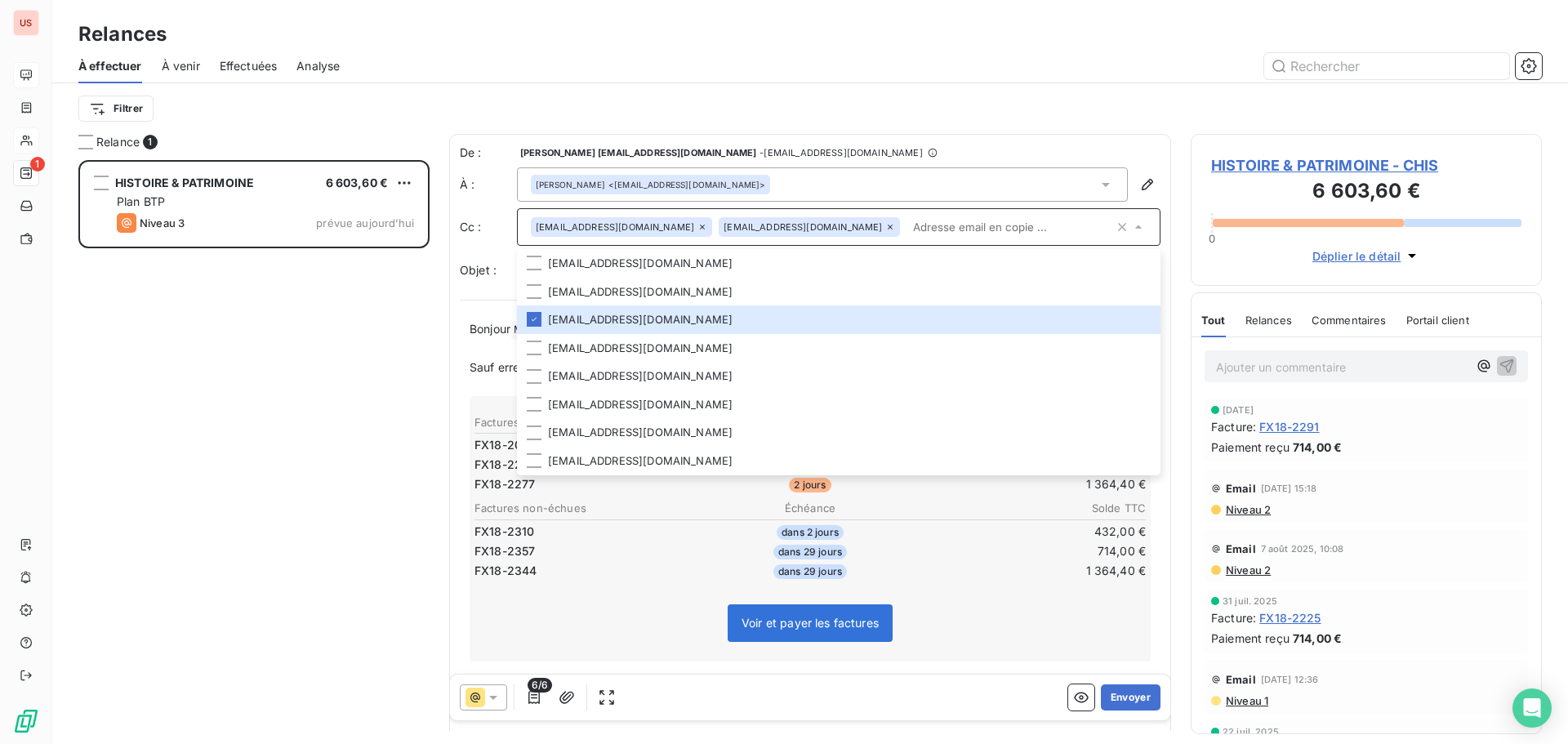
click at [906, 234] on input "text" at bounding box center [1009, 227] width 207 height 24
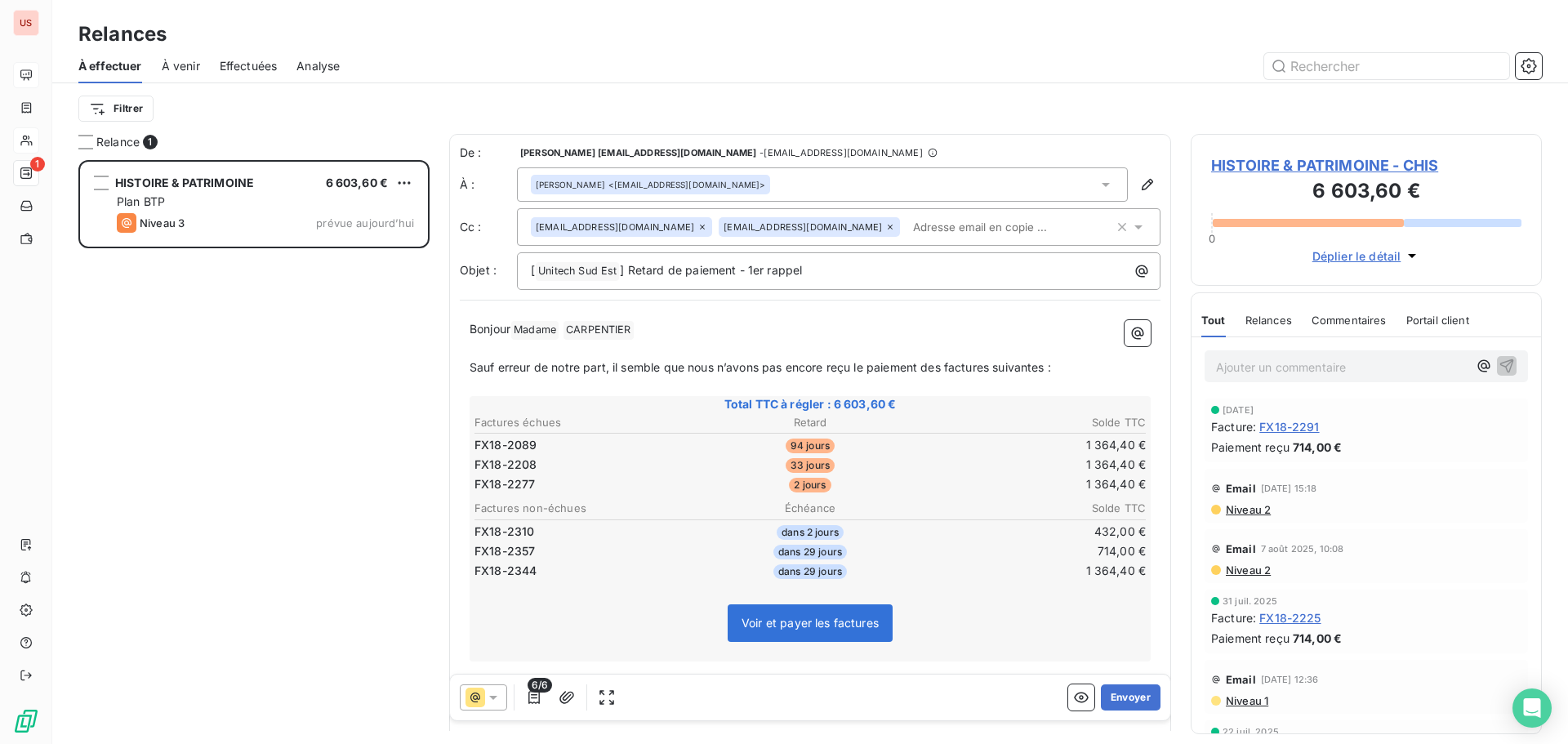
paste input "[EMAIL_ADDRESS][DOMAIN_NAME]"
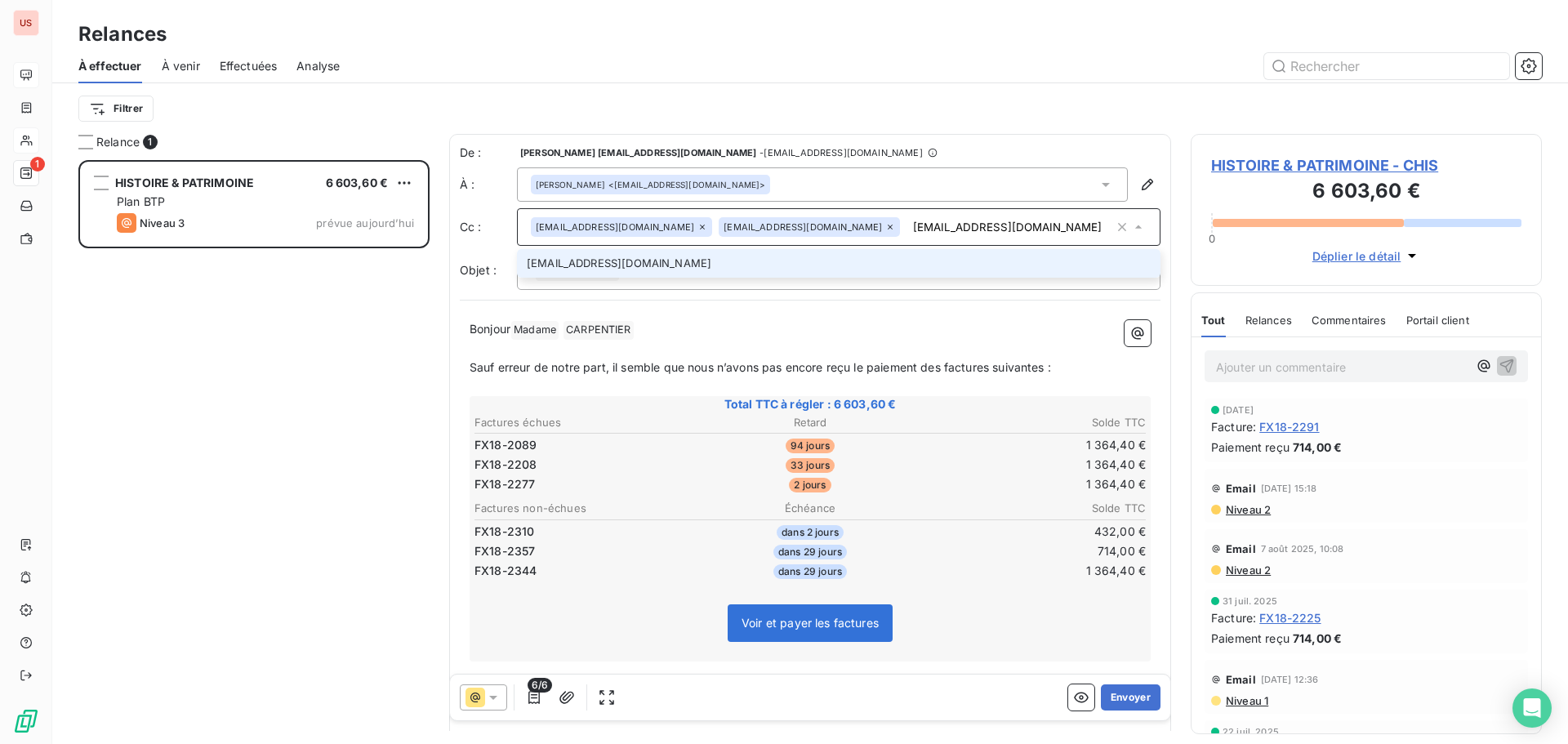
type input "[EMAIL_ADDRESS][DOMAIN_NAME]"
click at [619, 264] on li "[EMAIL_ADDRESS][DOMAIN_NAME]" at bounding box center [838, 264] width 643 height 28
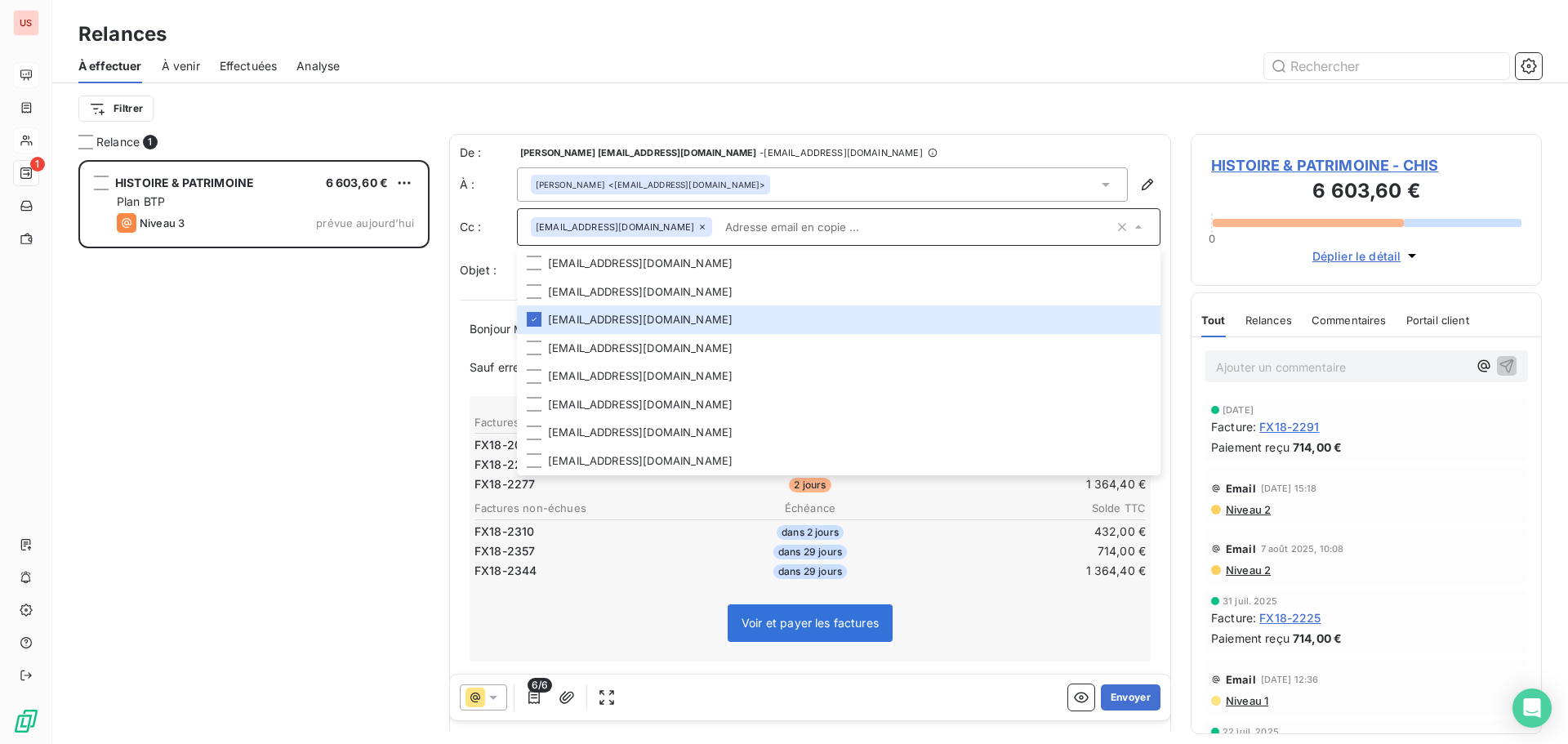
click at [718, 216] on input "text" at bounding box center [915, 227] width 395 height 24
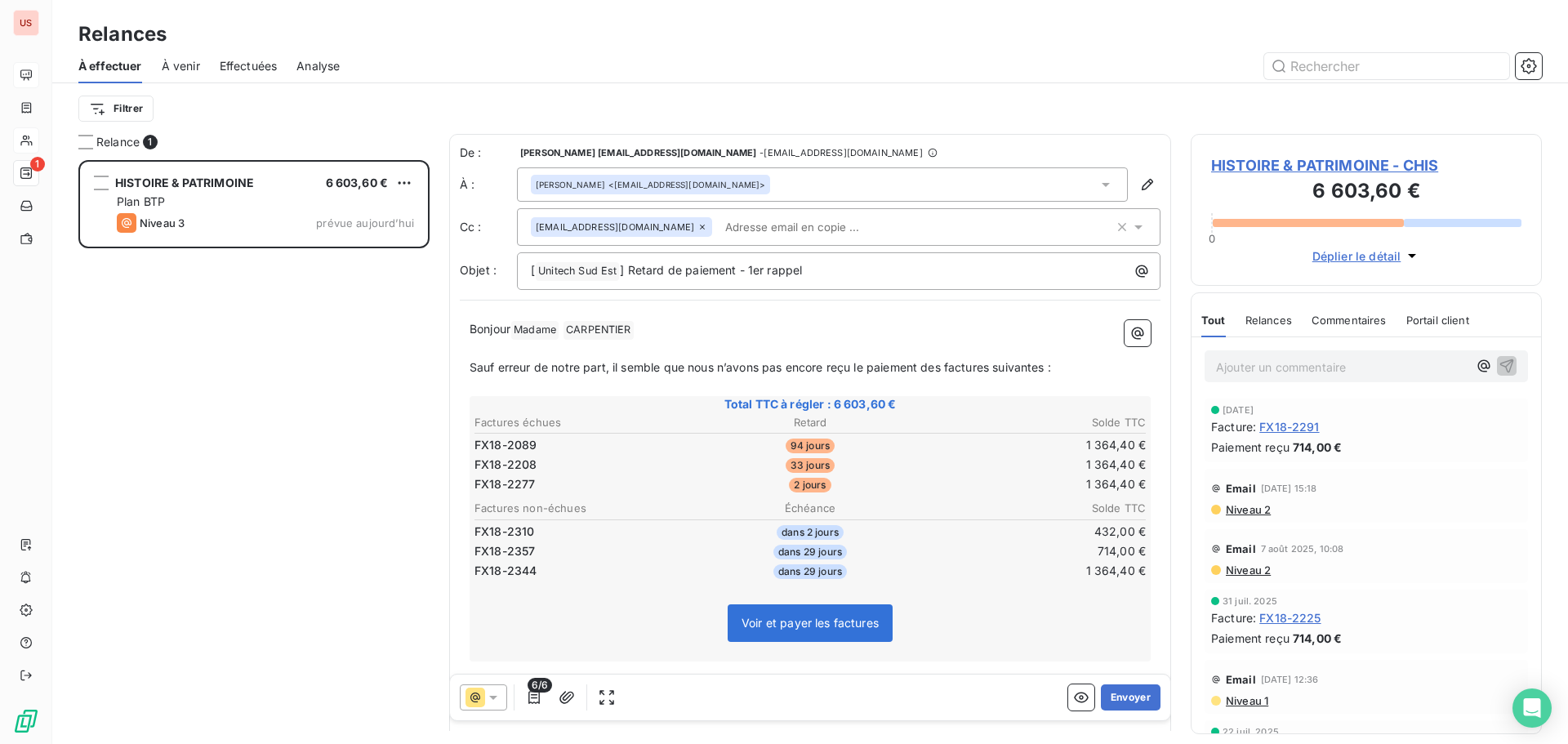
paste input "[EMAIL_ADDRESS][DOMAIN_NAME]"
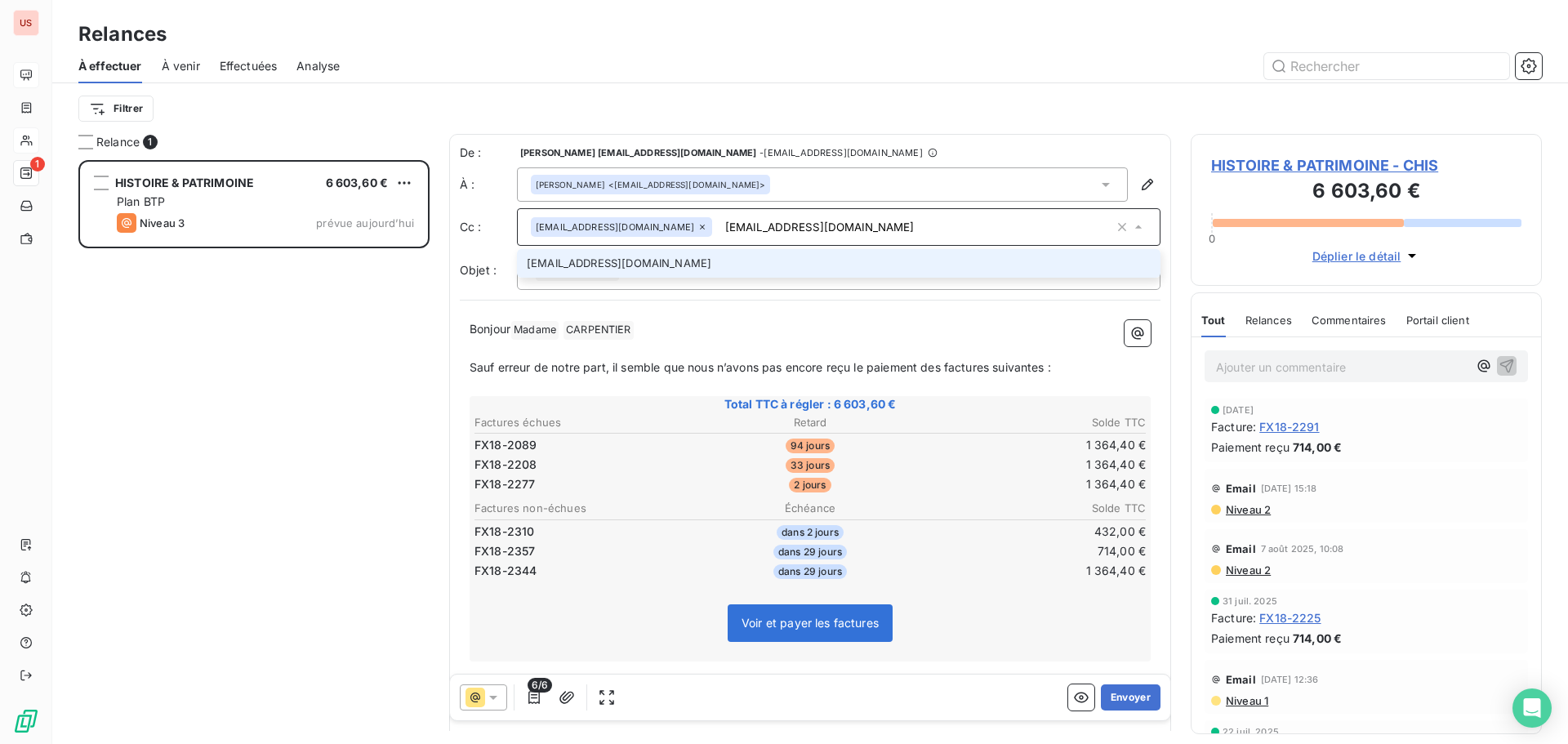
type input "[EMAIL_ADDRESS][DOMAIN_NAME]"
click at [597, 262] on li "[EMAIL_ADDRESS][DOMAIN_NAME]" at bounding box center [838, 264] width 643 height 28
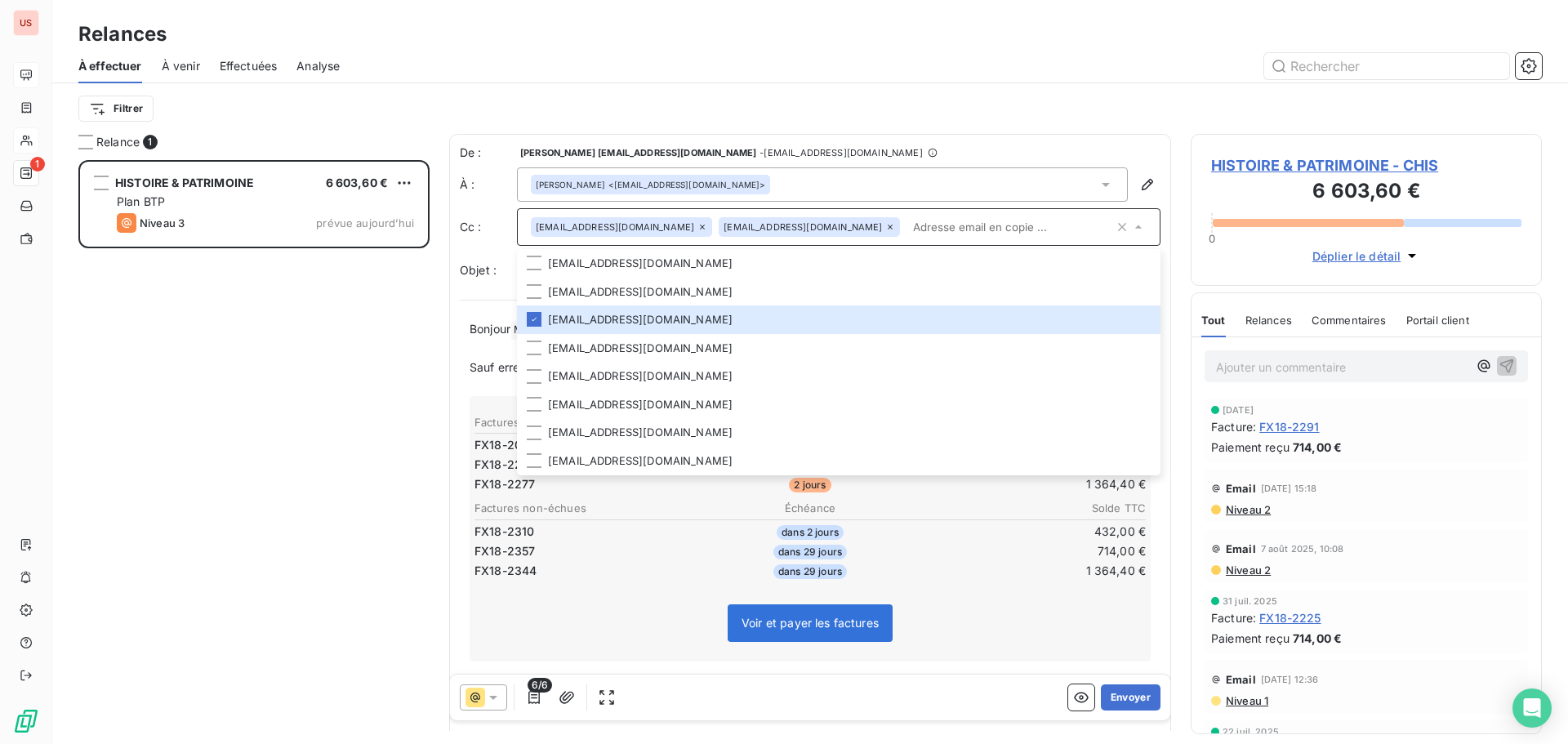
click at [896, 144] on div "De : [PERSON_NAME] [PERSON_NAME][EMAIL_ADDRESS][DOMAIN_NAME] - [EMAIL_ADDRESS][…" at bounding box center [809, 152] width 701 height 16
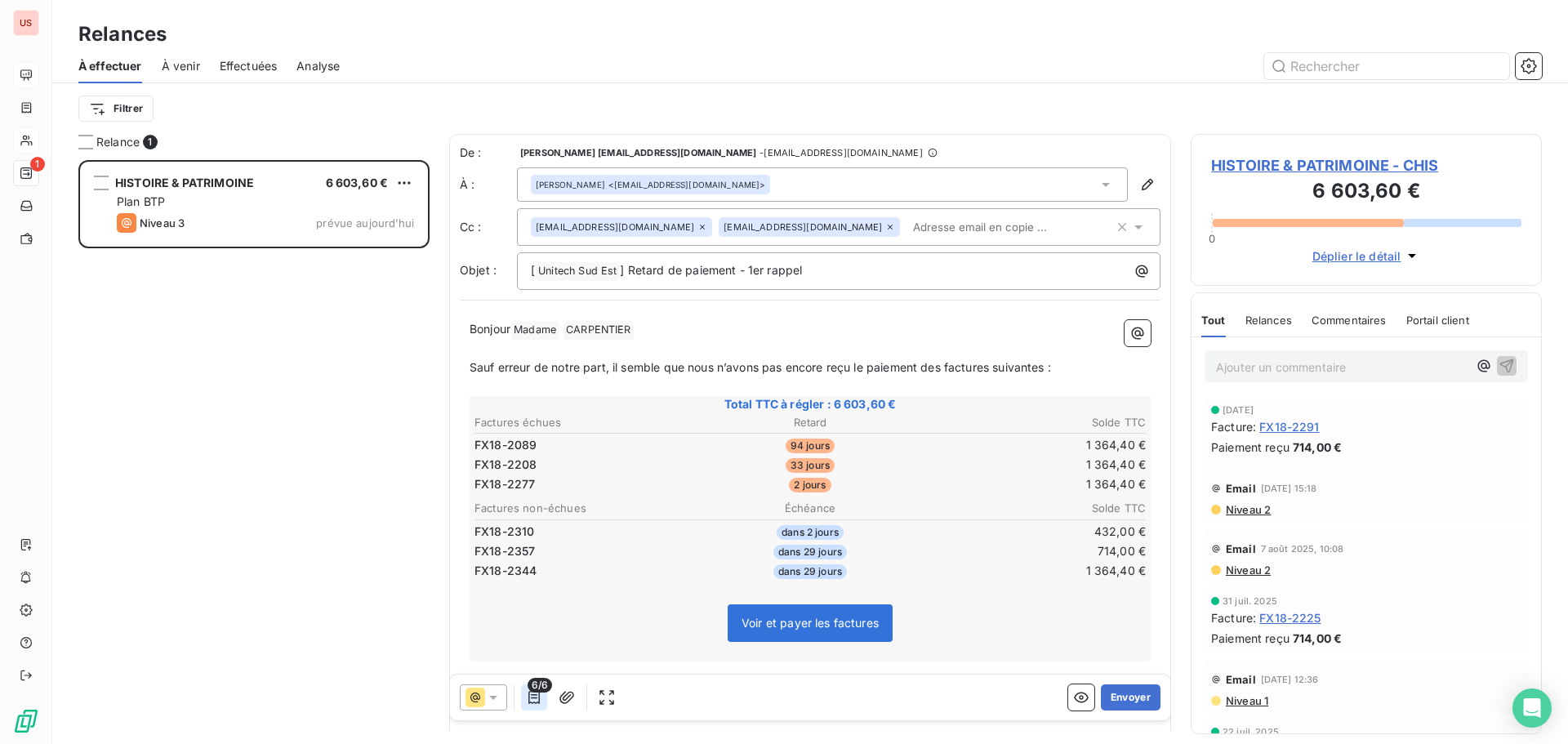
click at [535, 706] on button "button" at bounding box center [534, 698] width 26 height 26
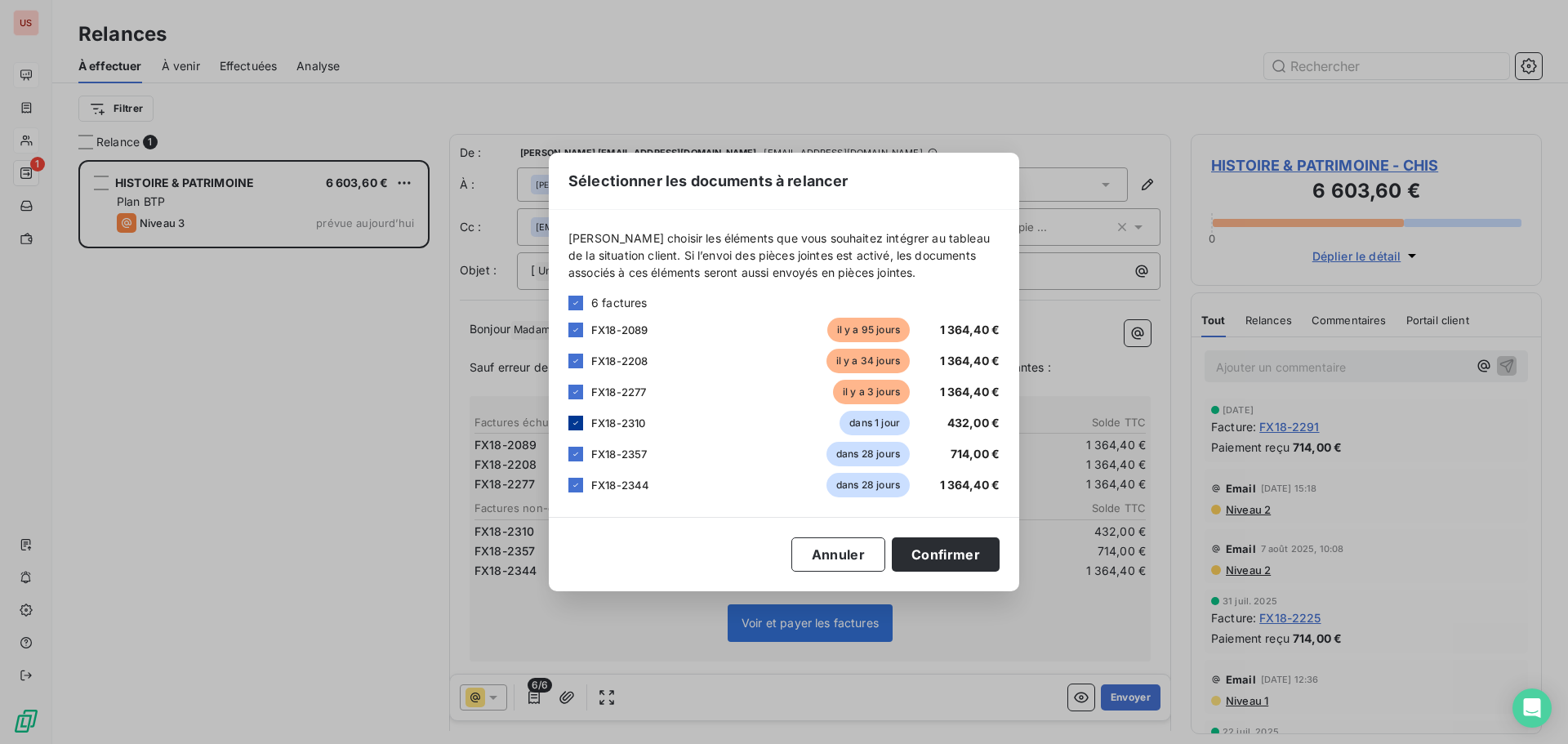
click at [575, 425] on icon at bounding box center [575, 422] width 5 height 3
click at [578, 452] on icon at bounding box center [576, 454] width 9 height 9
click at [580, 480] on icon at bounding box center [576, 485] width 9 height 9
click at [958, 559] on button "Confirmer" at bounding box center [945, 554] width 108 height 35
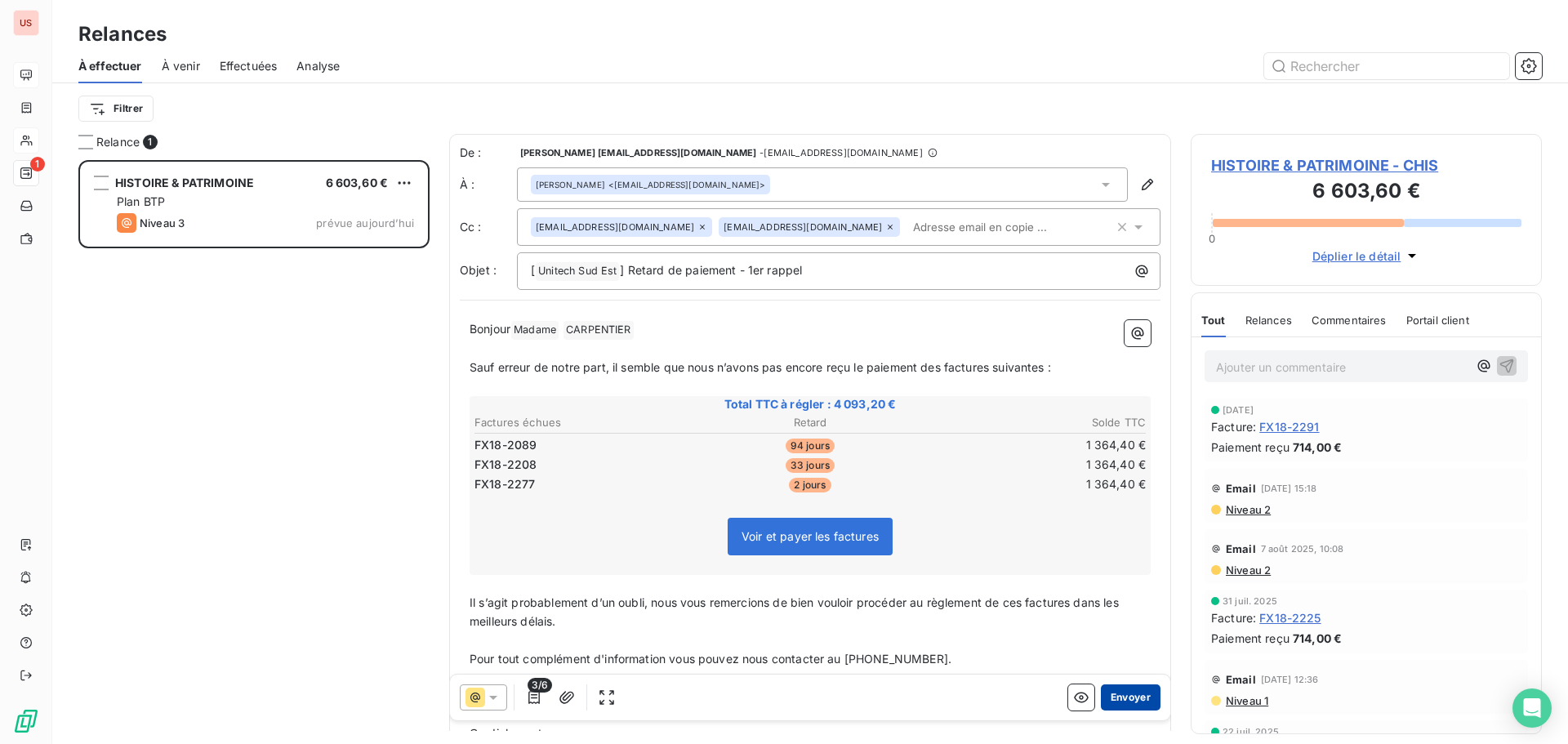
click at [1114, 693] on button "Envoyer" at bounding box center [1131, 698] width 60 height 26
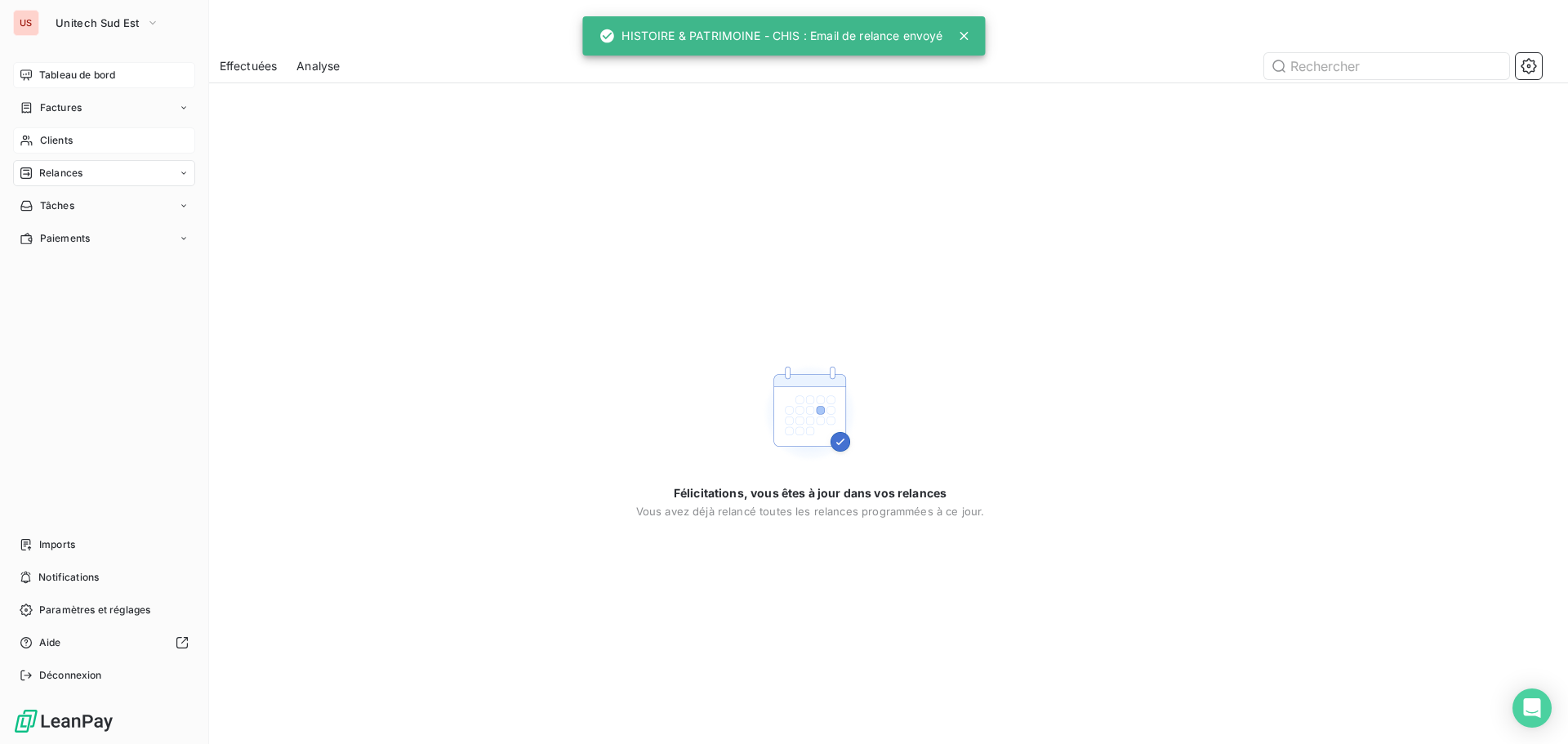
click at [39, 174] on span "Relances" at bounding box center [61, 174] width 43 height 15
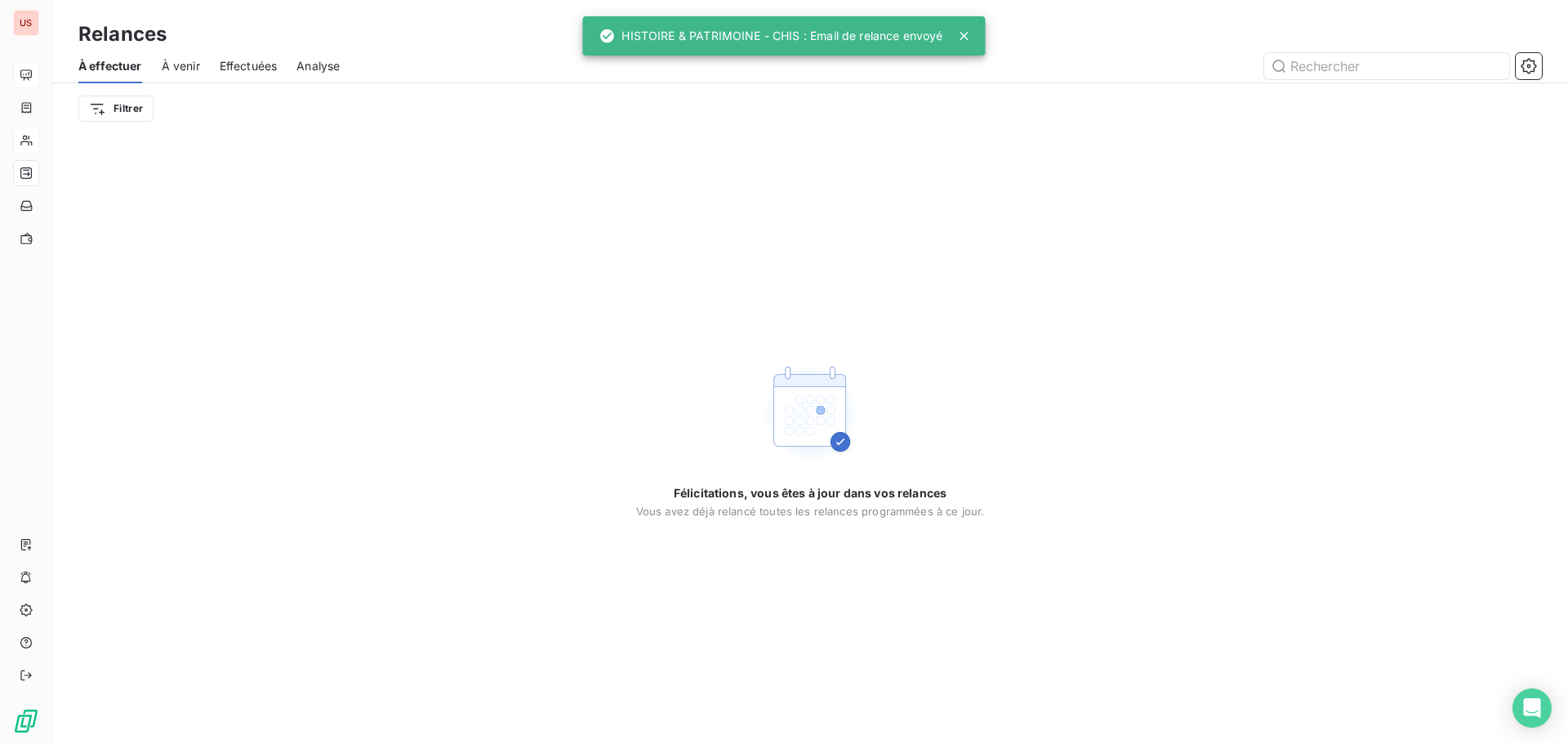
click at [188, 67] on span "À venir" at bounding box center [180, 66] width 38 height 16
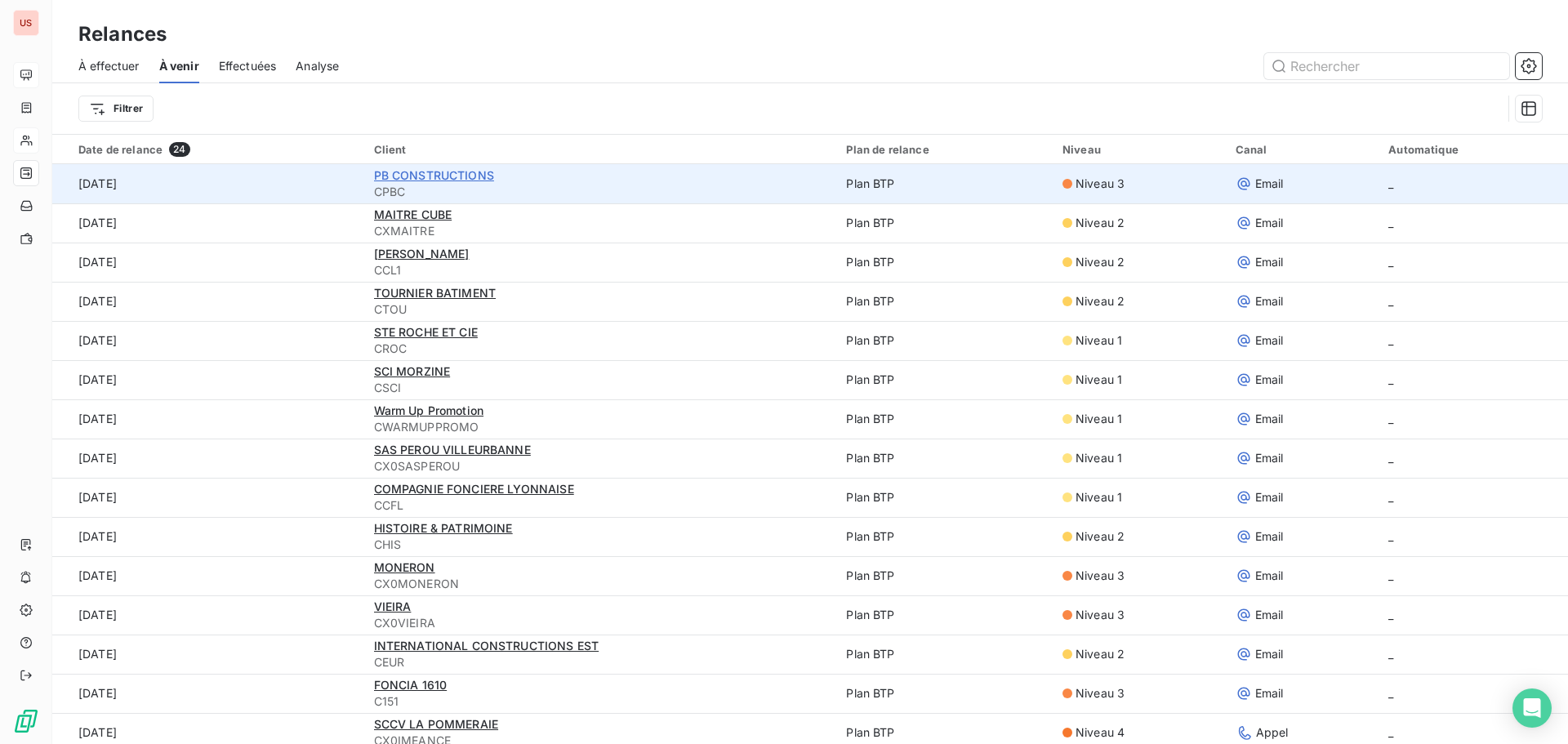
click at [453, 169] on span "PB CONSTRUCTIONS" at bounding box center [434, 175] width 120 height 14
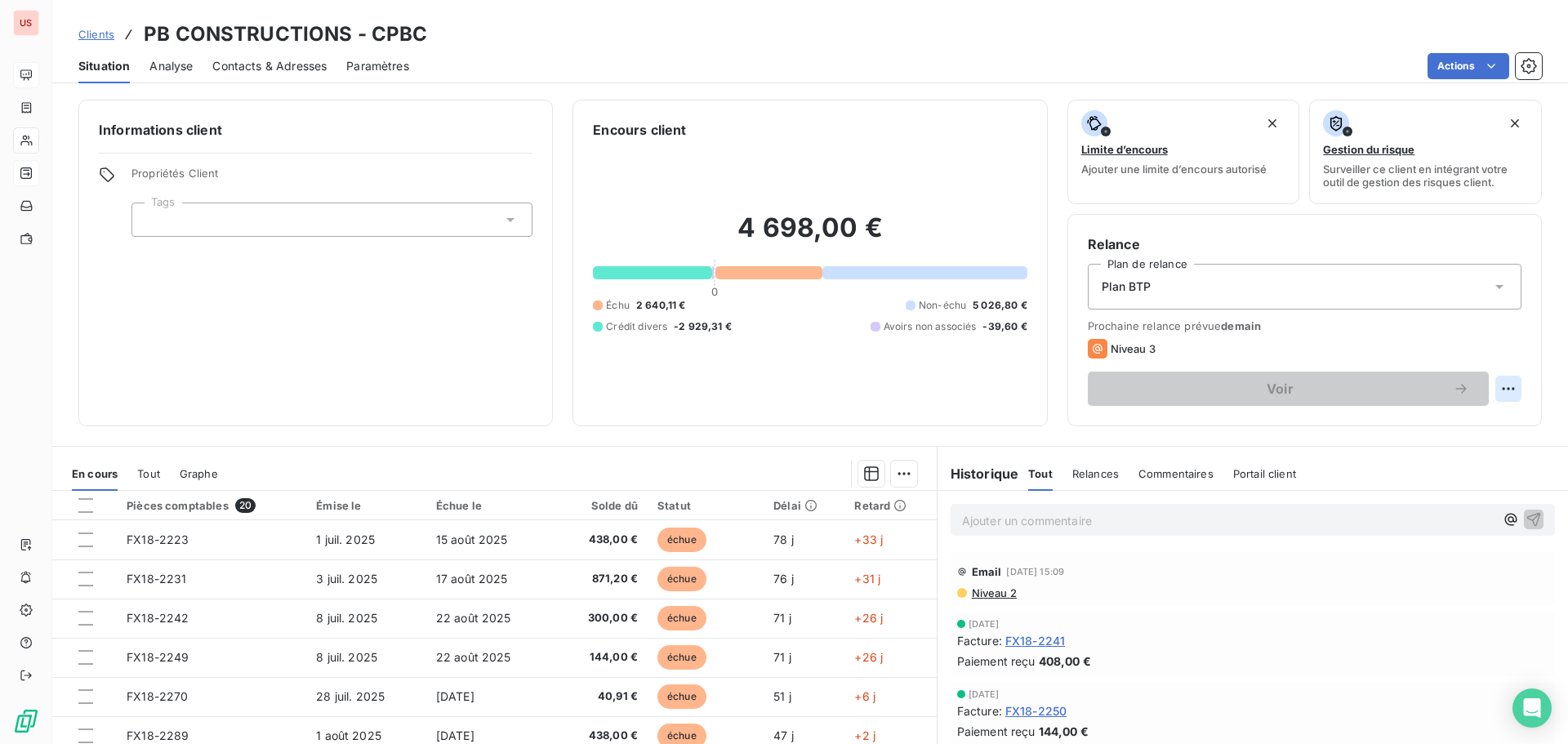
click at [1500, 387] on html "US Clients PB CONSTRUCTIONS - CPBC Situation Analyse Contacts & Adresses Paramè…" at bounding box center [784, 372] width 1568 height 744
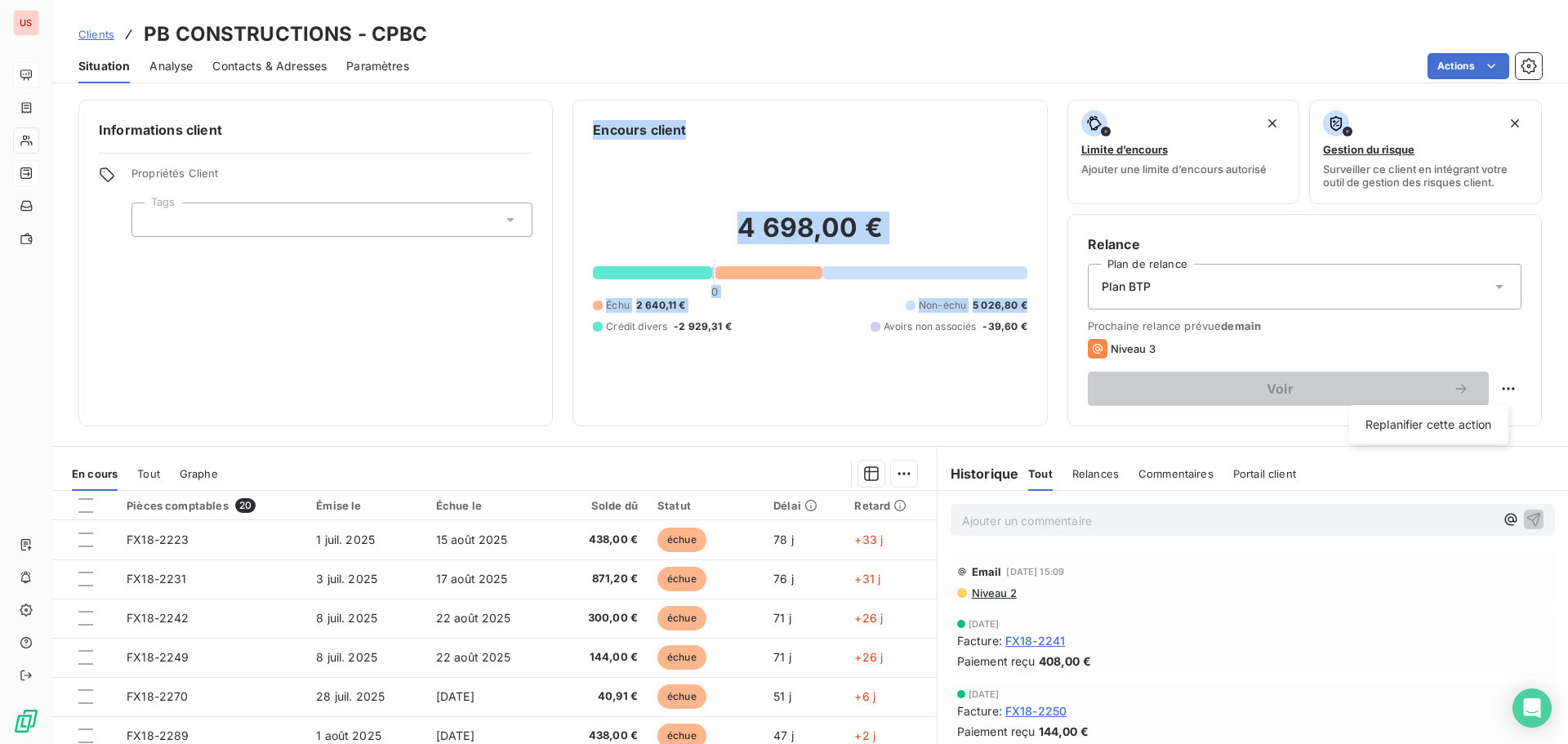
click at [559, 433] on html "US Clients PB CONSTRUCTIONS - CPBC Situation Analyse Contacts & Adresses Paramè…" at bounding box center [784, 372] width 1568 height 744
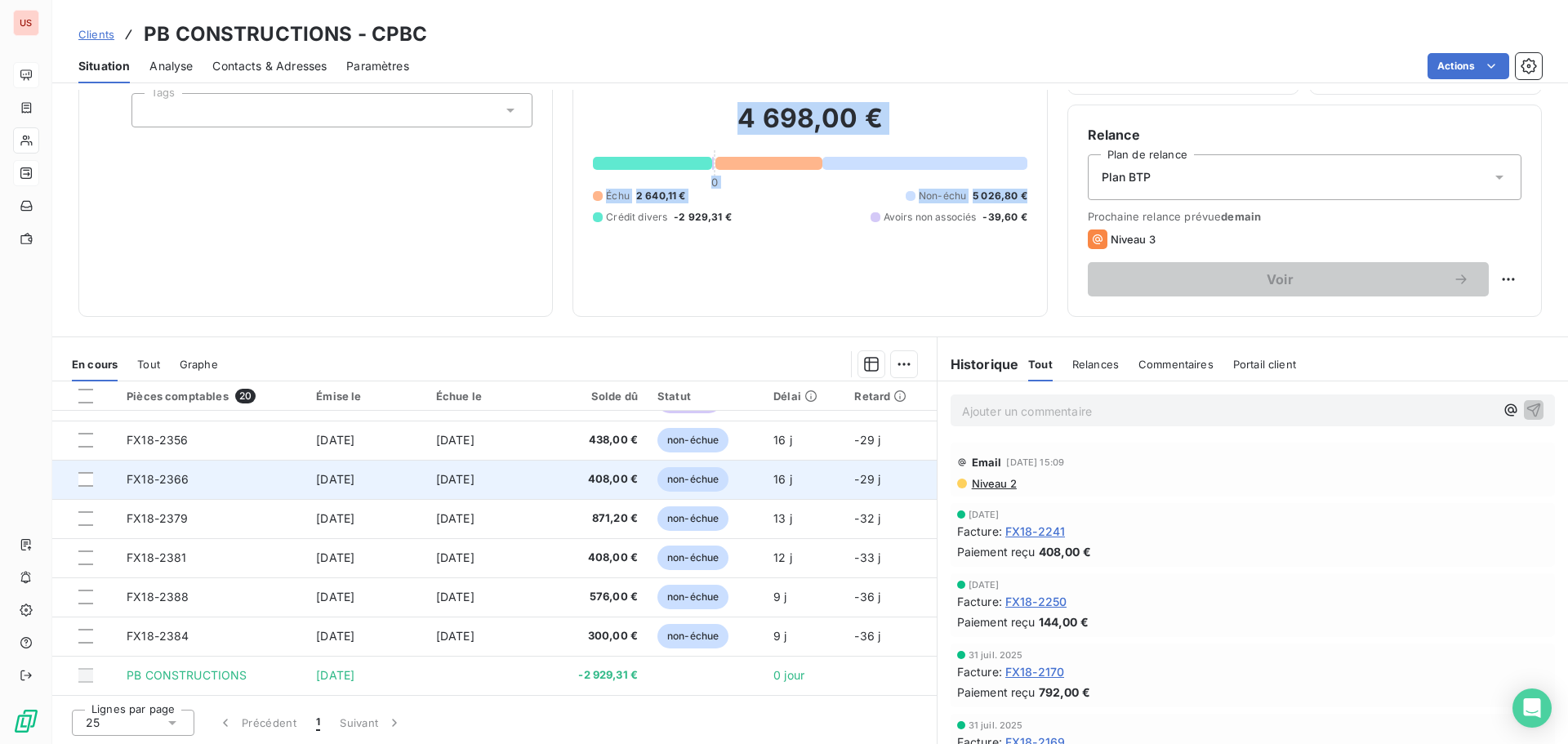
scroll to position [111, 0]
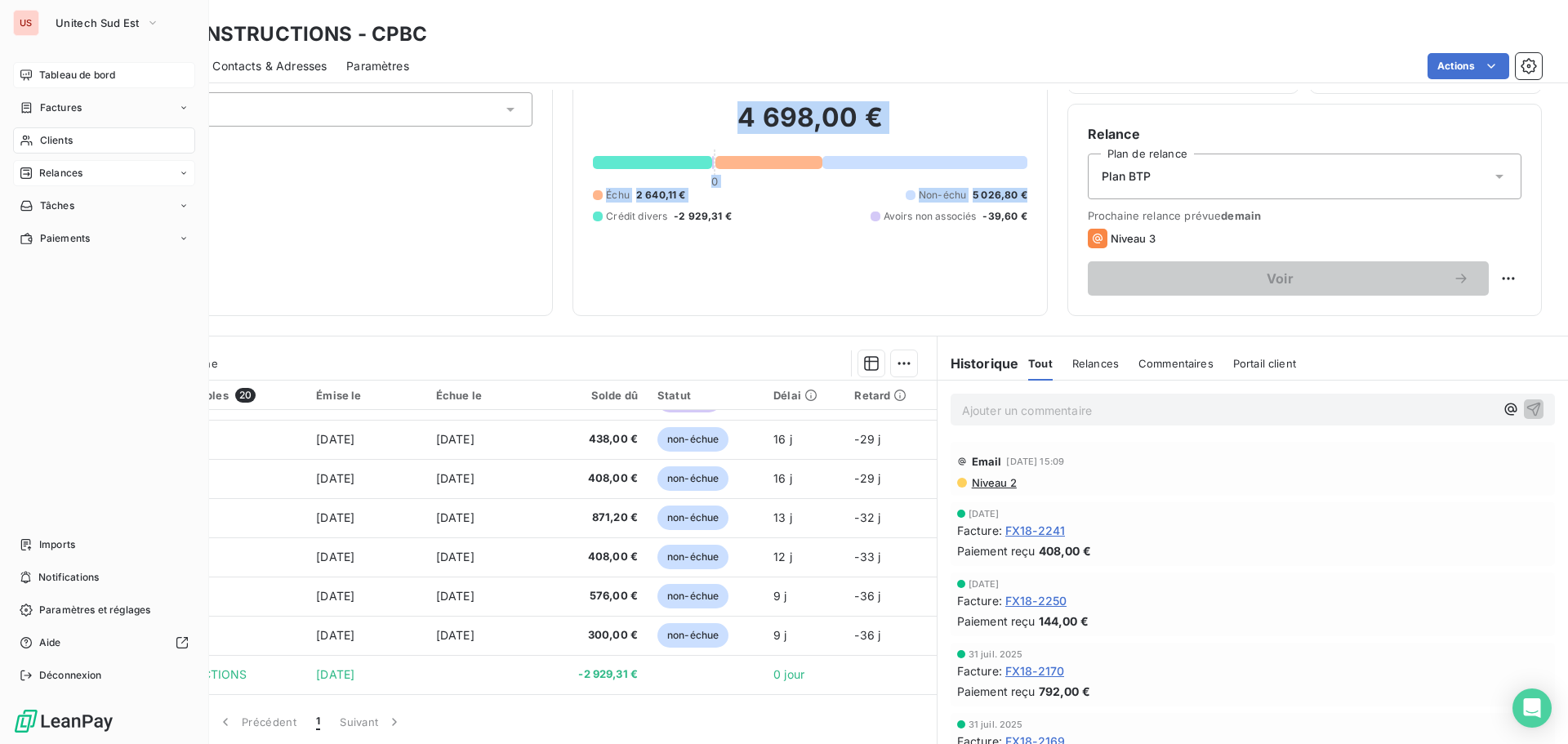
click at [47, 141] on span "Clients" at bounding box center [56, 141] width 33 height 15
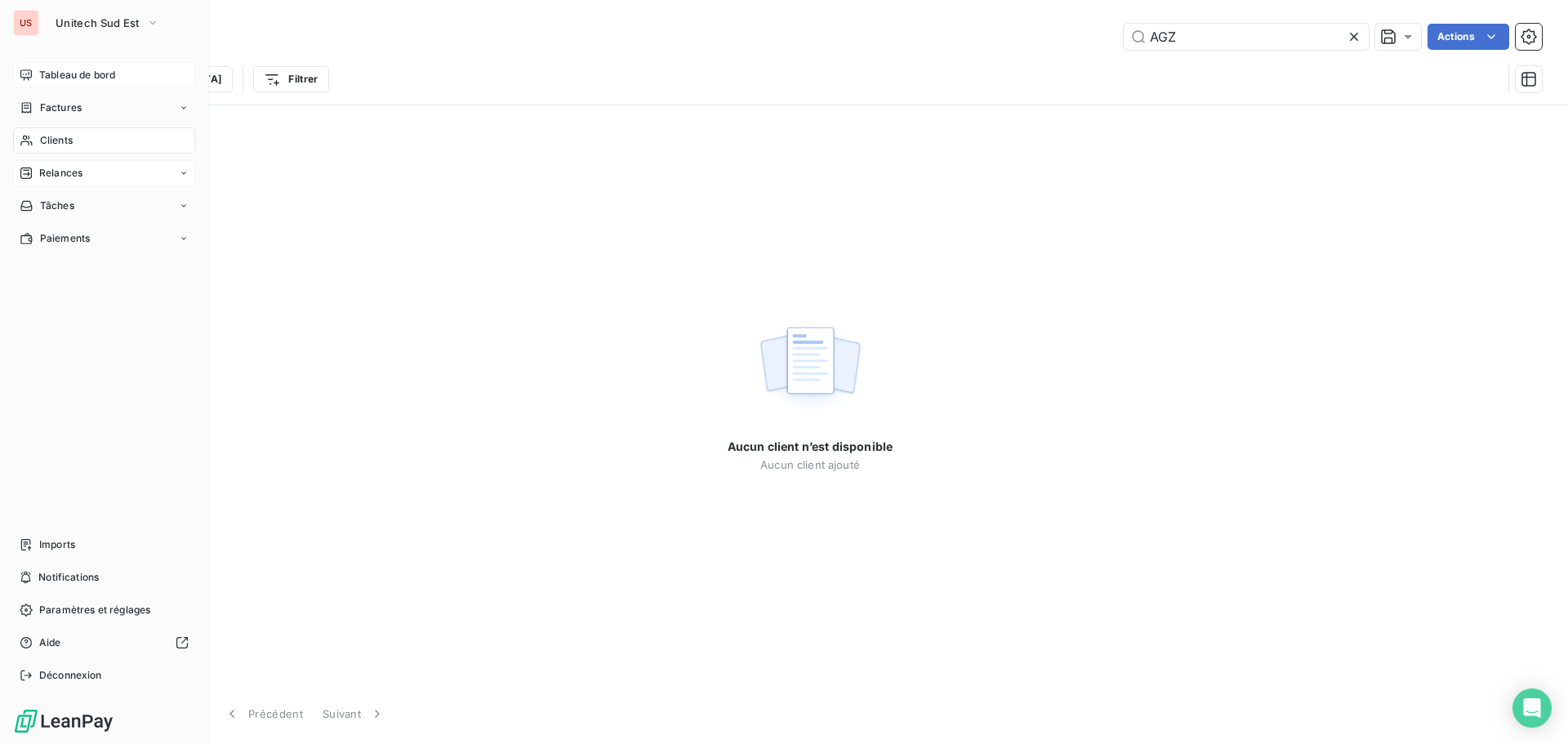
click at [110, 177] on div "Relances" at bounding box center [104, 174] width 182 height 26
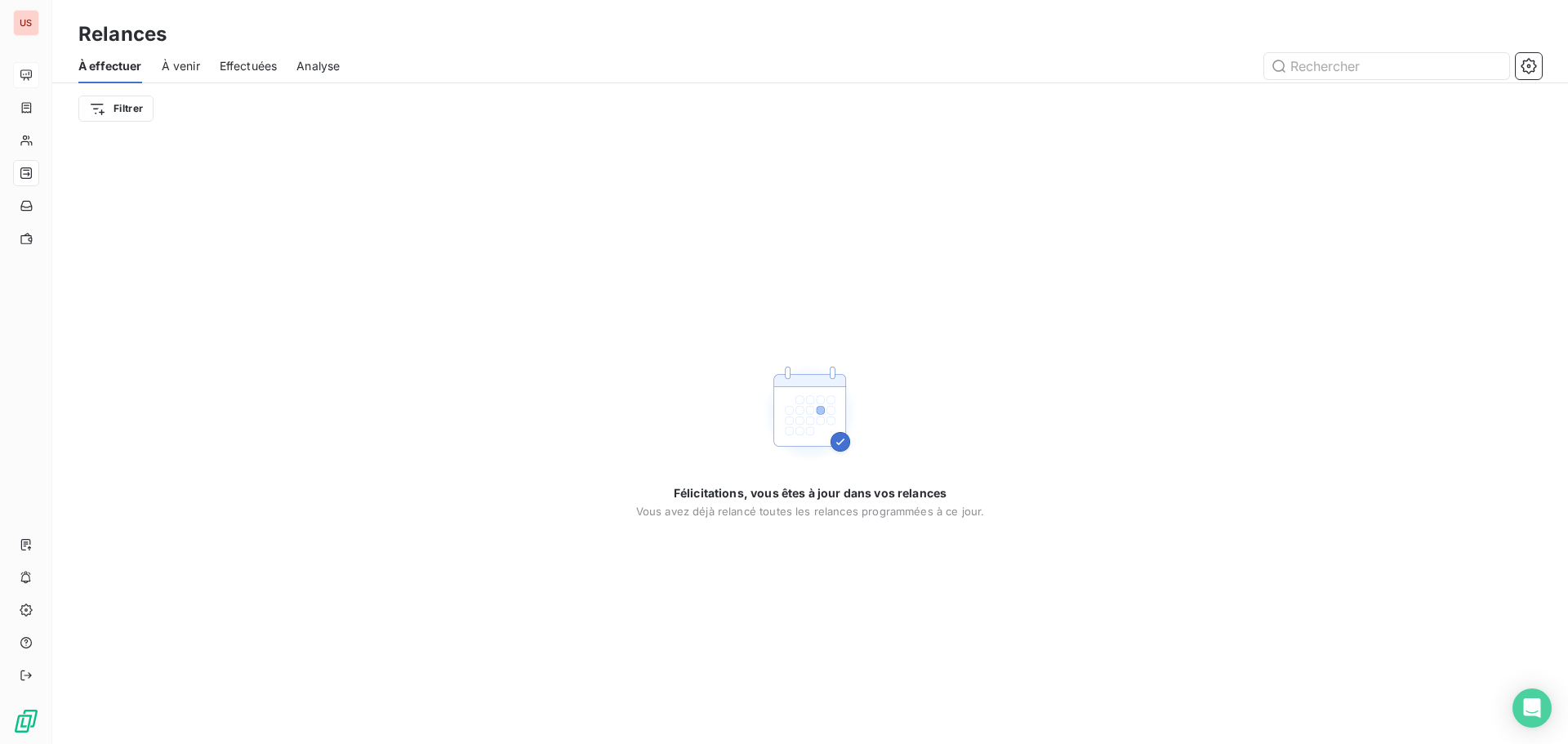
click at [188, 67] on span "À venir" at bounding box center [180, 66] width 38 height 16
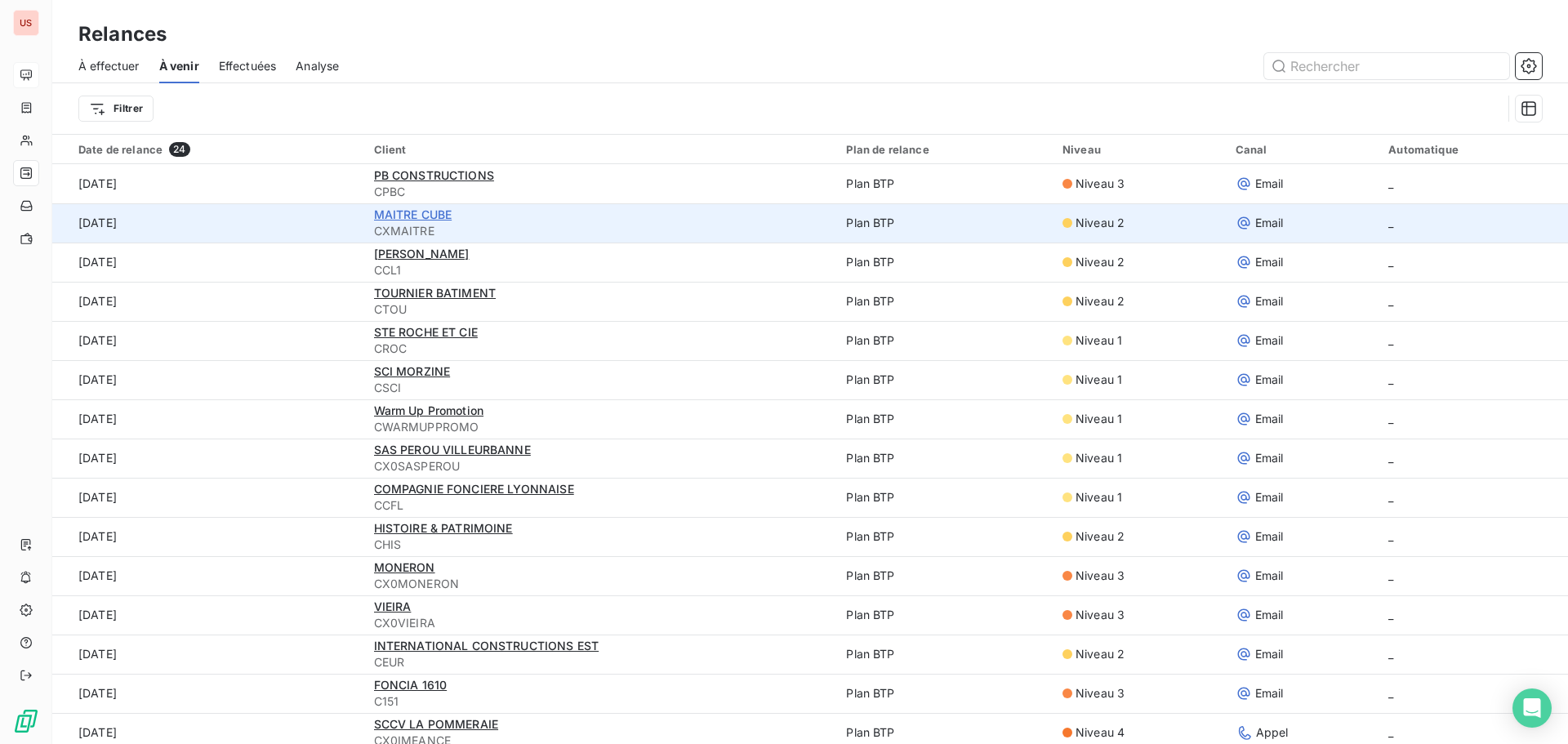
click at [388, 216] on span "MAITRE CUBE" at bounding box center [414, 214] width 79 height 14
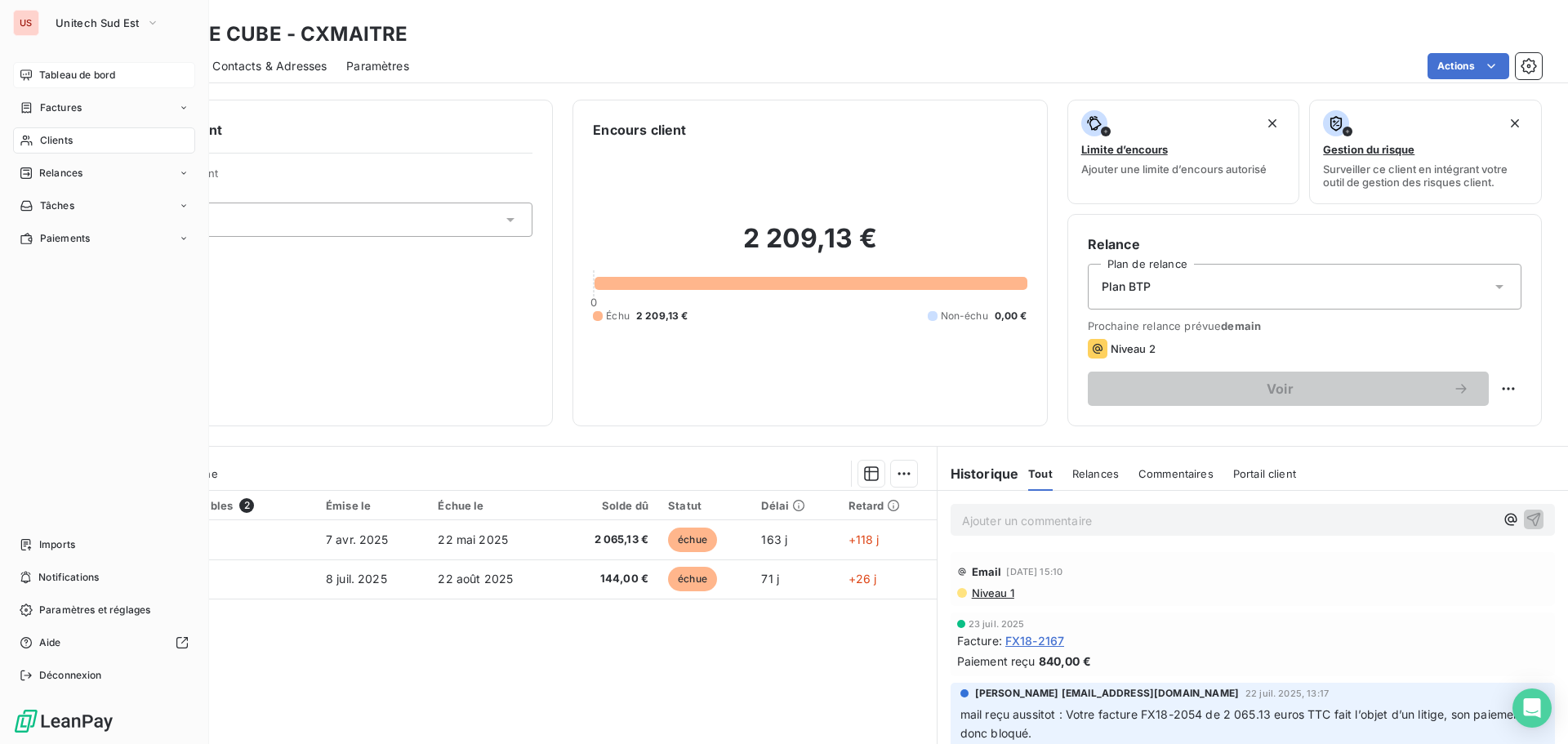
click at [52, 168] on span "Relances" at bounding box center [61, 174] width 43 height 15
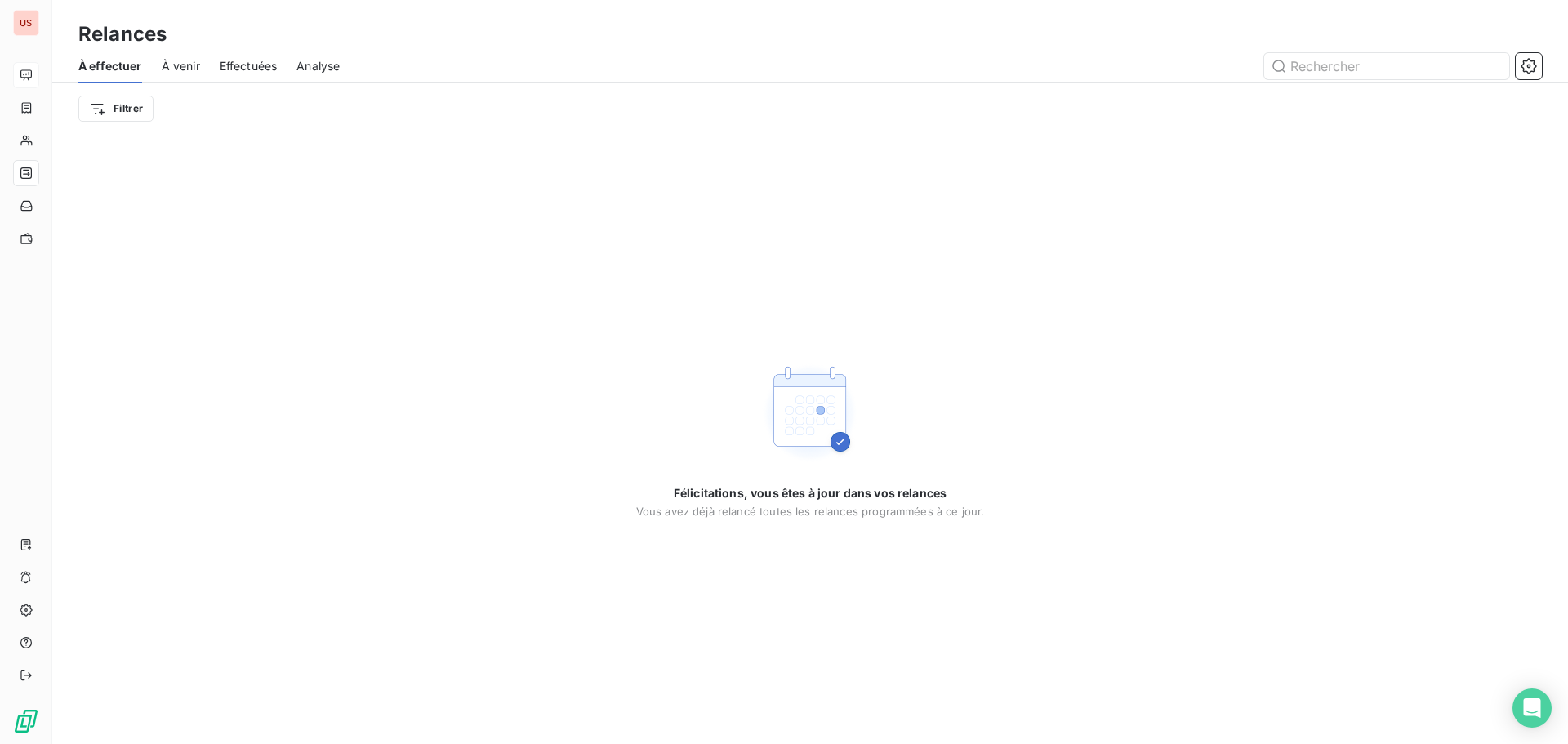
click at [194, 67] on span "À venir" at bounding box center [180, 66] width 38 height 16
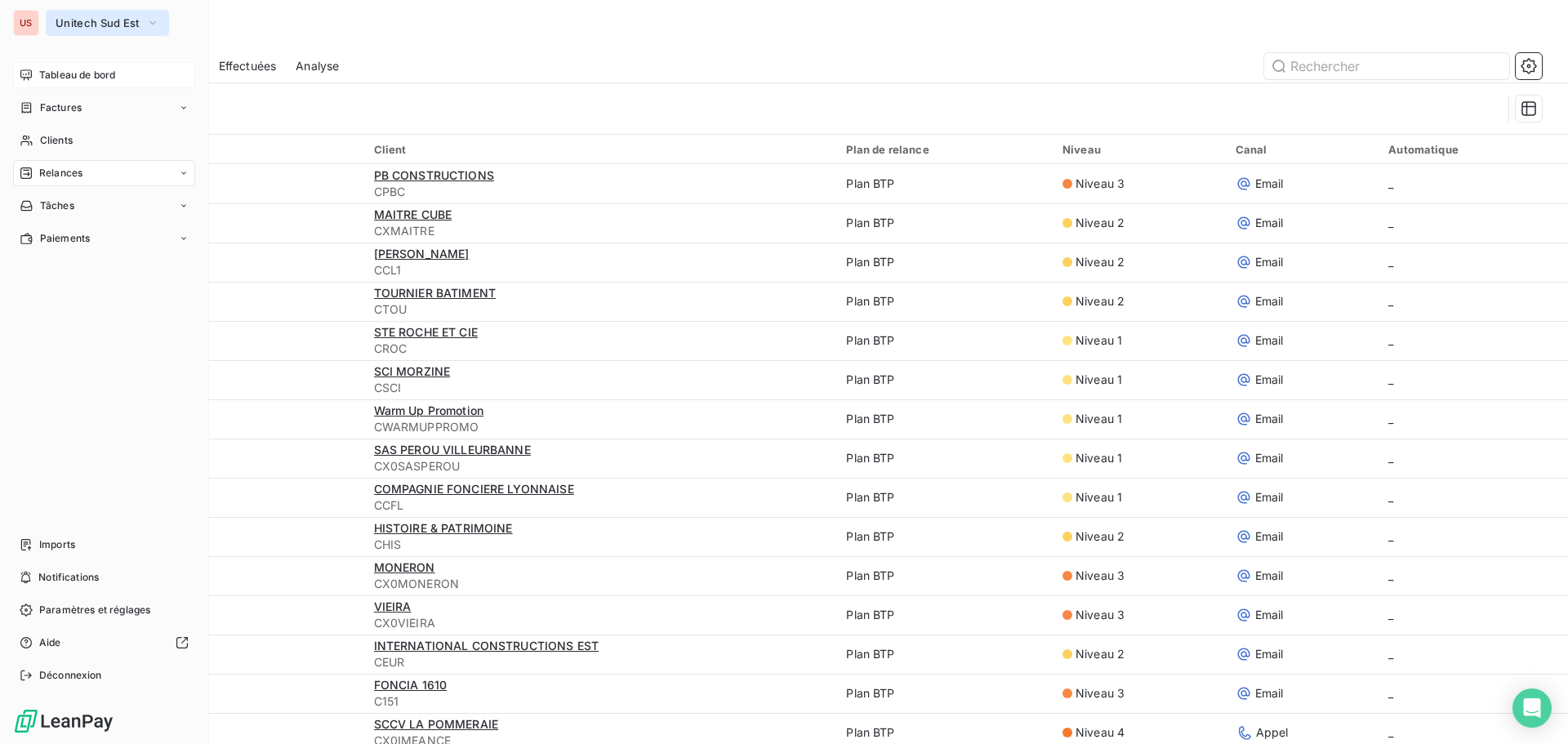
click at [78, 23] on span "Unitech Sud Est" at bounding box center [98, 23] width 84 height 13
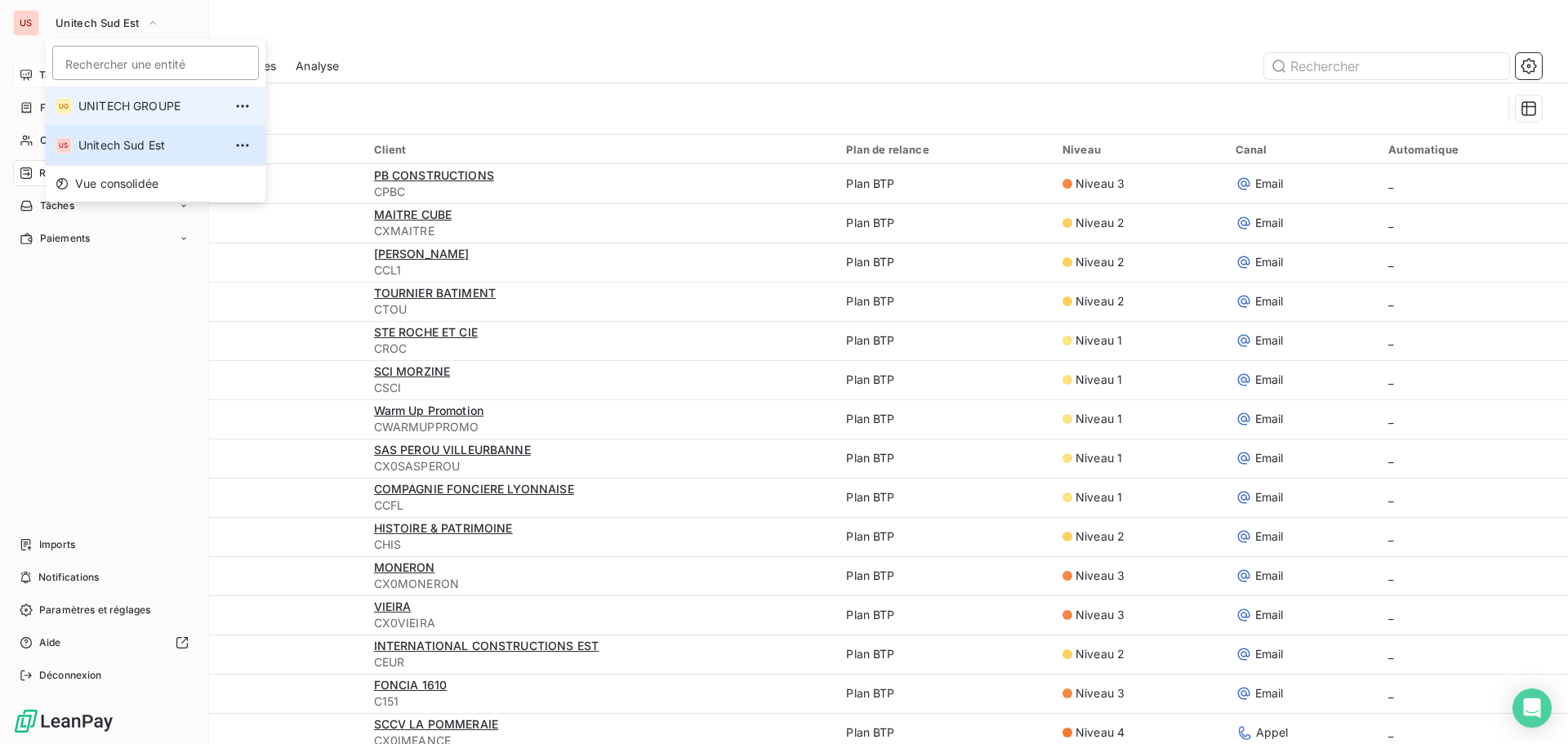
click at [98, 109] on span "UNITECH GROUPE" at bounding box center [151, 105] width 144 height 16
